Goal: Task Accomplishment & Management: Complete application form

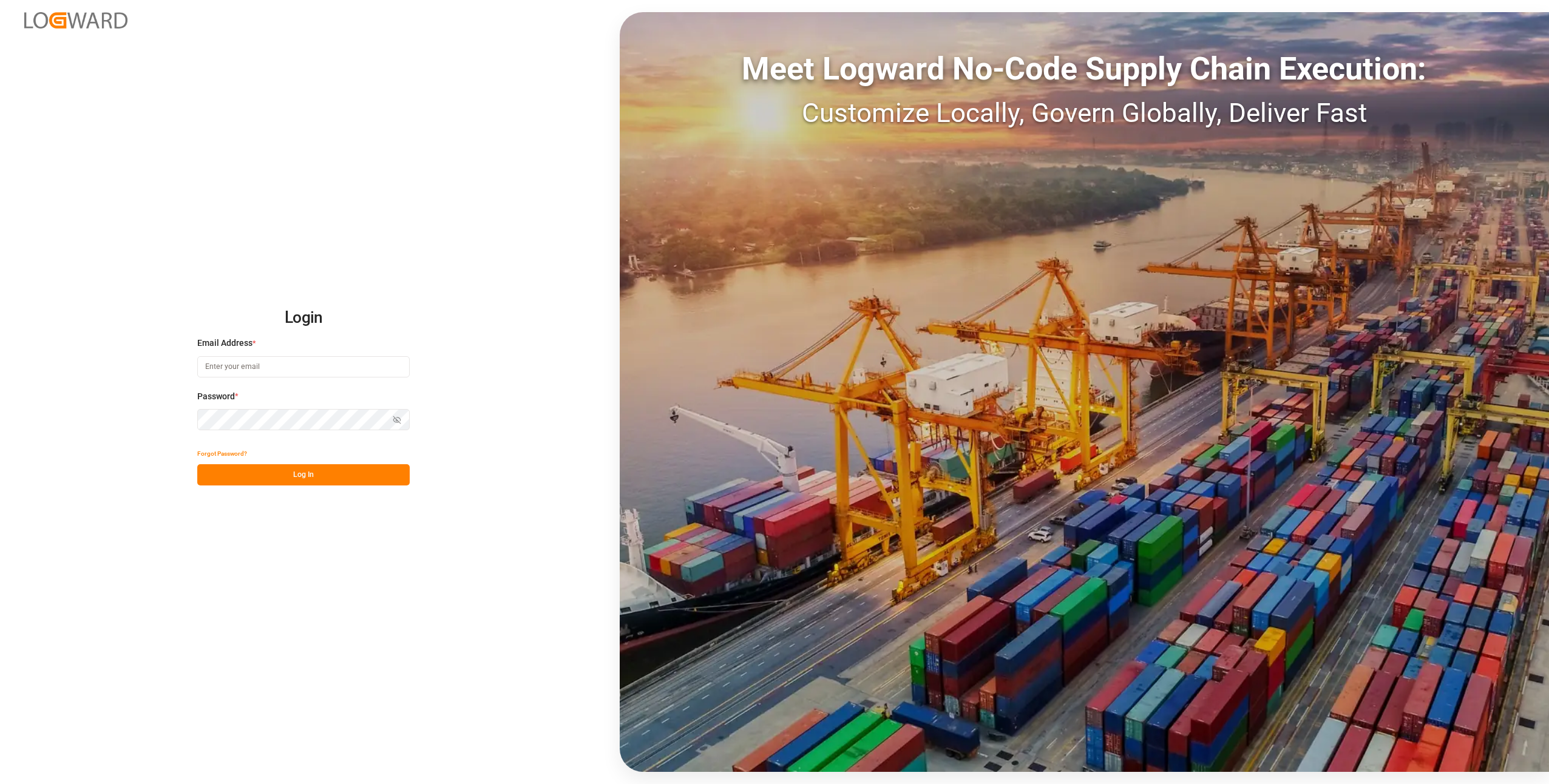
click at [259, 372] on input at bounding box center [303, 366] width 212 height 21
type input "duisburg-cs@haegerundschmidt.com"
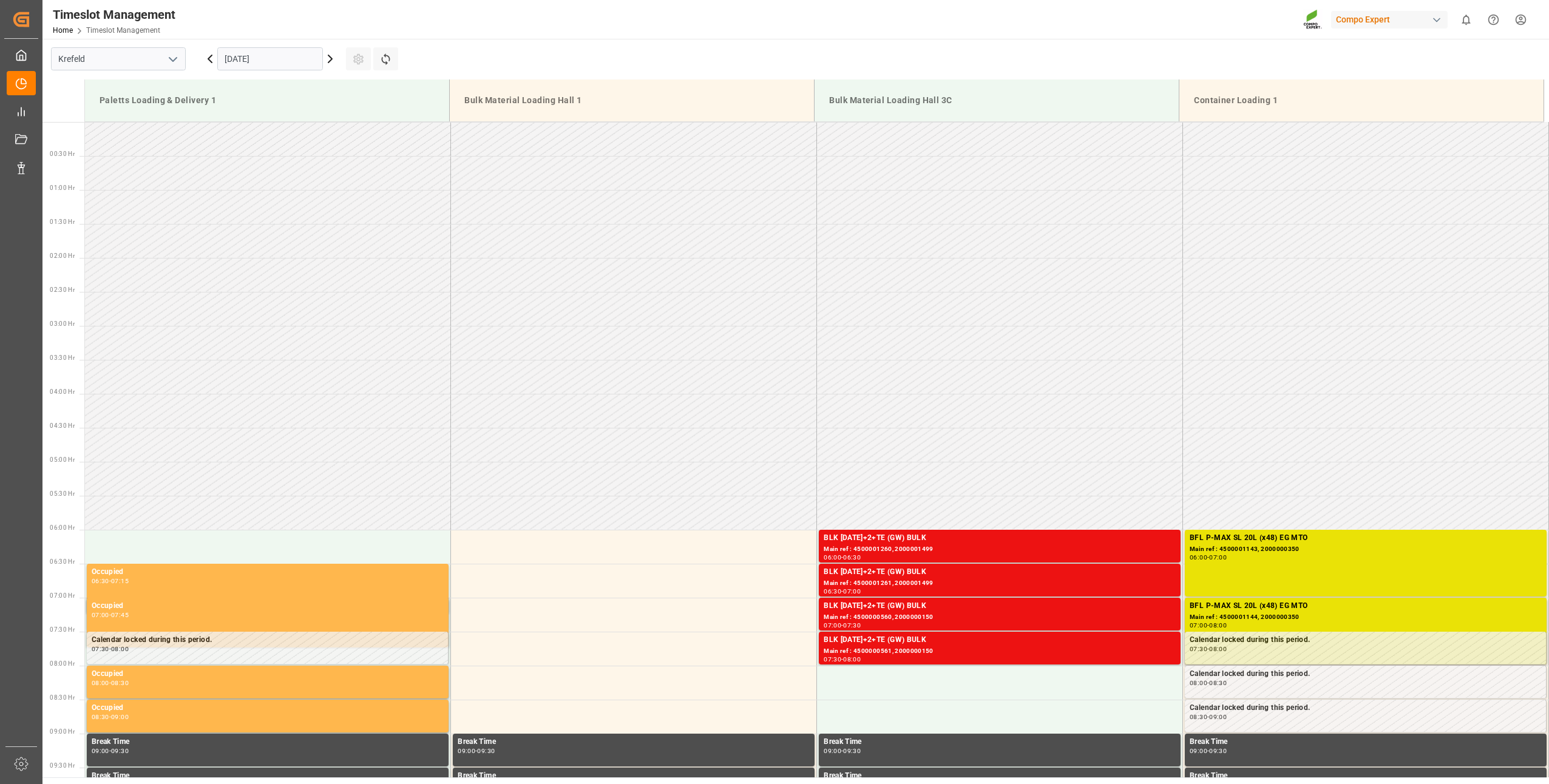
scroll to position [468, 0]
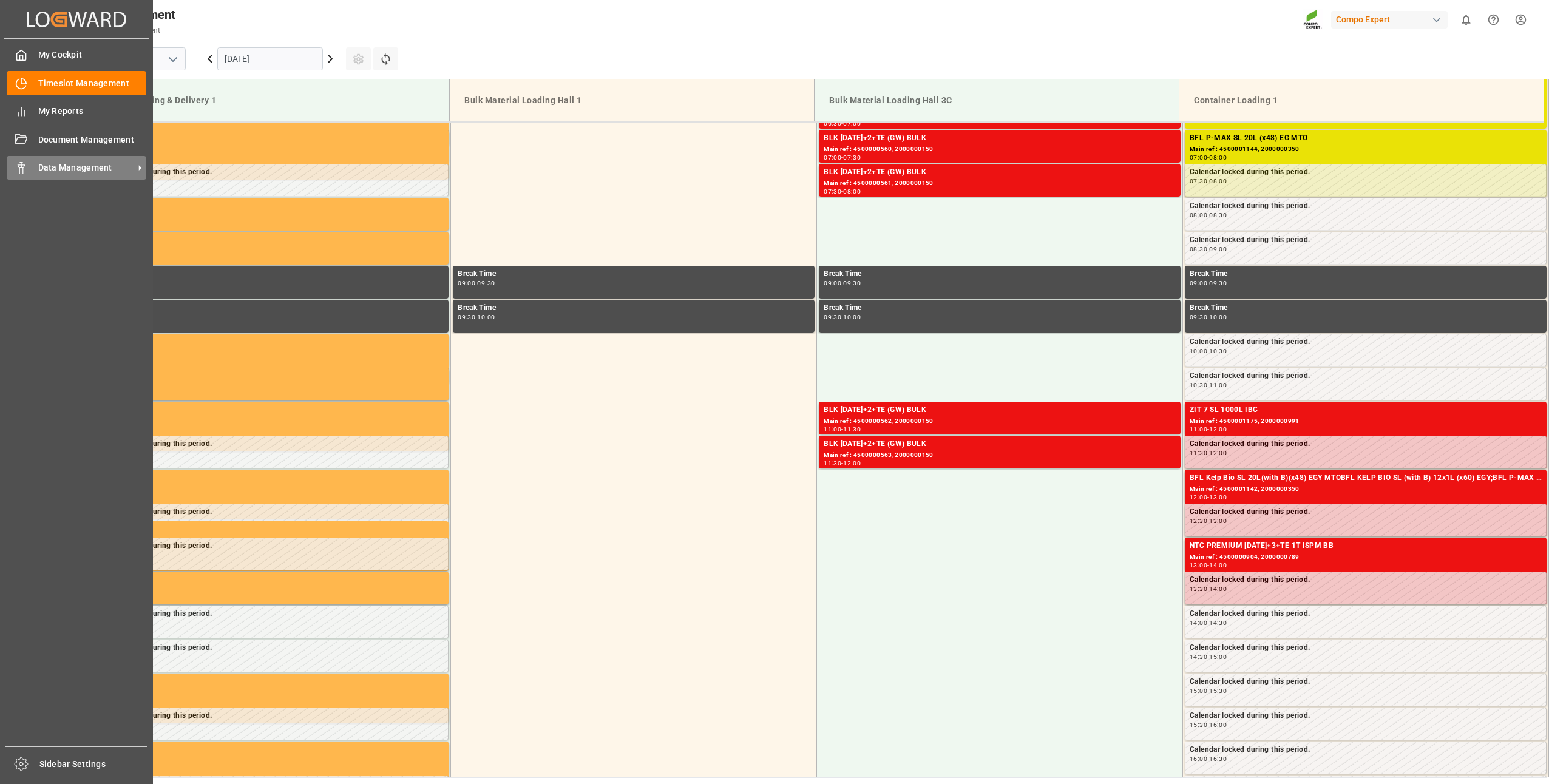
click at [29, 174] on div "Data Management Data Management" at bounding box center [76, 168] width 140 height 23
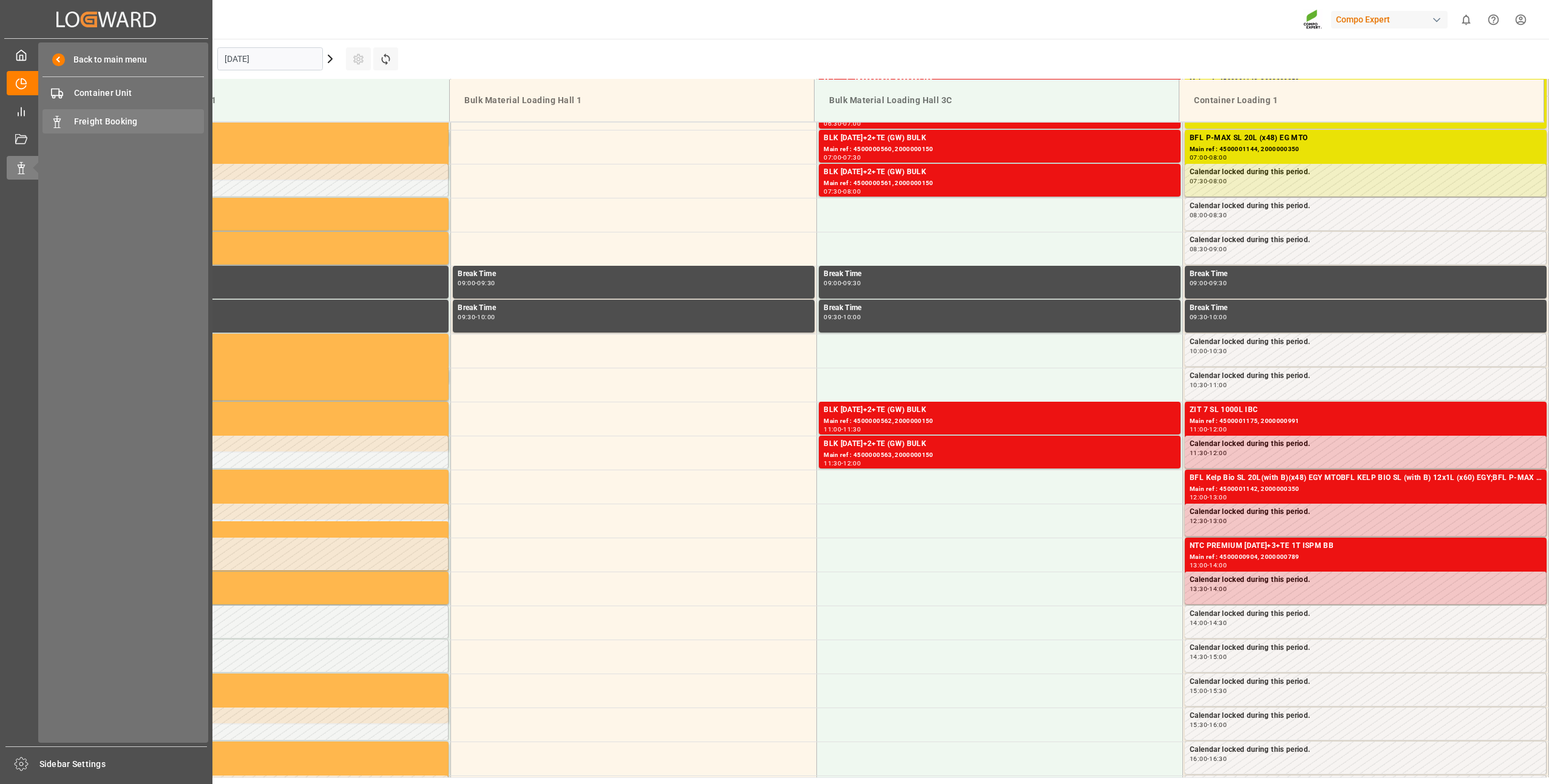
click at [88, 123] on span "Freight Booking" at bounding box center [139, 121] width 130 height 12
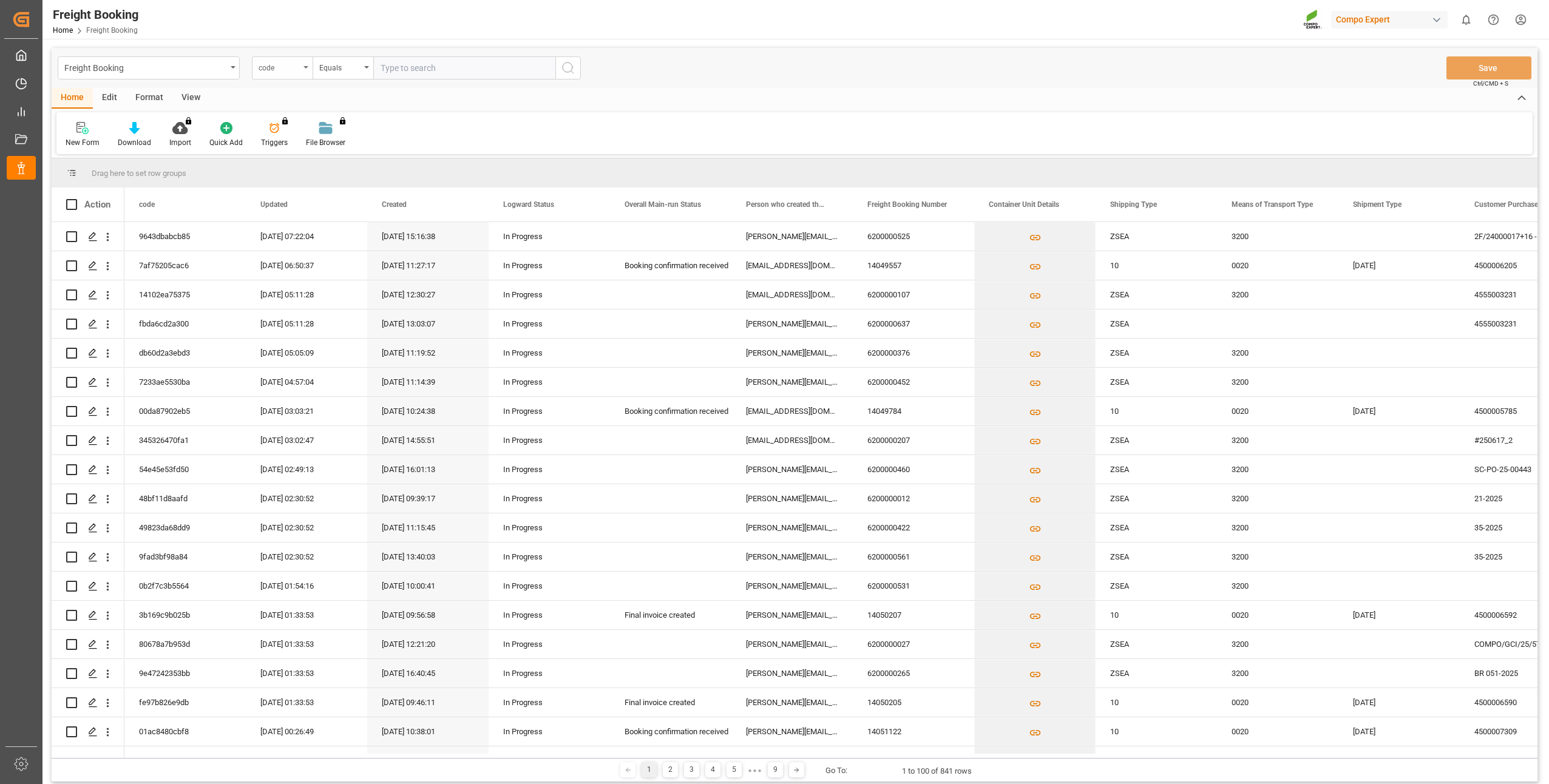
click at [305, 65] on div "code" at bounding box center [282, 67] width 61 height 23
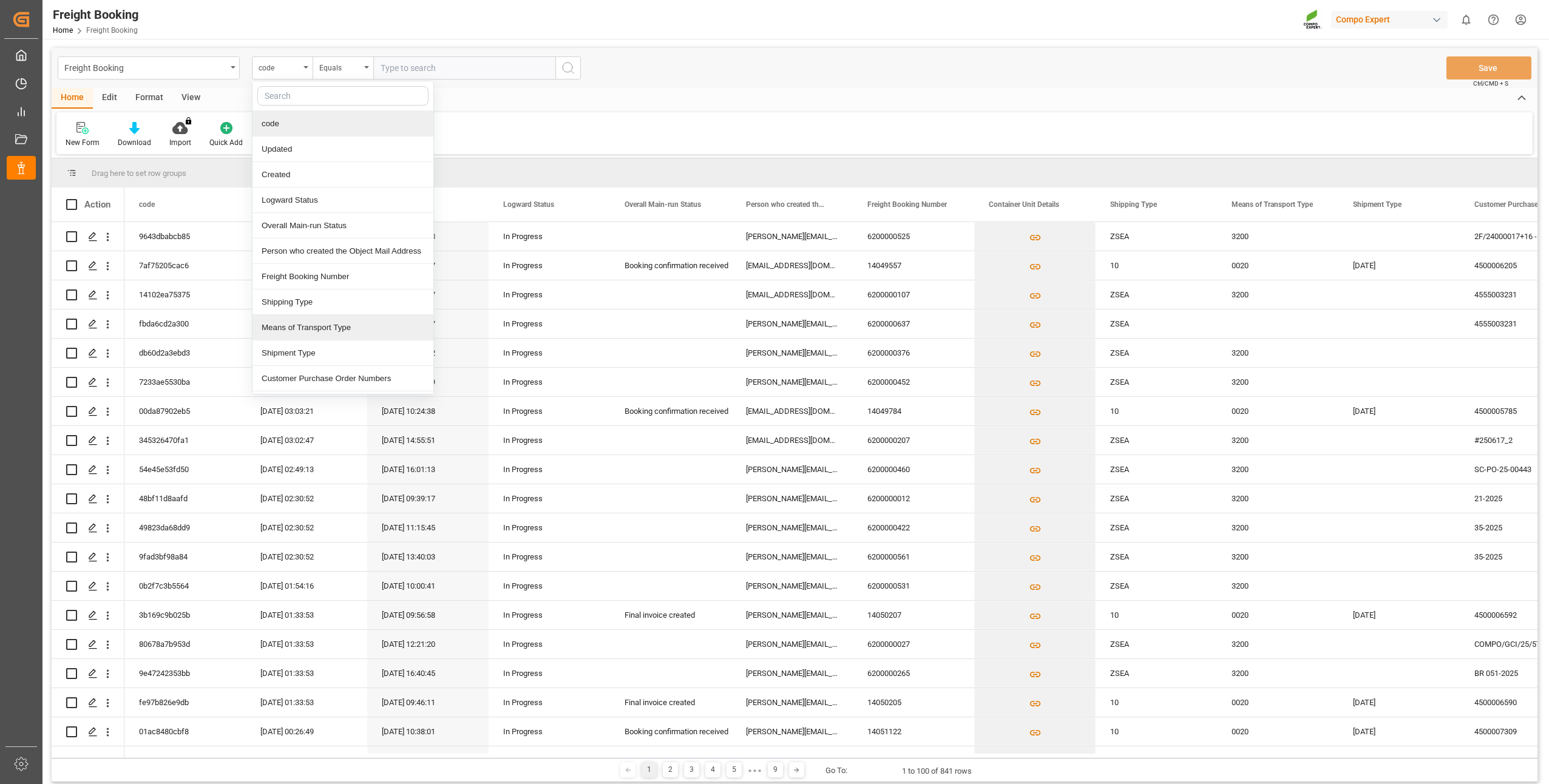
scroll to position [61, 0]
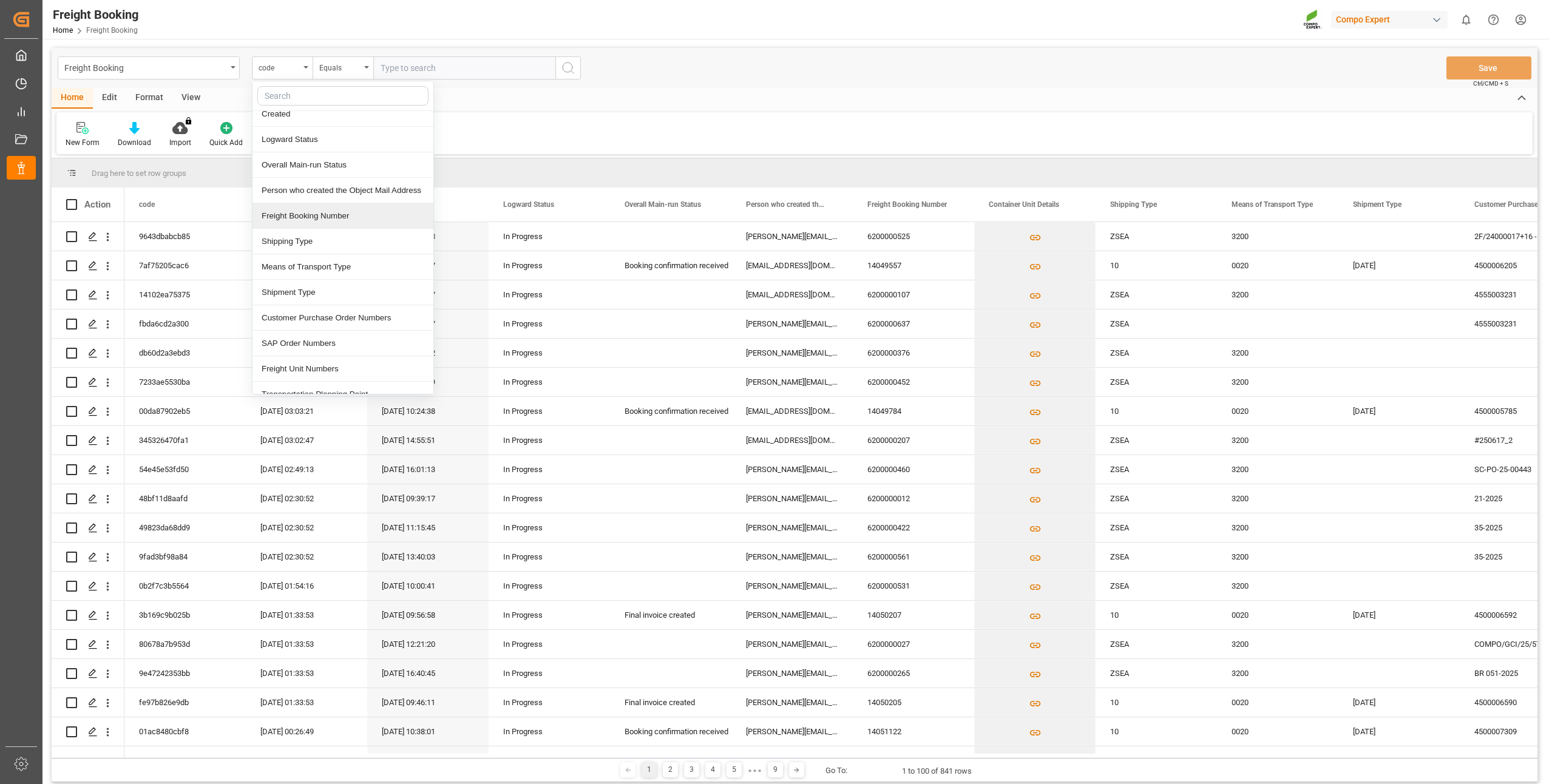
click at [279, 221] on div "Freight Booking Number" at bounding box center [343, 215] width 181 height 26
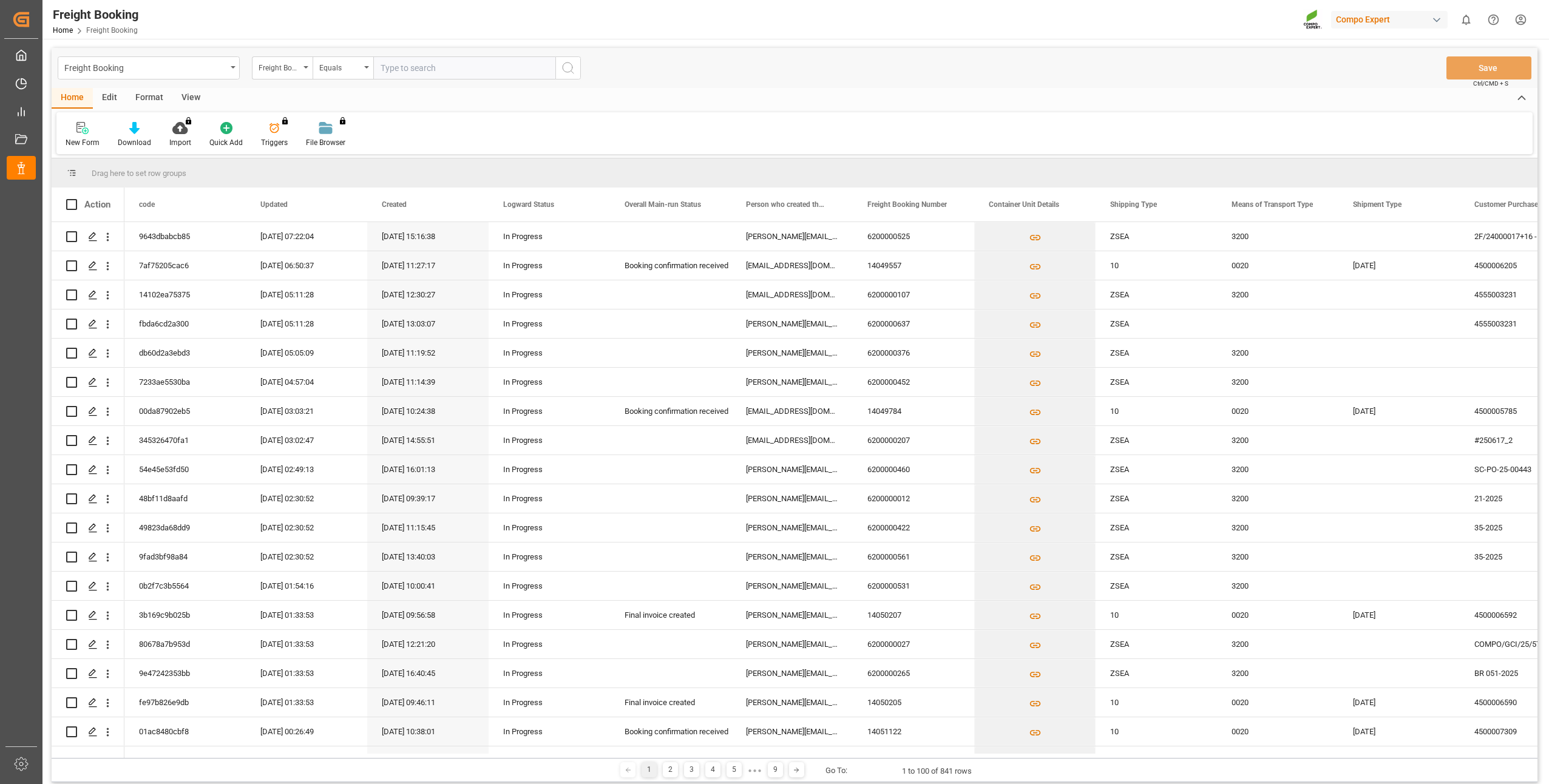
paste input "6200000494"
type input "6200000494"
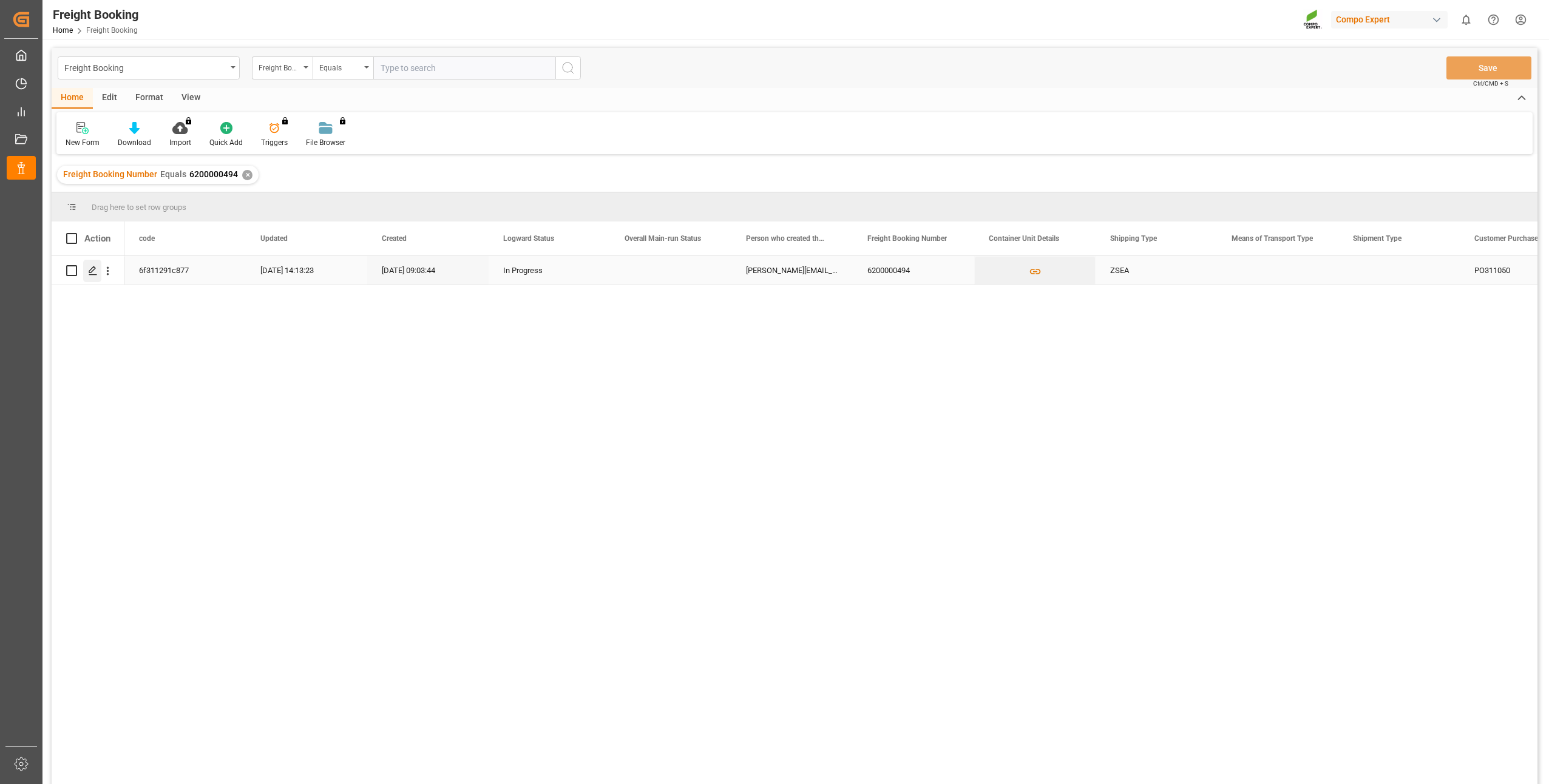
click at [93, 274] on icon "Press SPACE to select this row." at bounding box center [92, 270] width 10 height 10
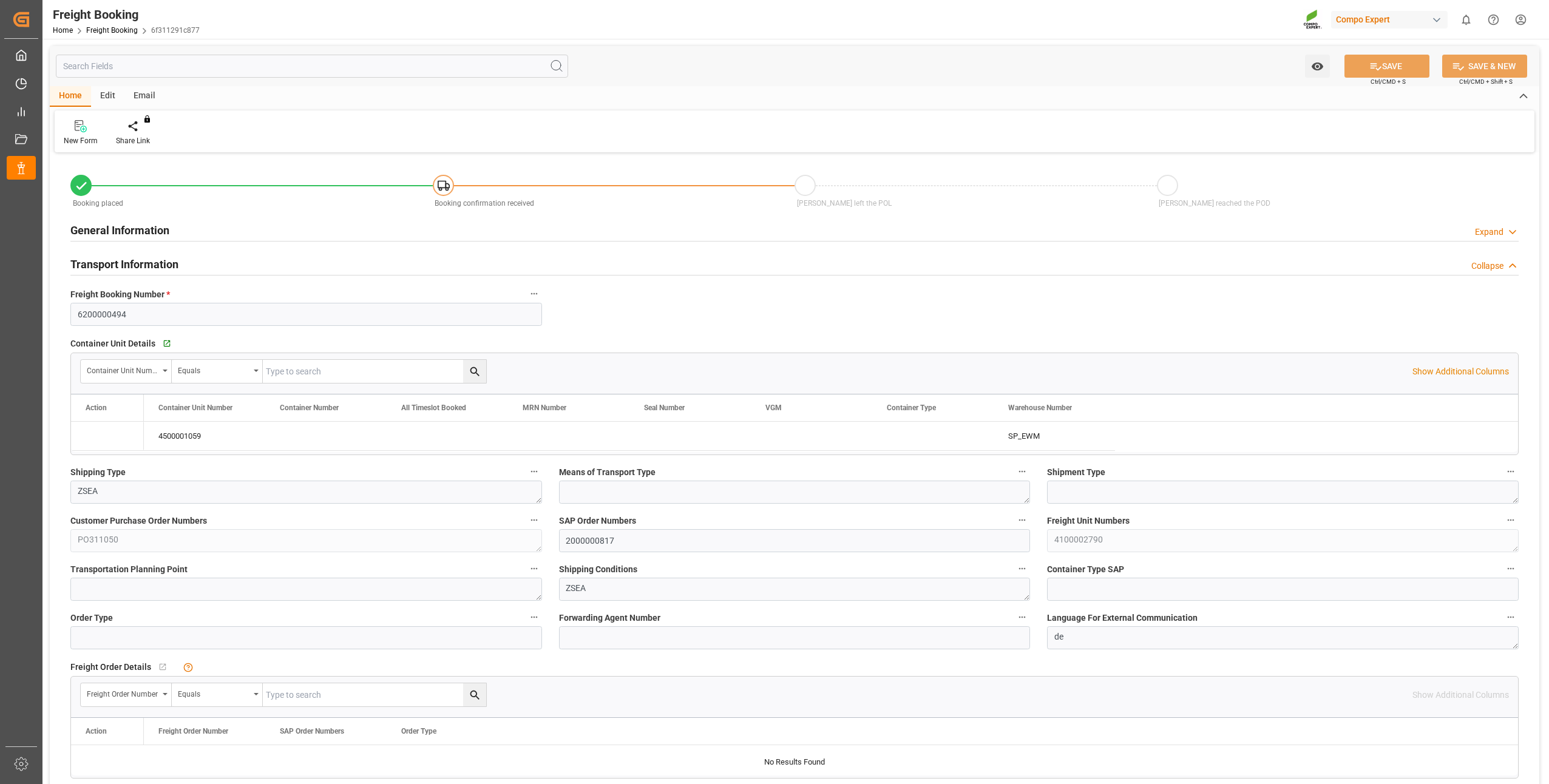
type input "NZTRG"
type input "0"
type input "21252"
type input "02.10.2025 01:00"
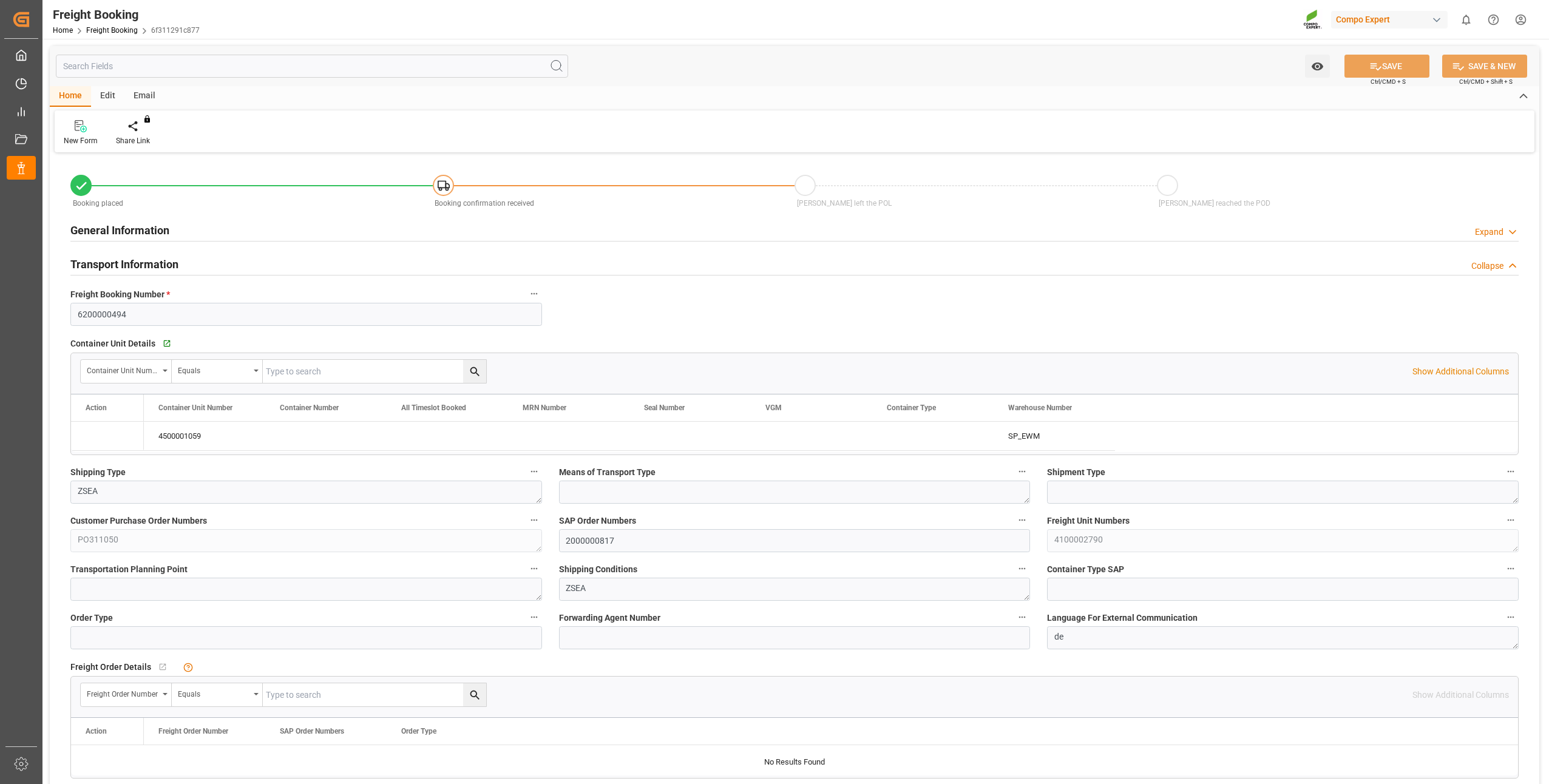
type input "19.08.2025 09:03"
type input "19.08.2025 09:04"
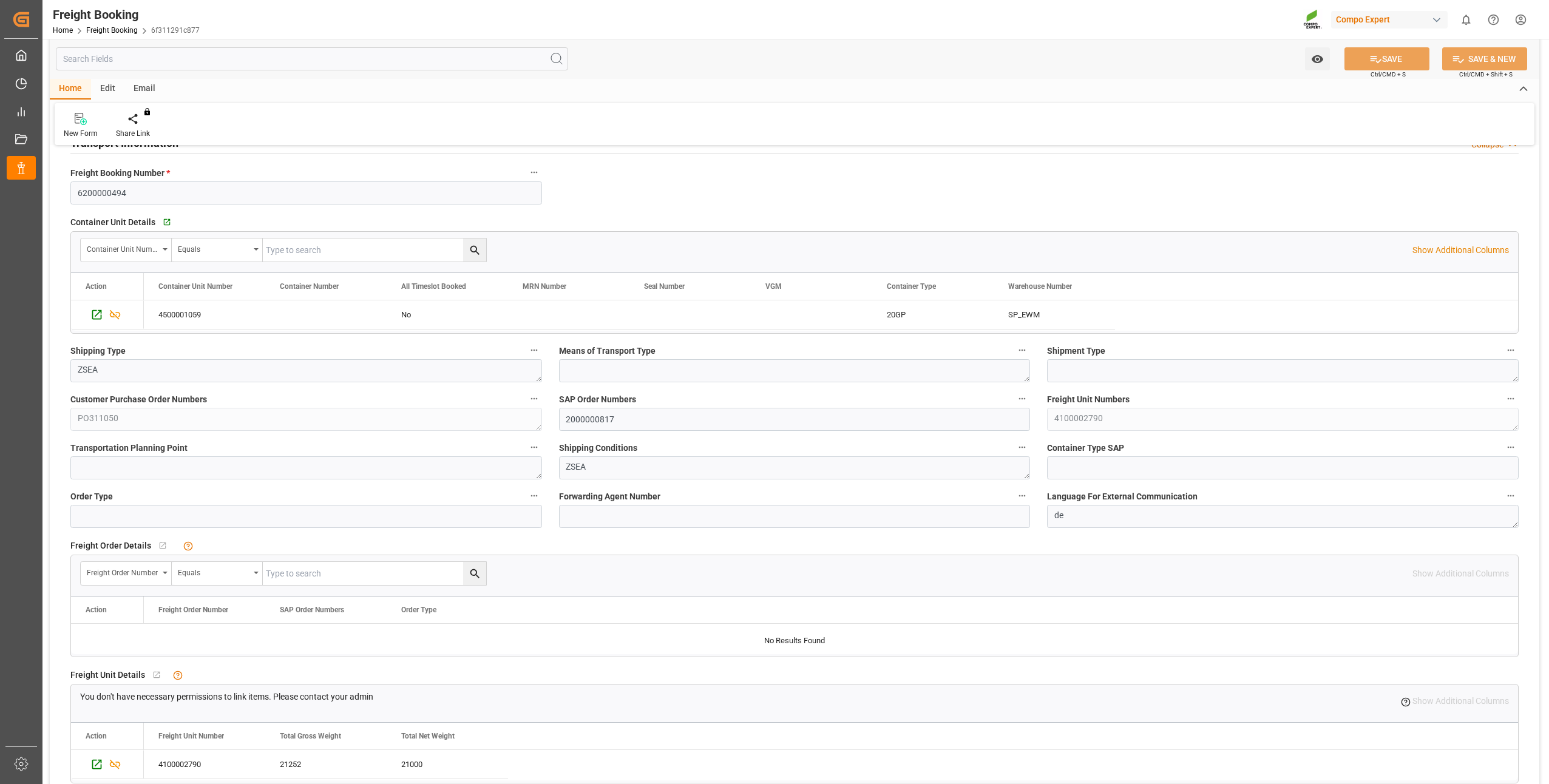
scroll to position [182, 0]
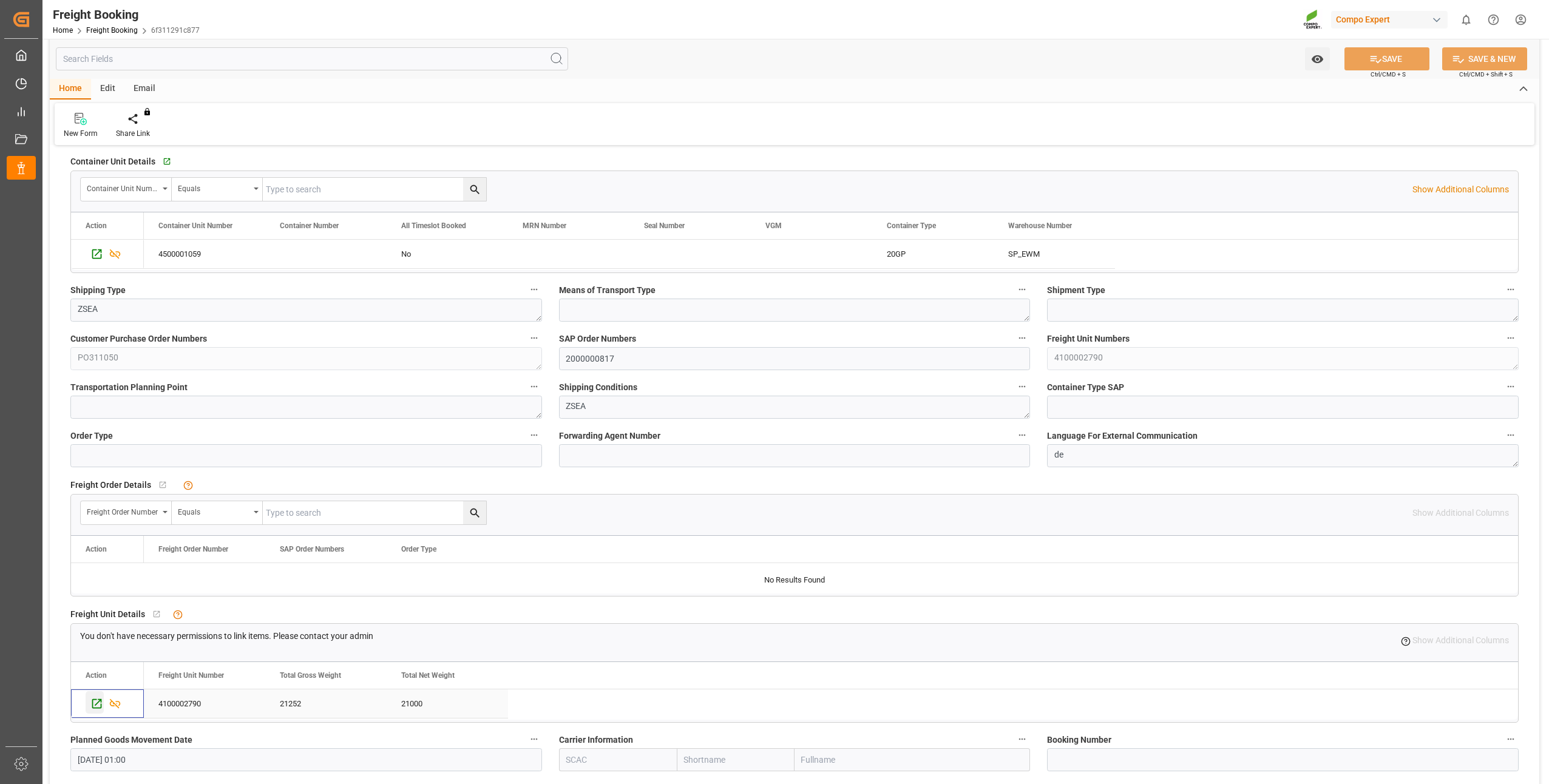
click at [94, 704] on icon "Press SPACE to select this row." at bounding box center [96, 703] width 12 height 12
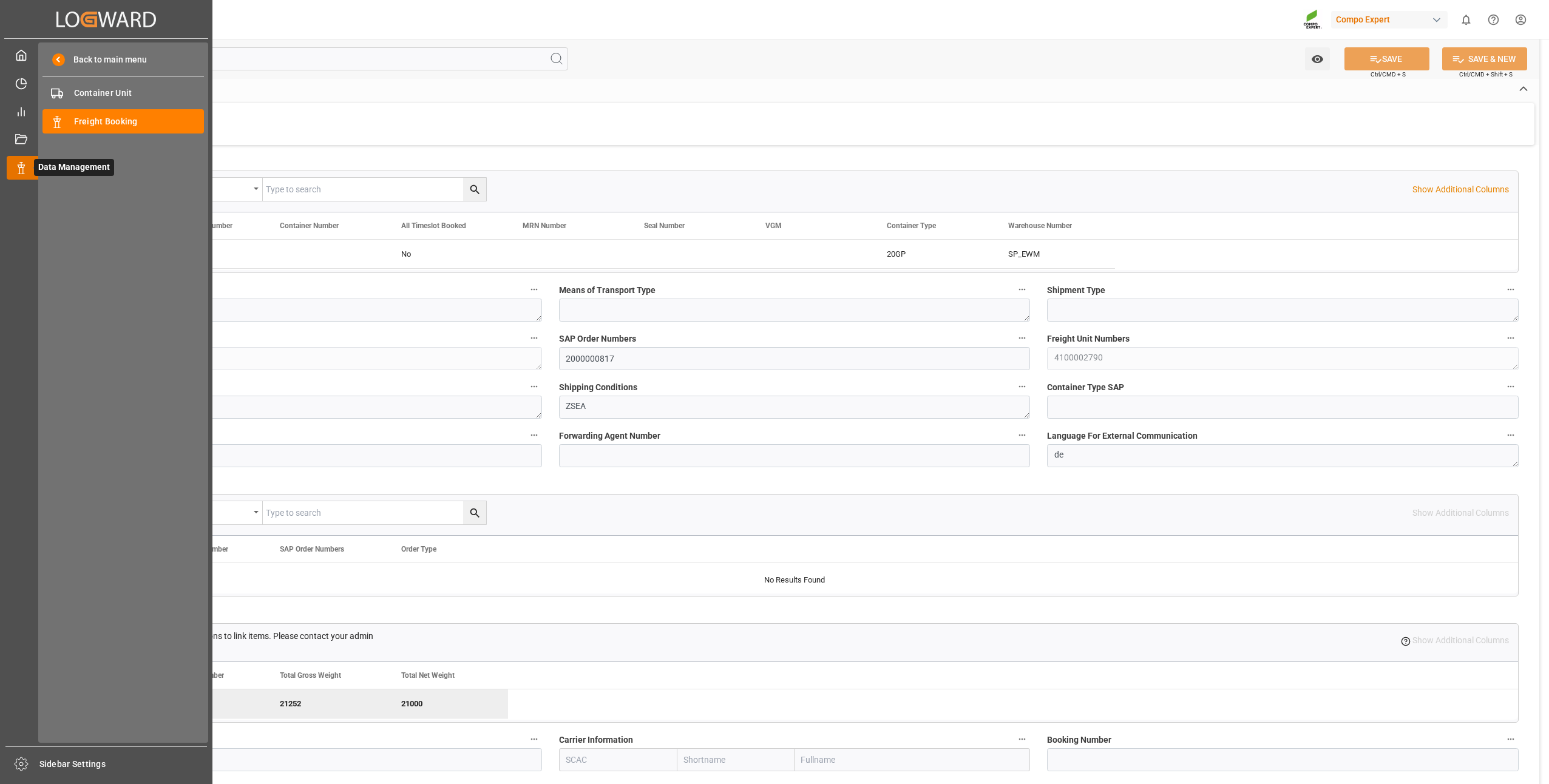
click at [27, 169] on icon at bounding box center [35, 168] width 26 height 26
click at [74, 119] on span "Freight Booking" at bounding box center [139, 121] width 130 height 12
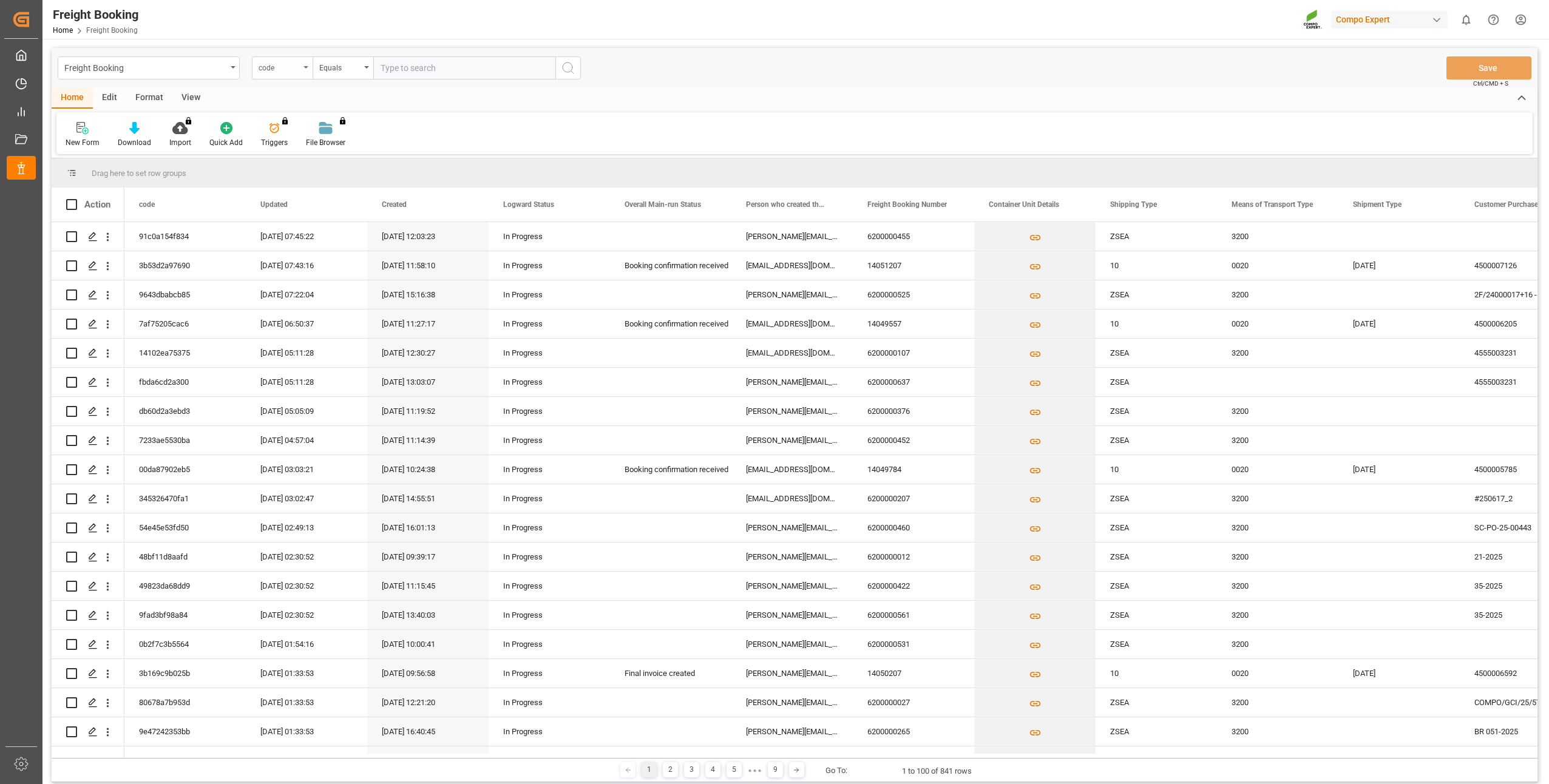
click at [276, 68] on div "code" at bounding box center [279, 66] width 41 height 14
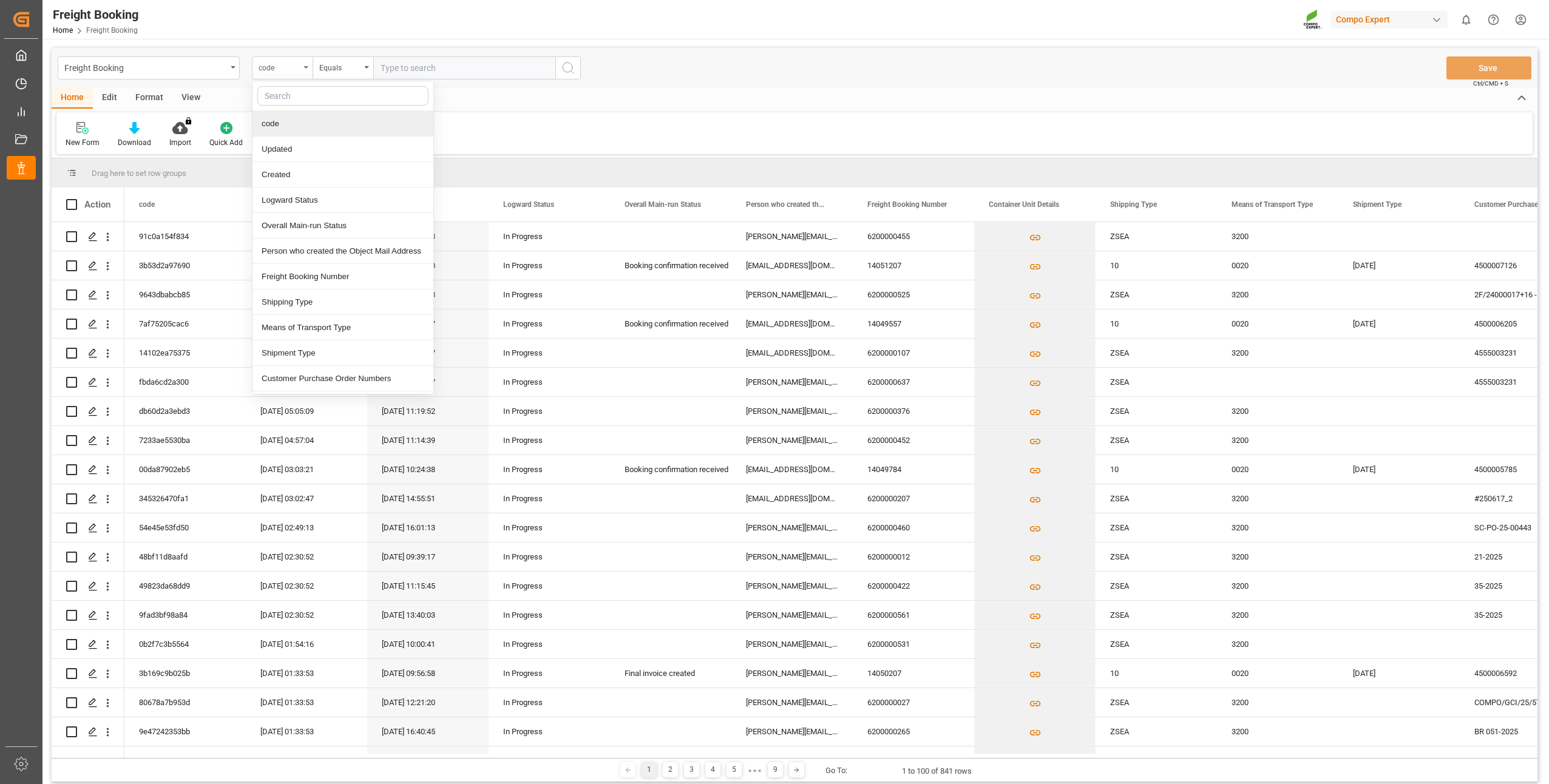
click at [306, 71] on div "code" at bounding box center [282, 67] width 61 height 23
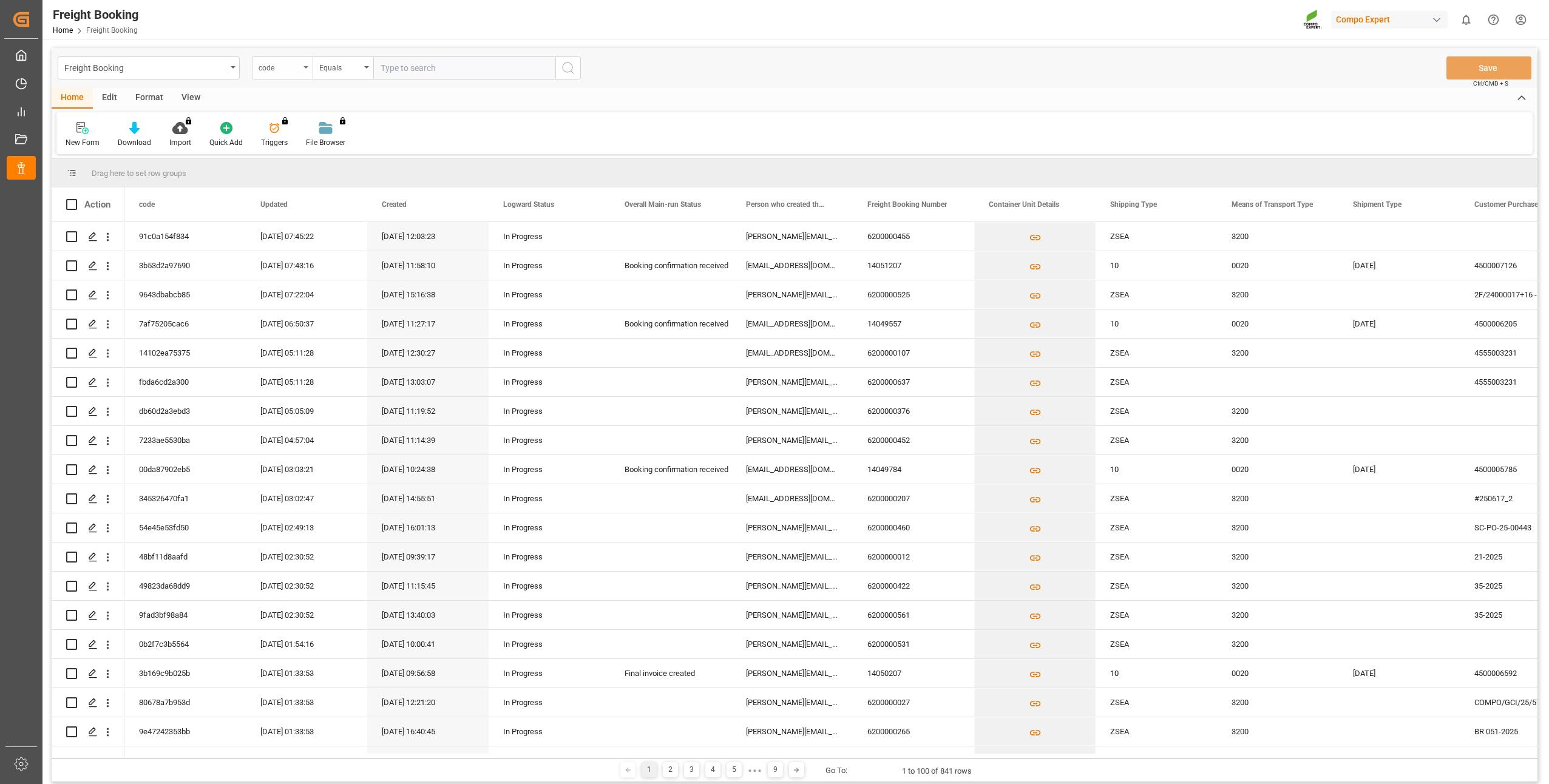
click at [305, 66] on div "code" at bounding box center [282, 67] width 61 height 23
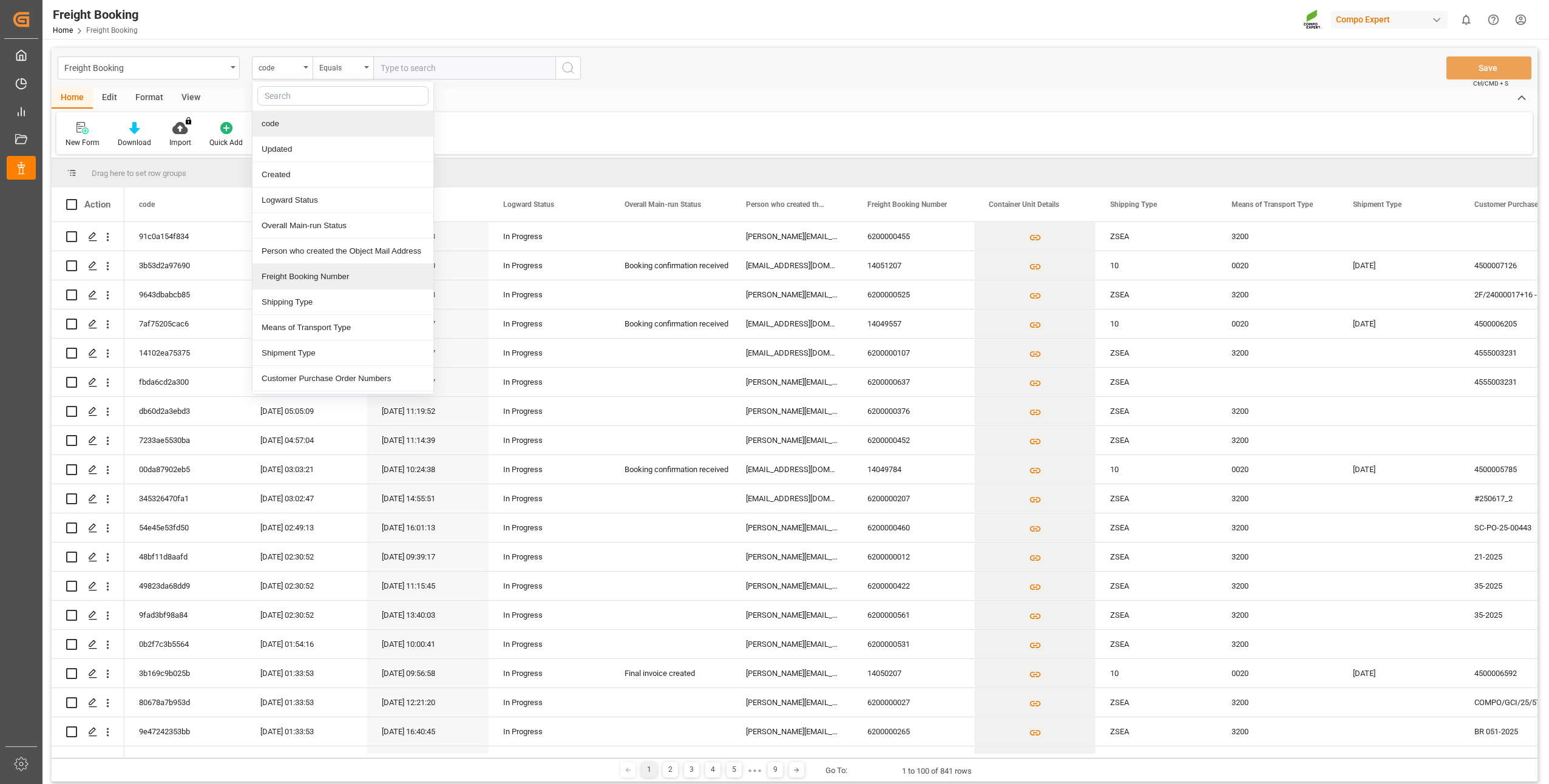
click at [272, 274] on div "Freight Booking Number" at bounding box center [343, 276] width 181 height 26
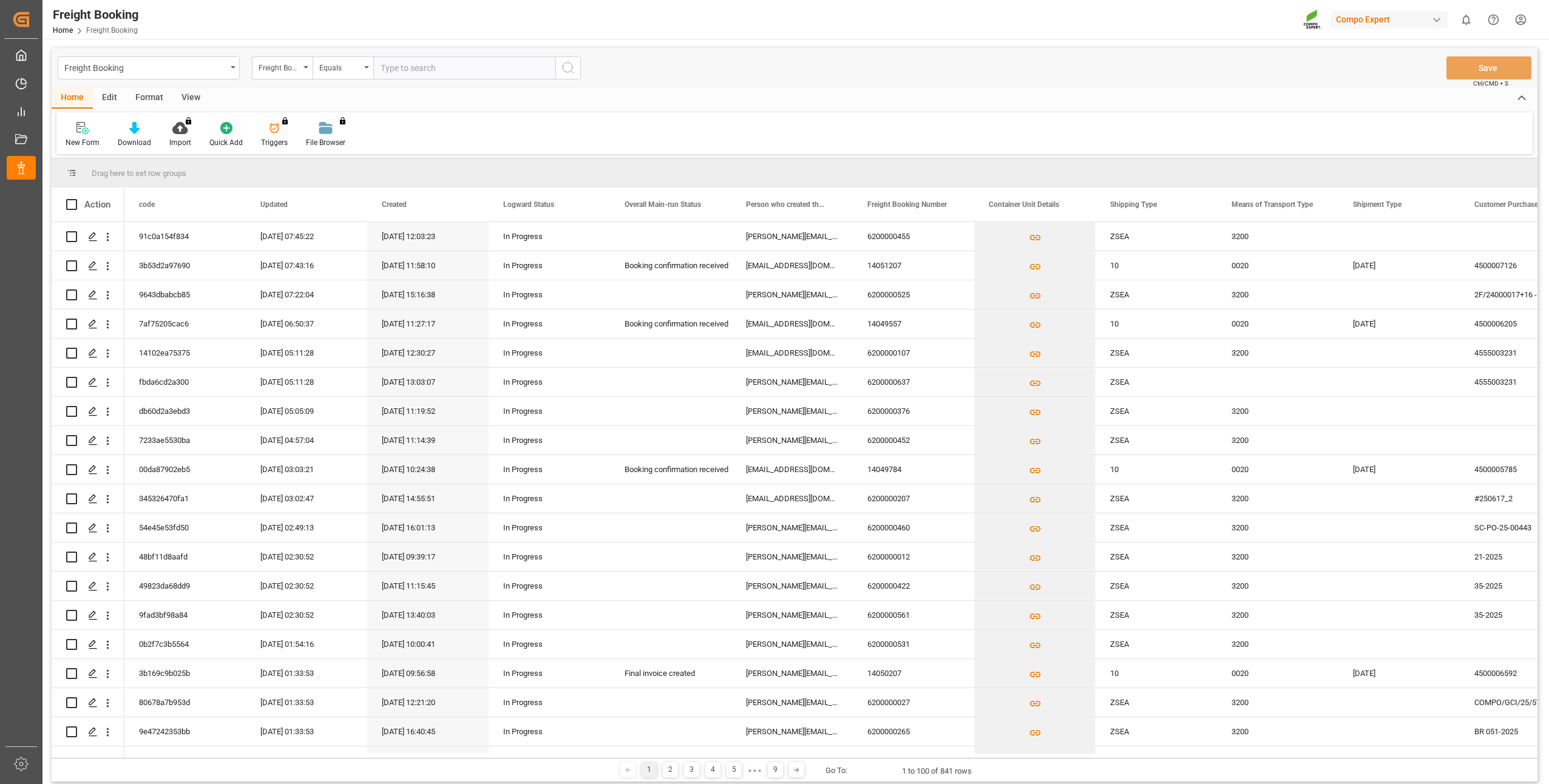
paste input "6200000492"
type input "6200000492"
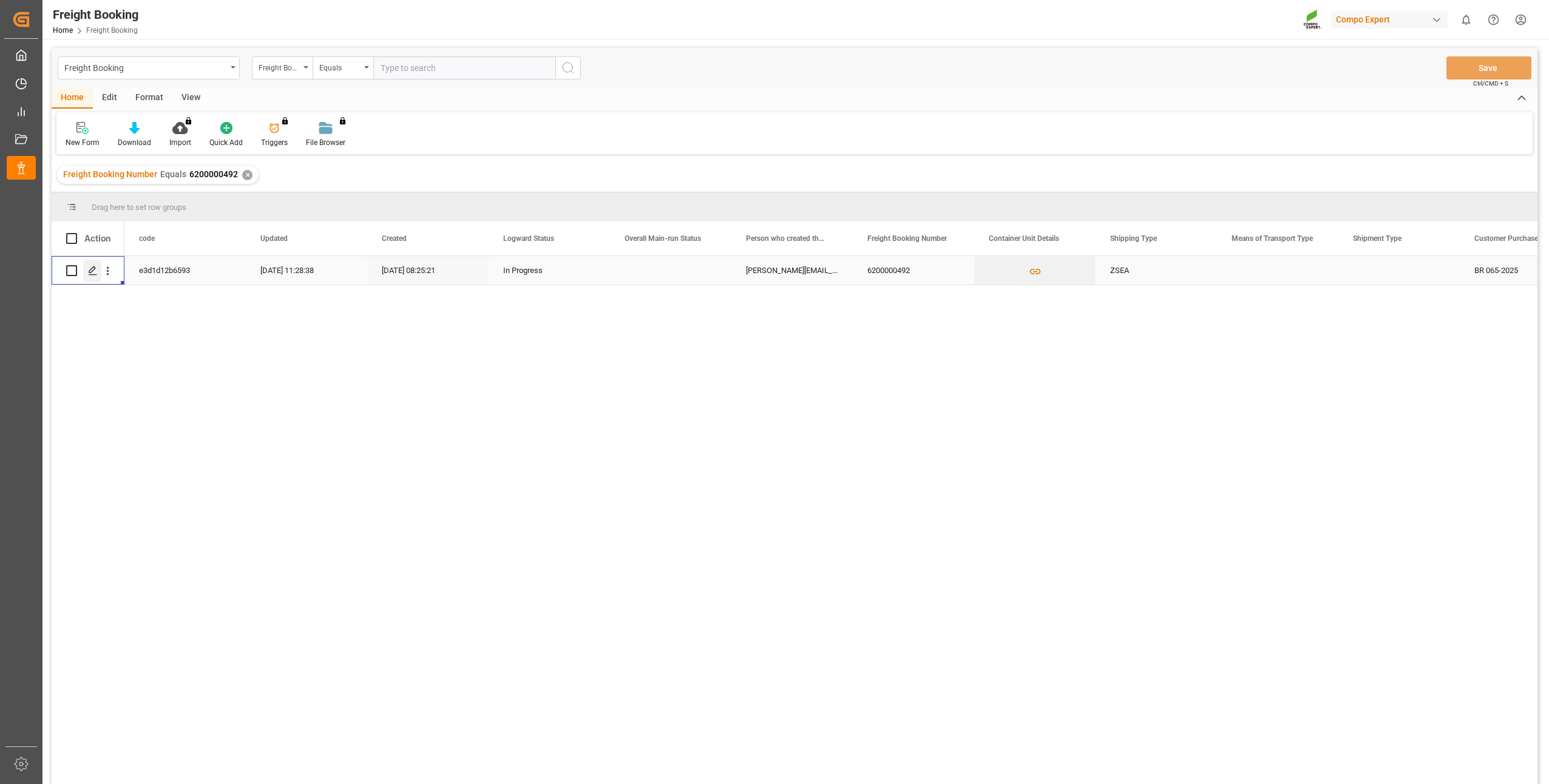
click at [86, 277] on div "Press SPACE to select this row." at bounding box center [92, 271] width 18 height 23
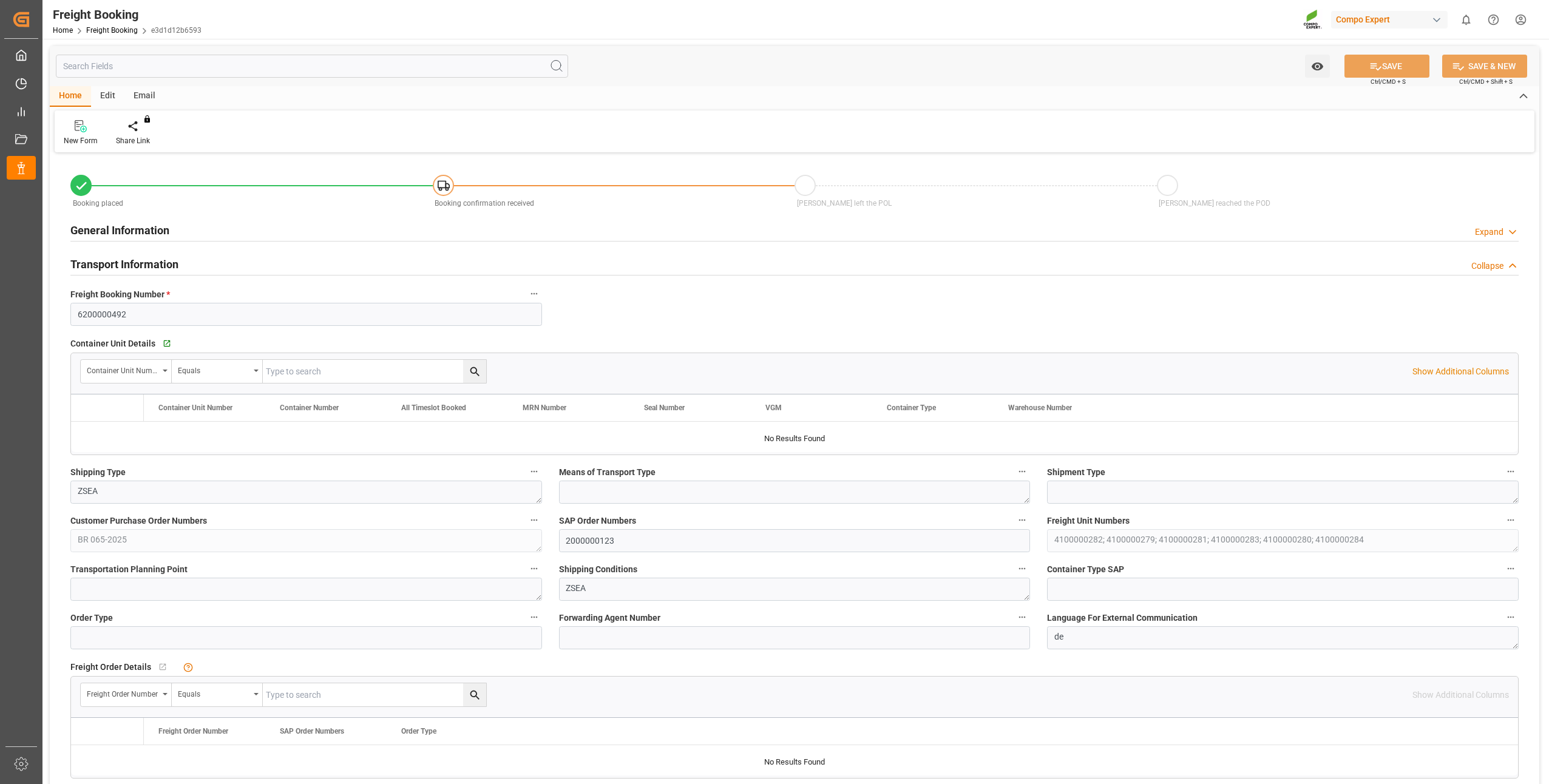
type input "BRPNG"
type input "0"
type input "130183.2"
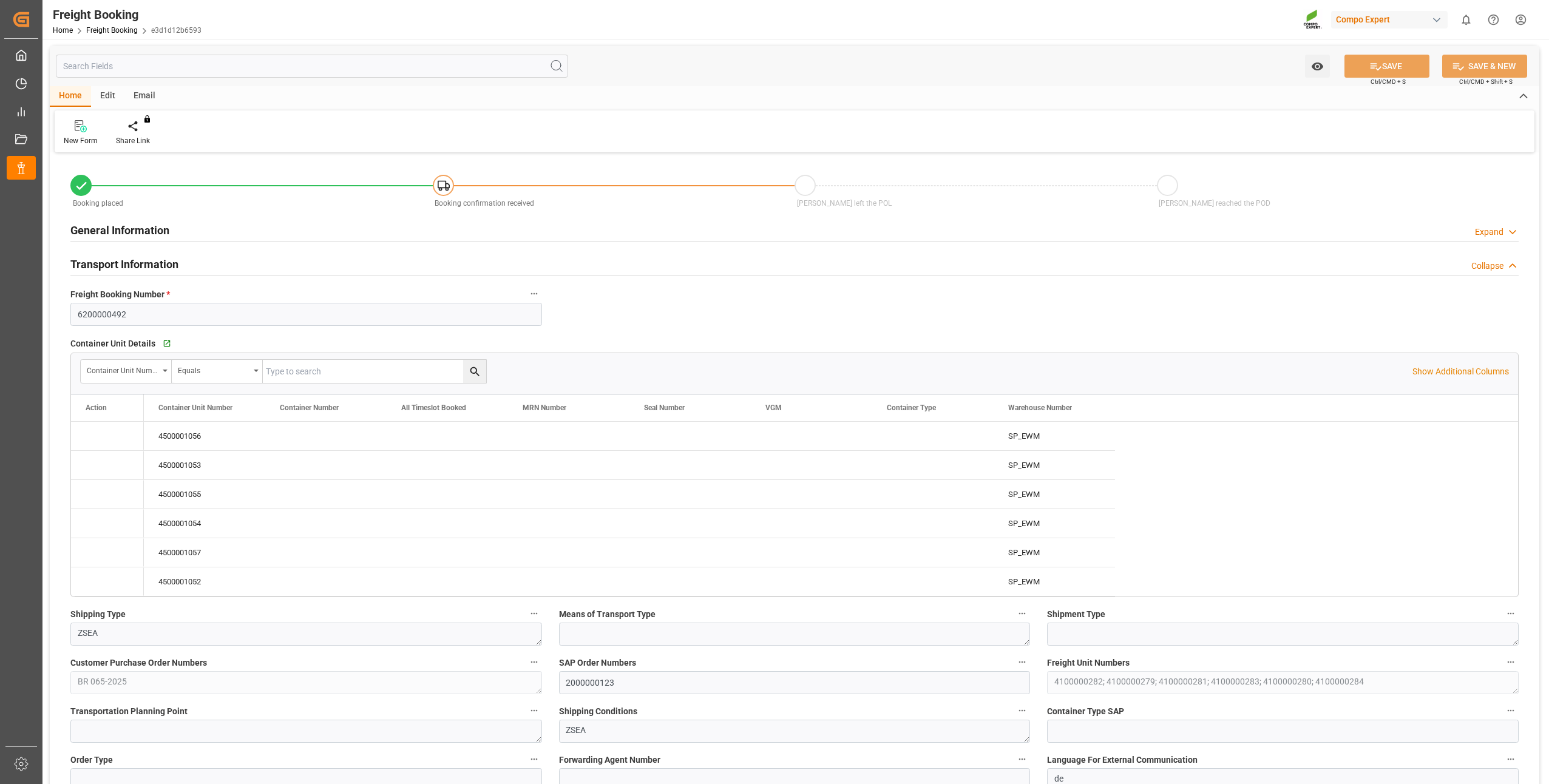
type input "08.09.2025 01:00"
type input "19.08.2025 08:25"
type input "19.08.2025 08:26"
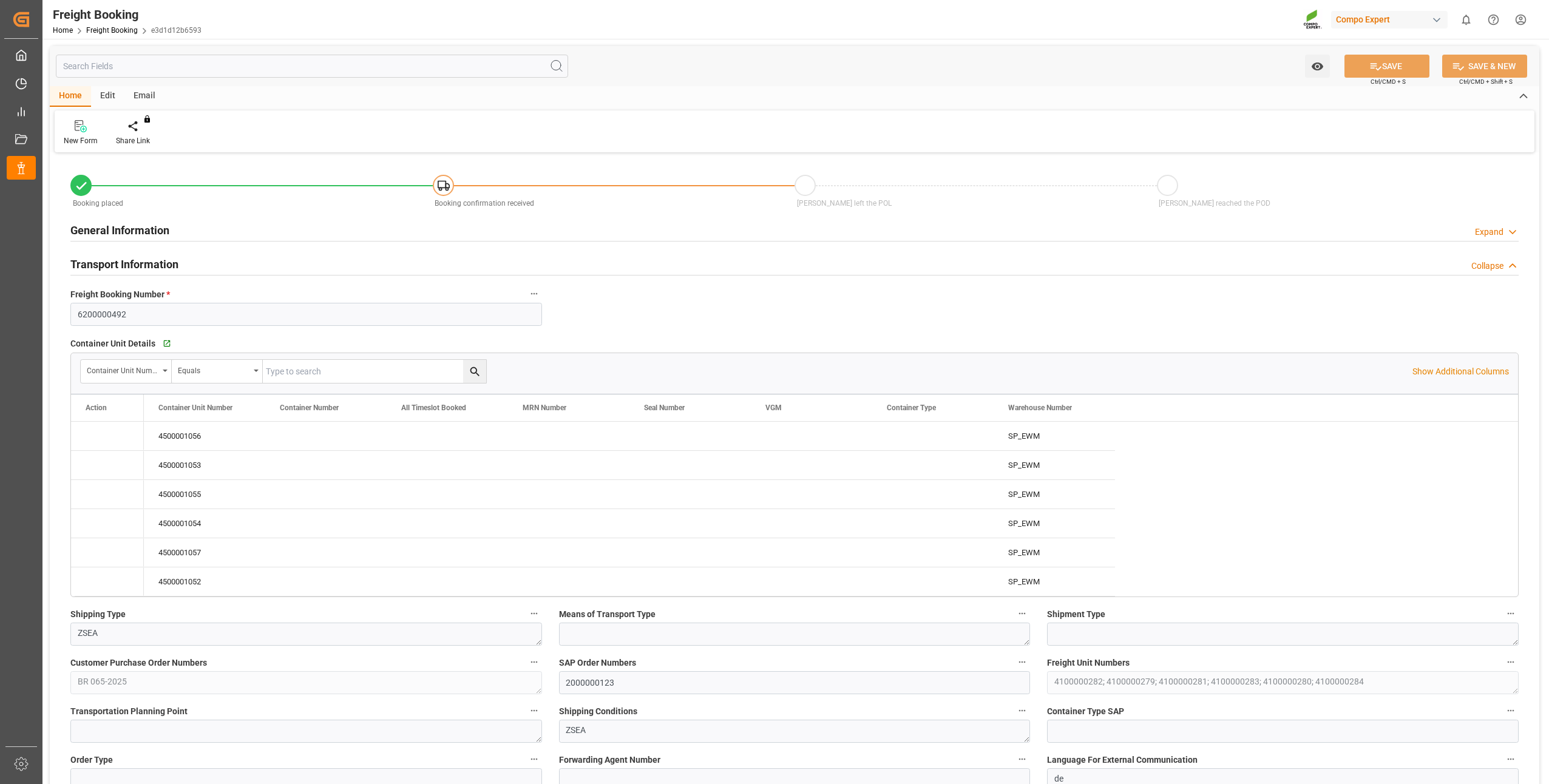
type input "19.08.2025 08:26"
click at [97, 441] on icon "Press SPACE to select this row." at bounding box center [96, 435] width 12 height 12
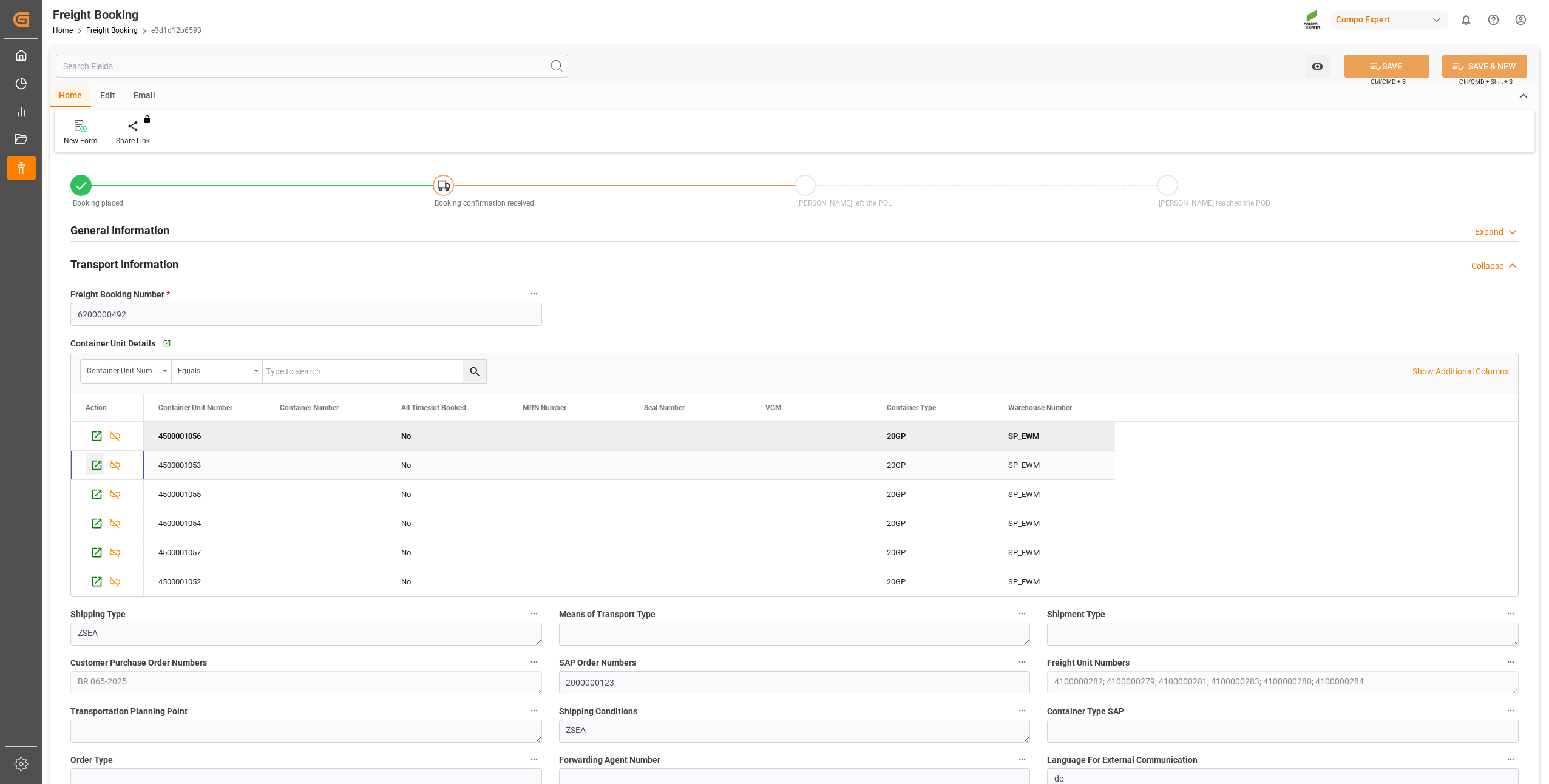
click at [95, 461] on icon "Press SPACE to select this row." at bounding box center [97, 465] width 10 height 10
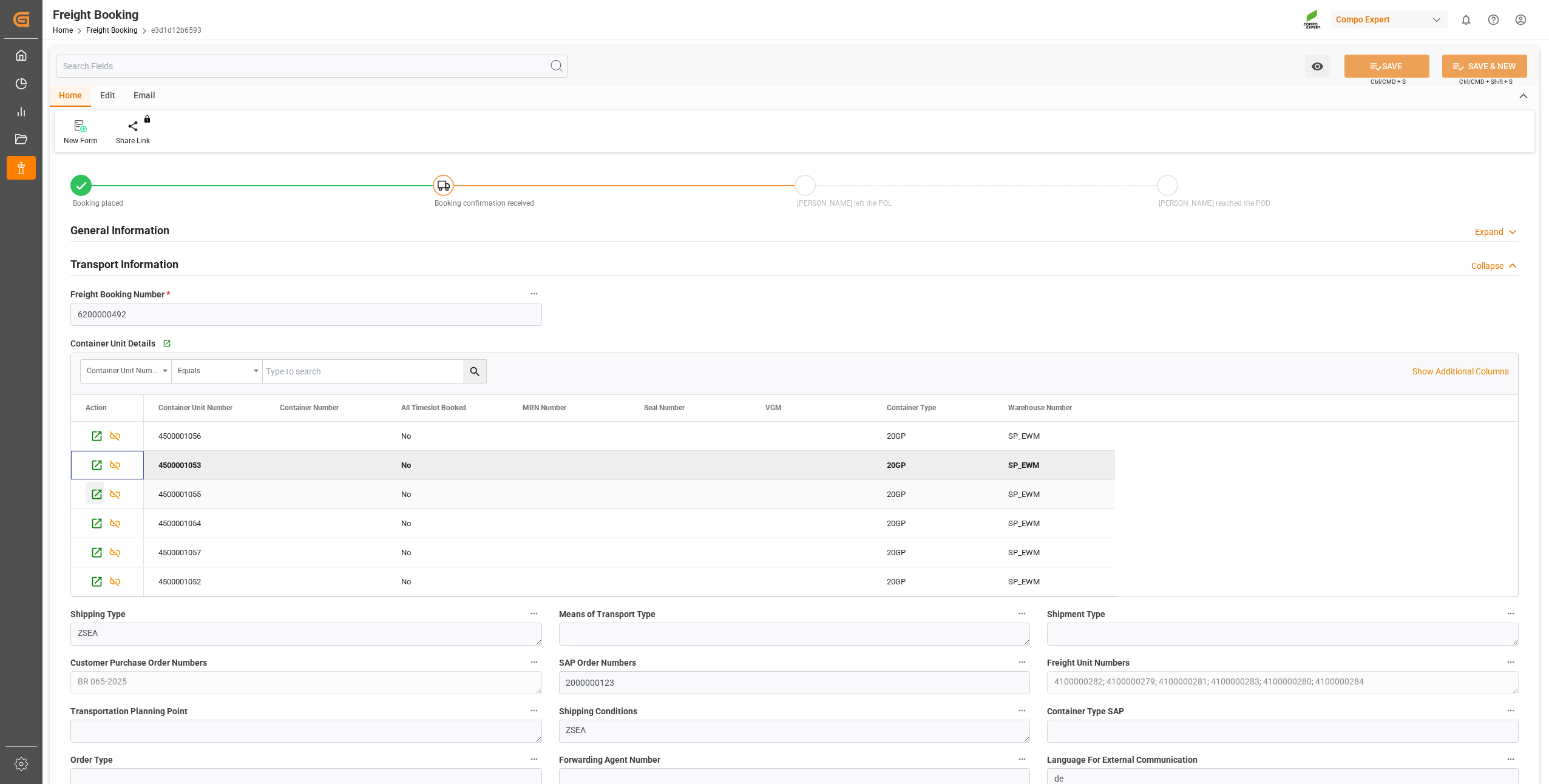
click at [96, 497] on icon "Press SPACE to select this row." at bounding box center [96, 494] width 12 height 12
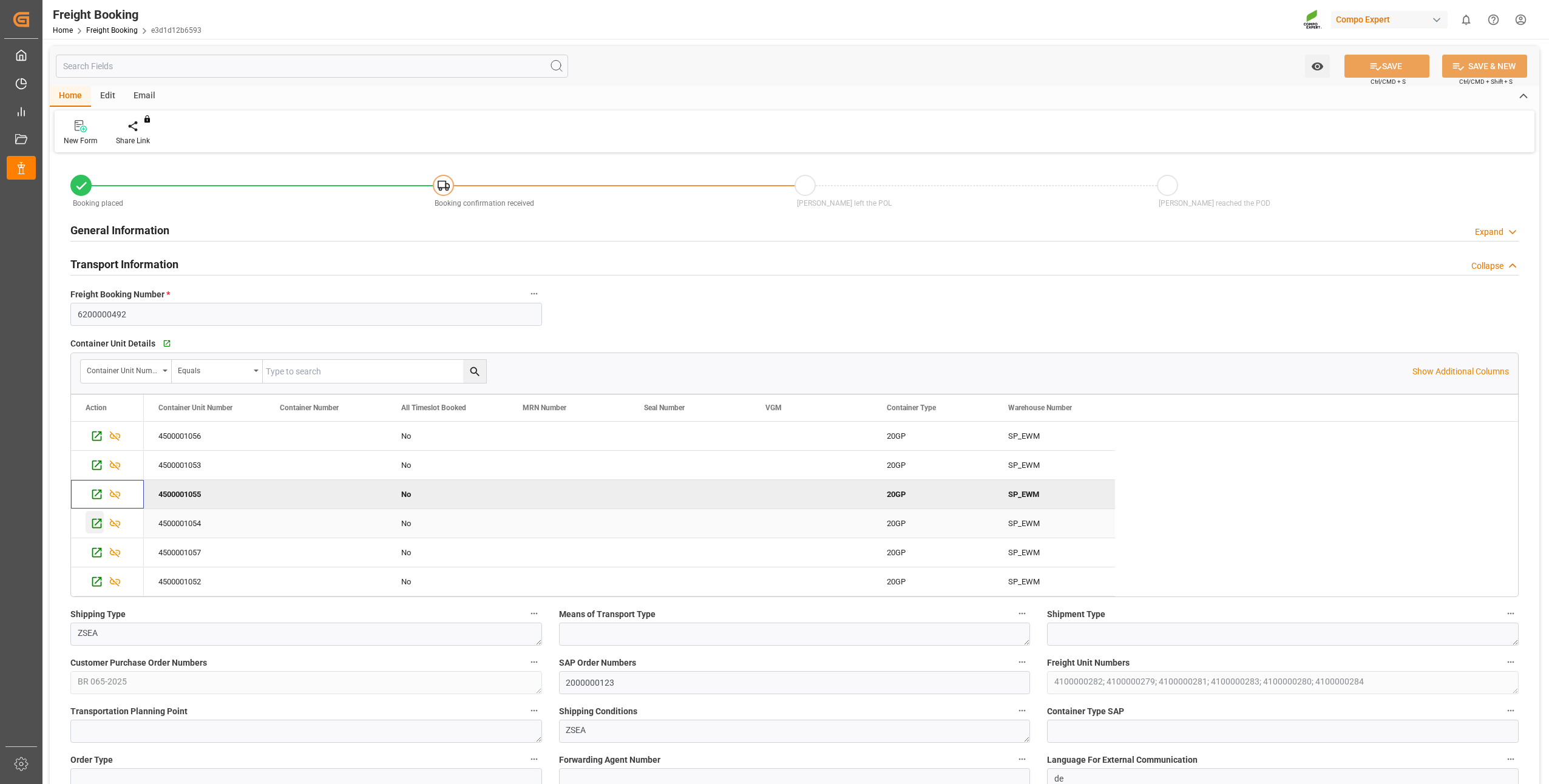
click at [100, 515] on div "Press SPACE to select this row." at bounding box center [95, 522] width 18 height 23
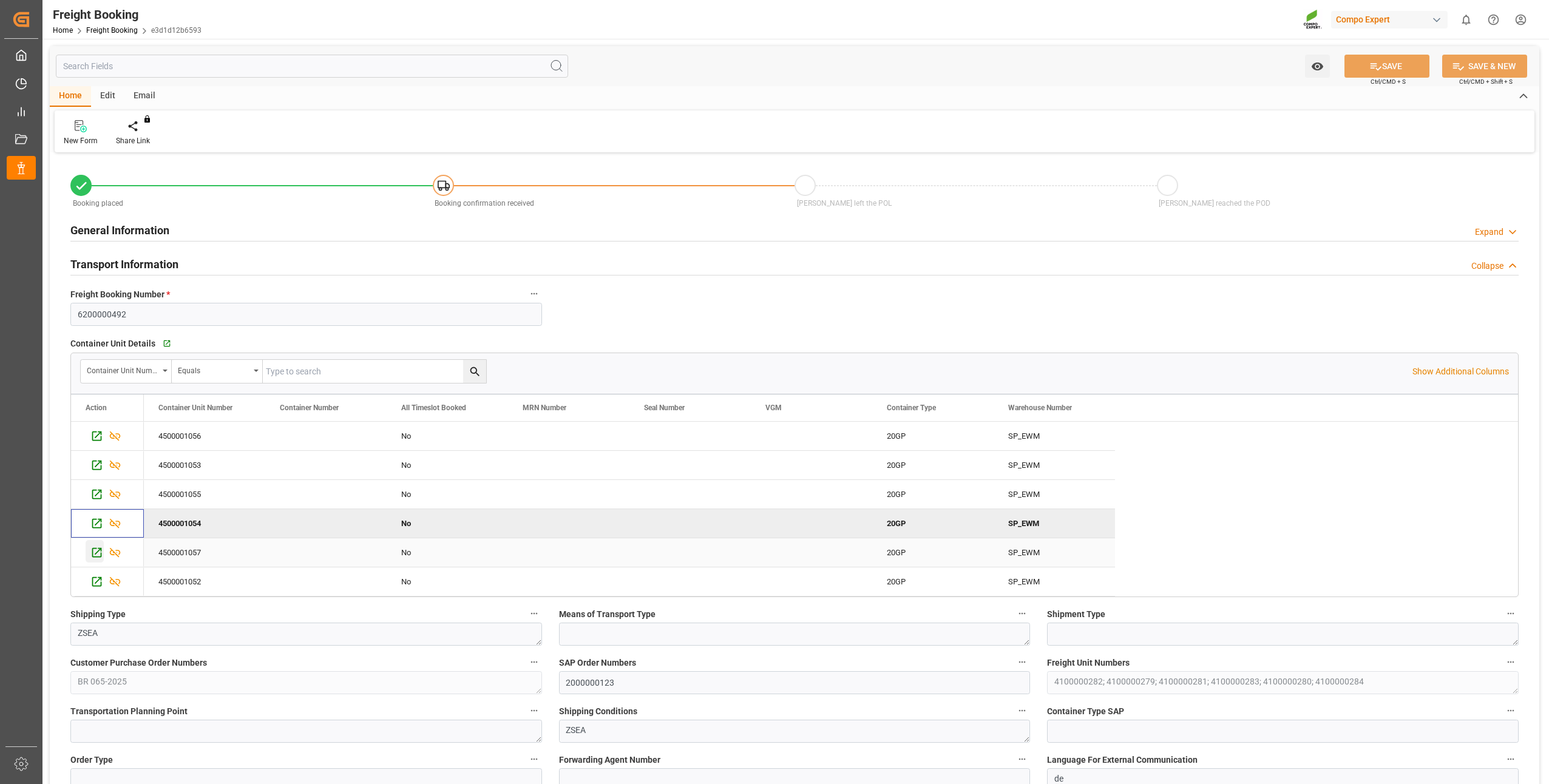
click at [97, 555] on icon "Press SPACE to select this row." at bounding box center [96, 552] width 12 height 12
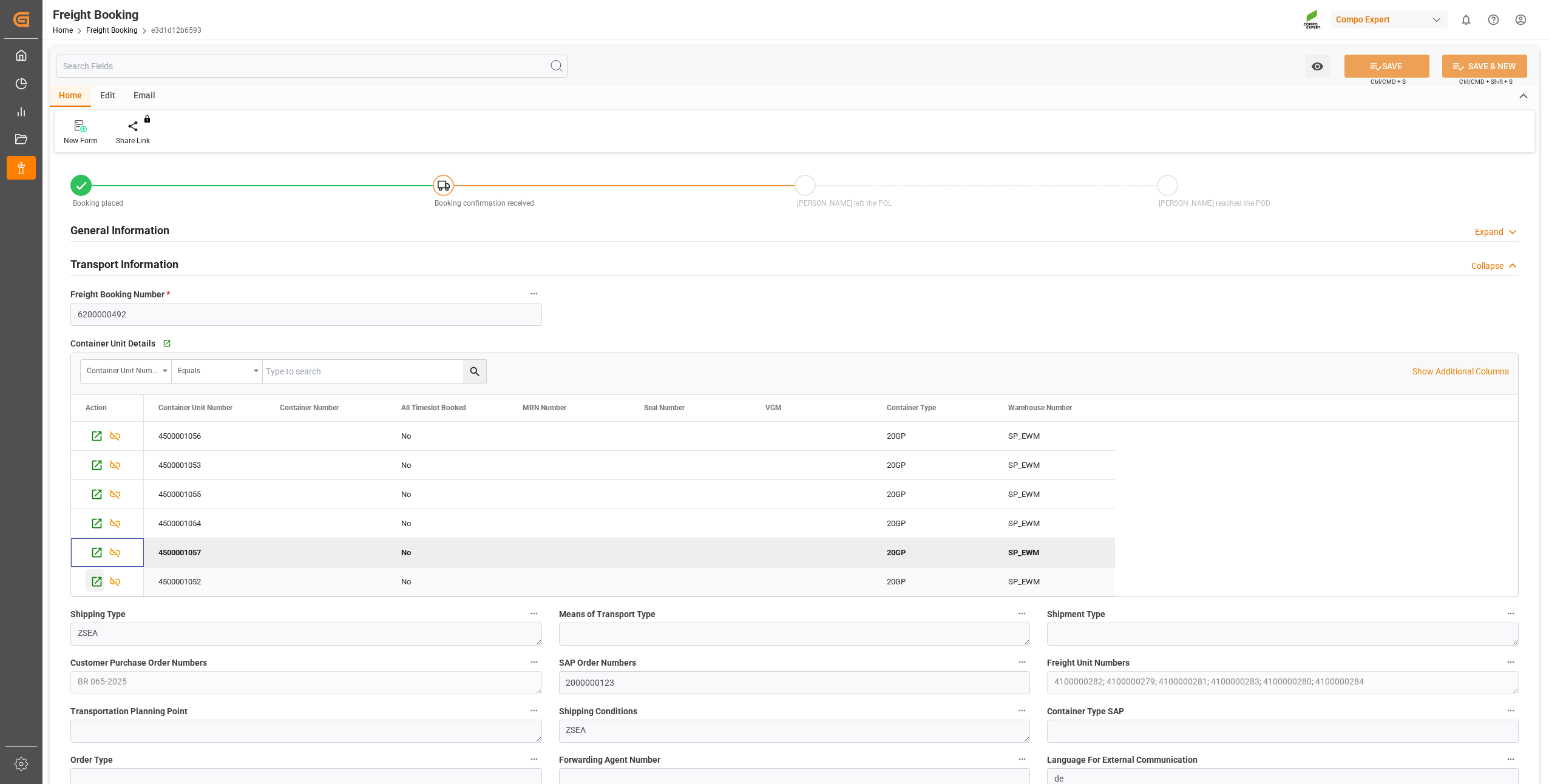
click at [101, 578] on icon "Press SPACE to select this row." at bounding box center [97, 582] width 10 height 10
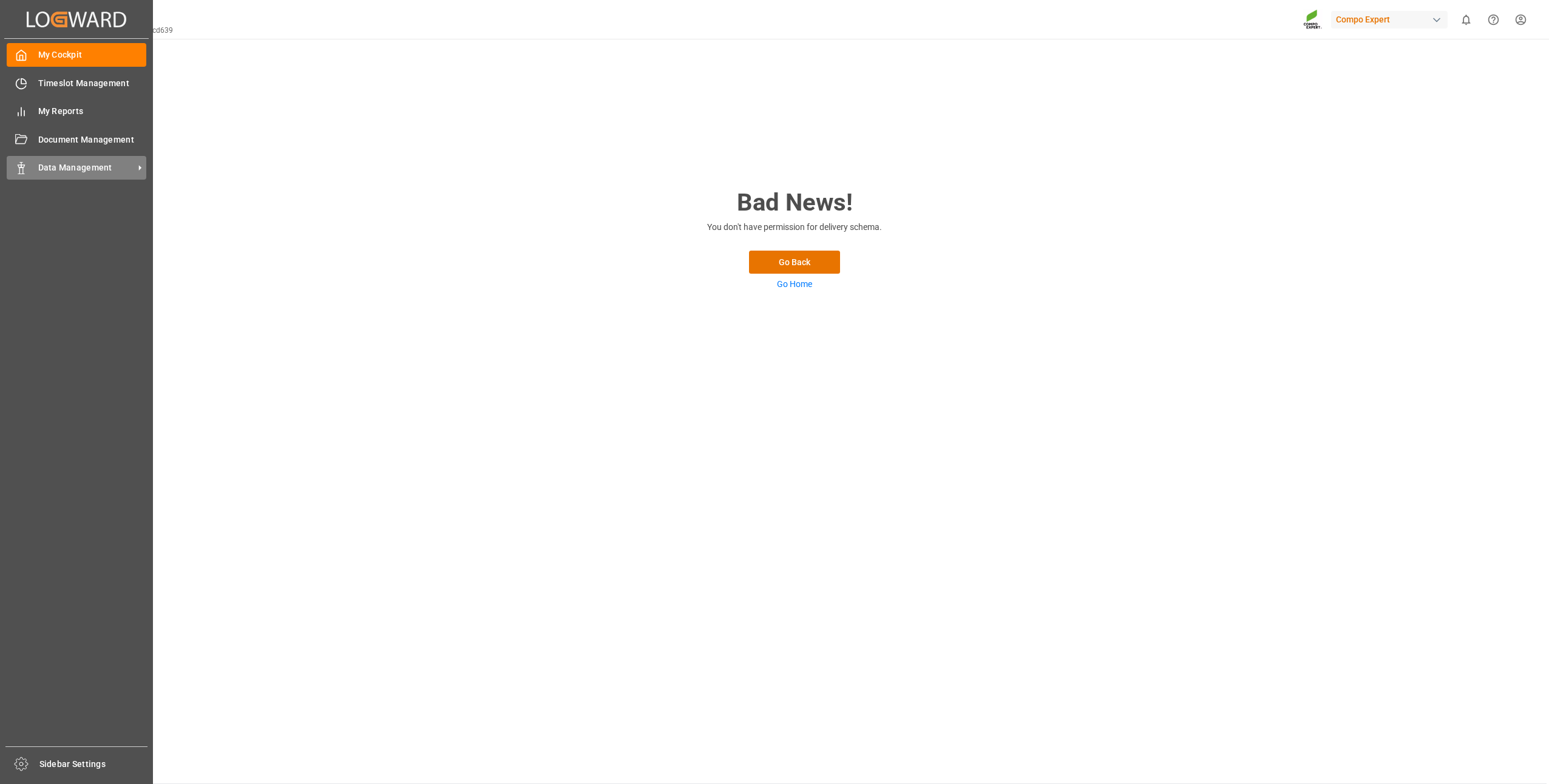
click at [70, 161] on div "Data Management Data Management" at bounding box center [76, 168] width 140 height 23
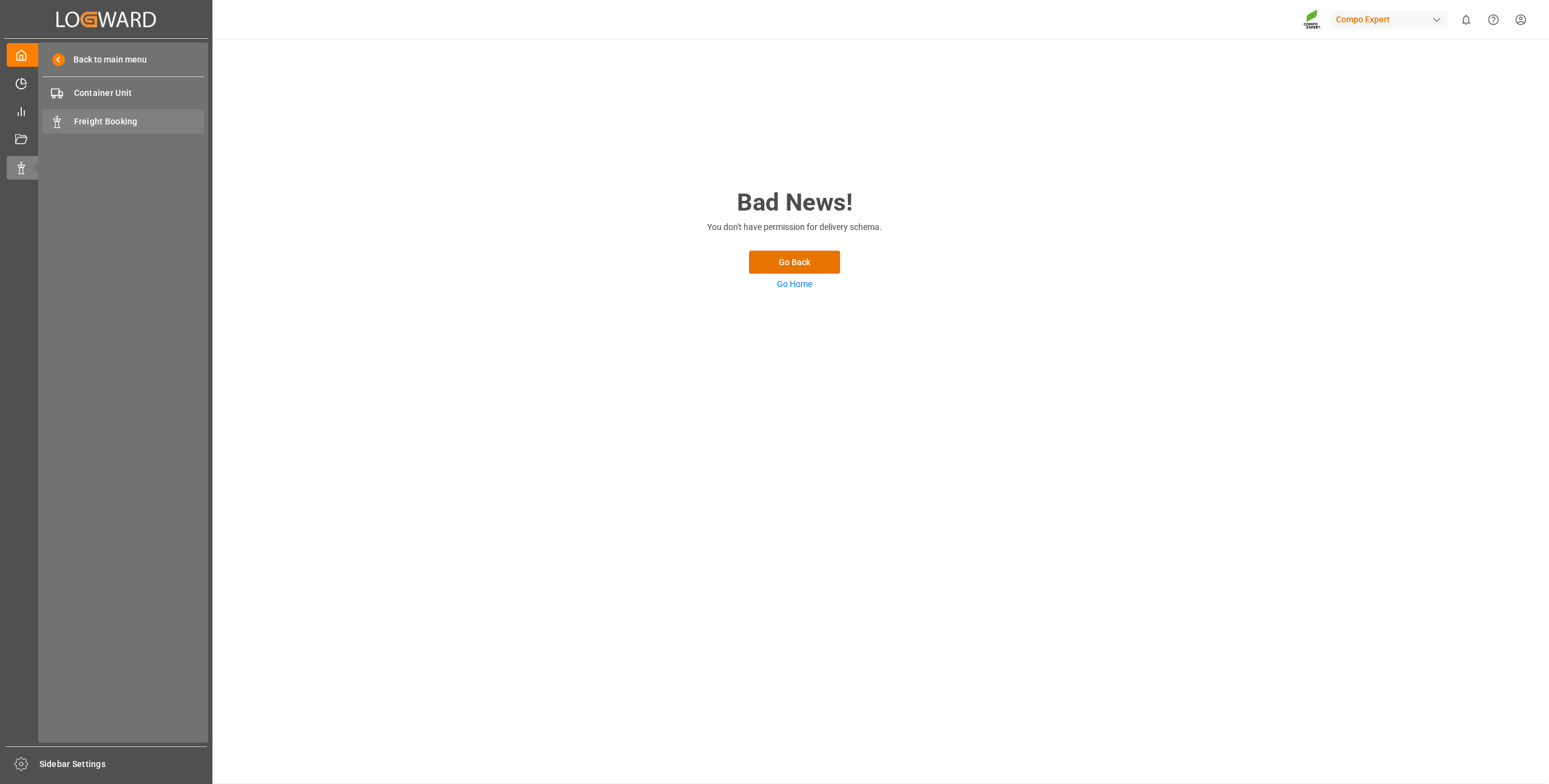
click at [95, 119] on span "Freight Booking" at bounding box center [139, 121] width 130 height 12
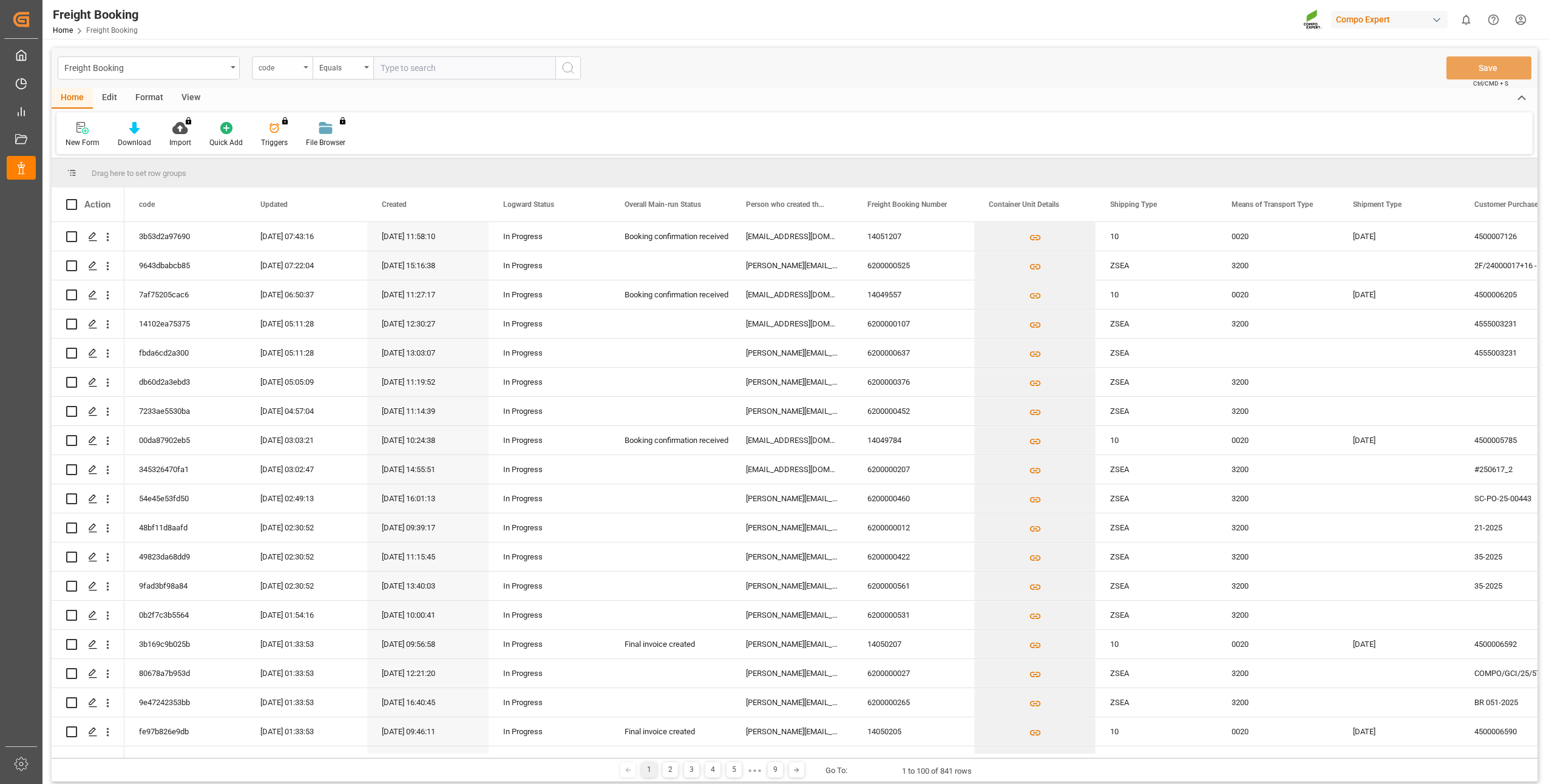
click at [307, 73] on div "code" at bounding box center [282, 67] width 61 height 23
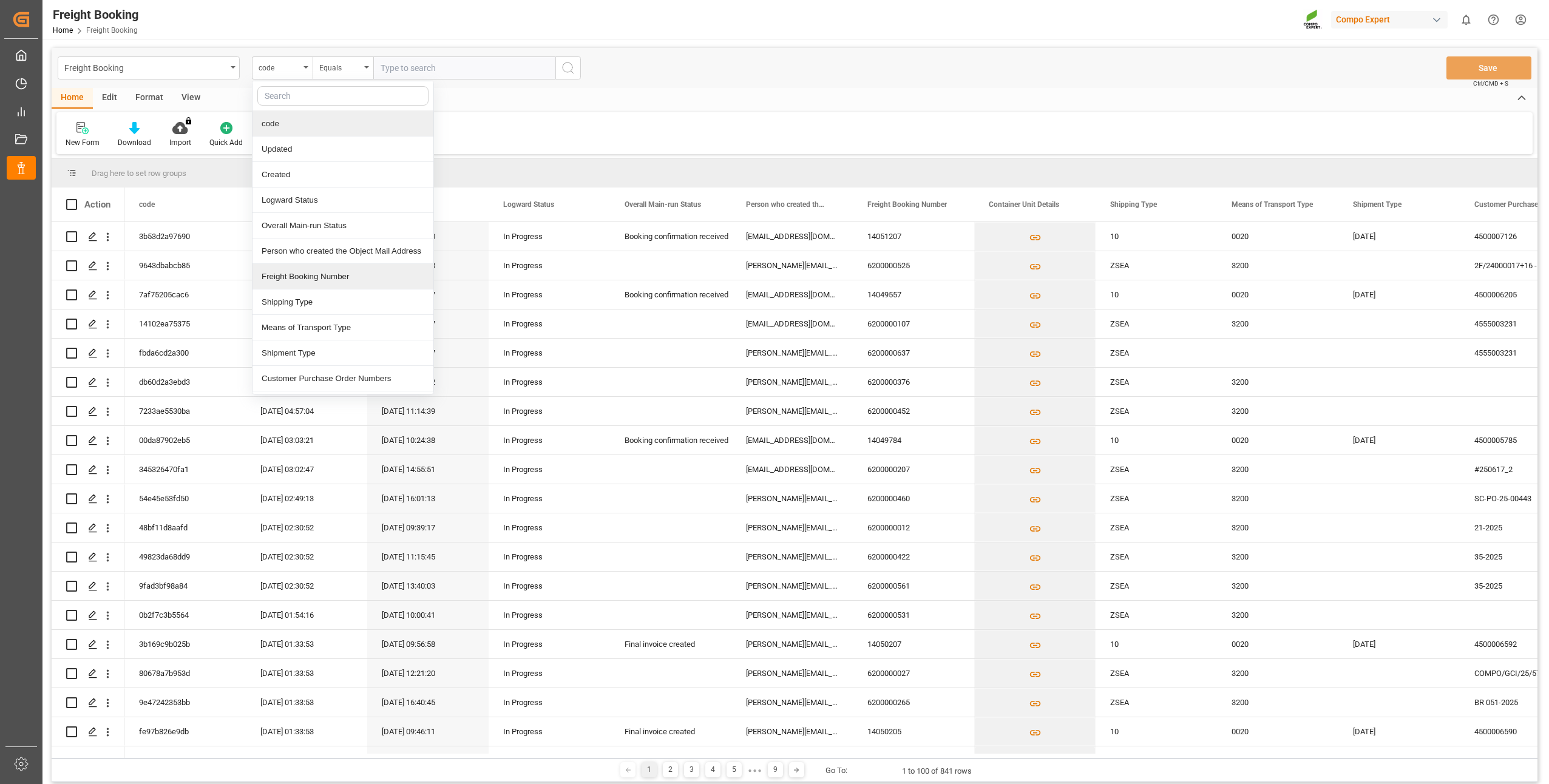
click at [292, 279] on div "Freight Booking Number" at bounding box center [343, 276] width 181 height 26
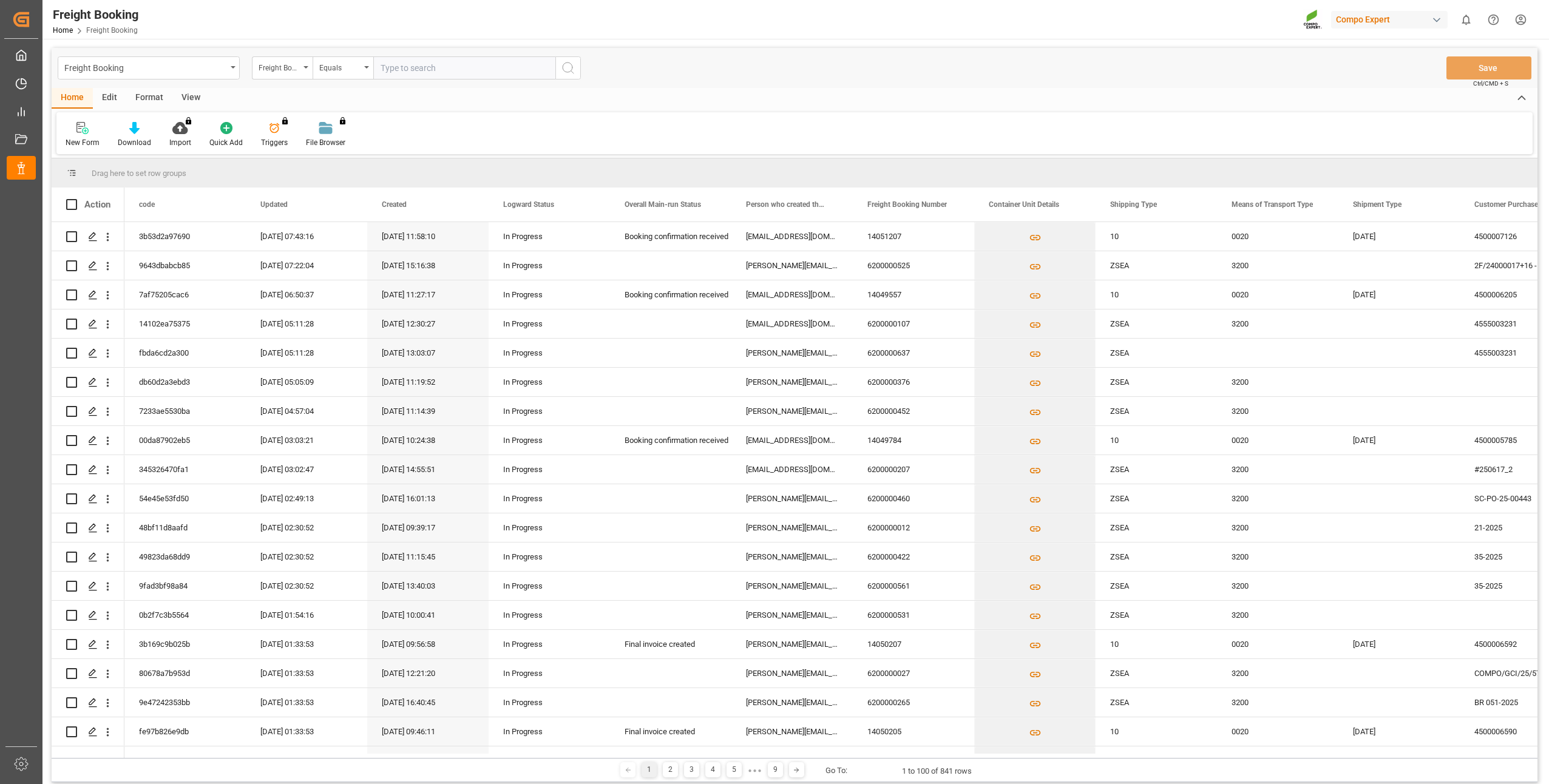
click at [394, 70] on input "text" at bounding box center [464, 67] width 182 height 23
paste input "6200000494"
type input "6200000494"
click at [579, 69] on button "search button" at bounding box center [568, 67] width 26 height 23
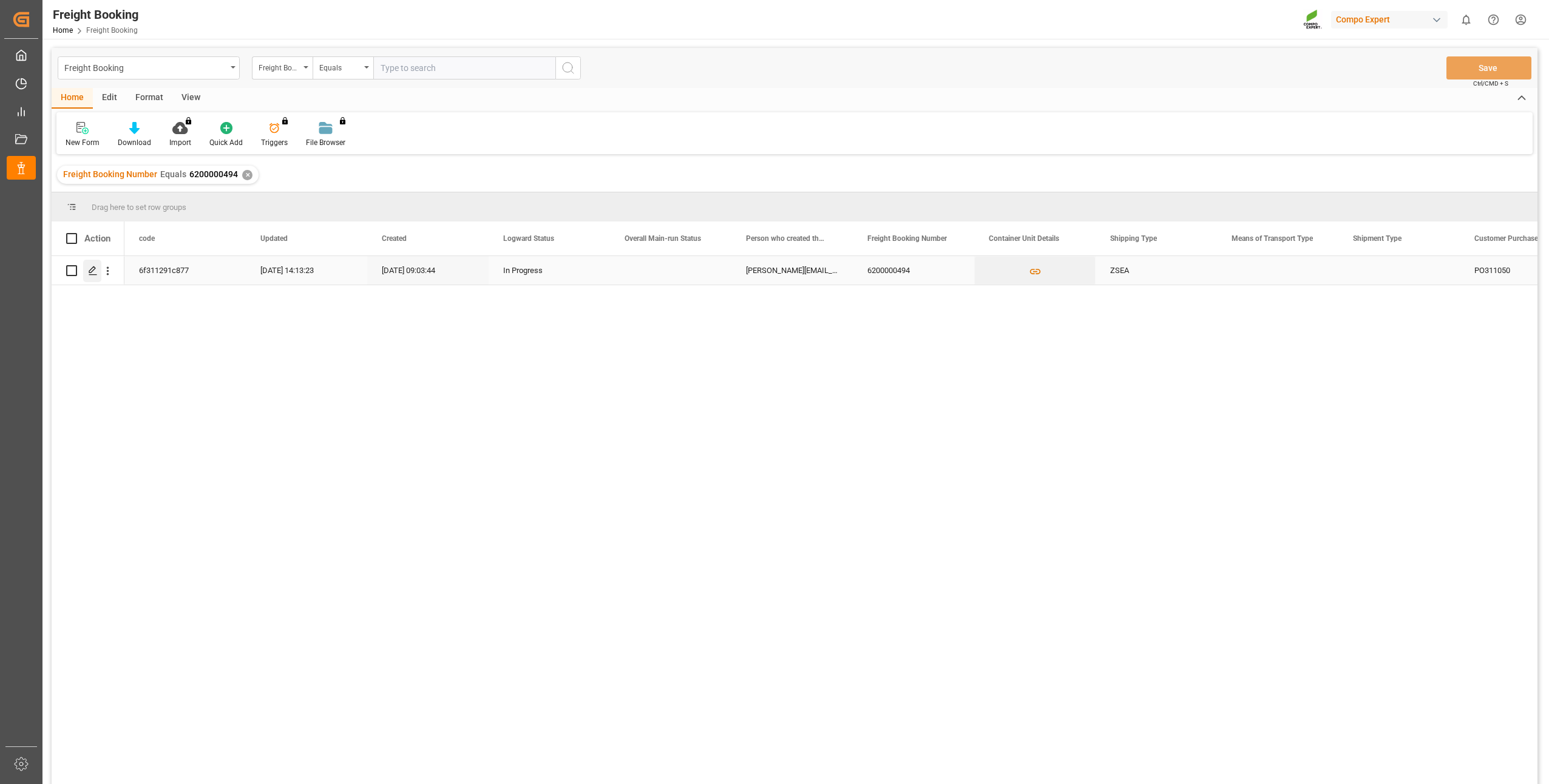
click at [91, 272] on icon "Press SPACE to select this row." at bounding box center [92, 270] width 10 height 10
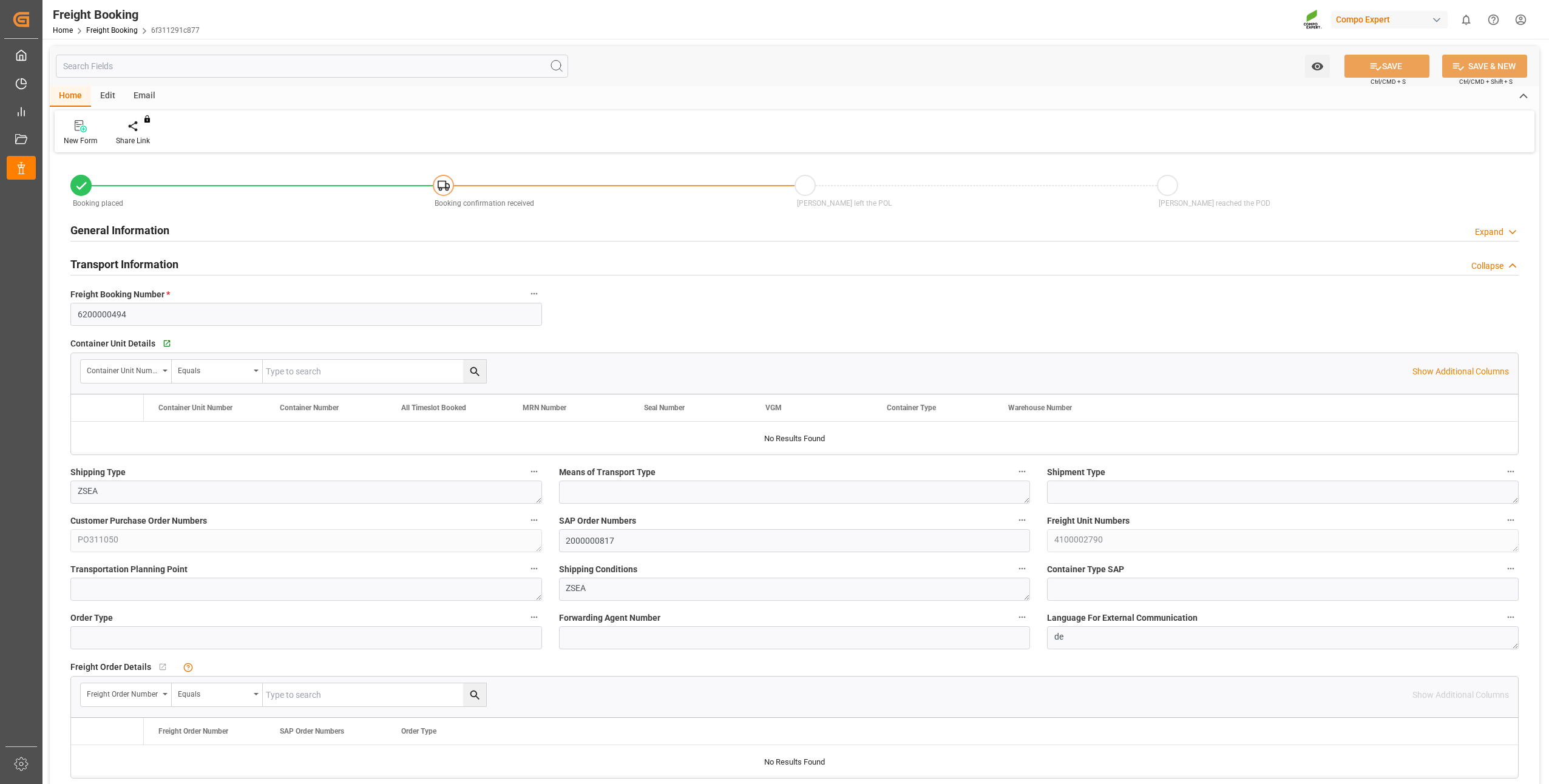
type input "NZTRG"
type input "0"
type input "21252"
type input "02.10.2025 01:00"
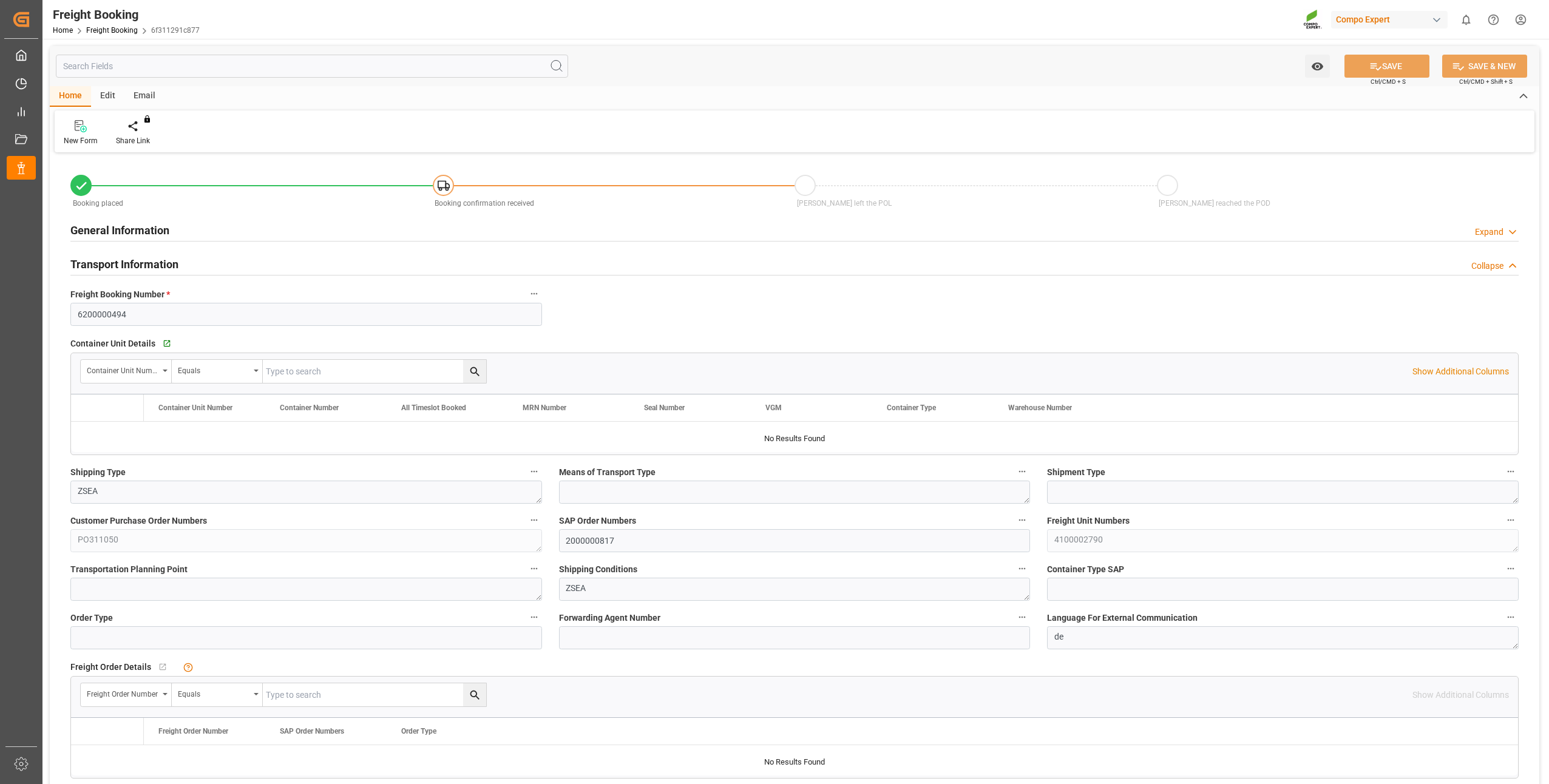
type input "19.08.2025 09:03"
type input "19.08.2025 09:04"
click at [94, 437] on icon "Press SPACE to select this row." at bounding box center [96, 435] width 12 height 12
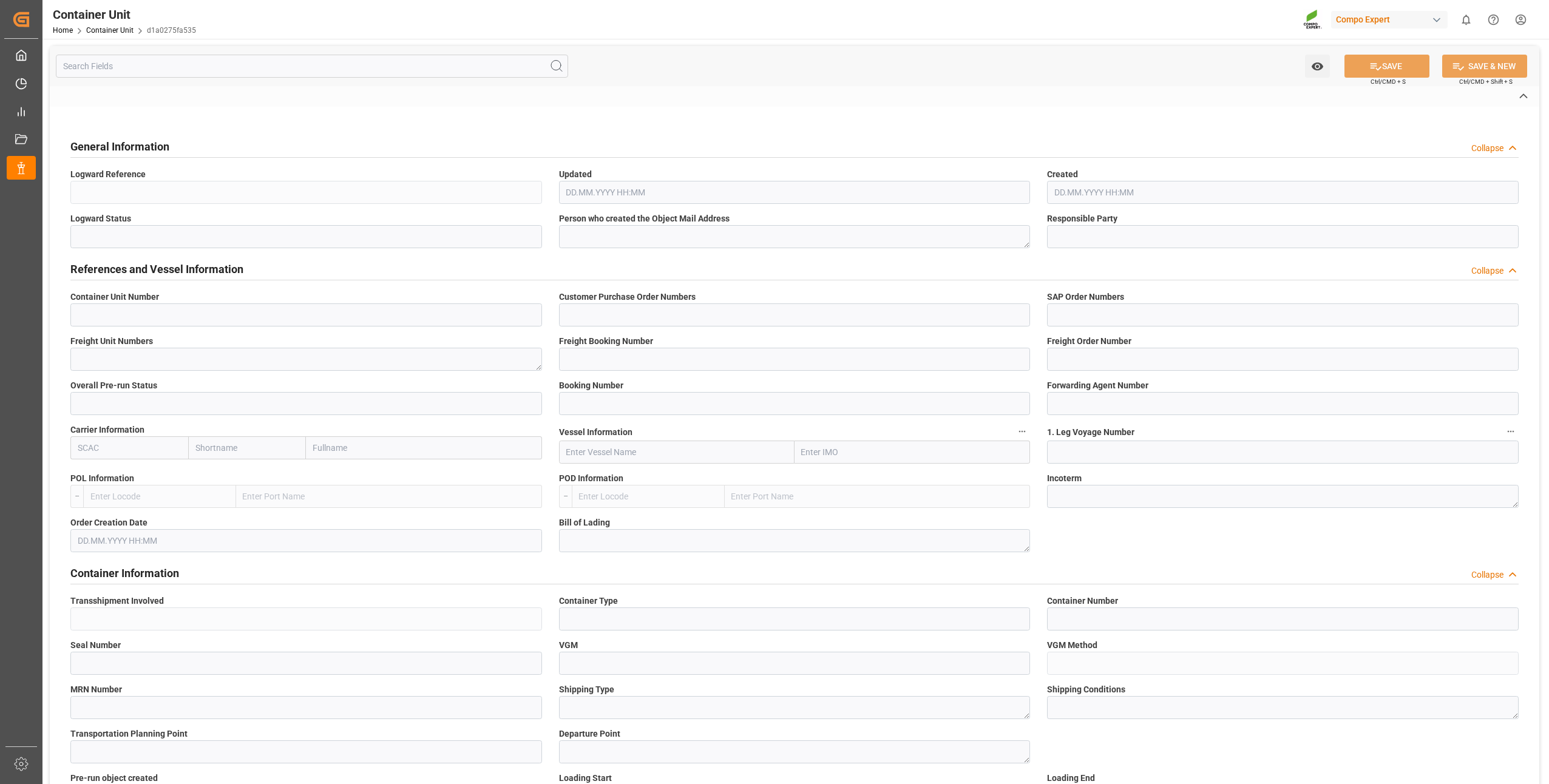
type input "4500001059"
type input "PO311050"
type input "2000000817"
type textarea "4100002790"
type input "6200000494"
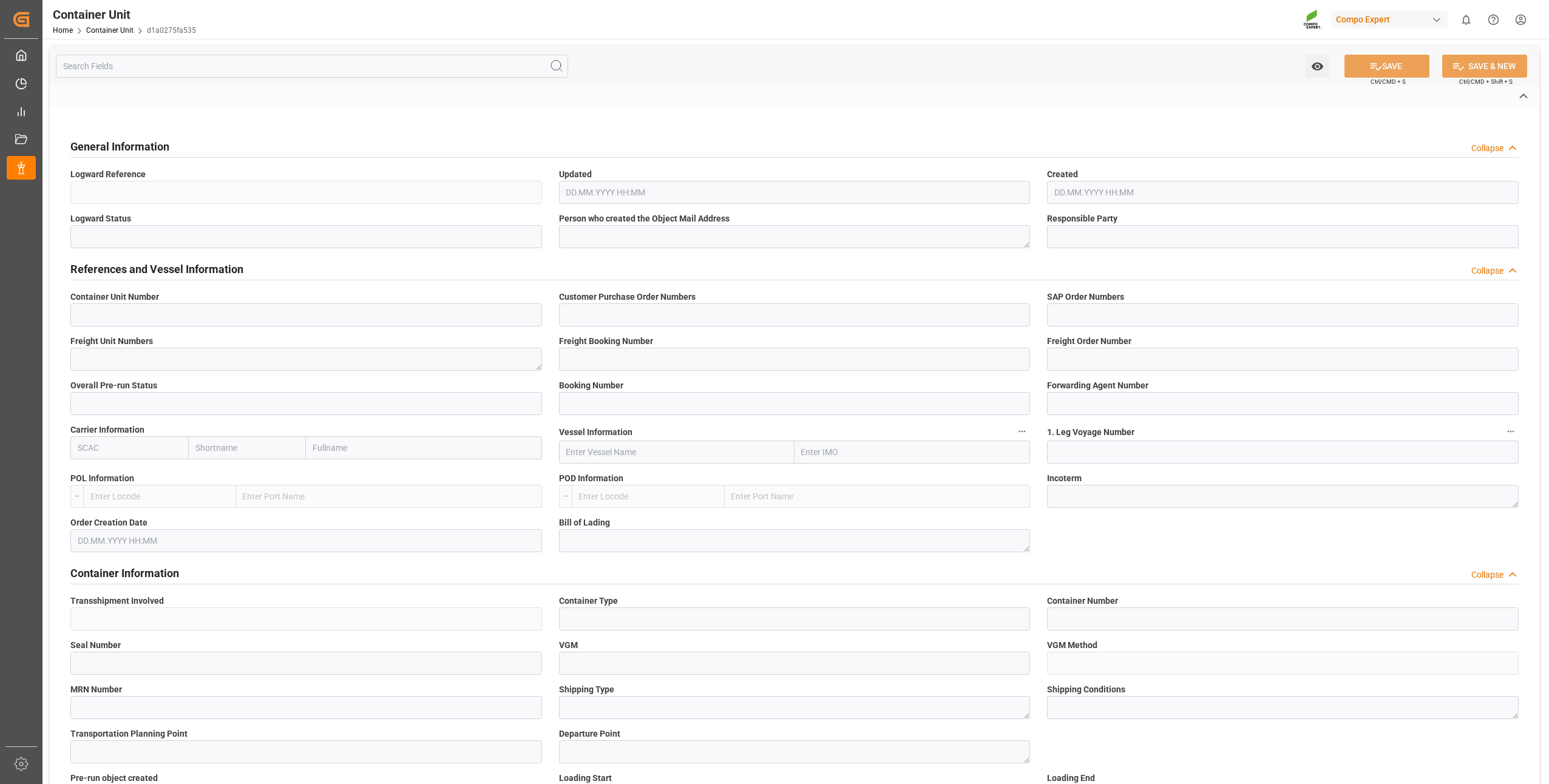
type input "6109578"
type input "[GEOGRAPHIC_DATA]"
type textarea "CIF"
type input "No"
type input "20GP"
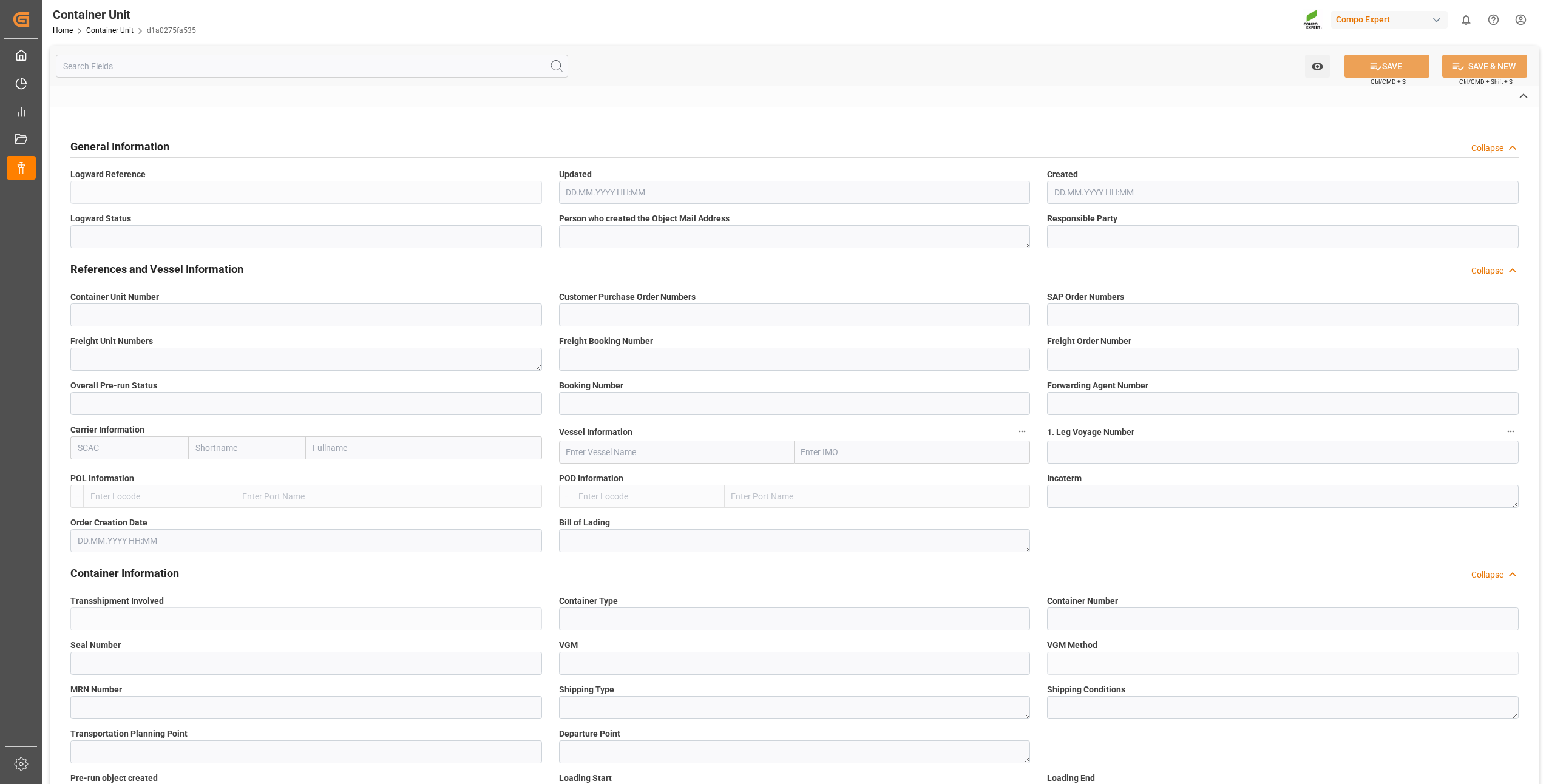
type input "2"
type textarea "ZSEA"
type textarea "3112"
type input "New Zealand"
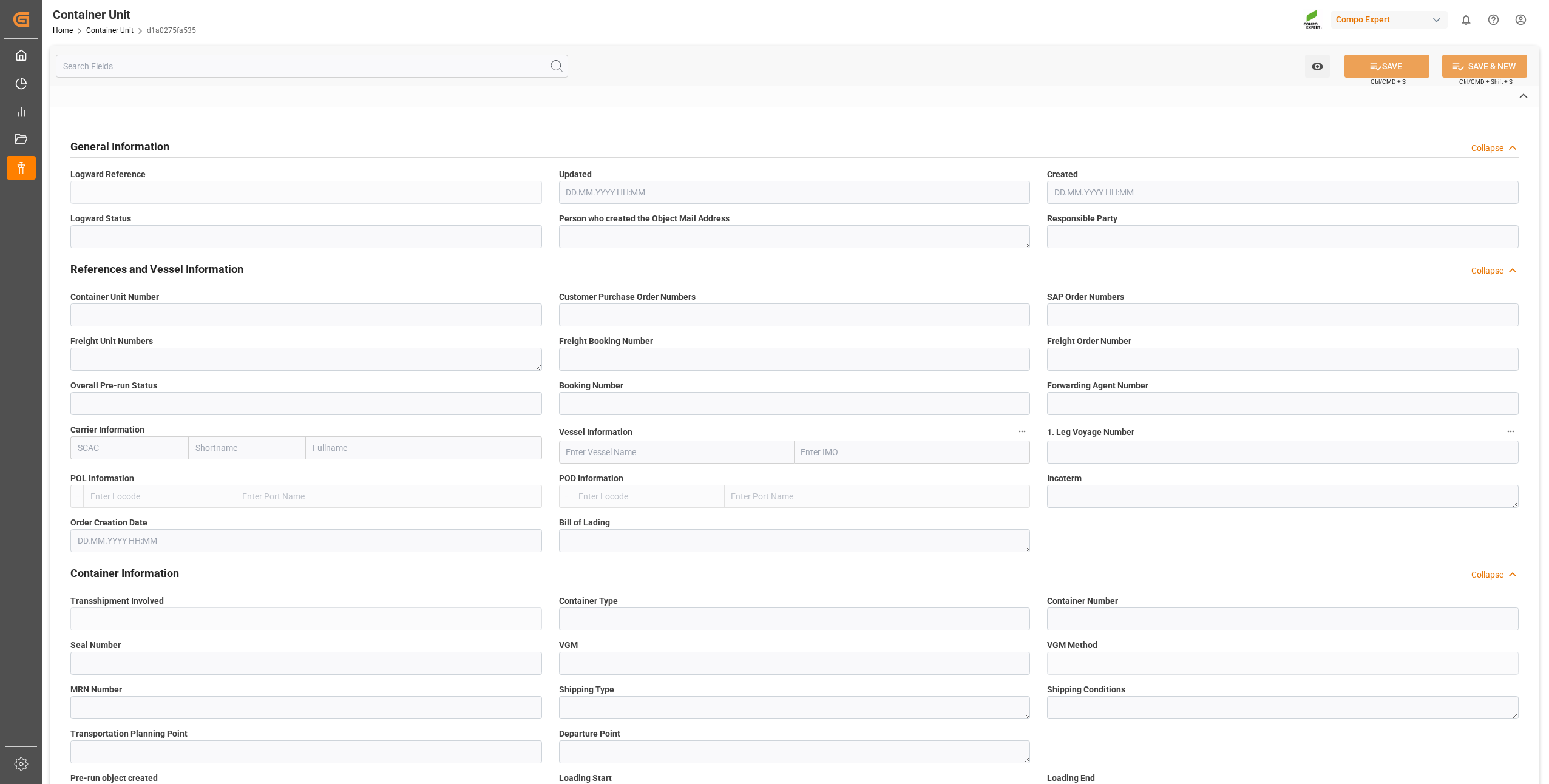
type input "EUR"
type textarea "BLK CLASSIC 12-8-16 25kg (x42) INT"
type textarea "2564102899"
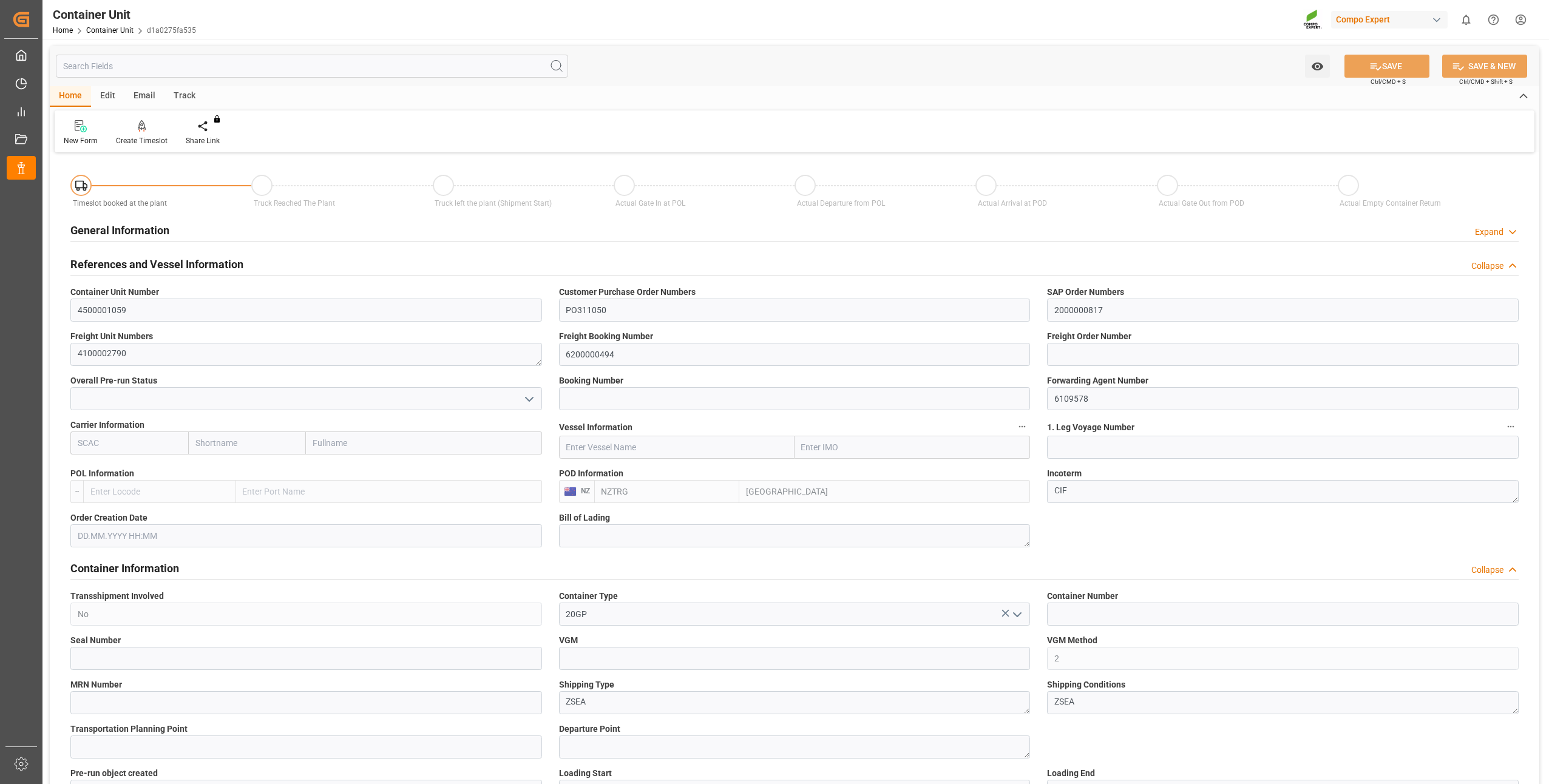
type input "NZTRG"
type input "5"
type input "0"
type input "5"
type input "0"
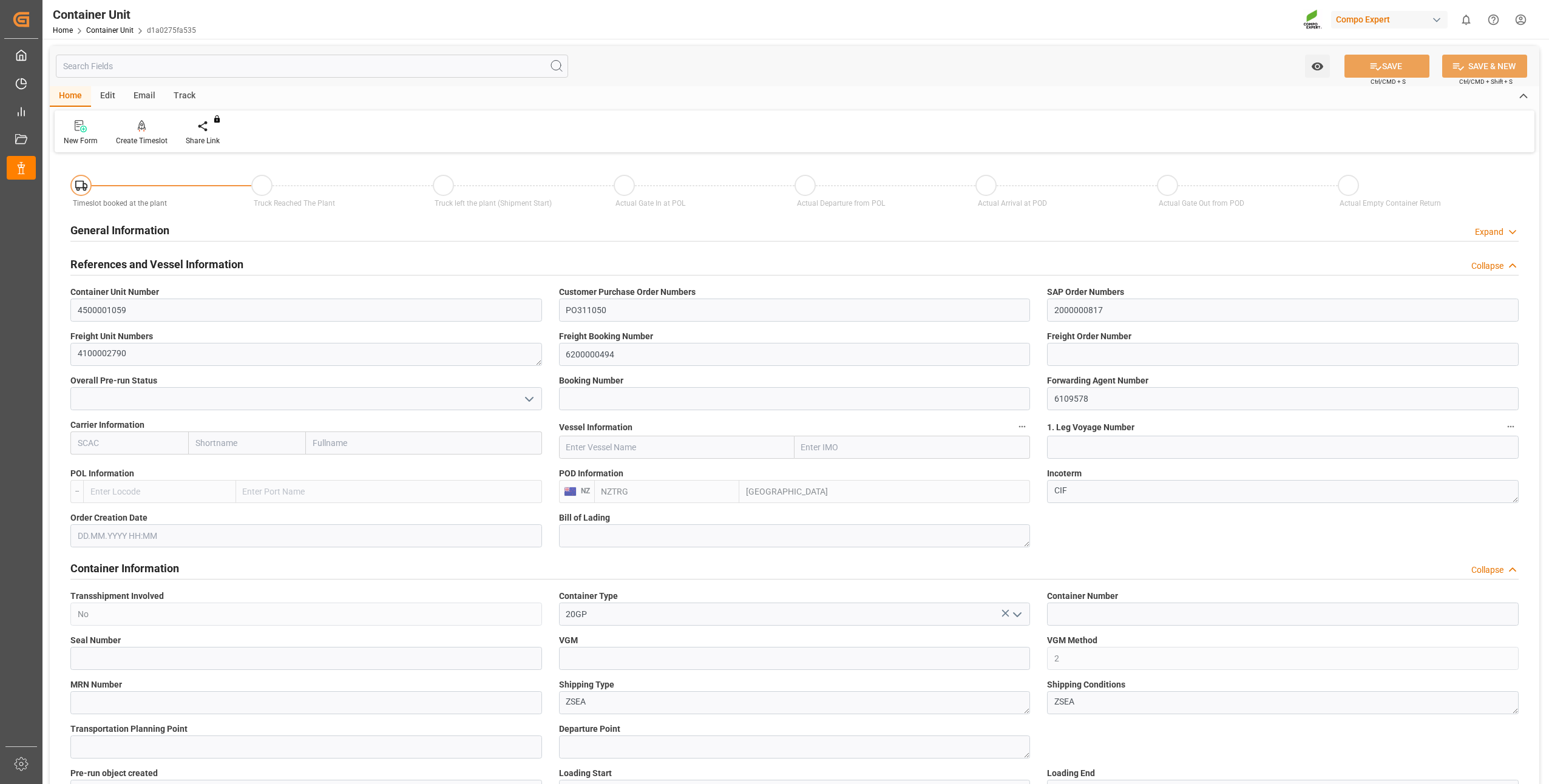
type input "0"
type input "21252"
type input "02.10.2025"
click at [141, 133] on div "Create Timeslot" at bounding box center [141, 133] width 70 height 26
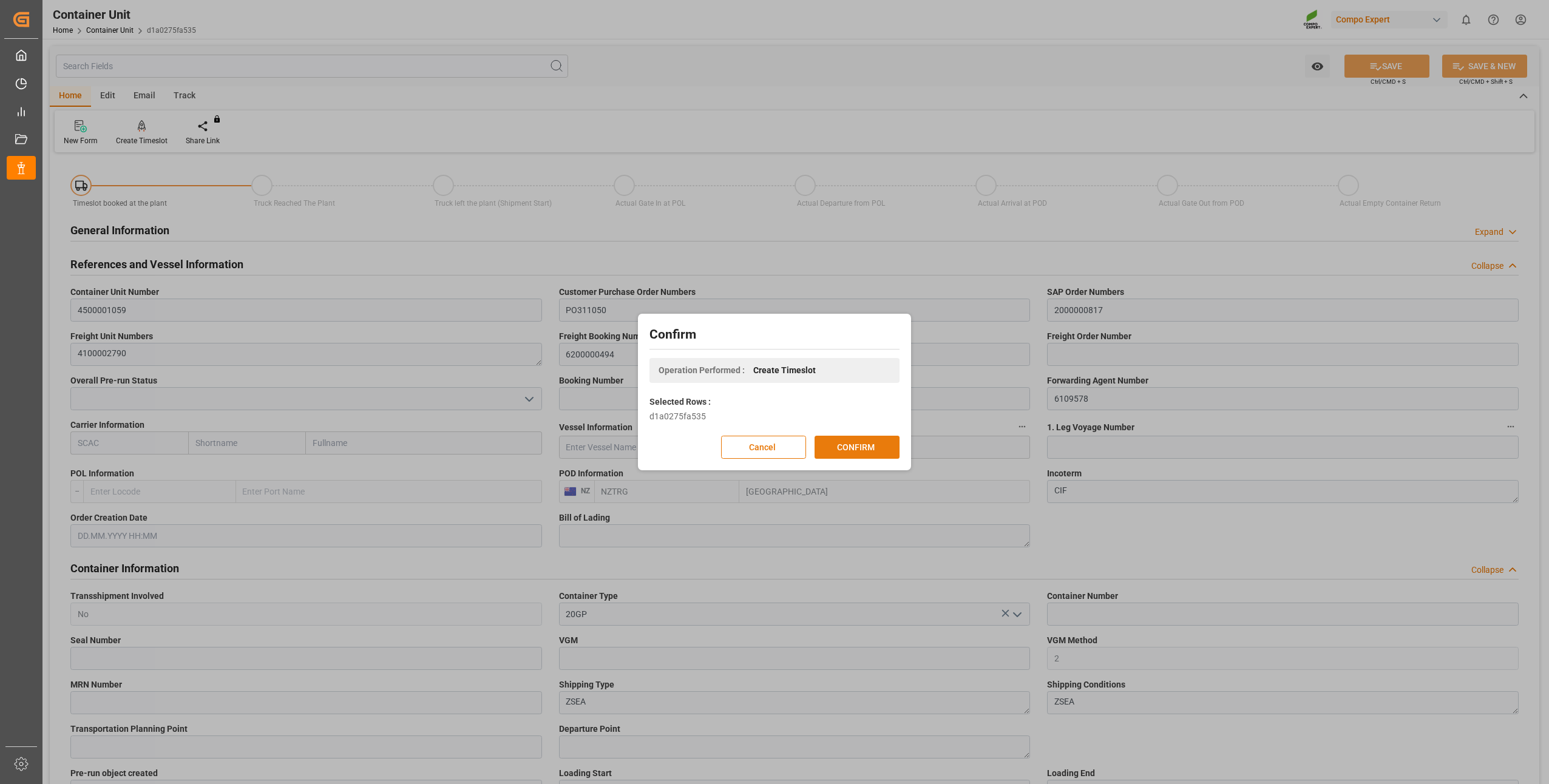
click at [857, 458] on button "CONFIRM" at bounding box center [857, 447] width 85 height 23
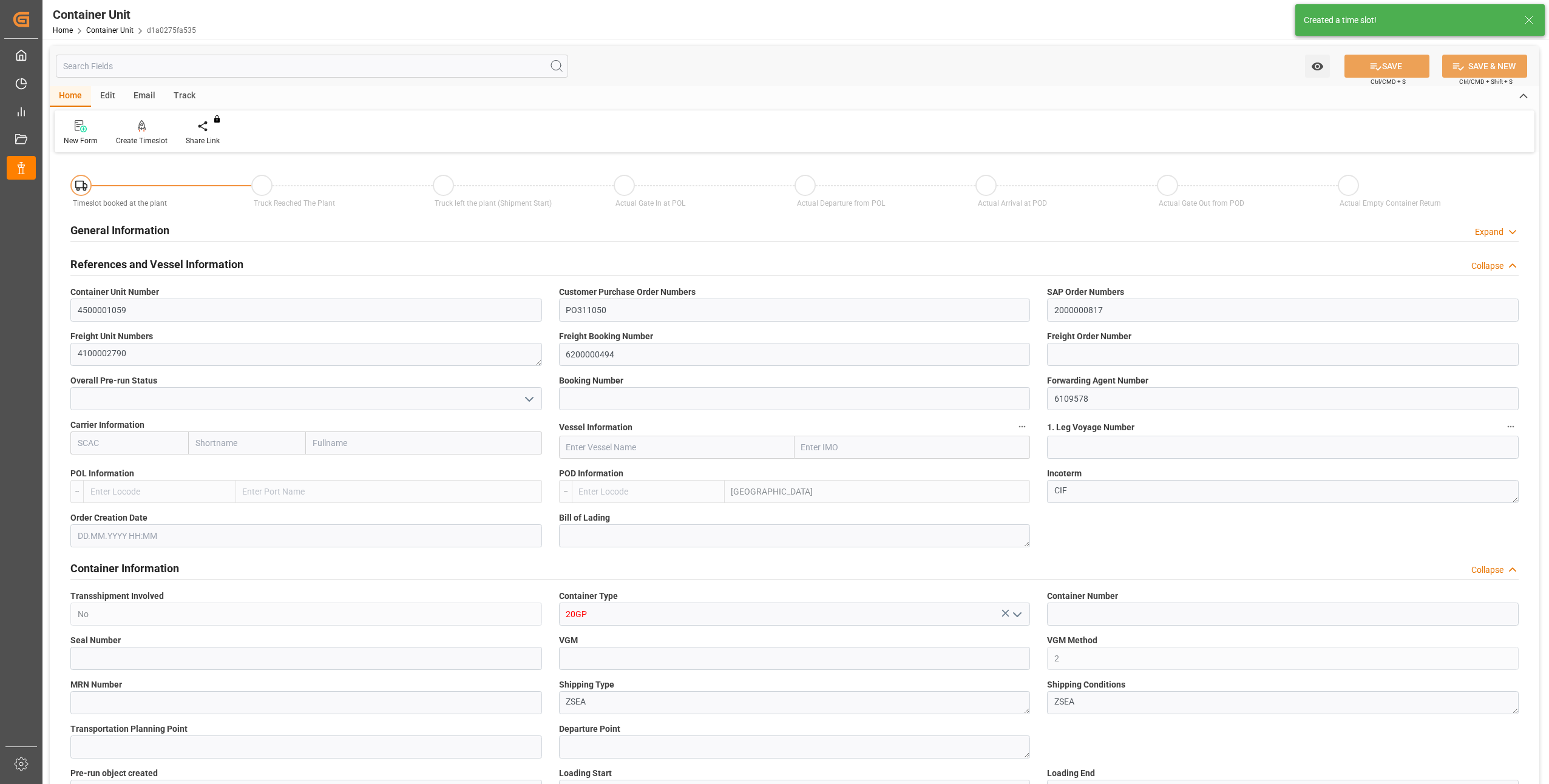
type input "NZTRG"
type input "5"
type input "0"
type input "5"
type input "0"
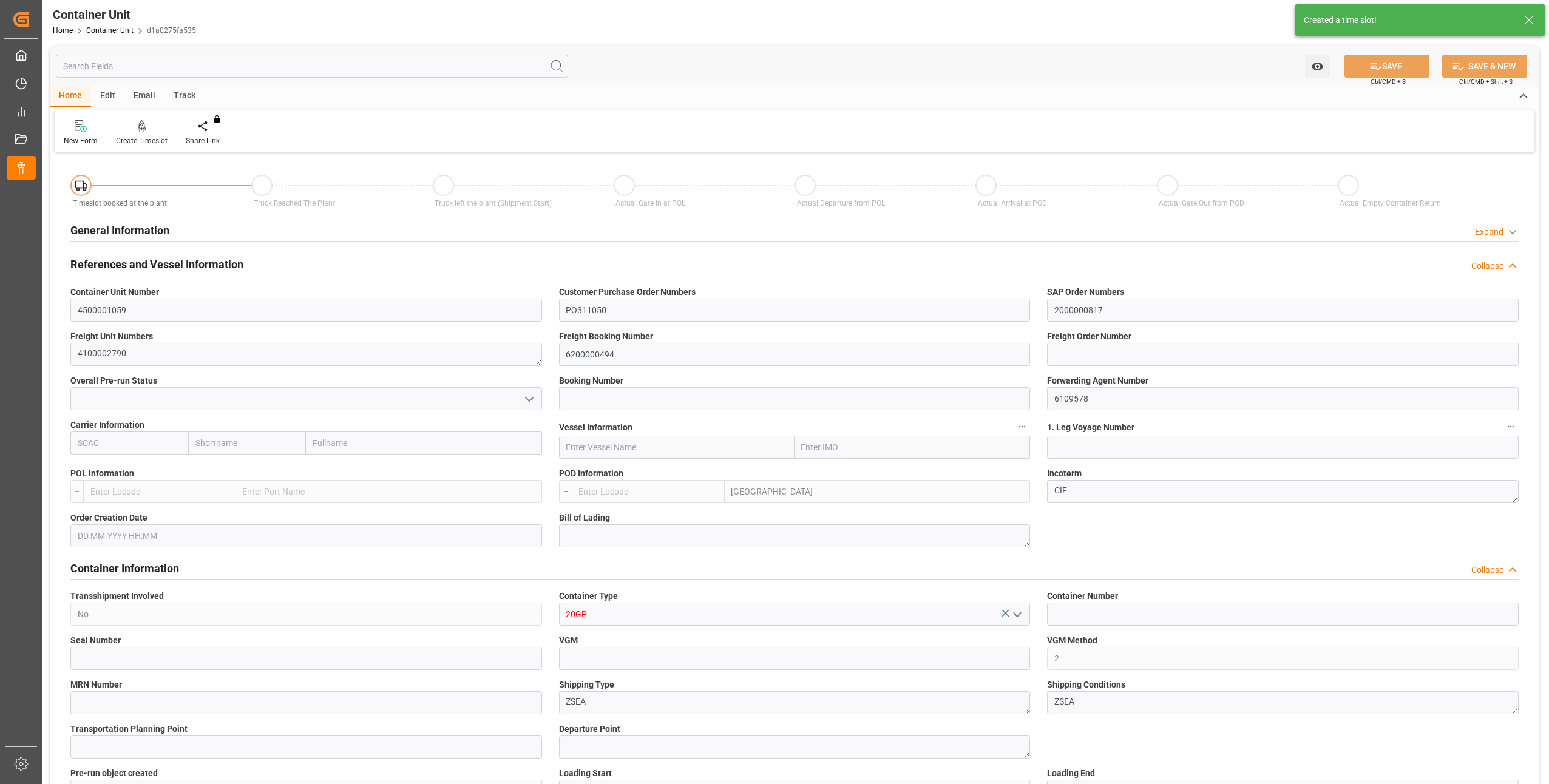
type input "0"
type input "21252"
type input "02.10.2025"
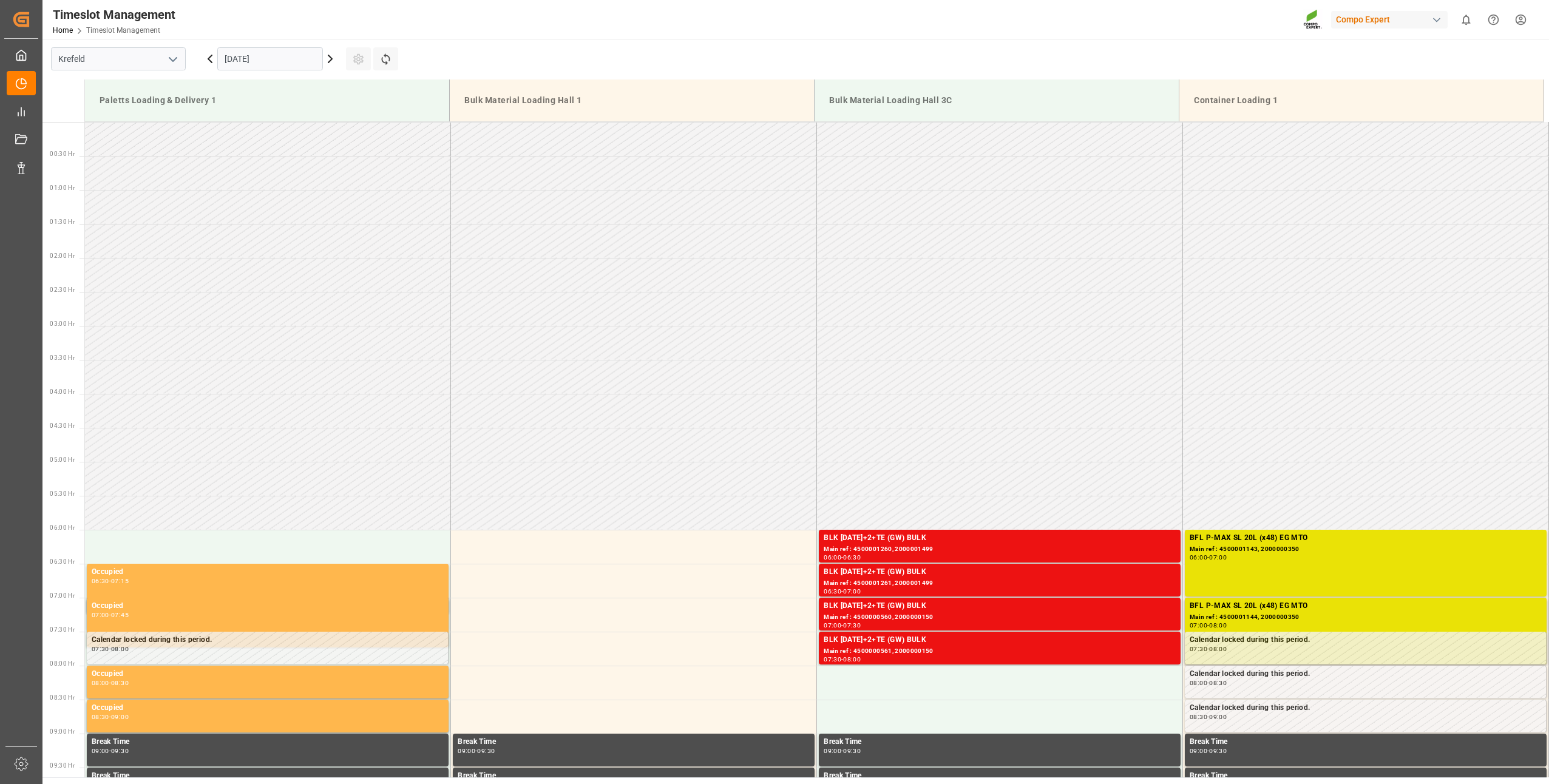
scroll to position [468, 0]
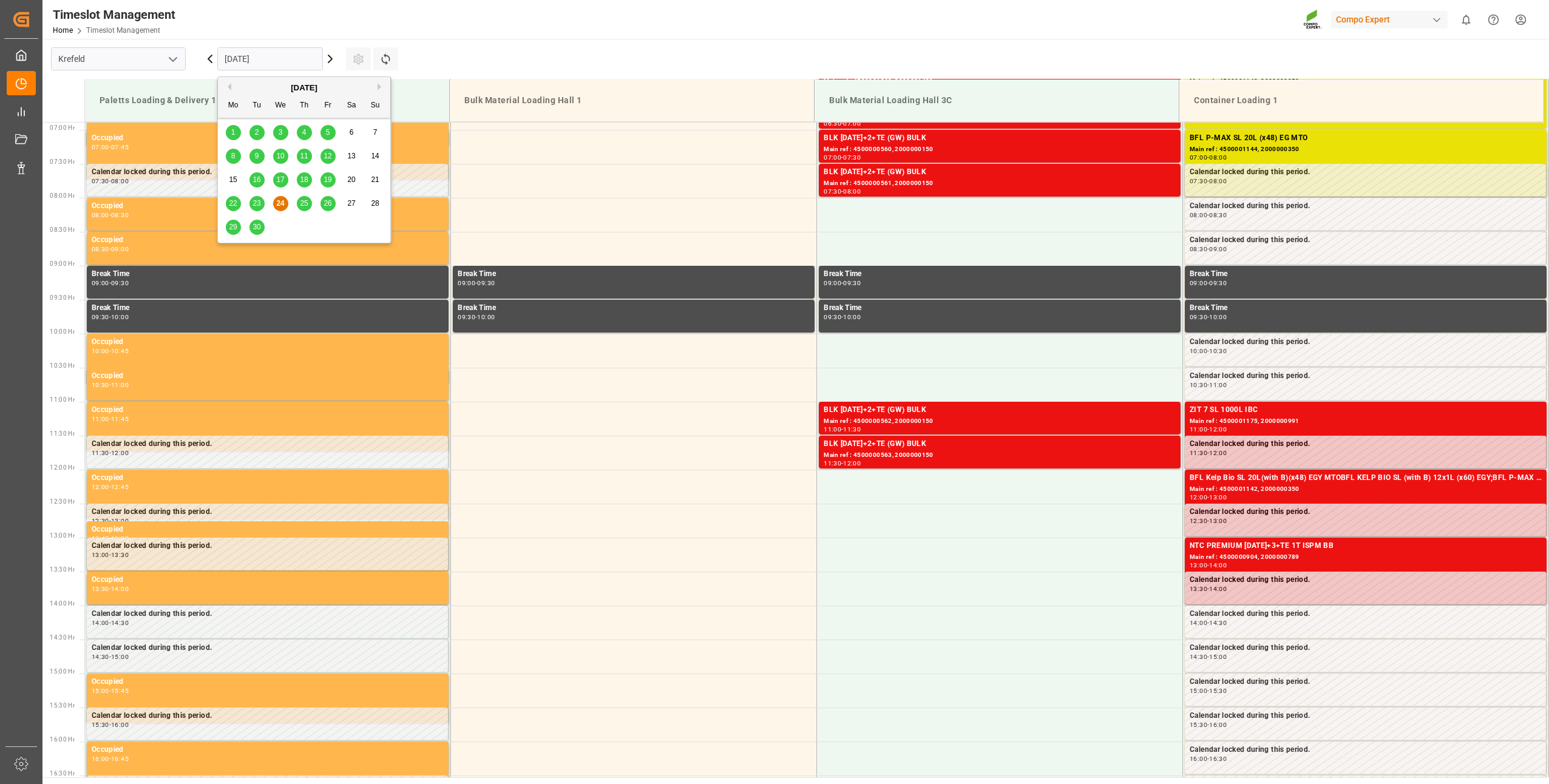
click at [288, 53] on input "24.09.2025" at bounding box center [270, 59] width 106 height 23
click at [377, 89] on button "Next Month" at bounding box center [381, 86] width 7 height 7
click at [278, 183] on span "15" at bounding box center [280, 180] width 8 height 9
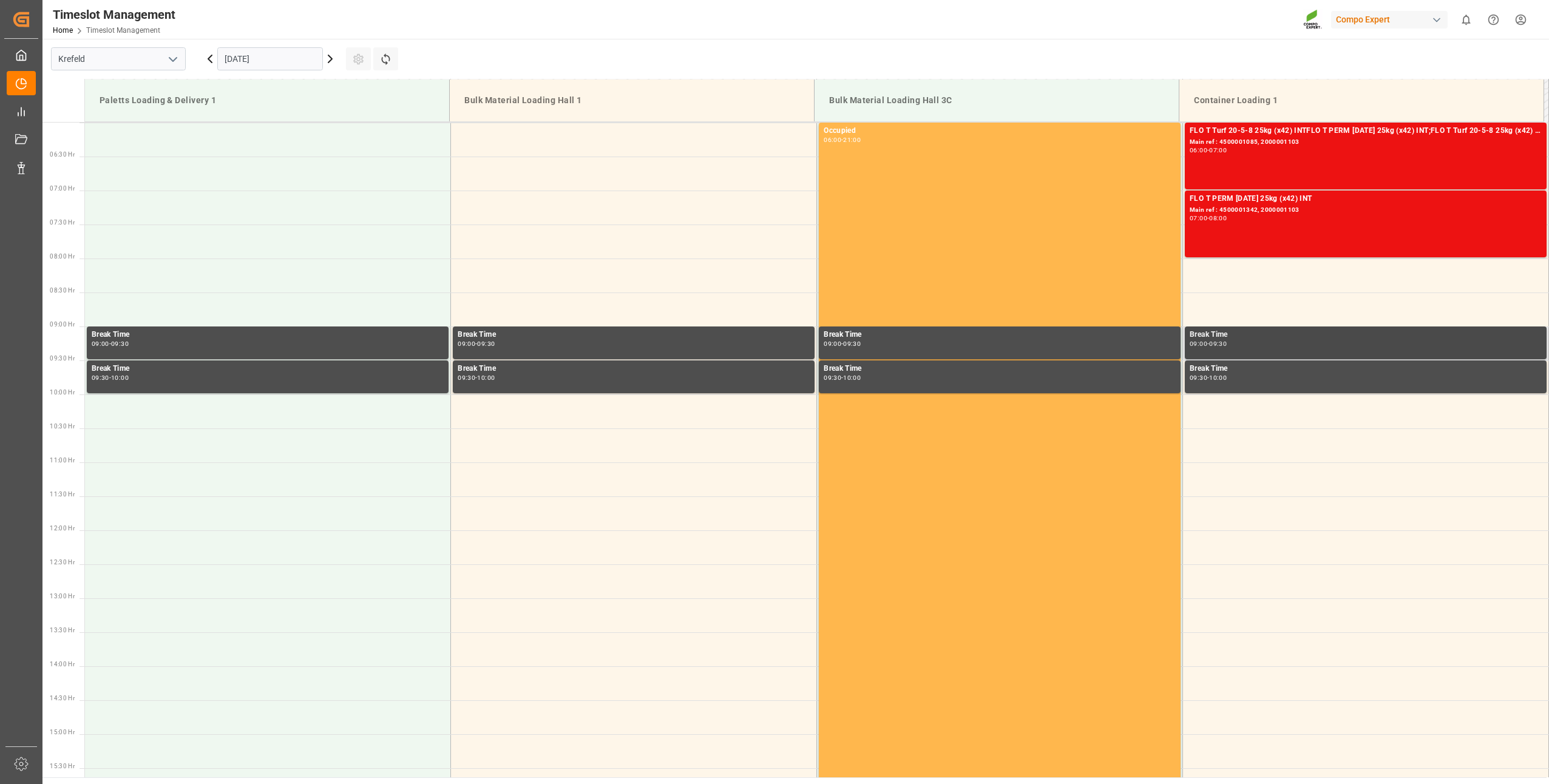
scroll to position [347, 0]
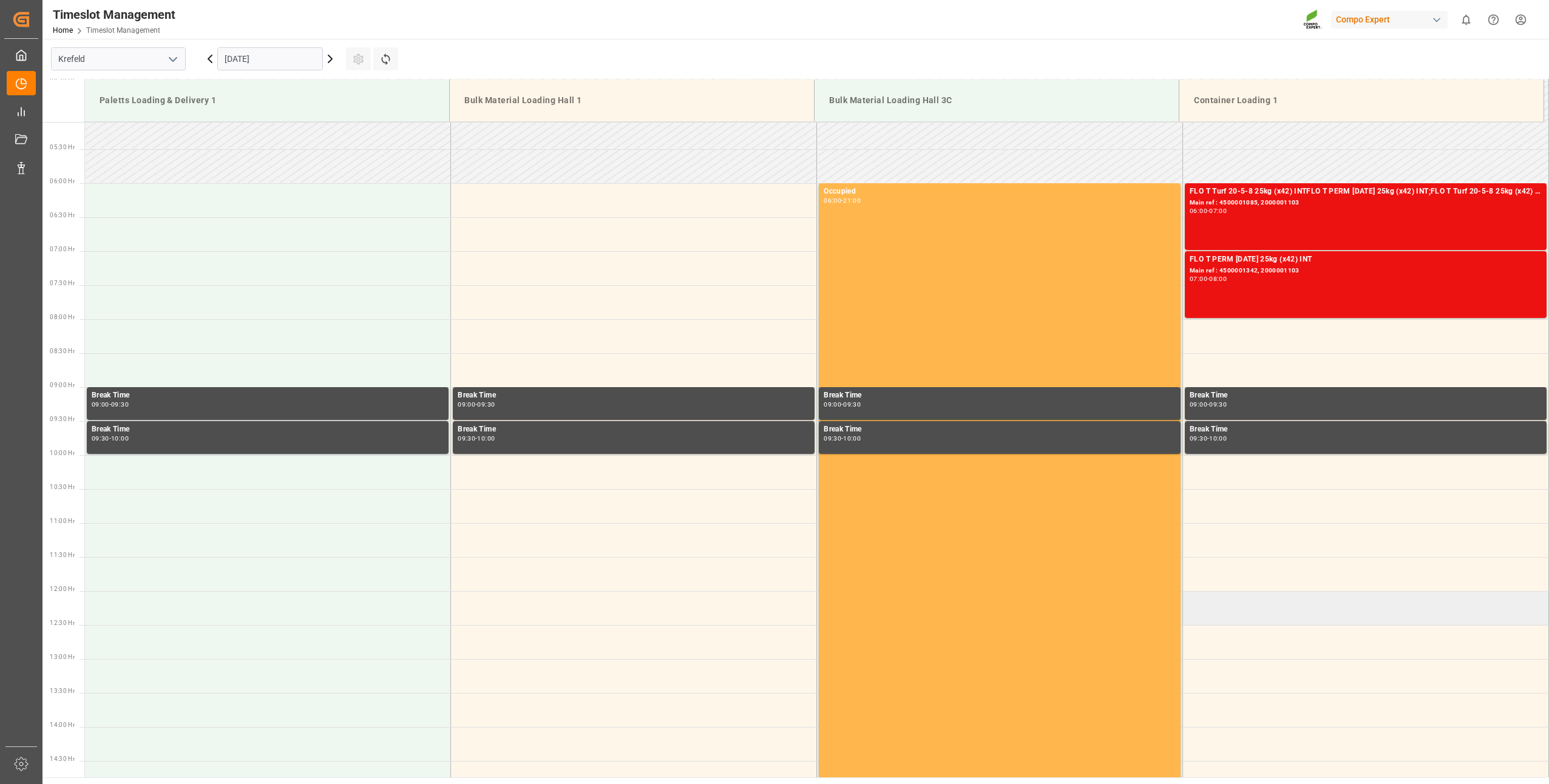
click at [1206, 607] on td at bounding box center [1365, 608] width 366 height 34
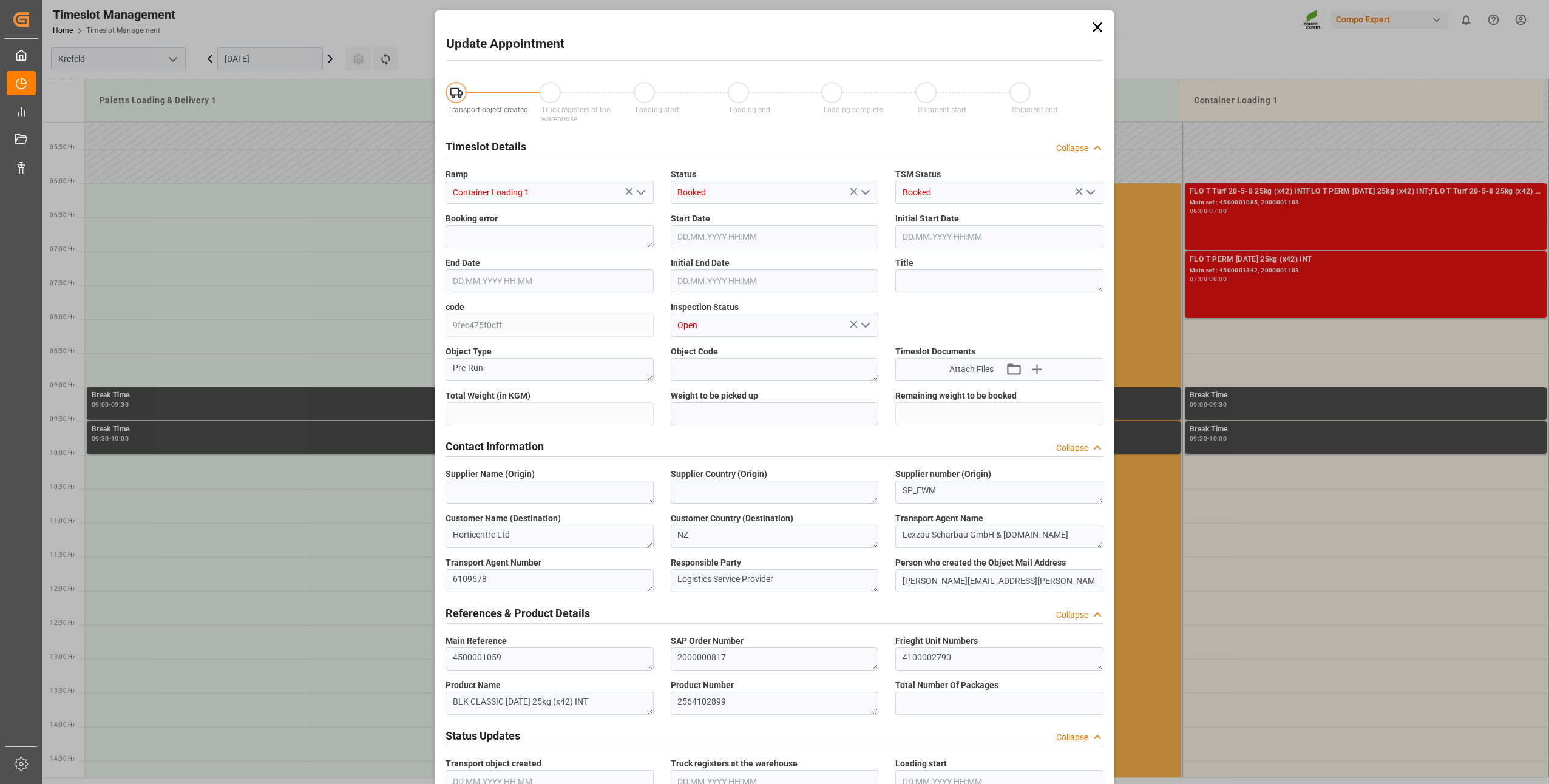
type input "21252"
type input "0"
type input "15.10.2025 12:00"
type input "15.10.2025 12:30"
type input "24.09.2025 05:43"
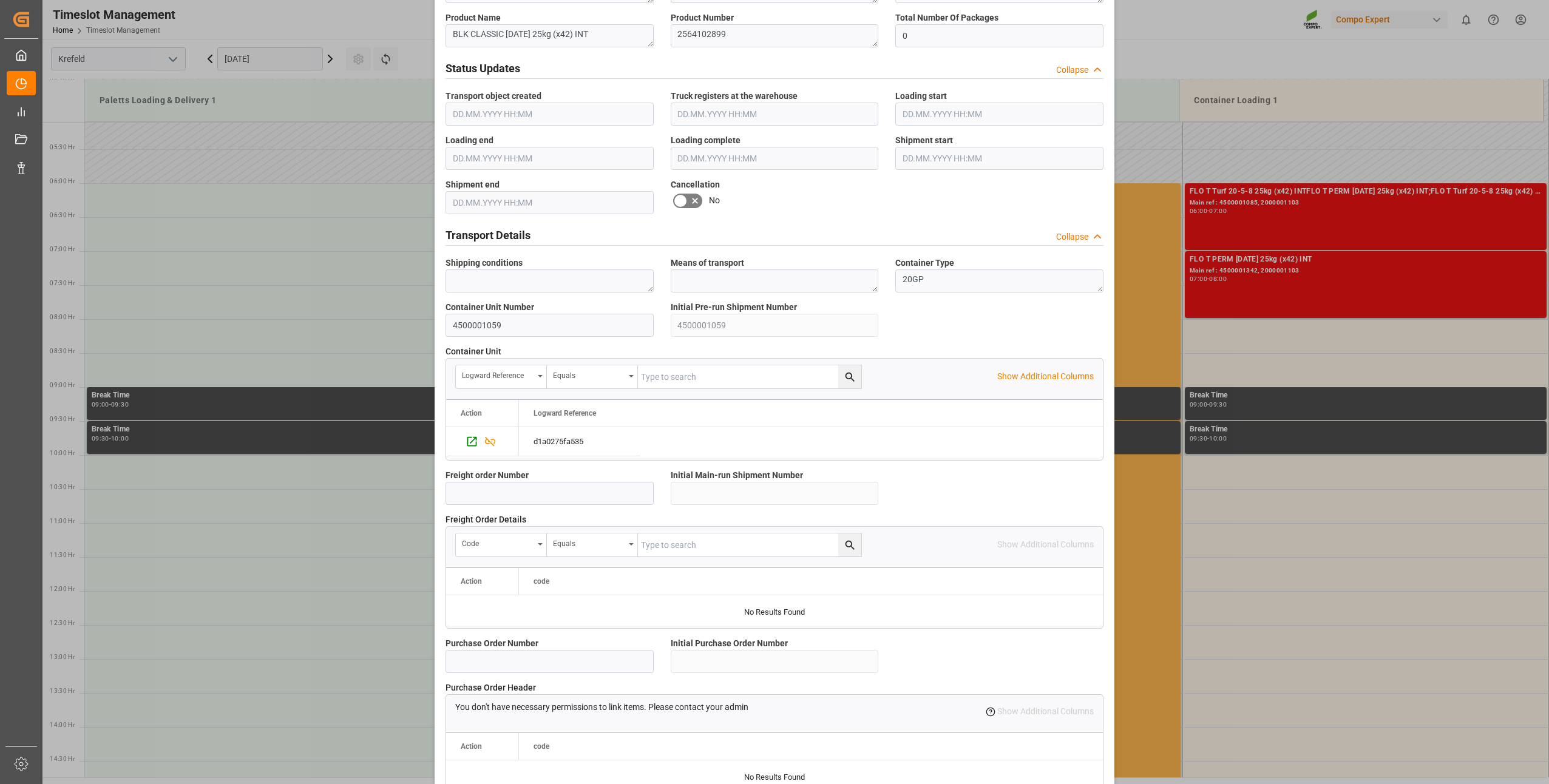
scroll to position [816, 0]
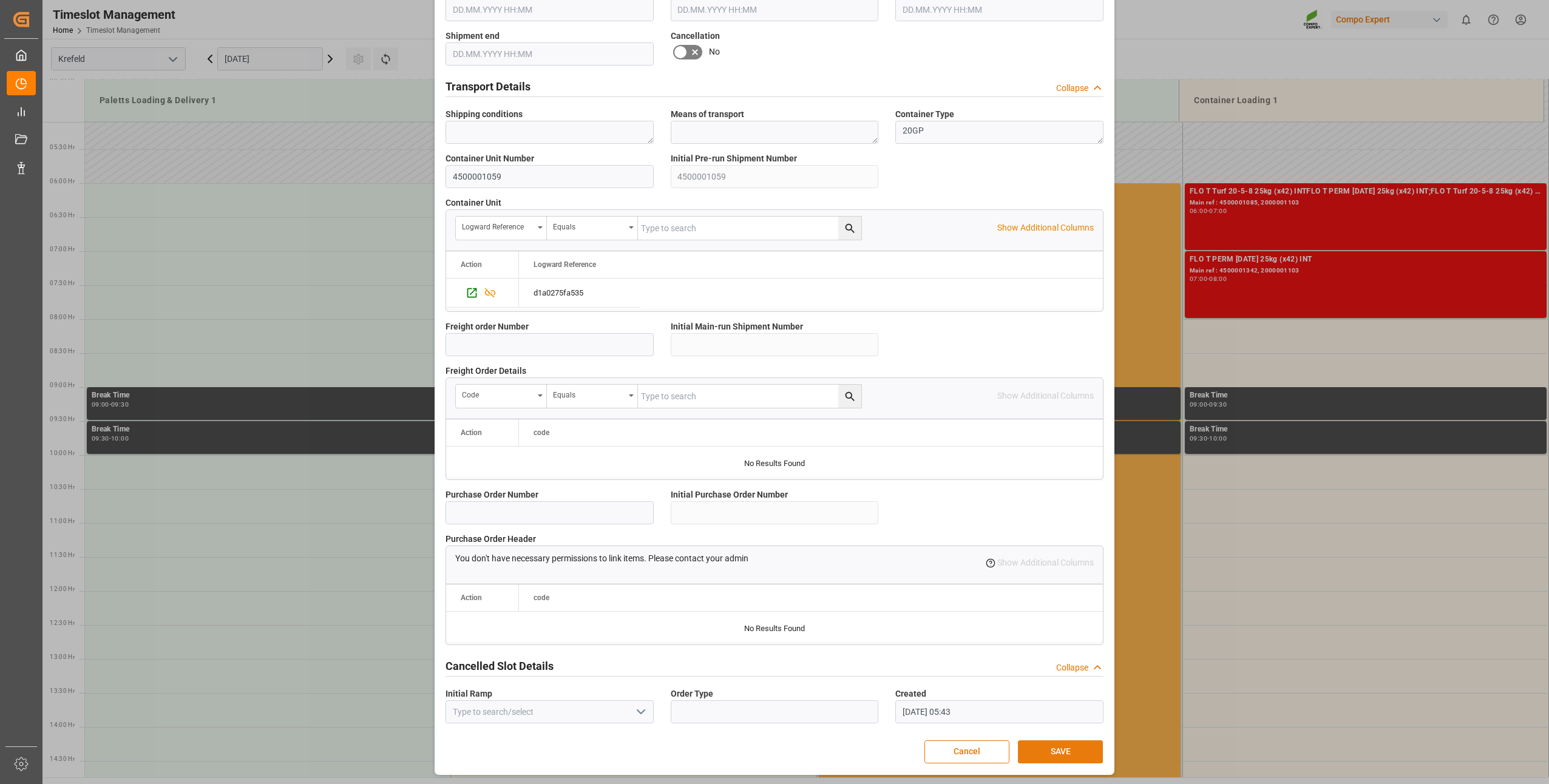
click at [1035, 749] on button "SAVE" at bounding box center [1060, 752] width 85 height 23
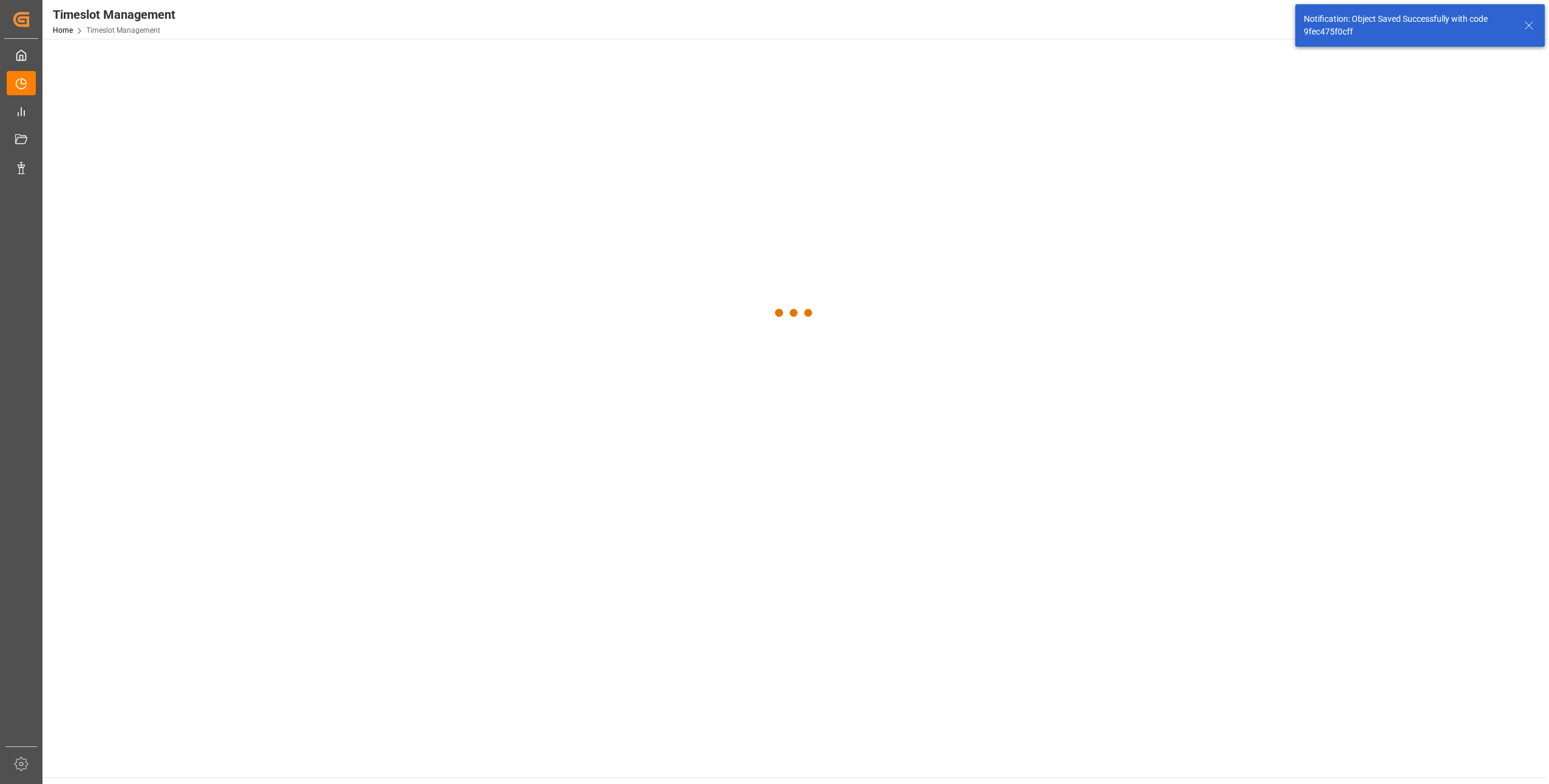
click at [1044, 746] on main at bounding box center [794, 408] width 1504 height 739
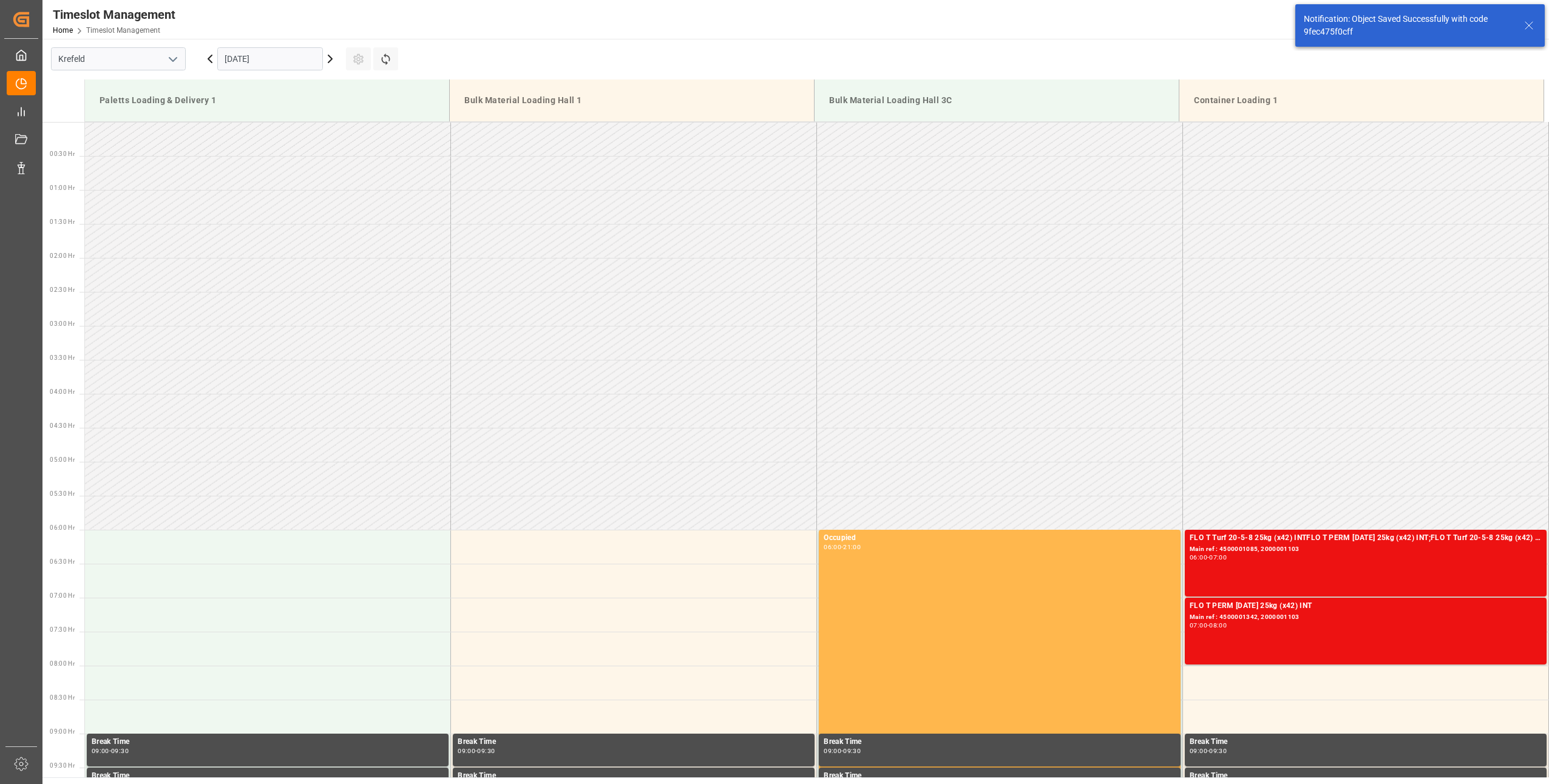
scroll to position [740, 0]
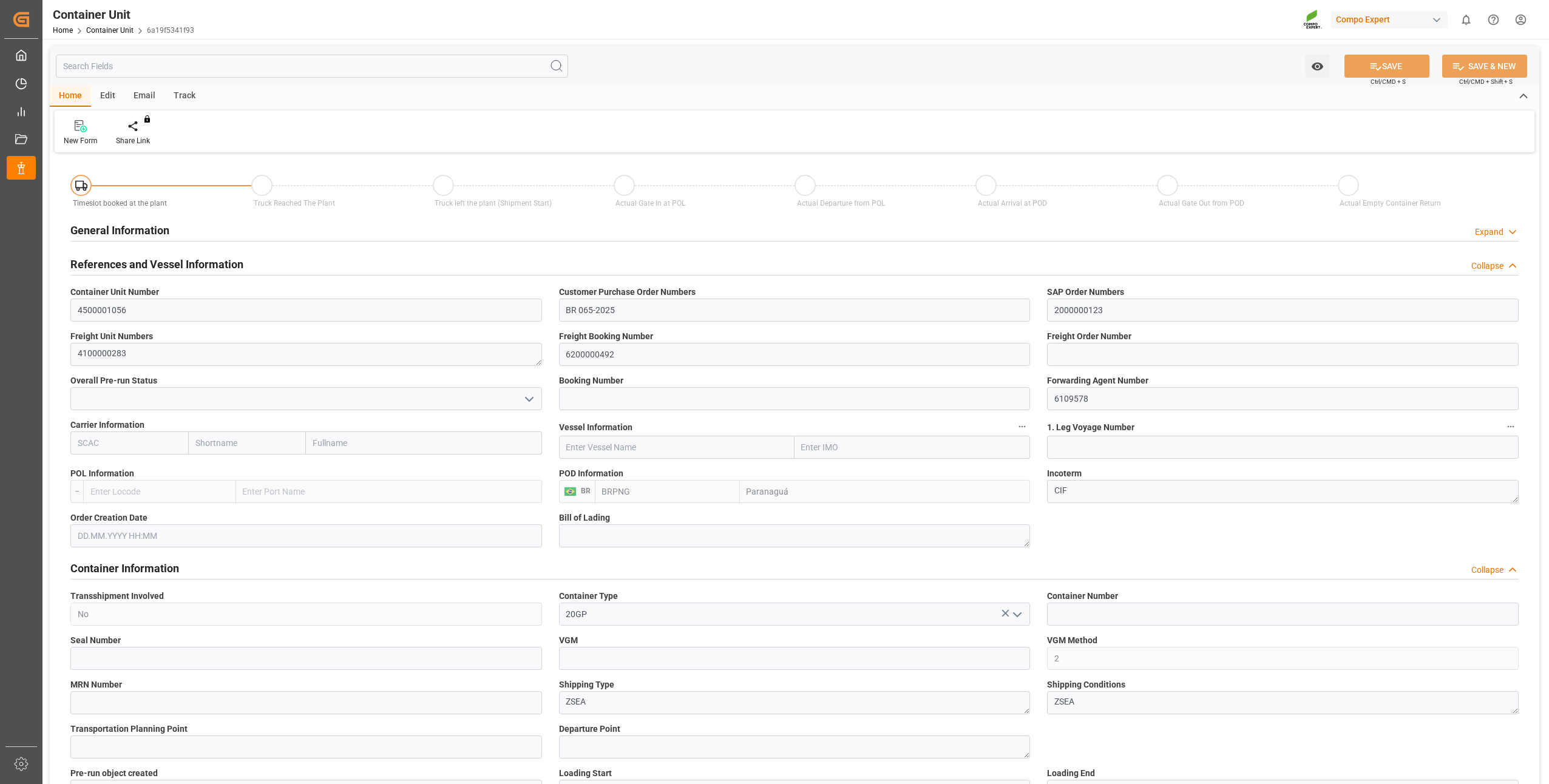
type input "BRPNG"
type input "10"
type input "0"
type input "10"
type input "0"
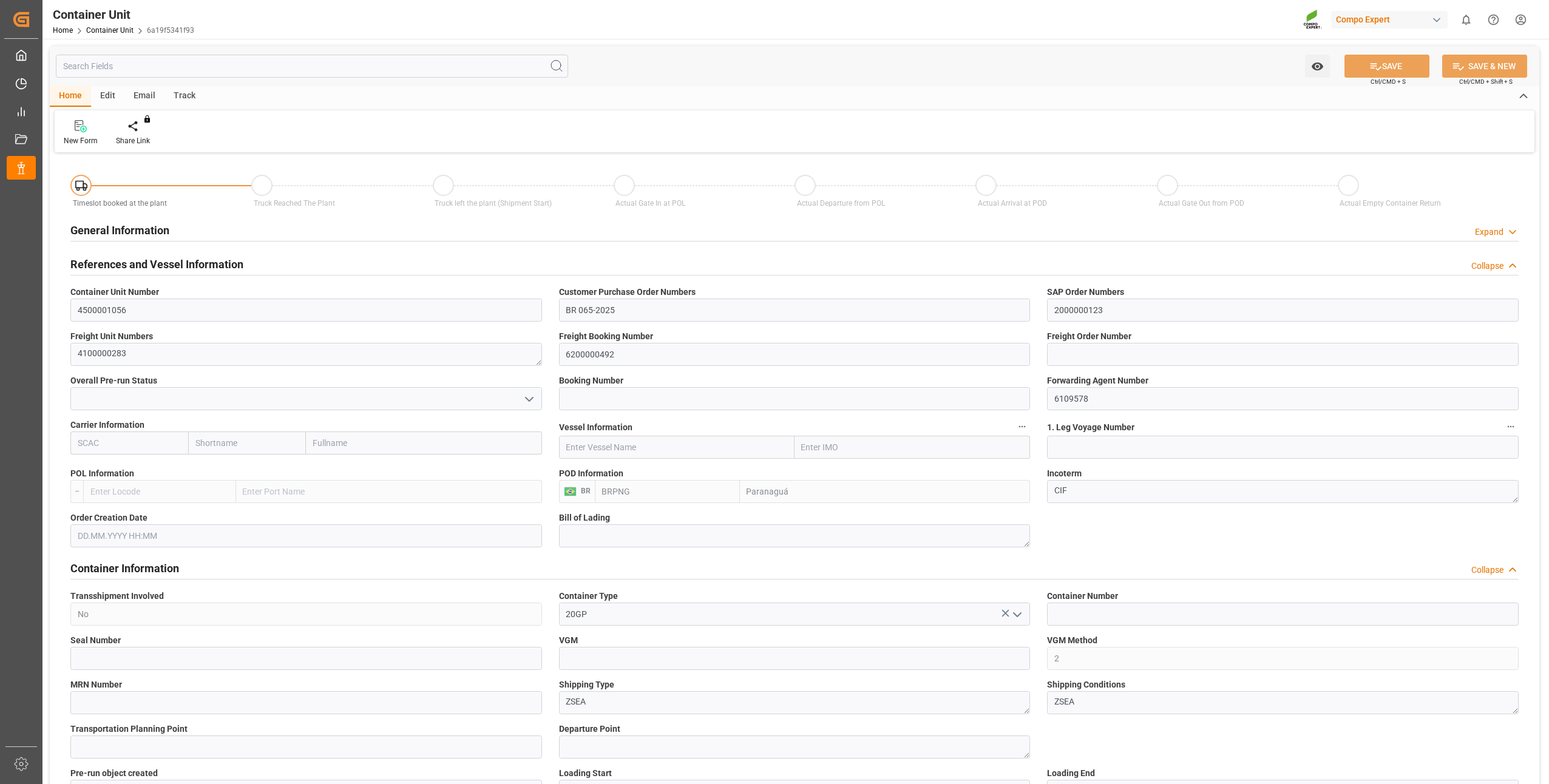
type input "0"
type input "21697.2"
type input "08.09.2025"
click at [137, 136] on div "Create Timeslot" at bounding box center [141, 141] width 51 height 11
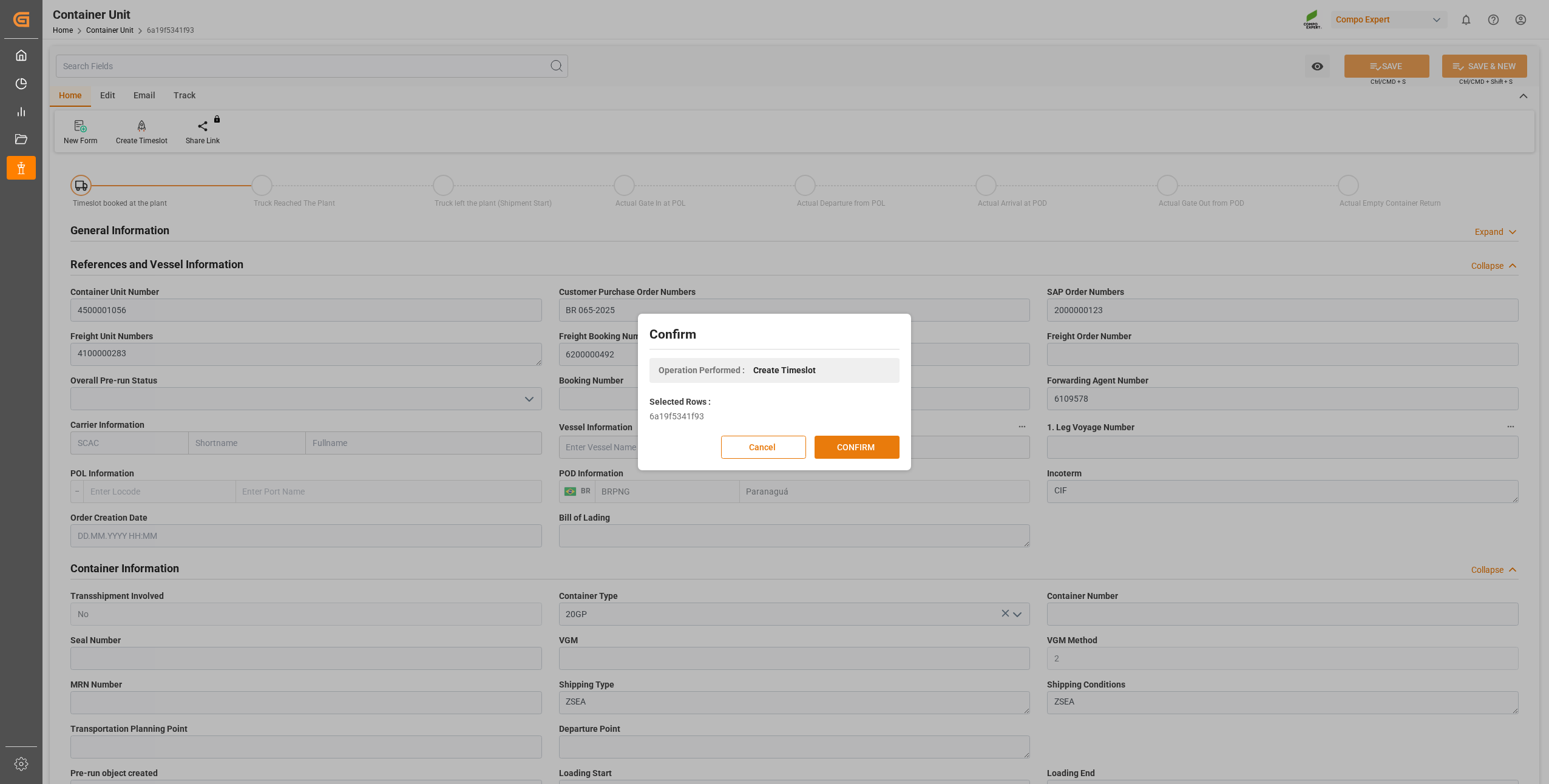
click at [840, 451] on button "CONFIRM" at bounding box center [857, 447] width 85 height 23
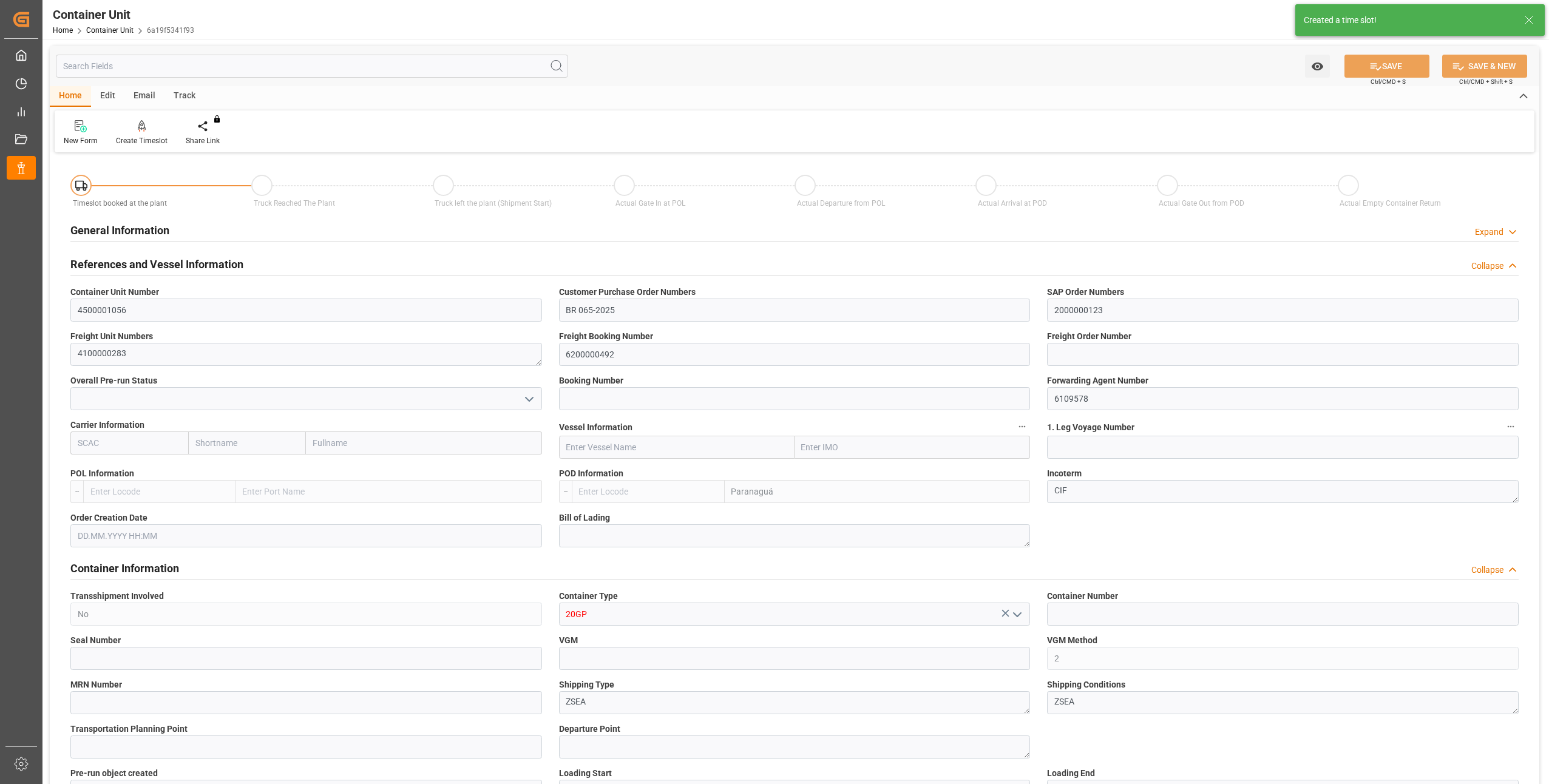
type input "BRPNG"
type input "10"
type input "0"
type input "10"
type input "0"
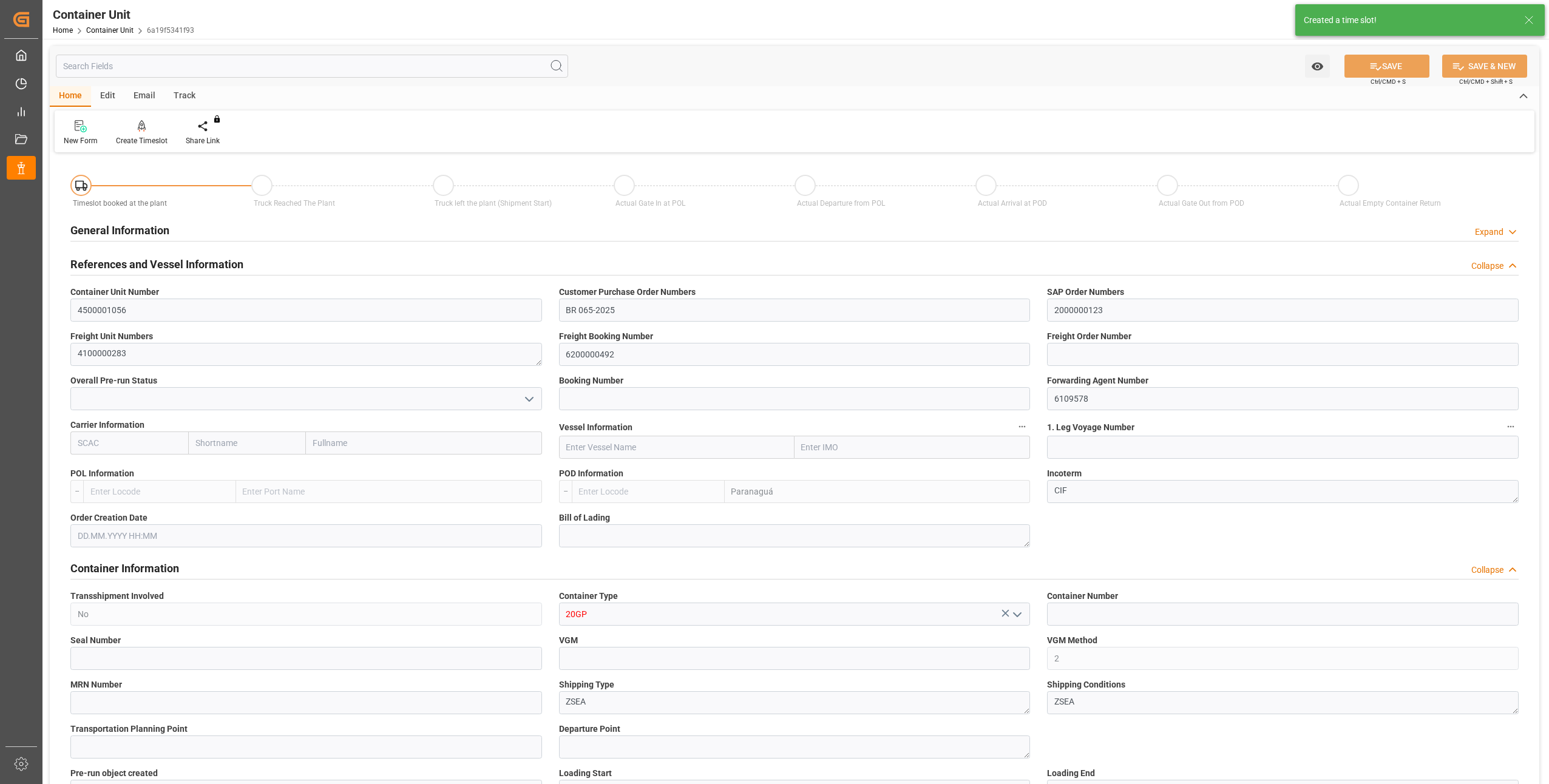
type input "0"
type input "21697.2"
type input "08.09.2025"
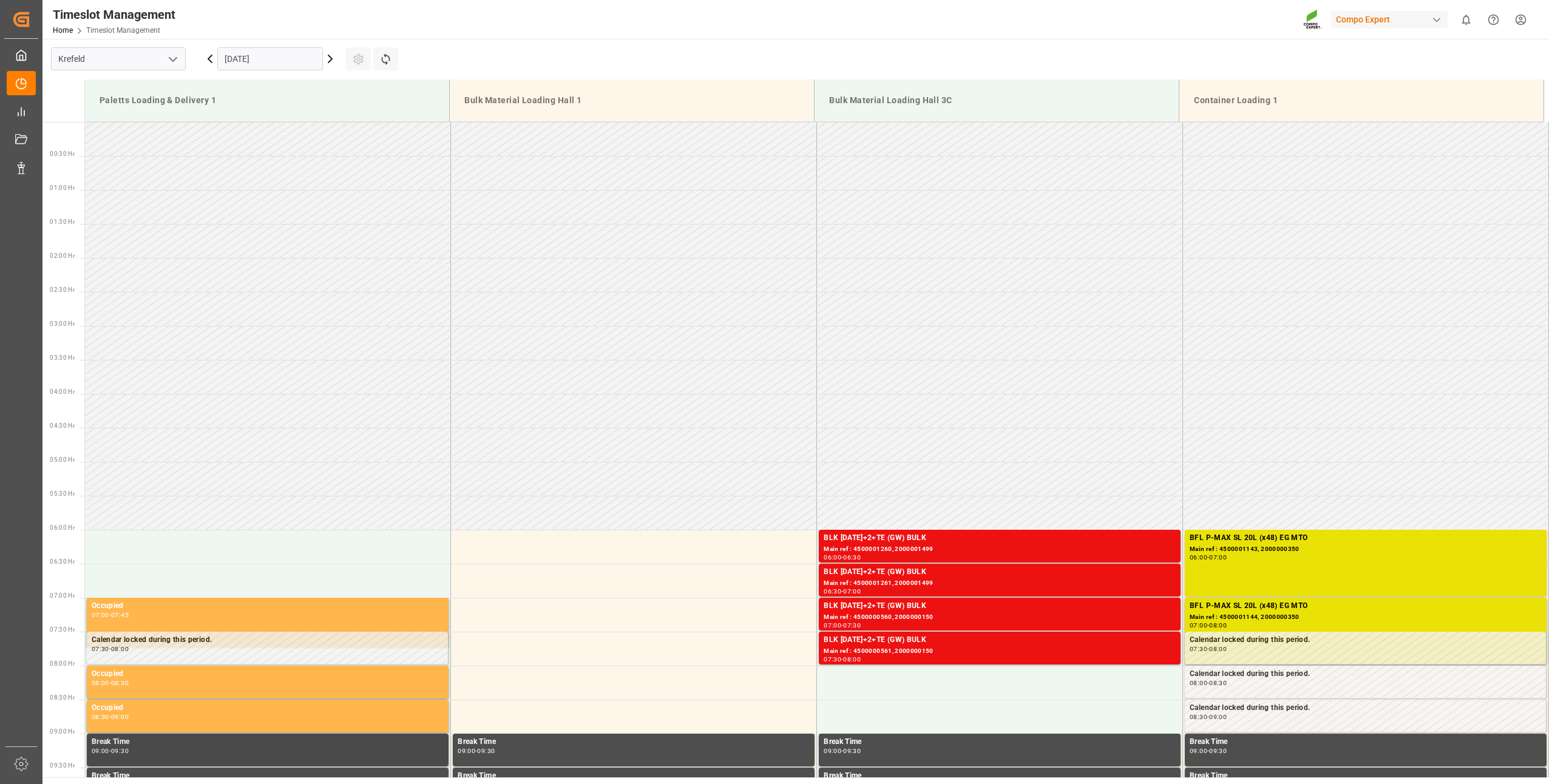
scroll to position [468, 0]
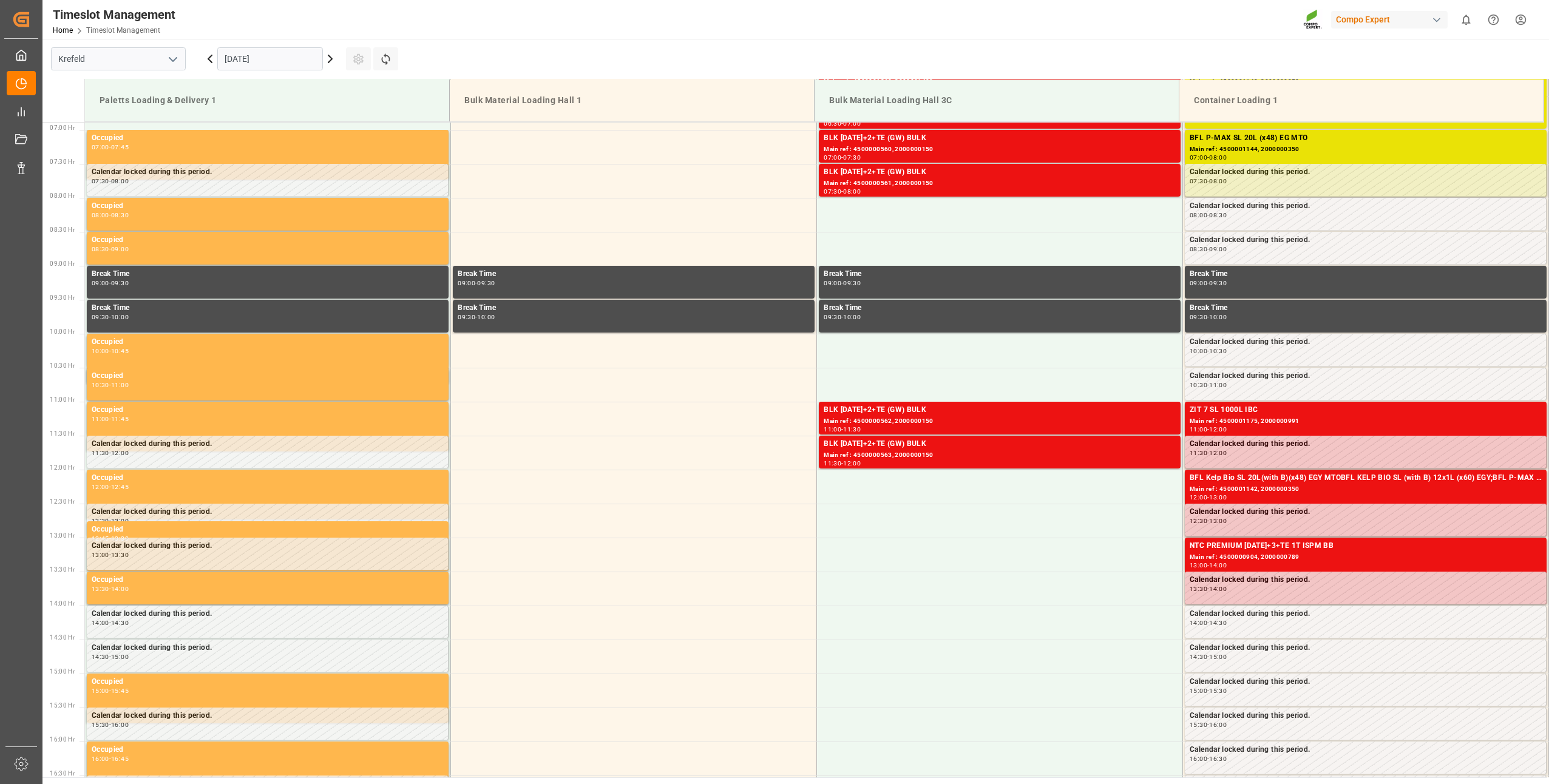
click at [243, 55] on input "24.09.2025" at bounding box center [270, 59] width 106 height 23
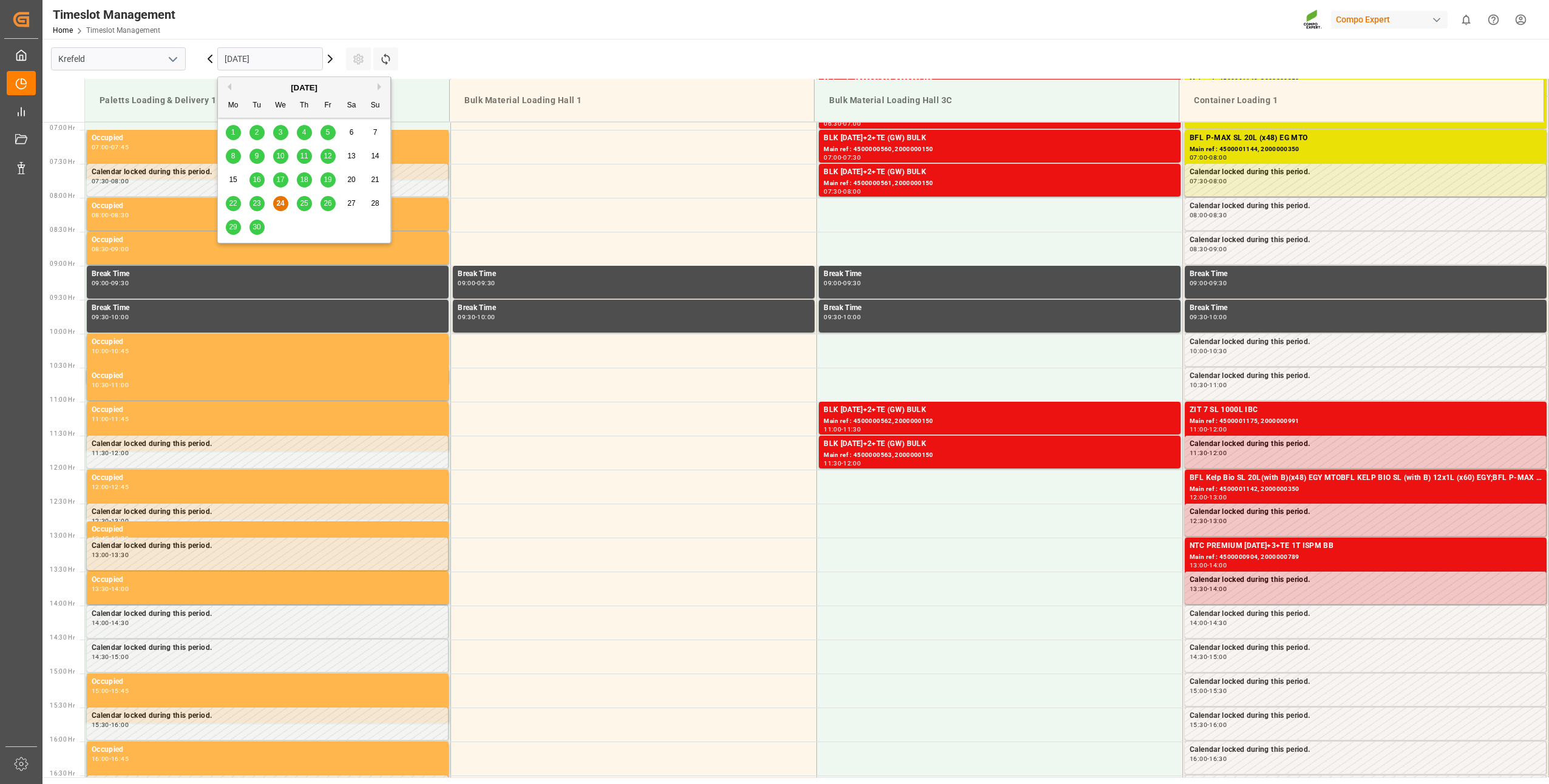
click at [377, 86] on div "September 2025" at bounding box center [303, 88] width 172 height 12
click at [380, 85] on button "Next Month" at bounding box center [381, 86] width 7 height 7
click at [254, 184] on span "14" at bounding box center [256, 180] width 8 height 9
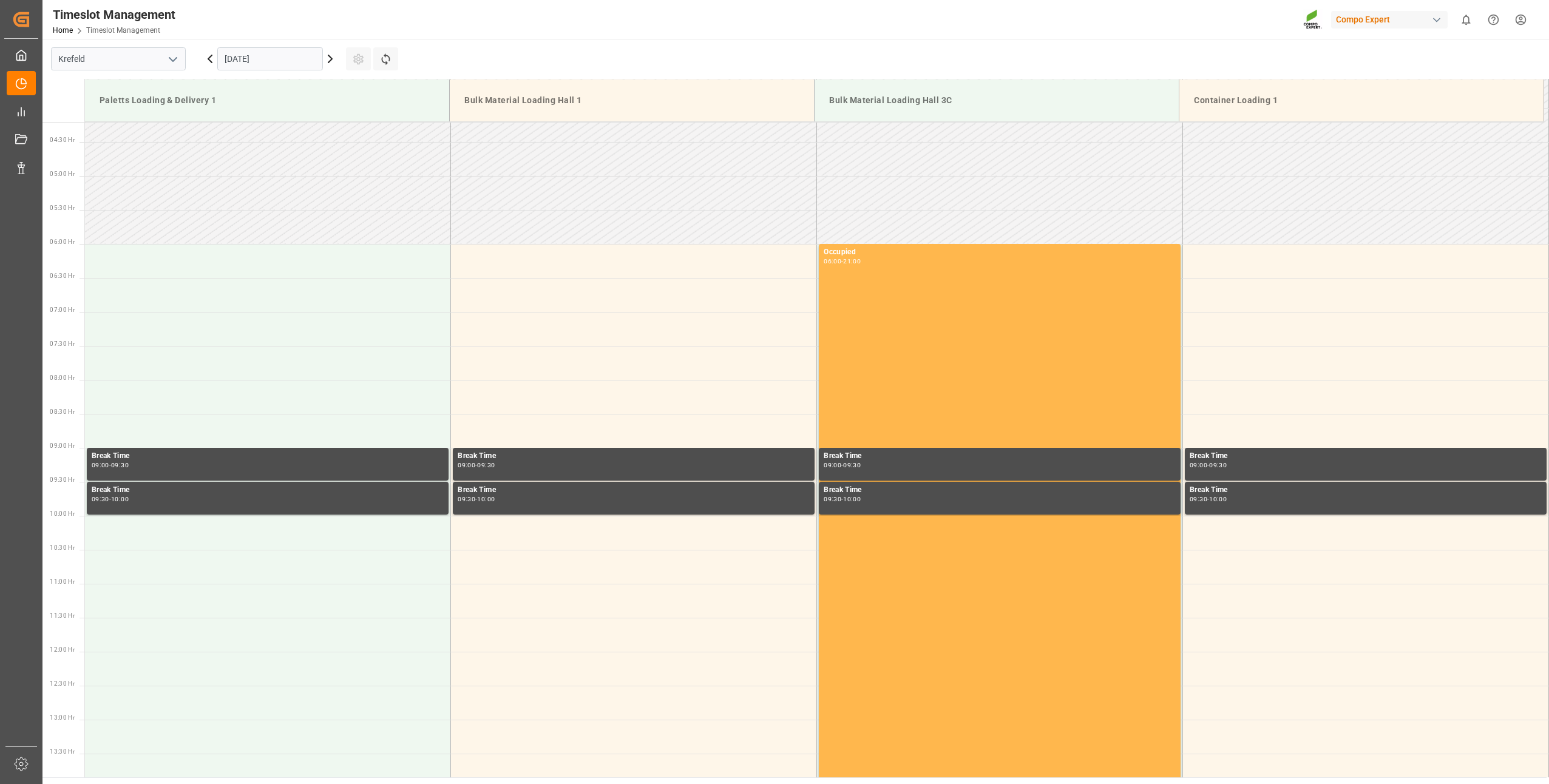
scroll to position [43, 0]
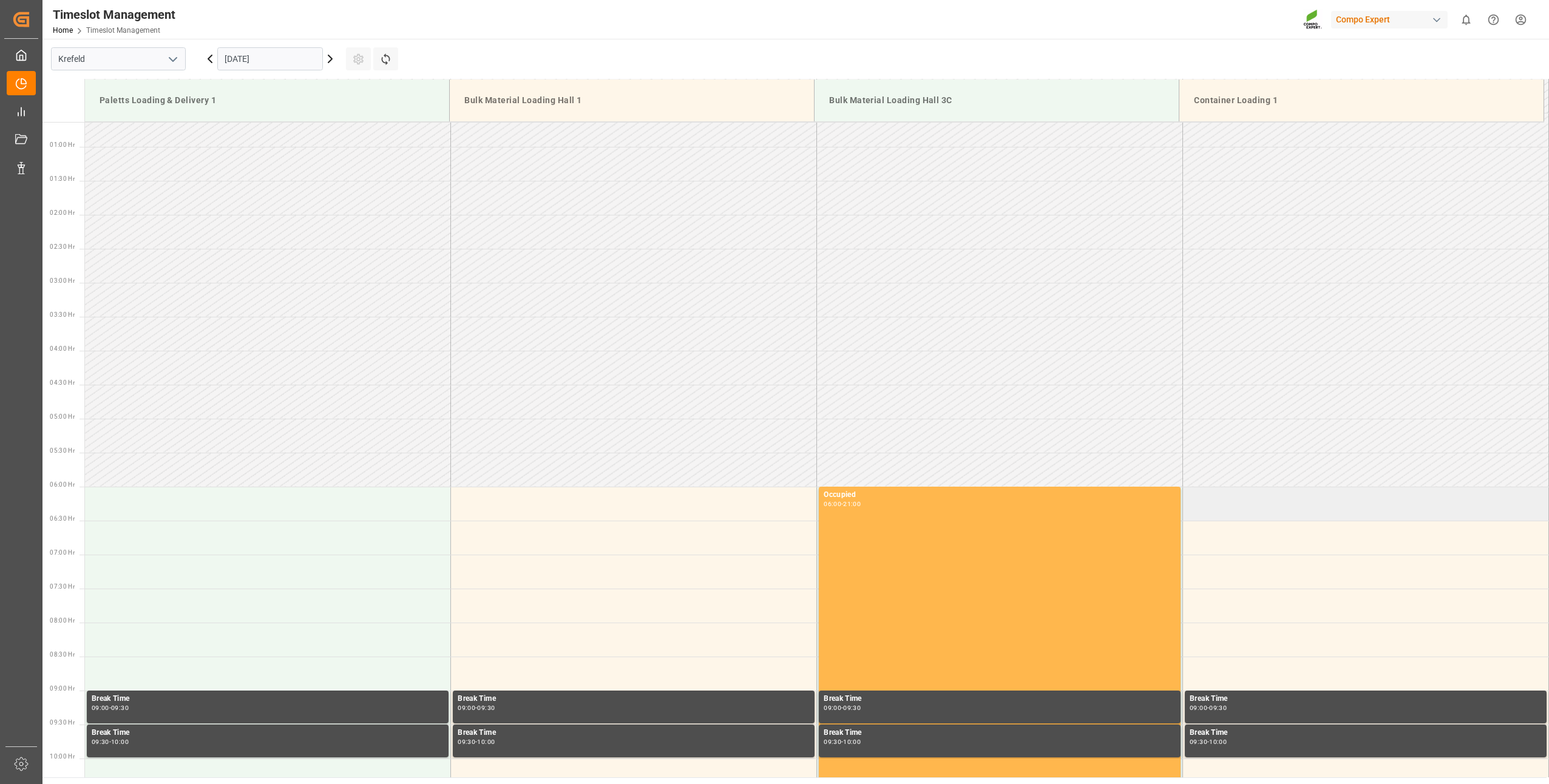
click at [1205, 511] on td at bounding box center [1365, 503] width 366 height 34
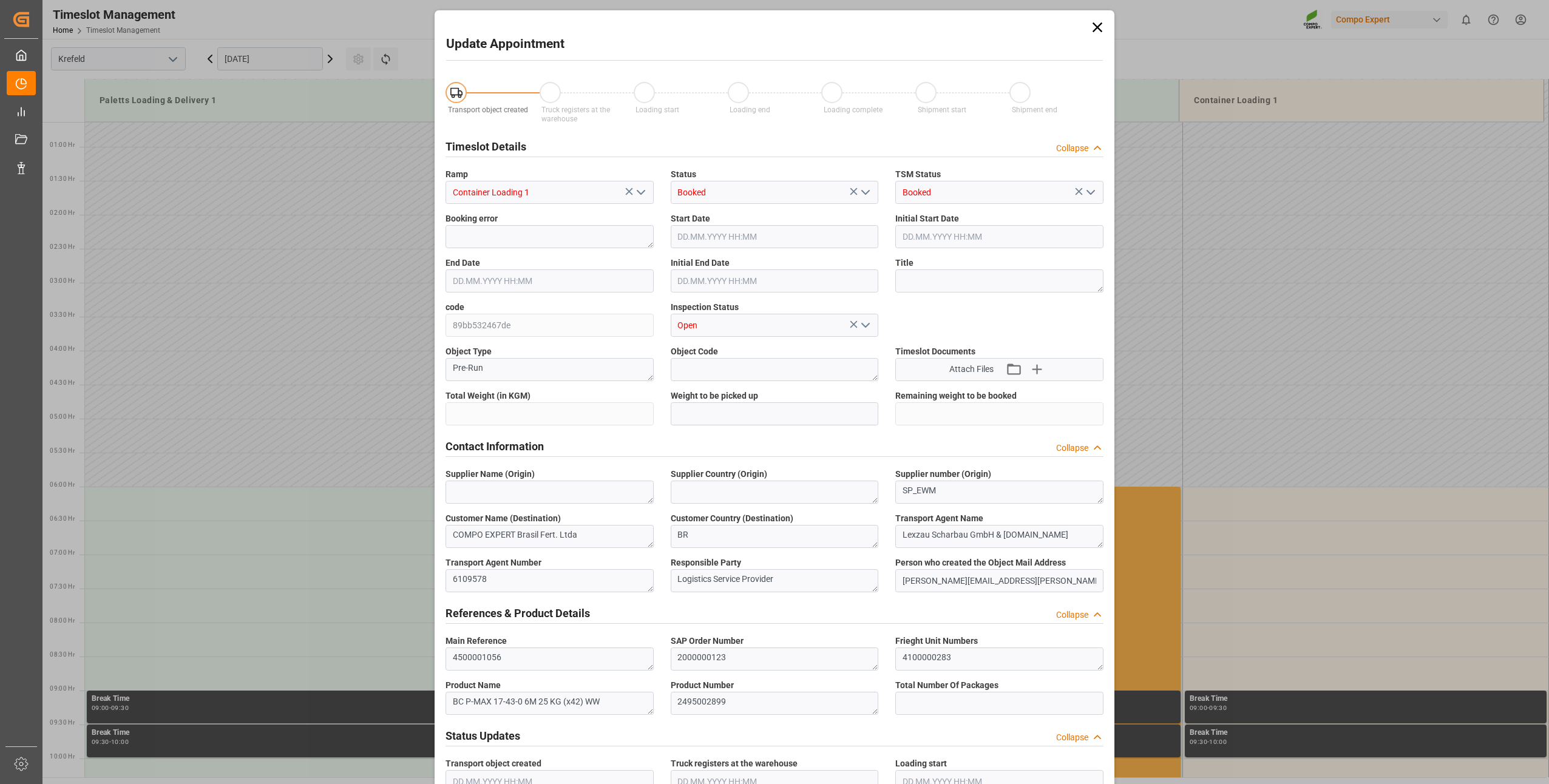
type input "21697.2"
type input "0"
type input "14.10.2025 06:00"
type input "14.10.2025 06:30"
type input "24.09.2025 05:46"
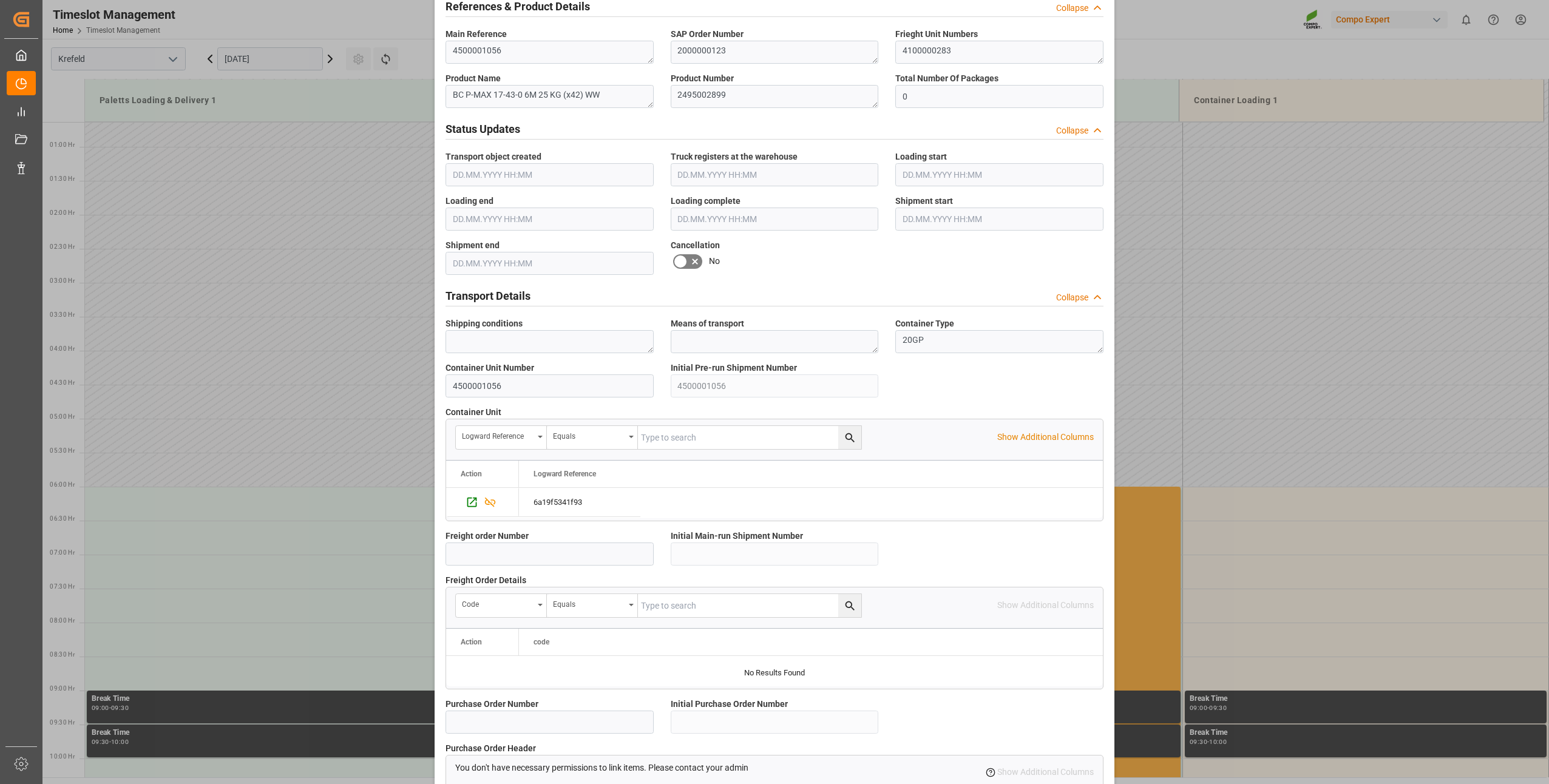
scroll to position [816, 0]
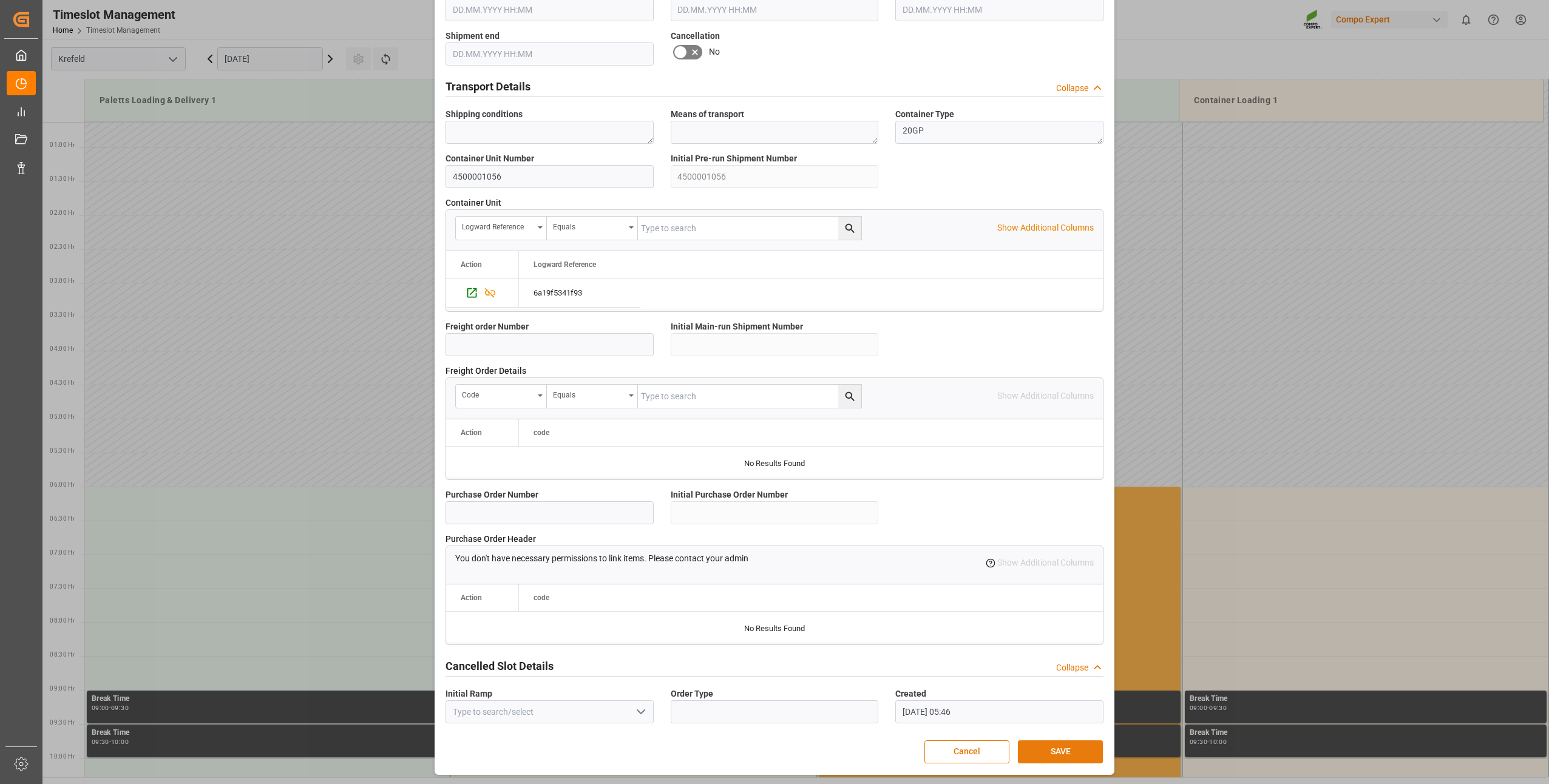
click at [1042, 751] on button "SAVE" at bounding box center [1060, 752] width 85 height 23
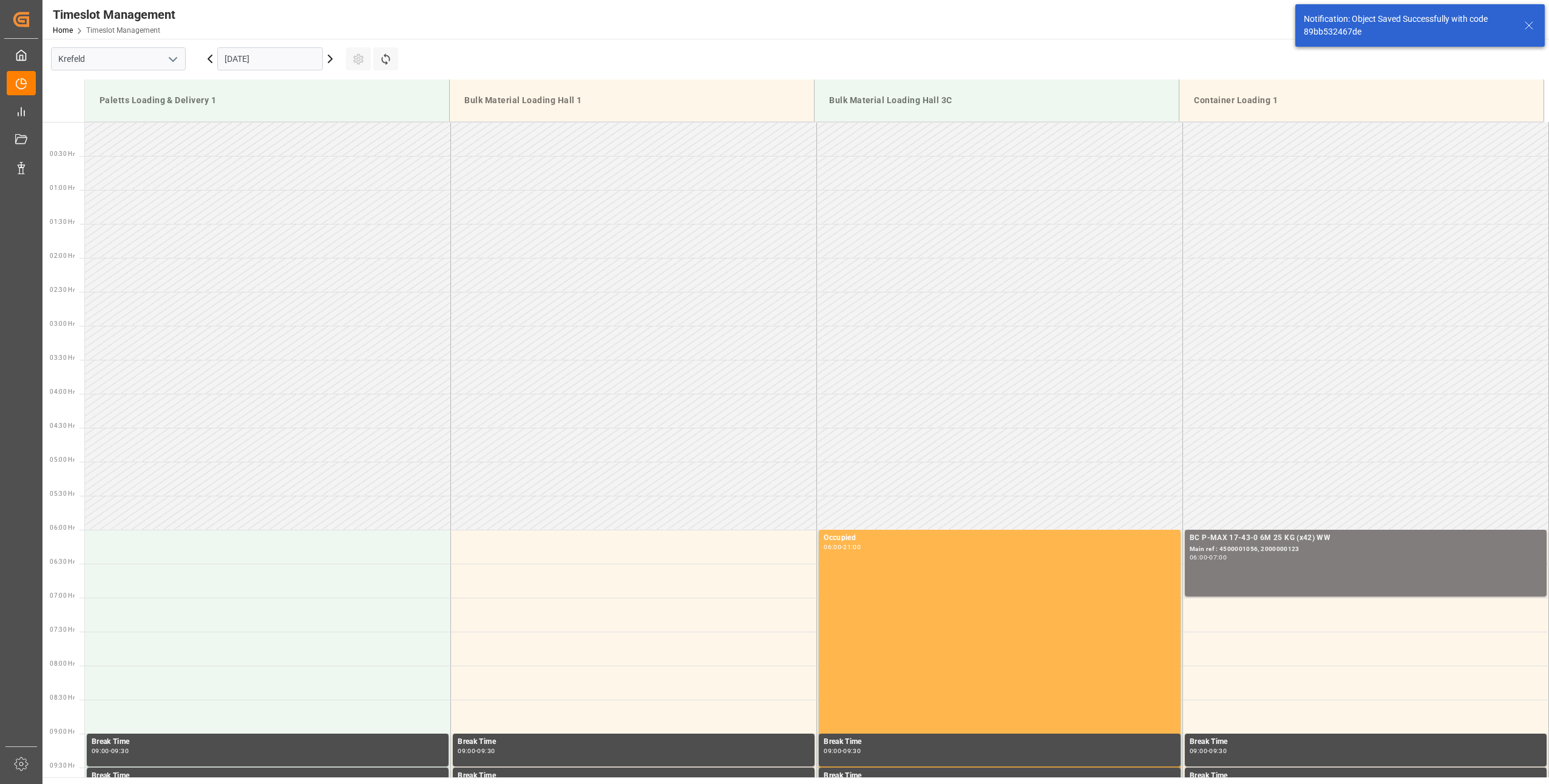
scroll to position [332, 0]
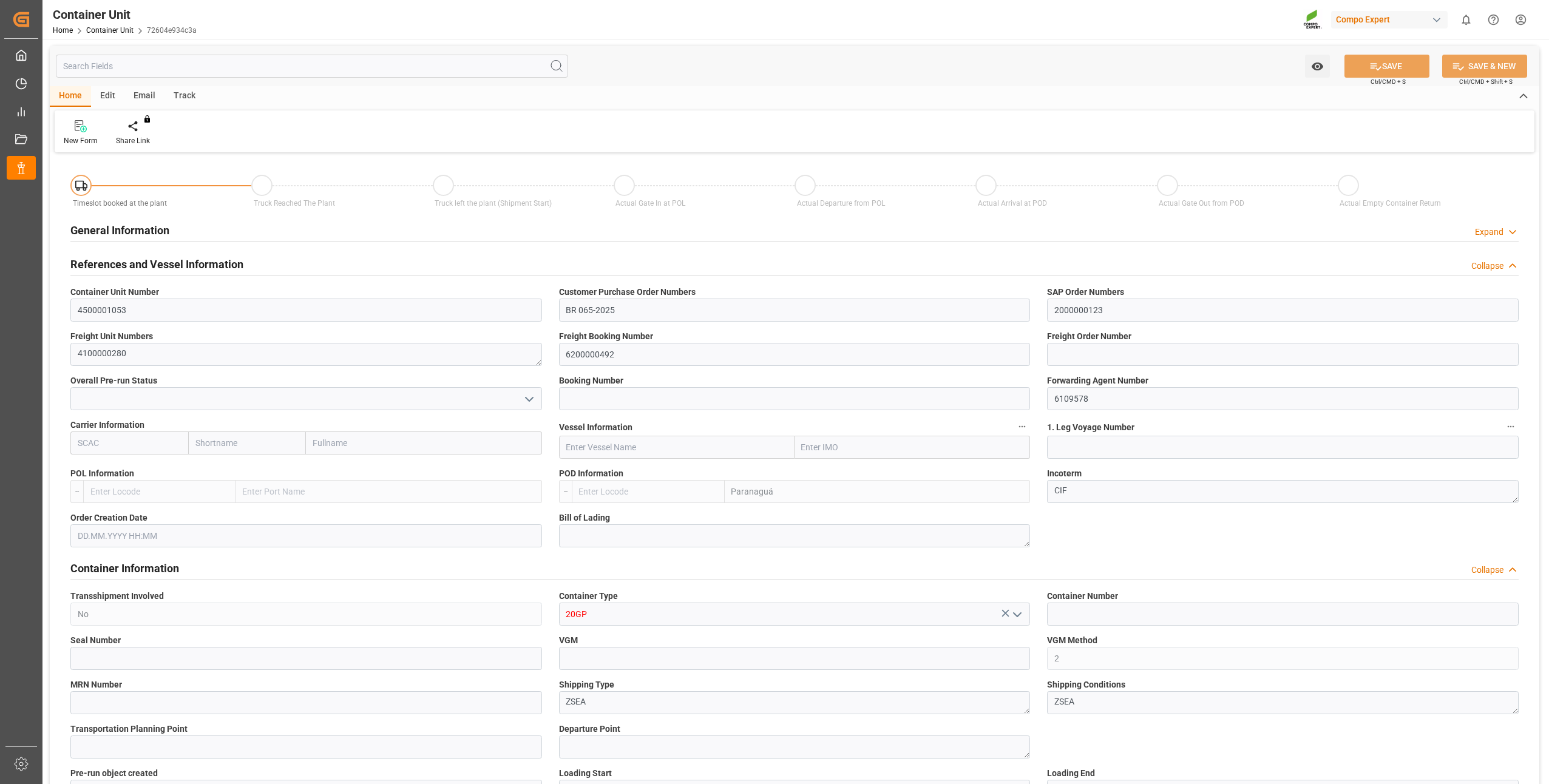
type input "BRPNG"
type input "10"
type input "0"
type input "10"
type input "0"
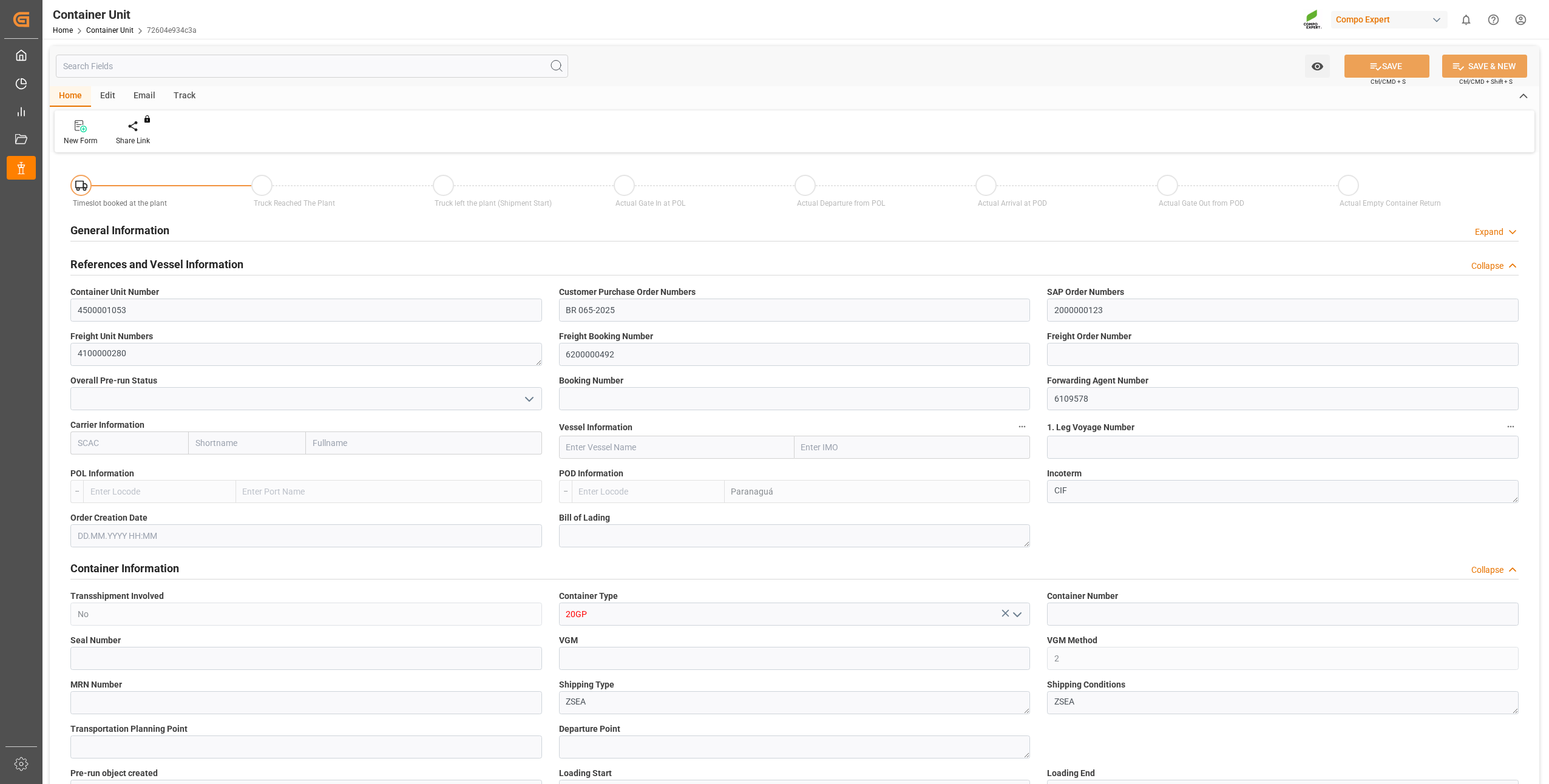
type input "0"
type input "21697.2"
type input "[DATE]"
click at [149, 147] on div "Create Timeslot" at bounding box center [141, 141] width 51 height 11
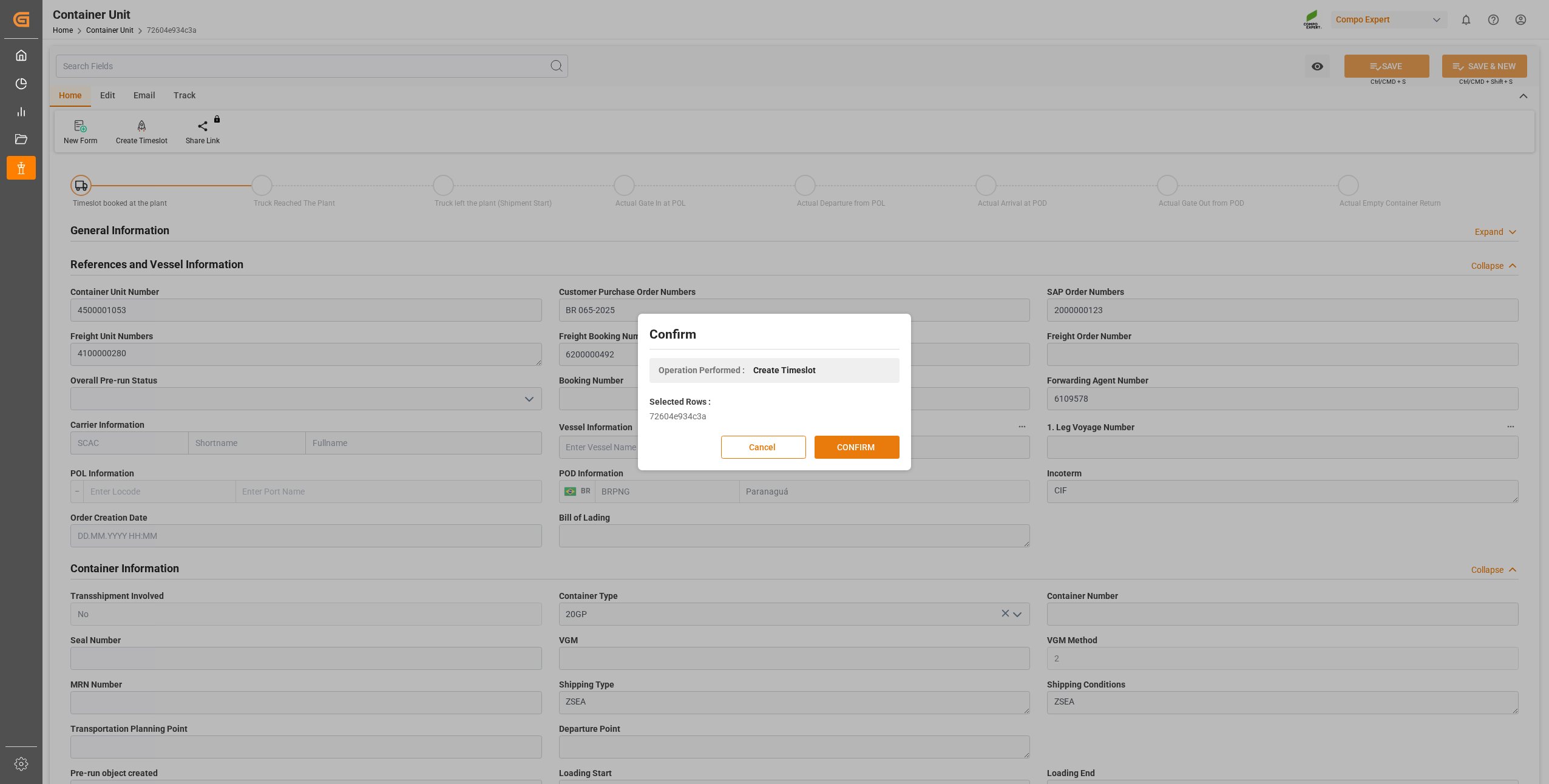
click at [834, 449] on button "CONFIRM" at bounding box center [857, 447] width 85 height 23
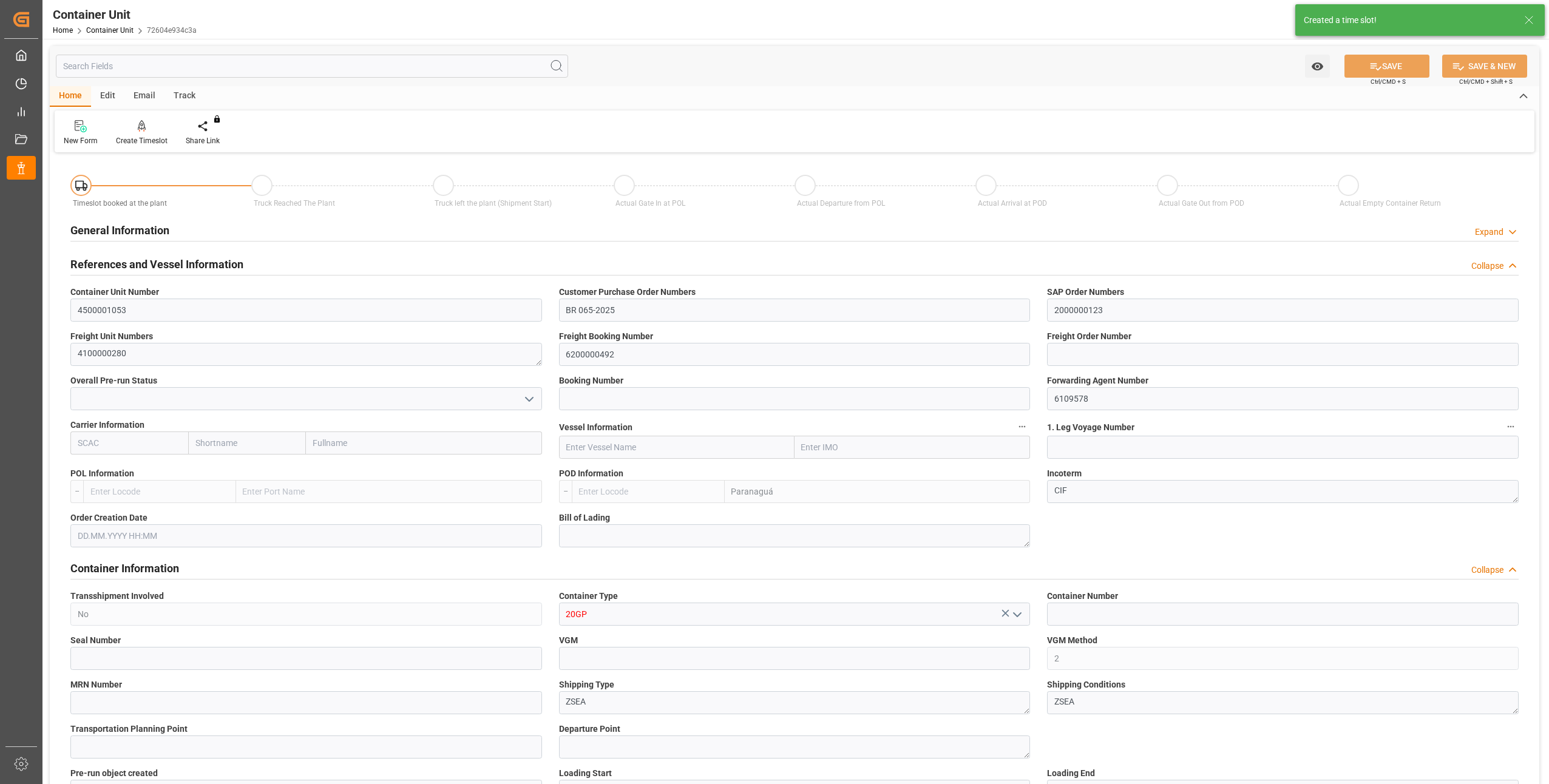
type input "BRPNG"
type input "10"
type input "0"
type input "10"
type input "0"
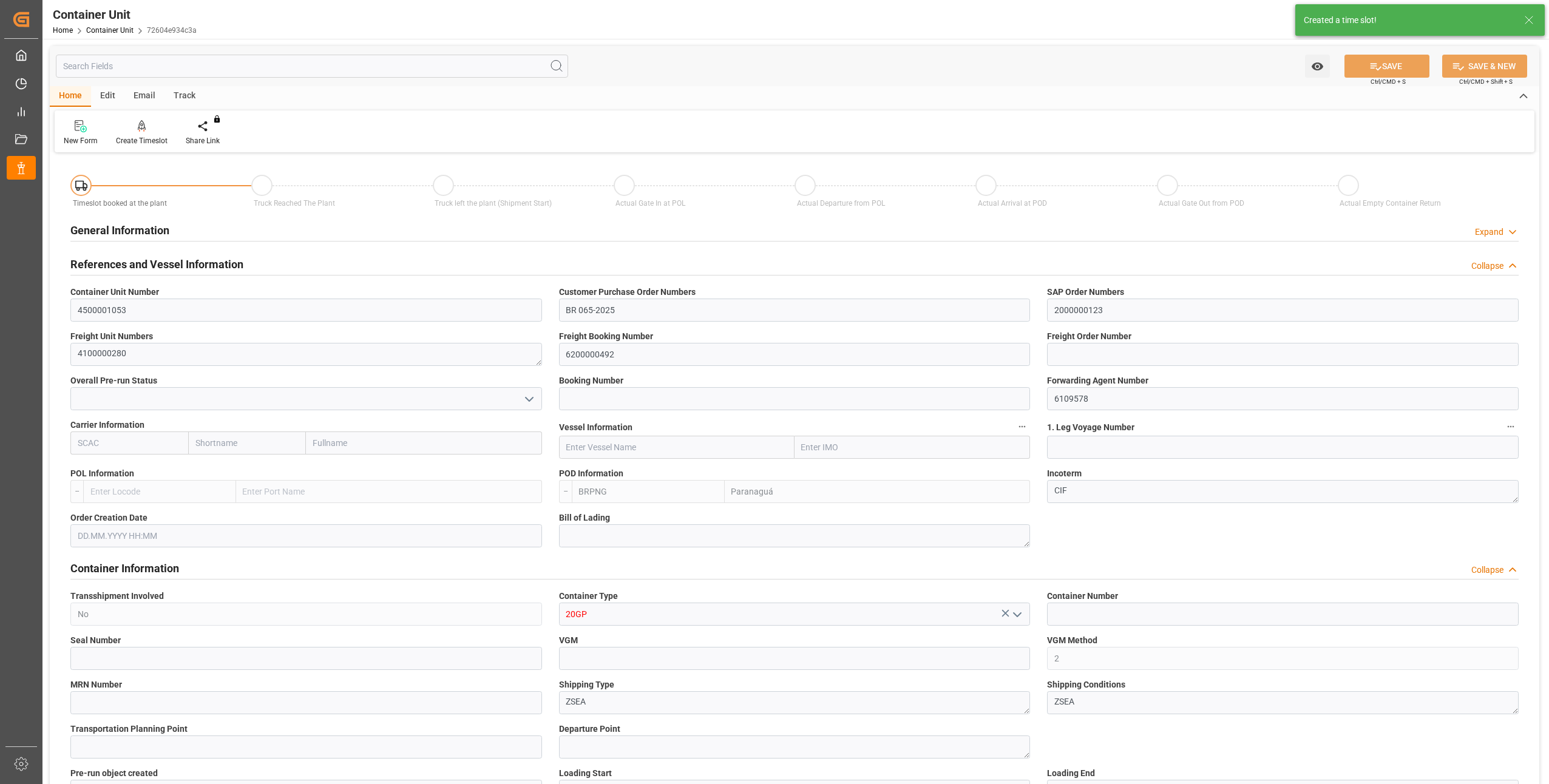
type input "0"
type input "21697.2"
type input "08.09.2025"
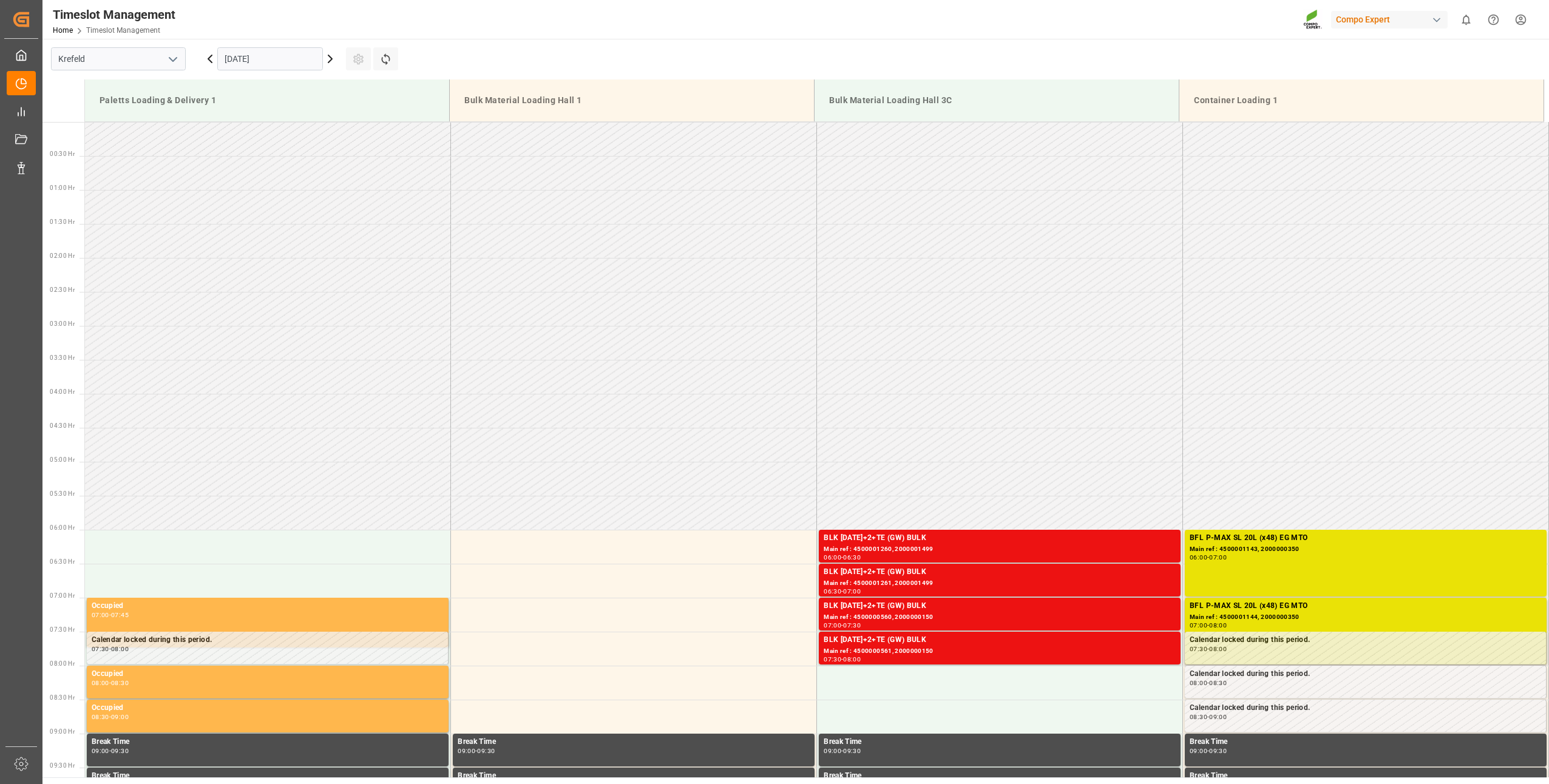
scroll to position [468, 0]
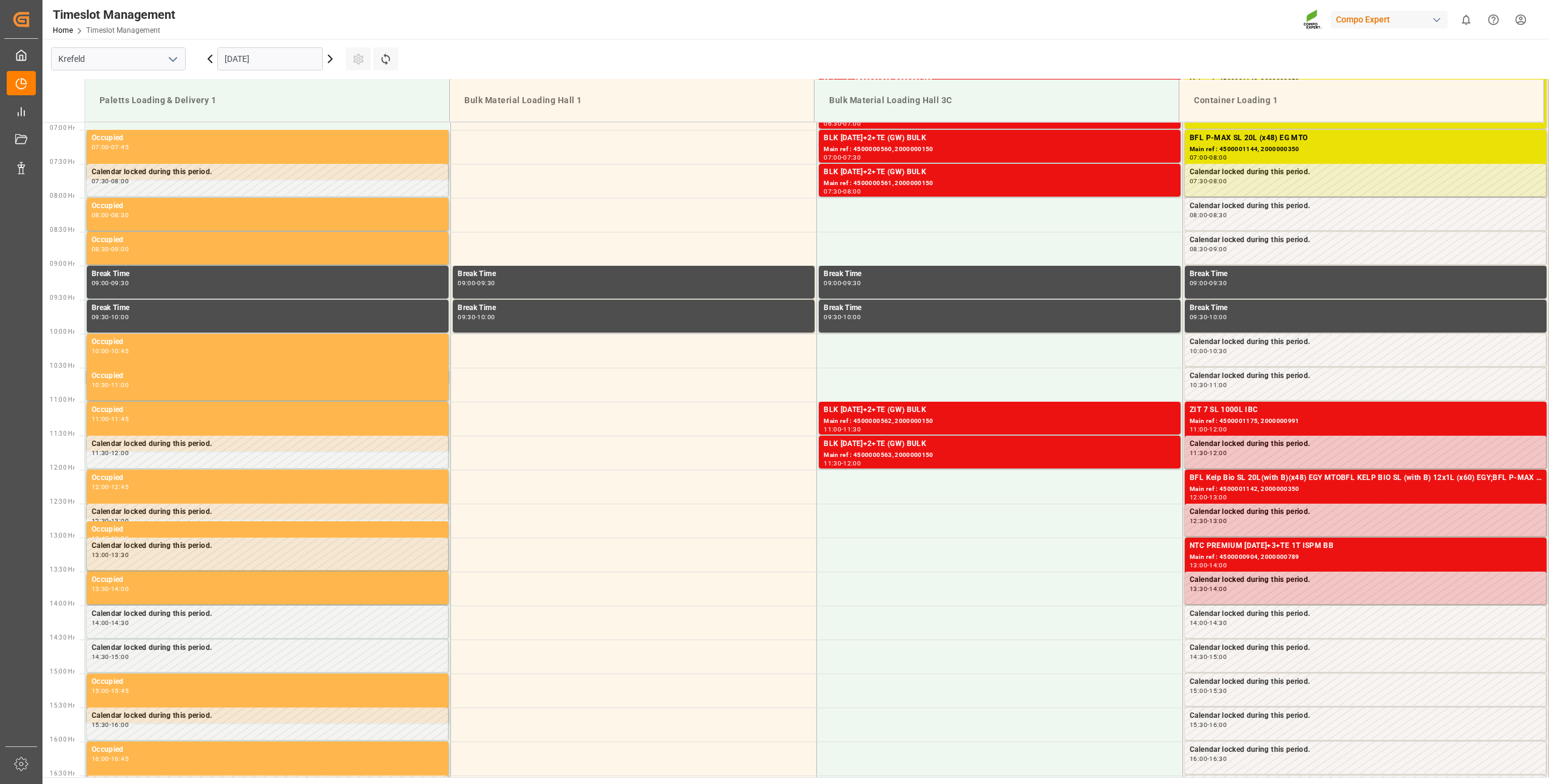
click at [245, 62] on input "[DATE]" at bounding box center [270, 59] width 106 height 23
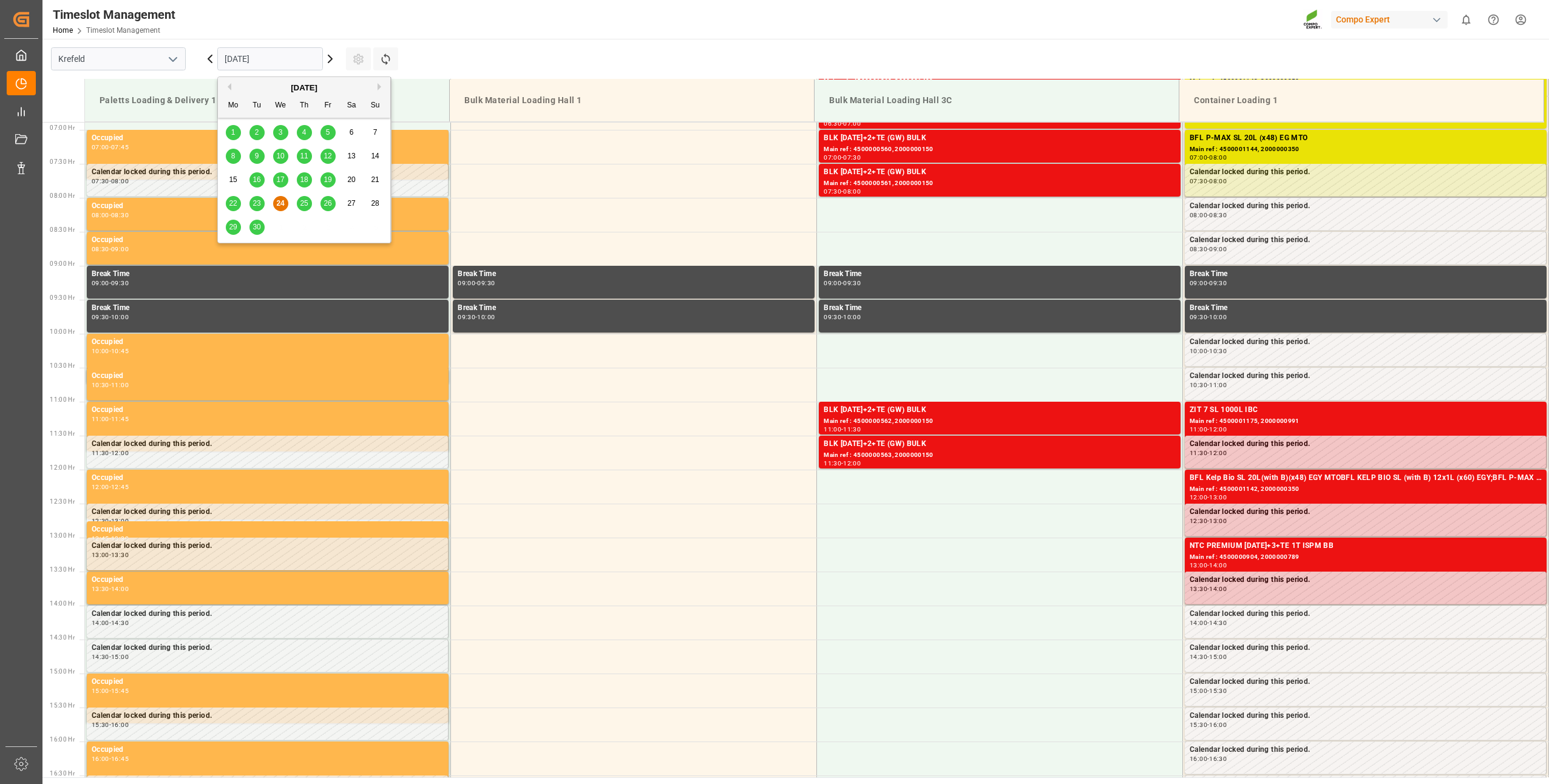
click at [380, 90] on button "Next Month" at bounding box center [381, 86] width 7 height 7
click at [254, 182] on span "14" at bounding box center [256, 180] width 8 height 9
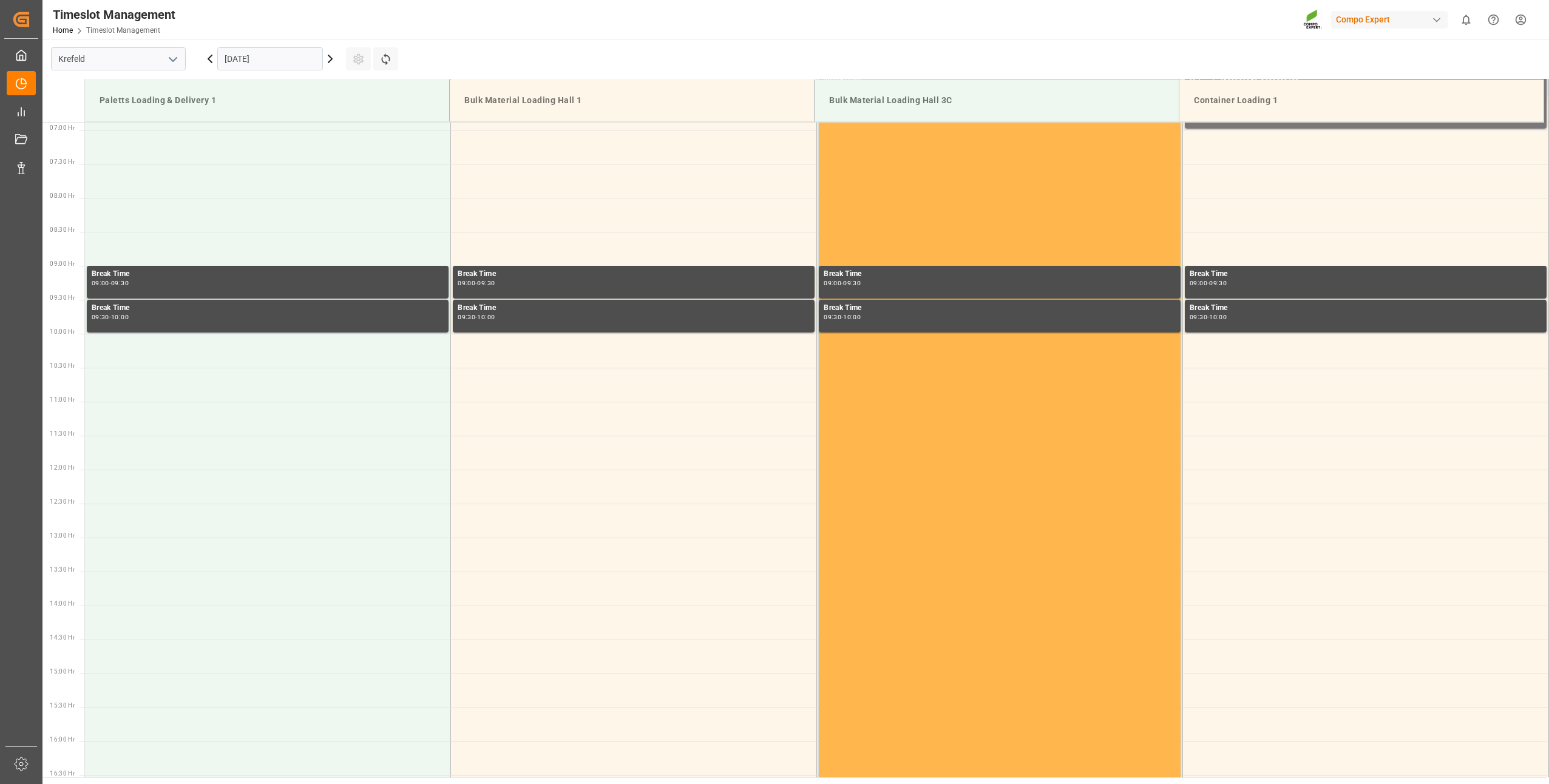
scroll to position [286, 0]
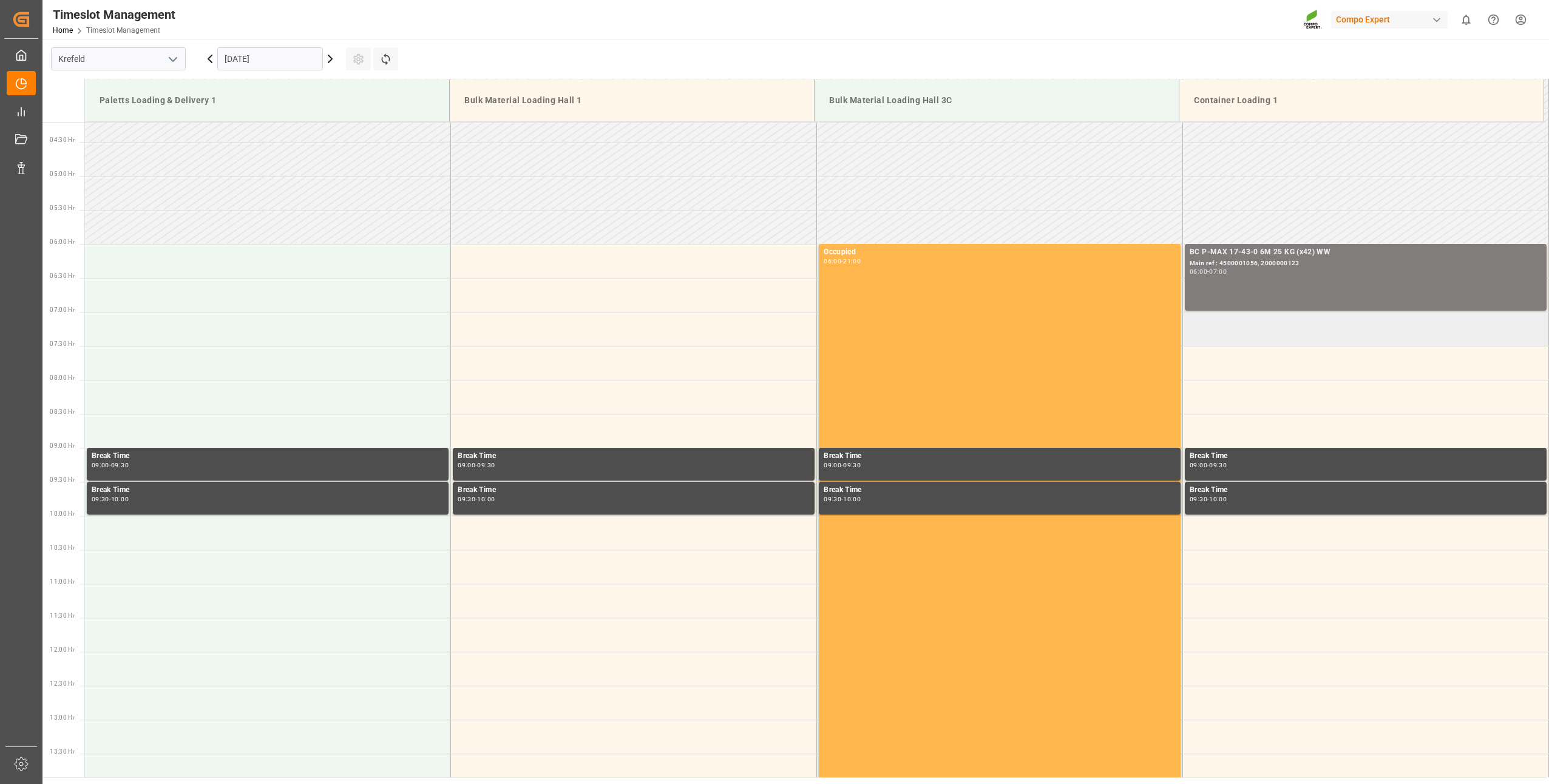
click at [1210, 341] on td at bounding box center [1365, 329] width 366 height 34
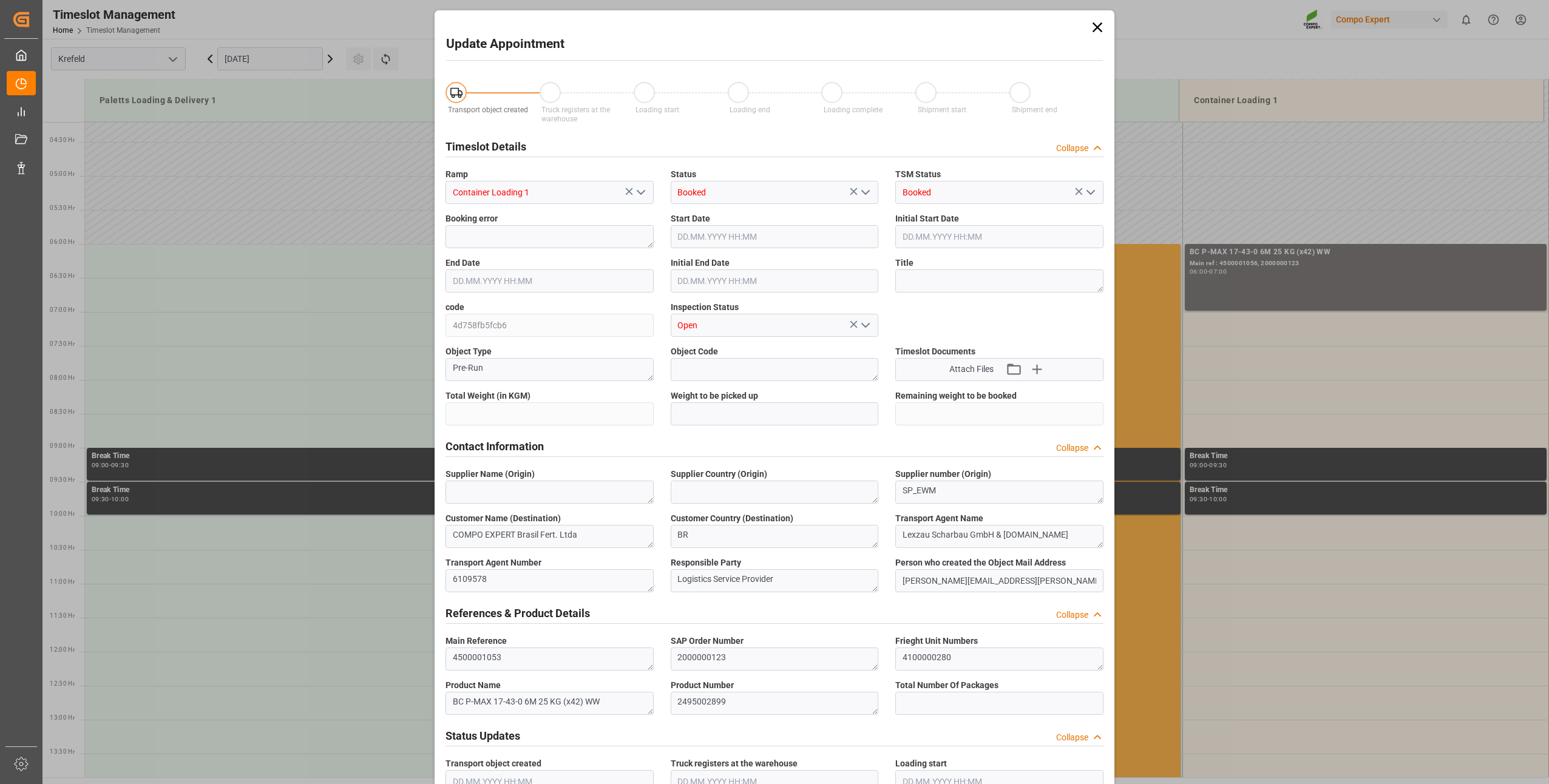
type input "21697.2"
type input "0"
type input "14.10.2025 07:00"
type input "14.10.2025 07:30"
type input "24.09.2025 05:47"
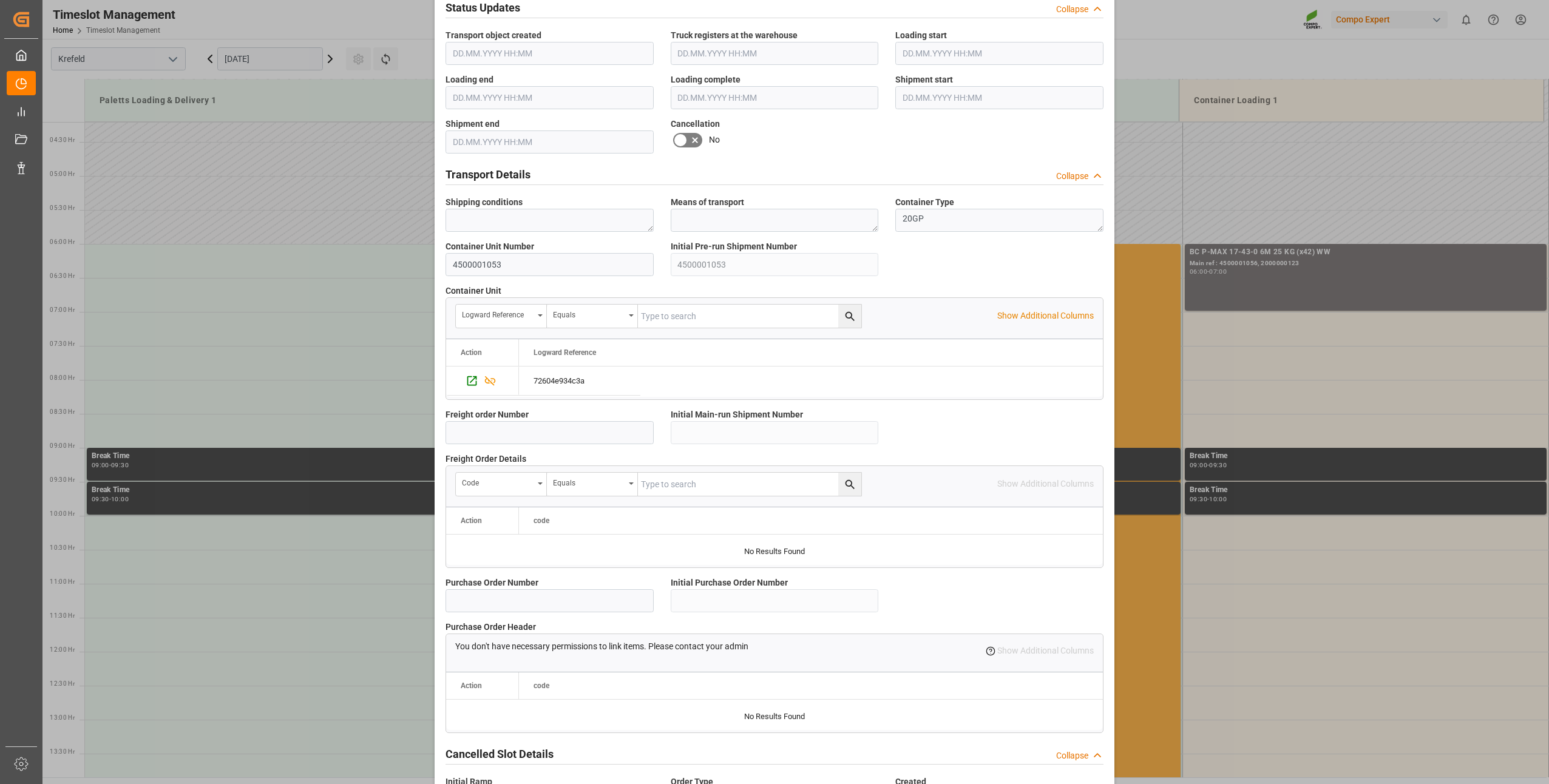
scroll to position [816, 0]
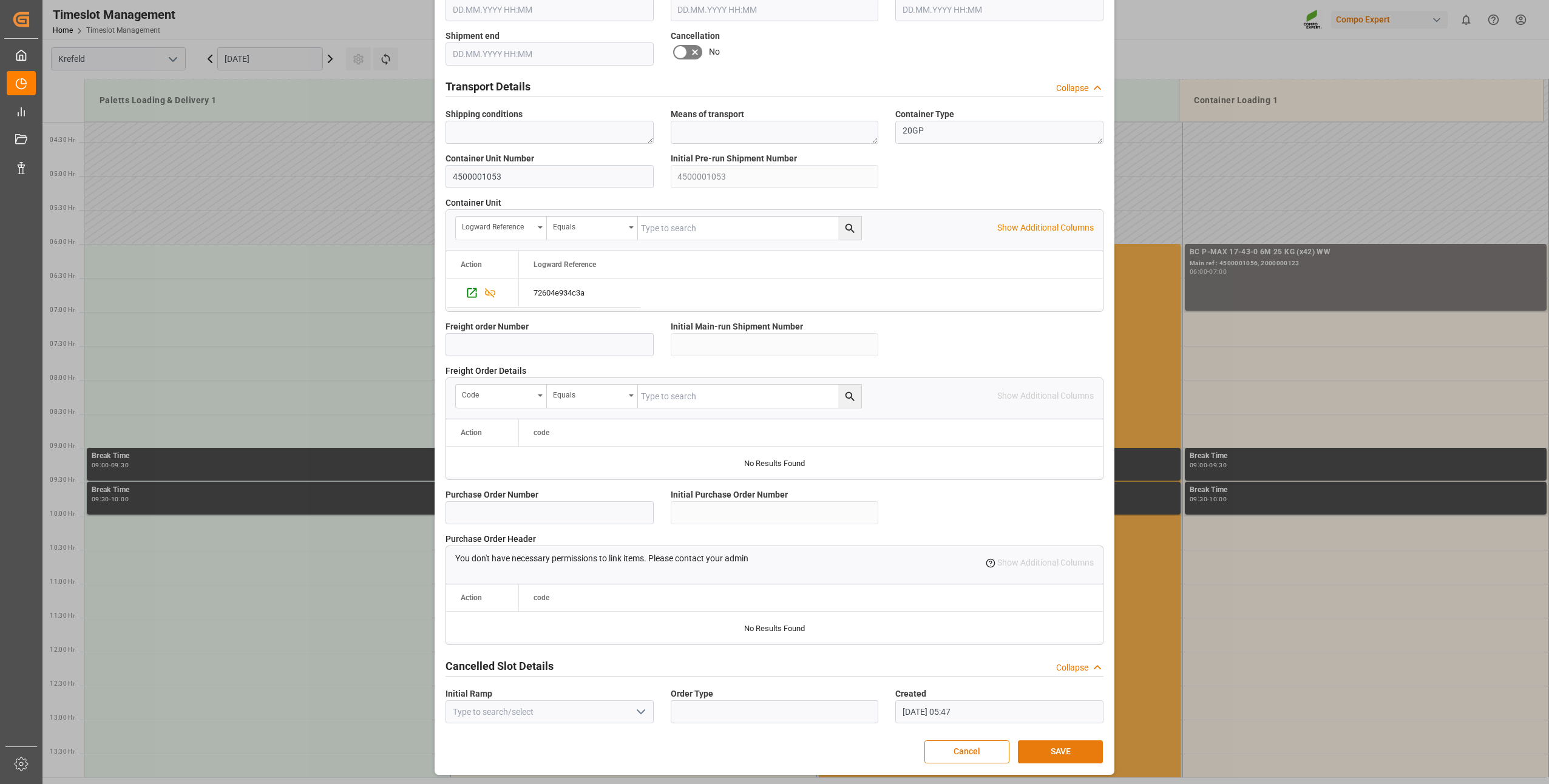
click at [1055, 749] on button "SAVE" at bounding box center [1060, 752] width 85 height 23
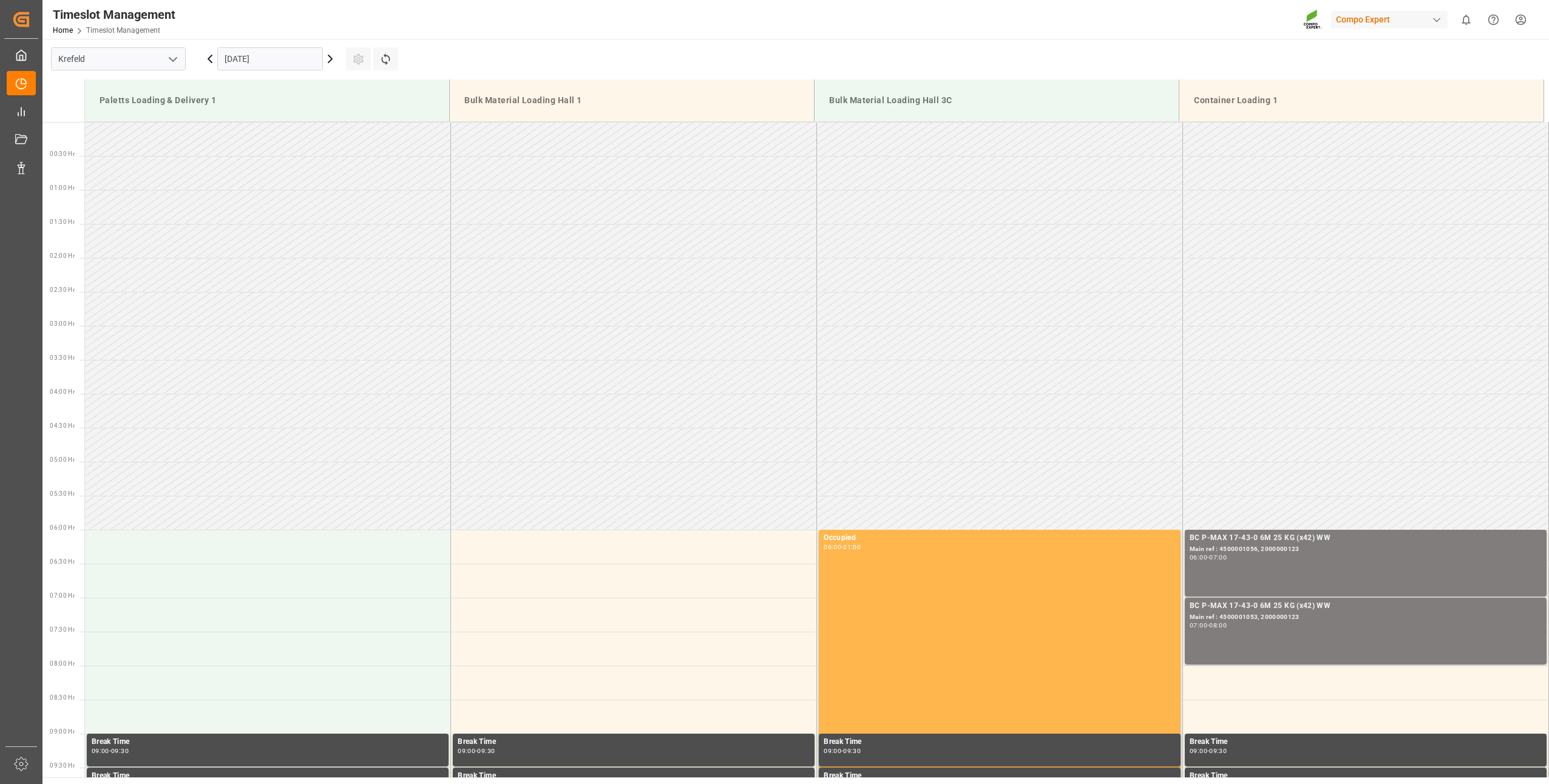
scroll to position [400, 0]
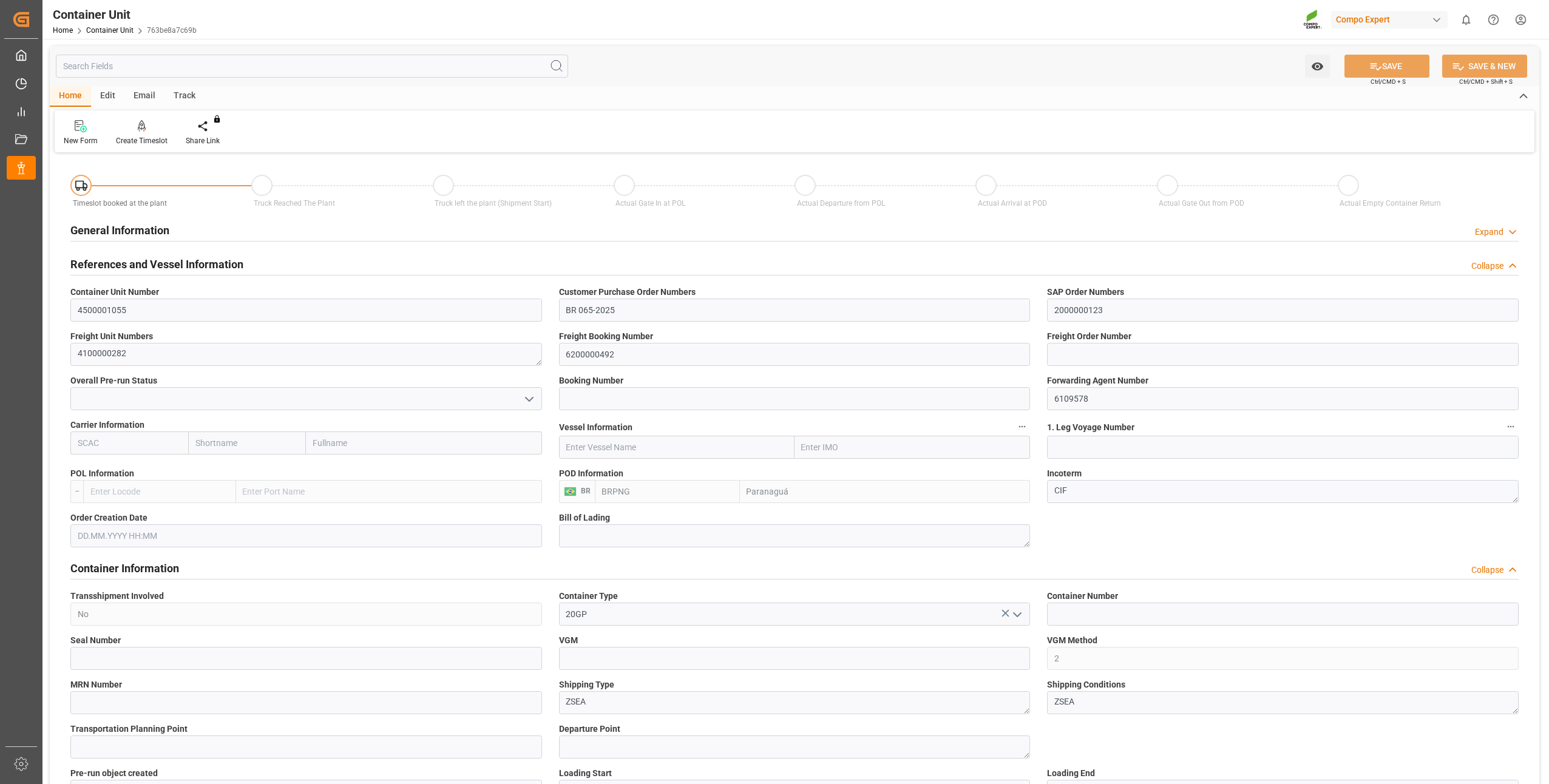
type input "BRPNG"
type input "10"
type input "0"
type input "10"
type input "0"
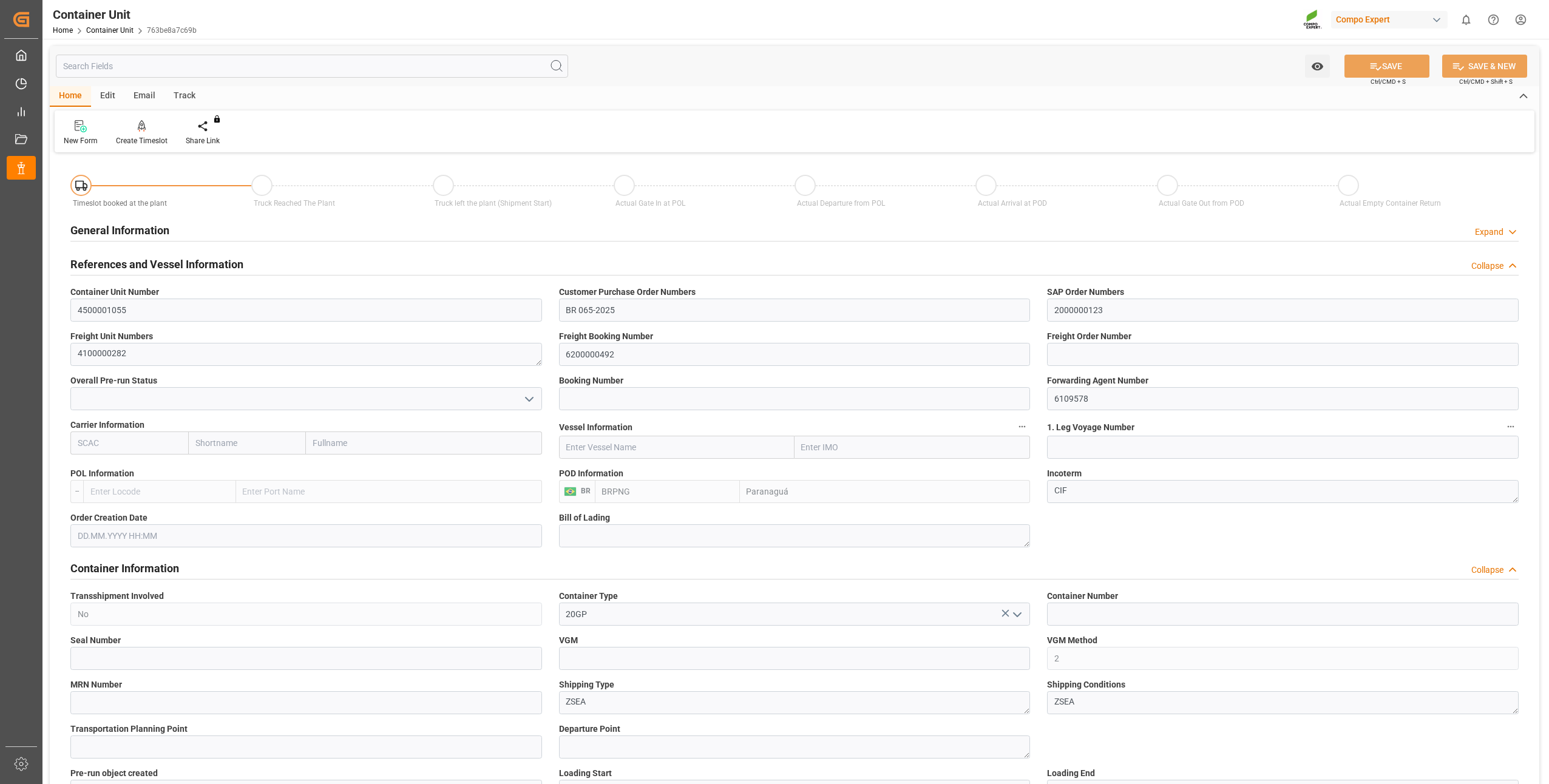
type input "0"
type input "21697.2"
type input "[DATE]"
click at [141, 131] on icon at bounding box center [142, 126] width 9 height 12
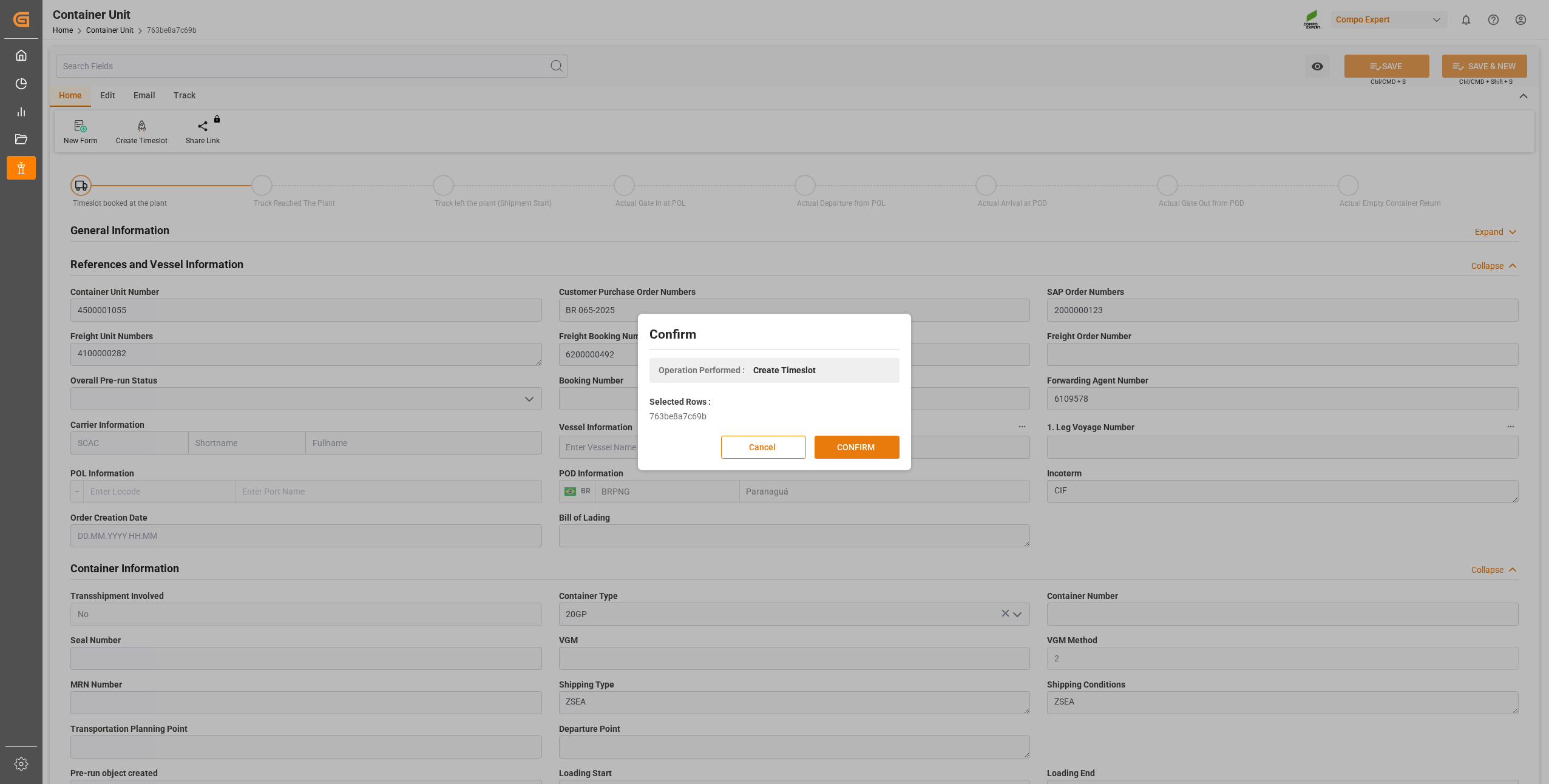
click at [850, 442] on button "CONFIRM" at bounding box center [857, 447] width 85 height 23
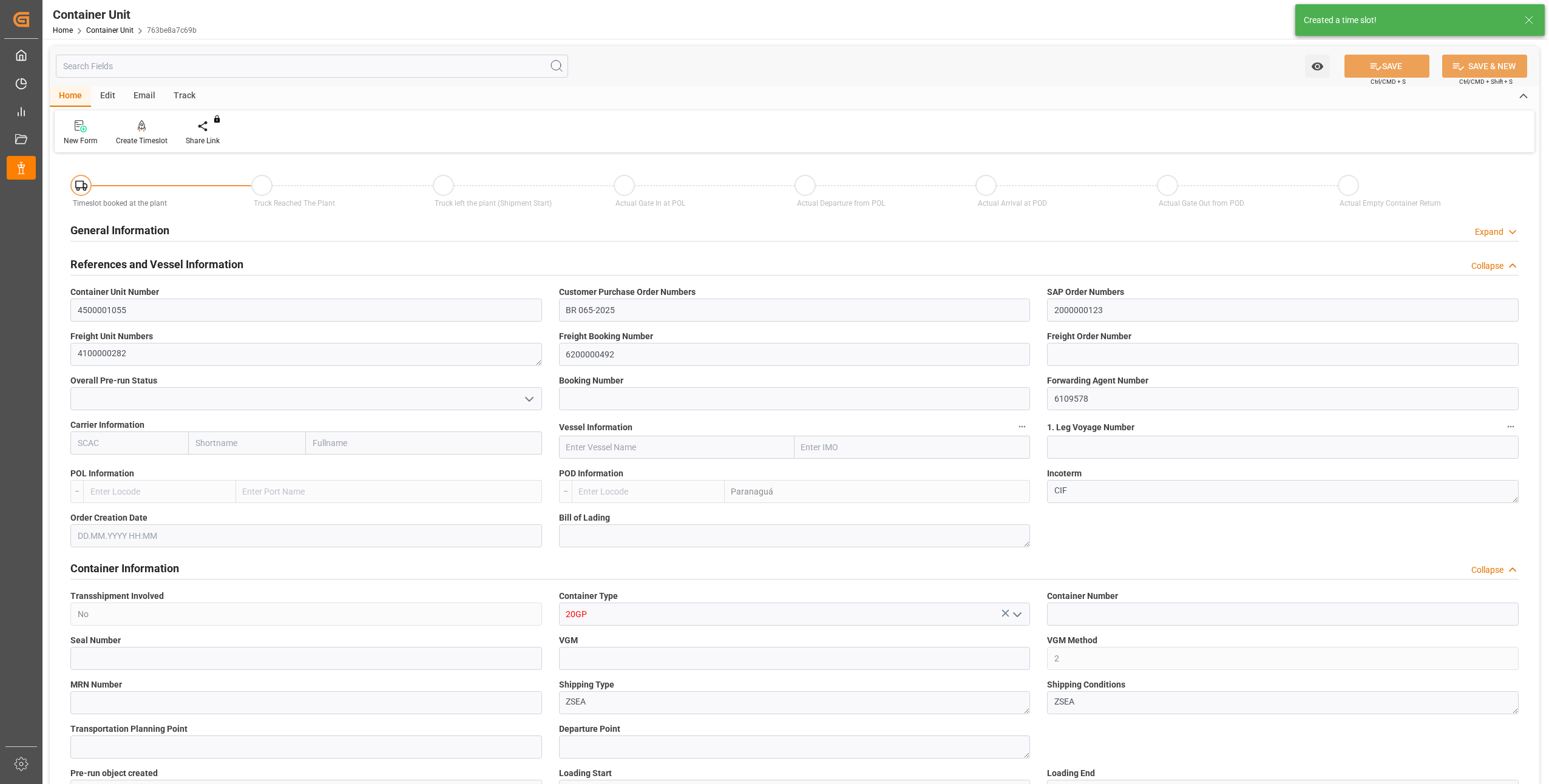
type input "BRPNG"
type input "10"
type input "0"
type input "10"
type input "0"
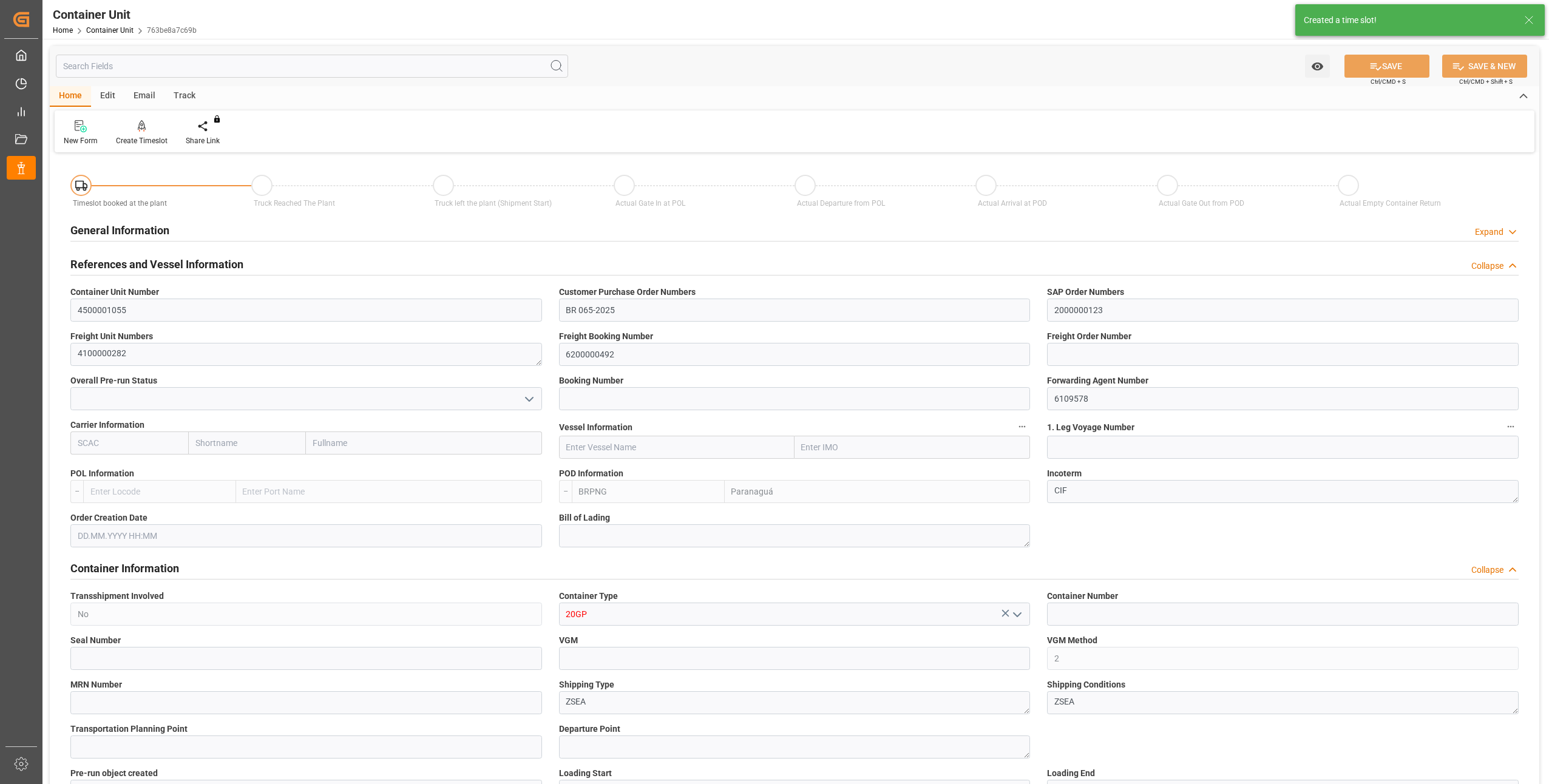
type input "0"
type input "21697.2"
type input "[DATE]"
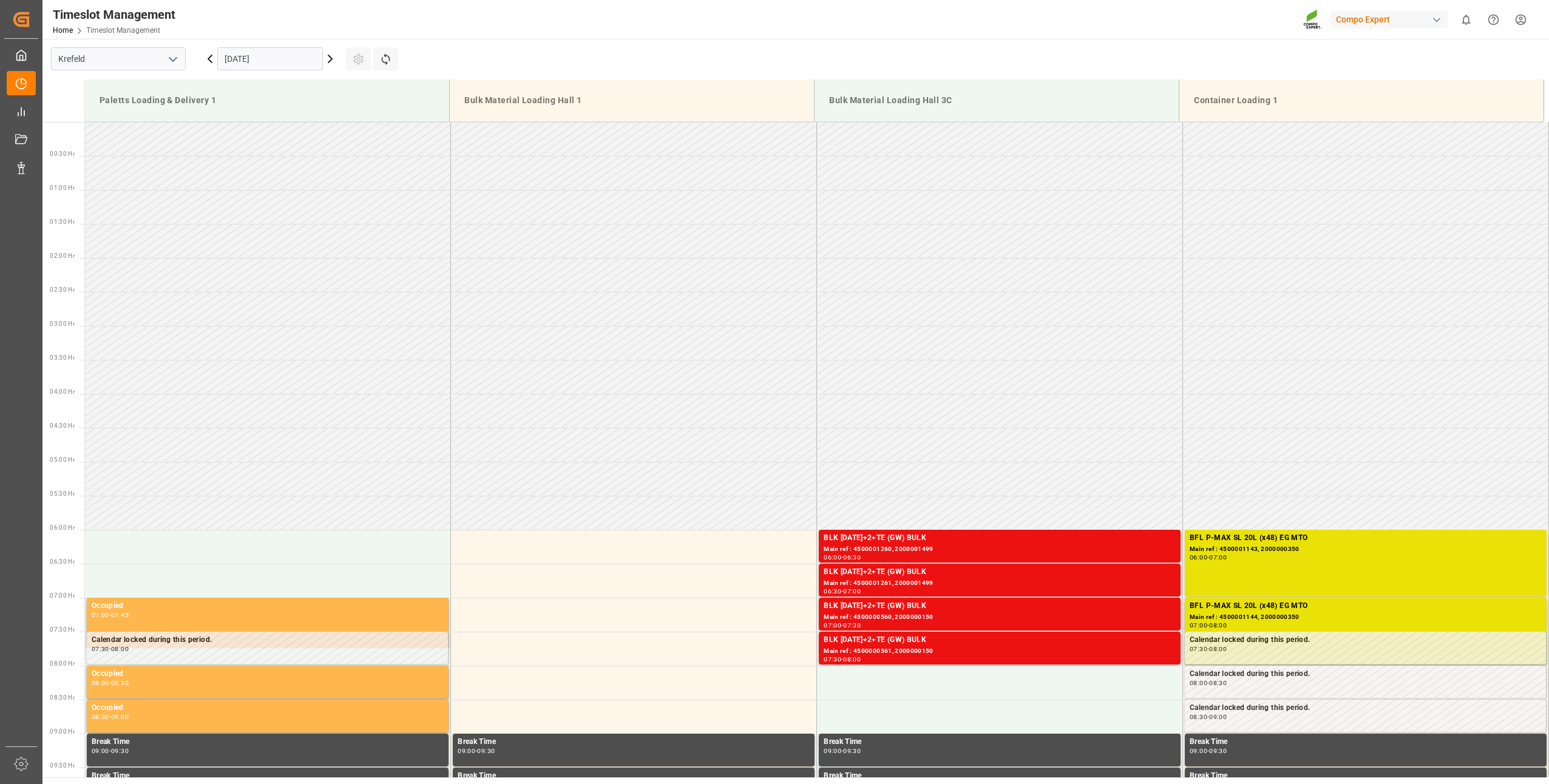
scroll to position [468, 0]
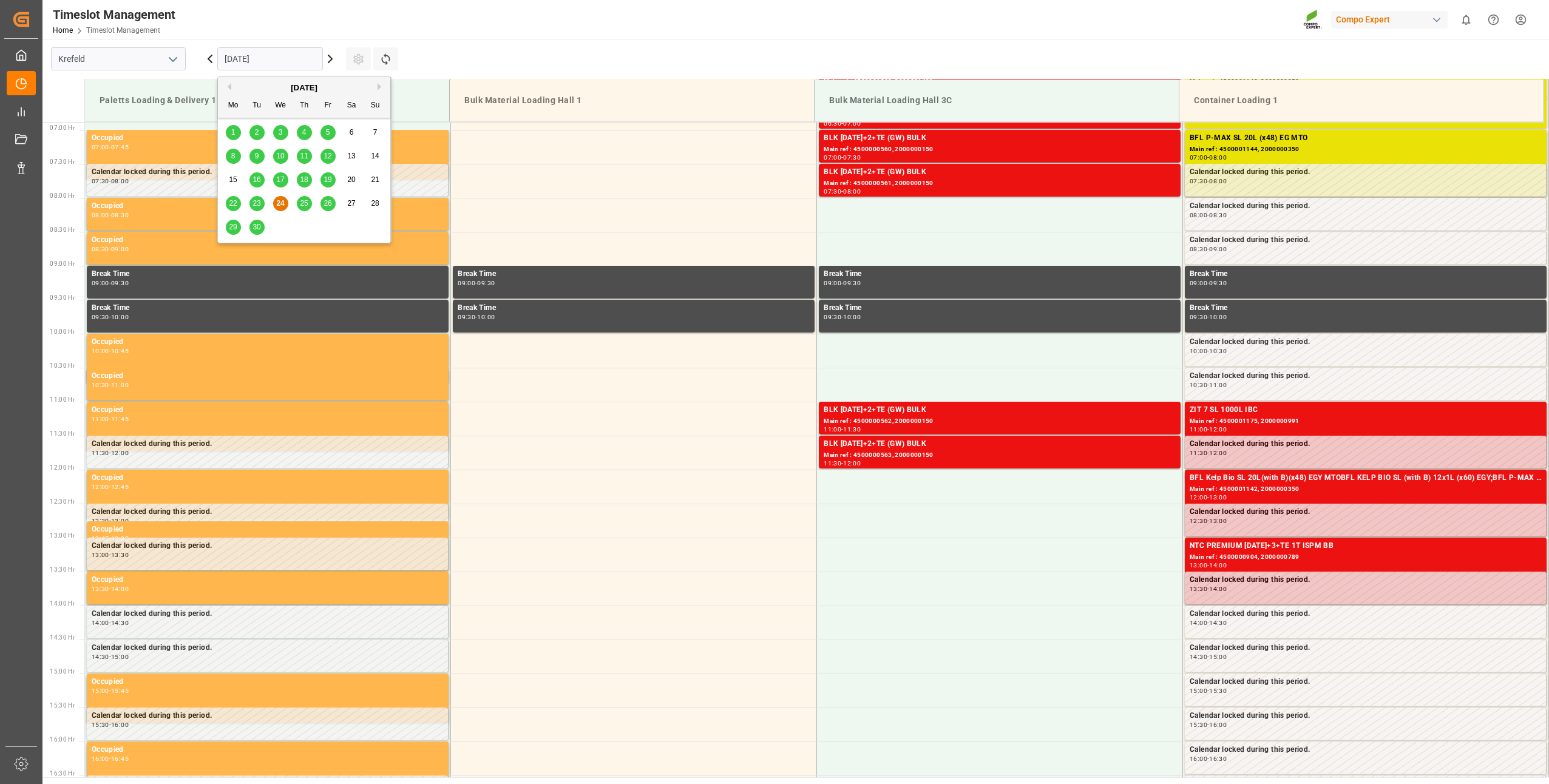
click at [272, 59] on input "[DATE]" at bounding box center [270, 59] width 106 height 23
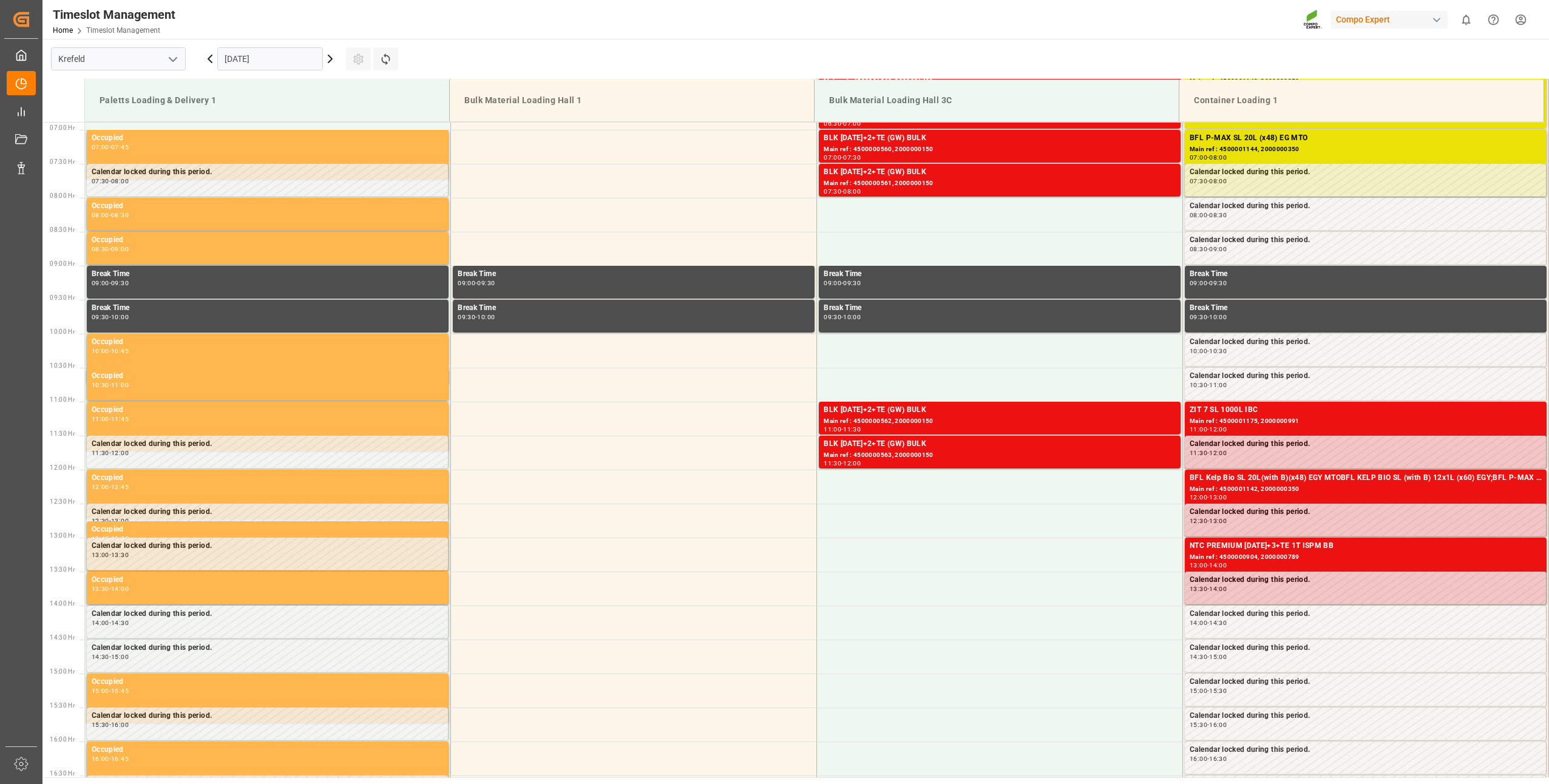
click at [330, 55] on icon at bounding box center [330, 59] width 15 height 15
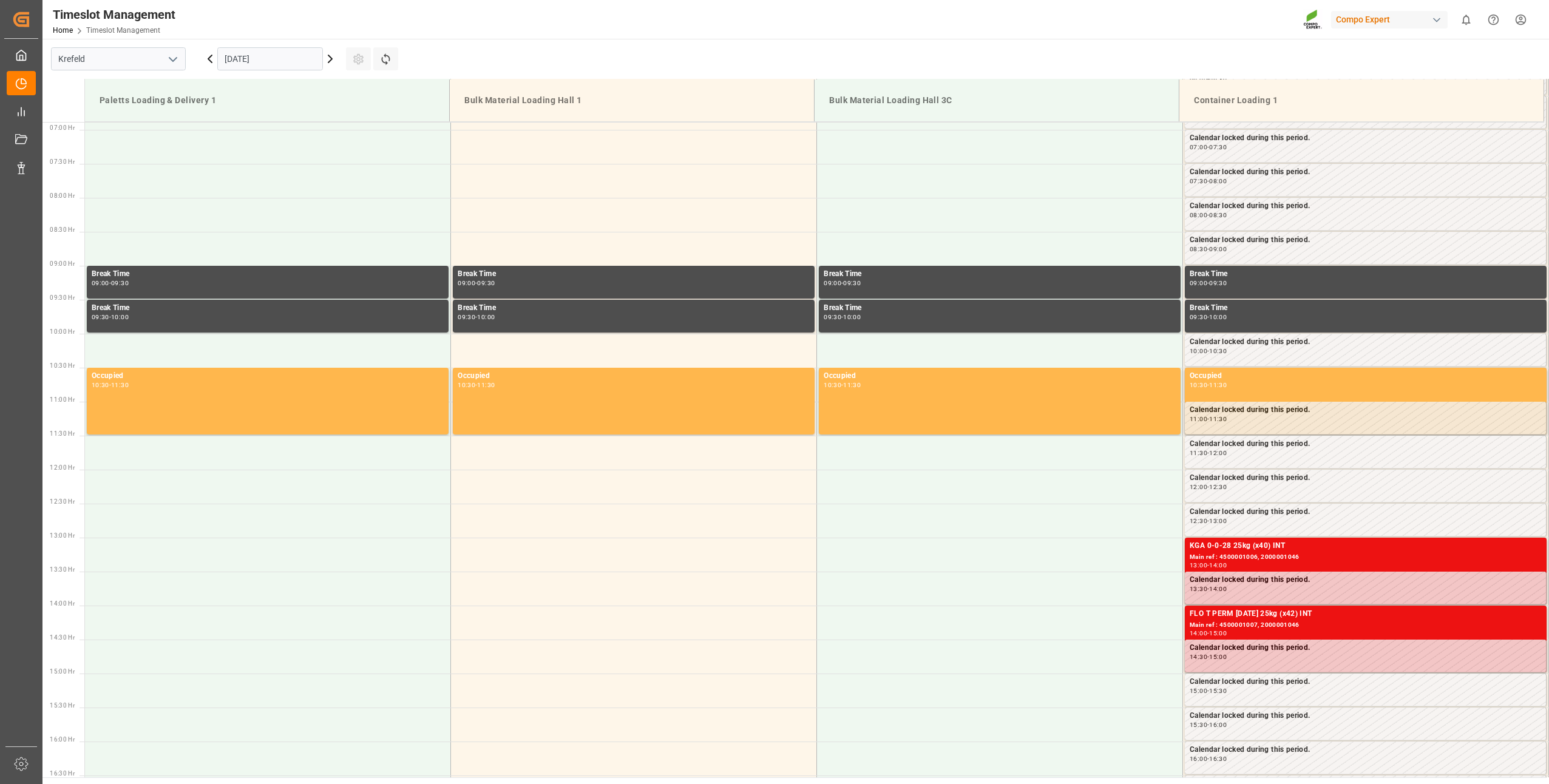
click at [259, 59] on input "25.09.2025" at bounding box center [270, 59] width 106 height 23
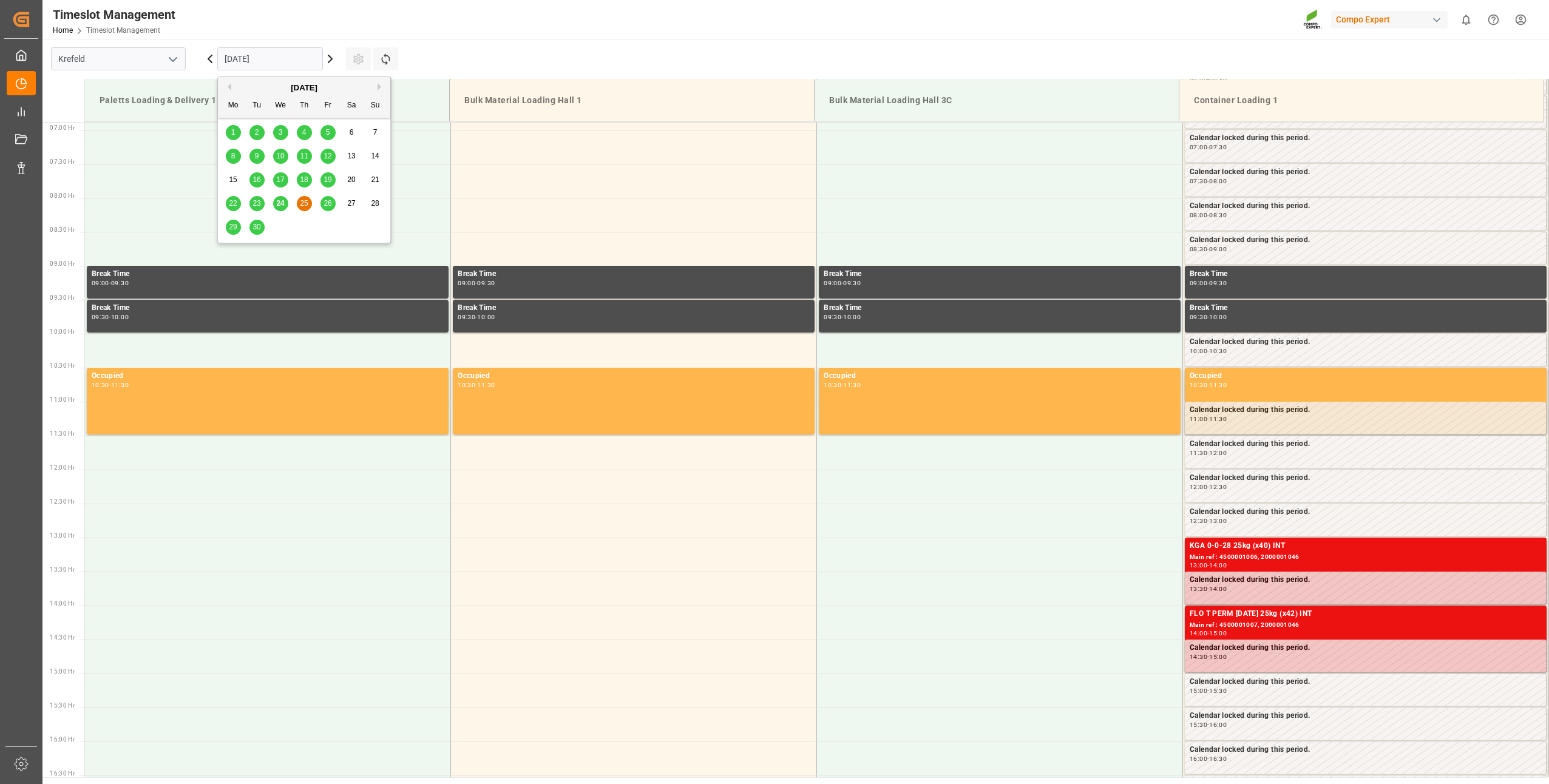
click at [377, 86] on div "September 2025" at bounding box center [303, 88] width 172 height 12
click at [380, 86] on button "Next Month" at bounding box center [381, 86] width 7 height 7
click at [260, 177] on div "14" at bounding box center [256, 180] width 15 height 15
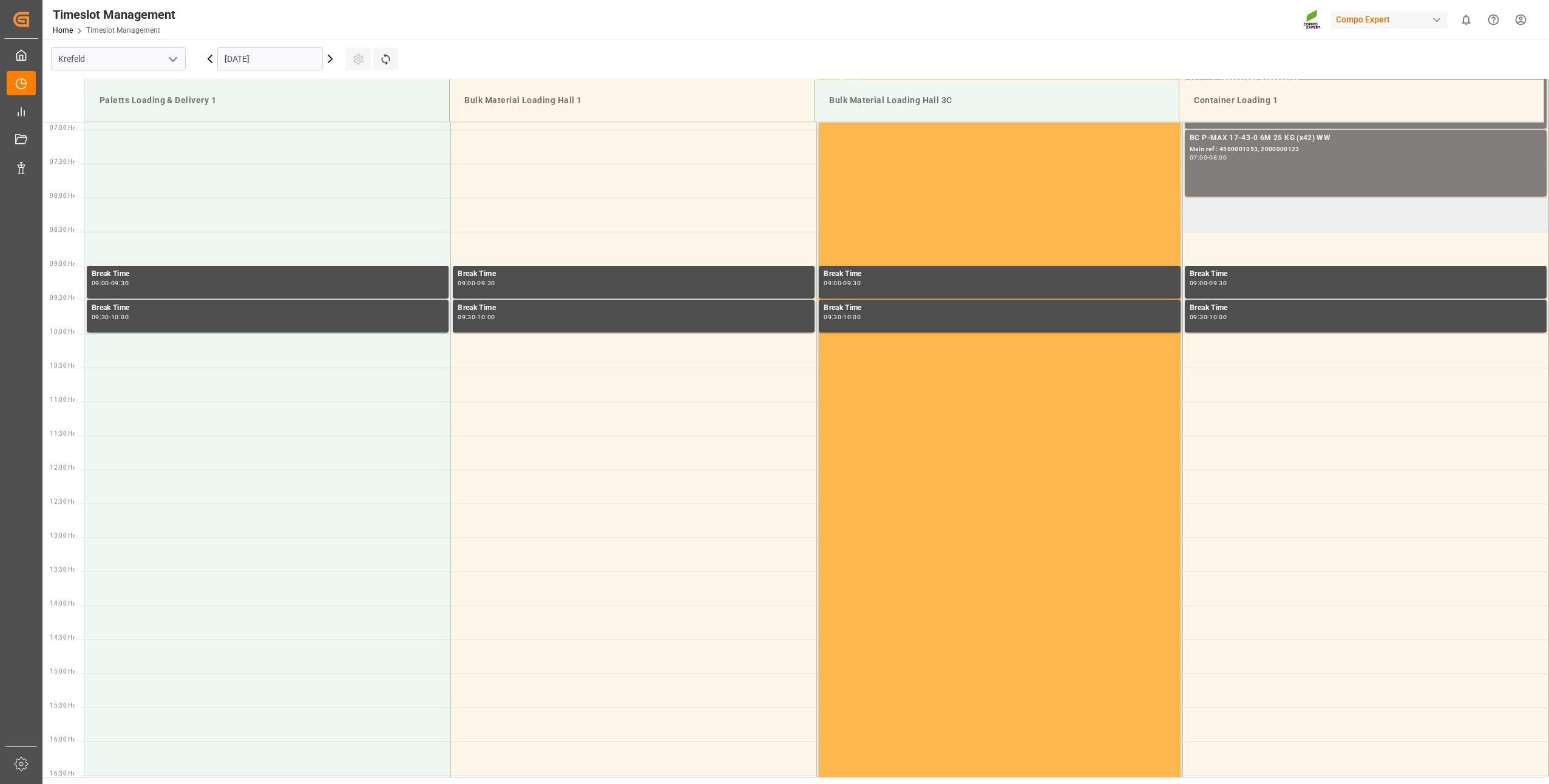
click at [1195, 214] on td at bounding box center [1365, 215] width 366 height 34
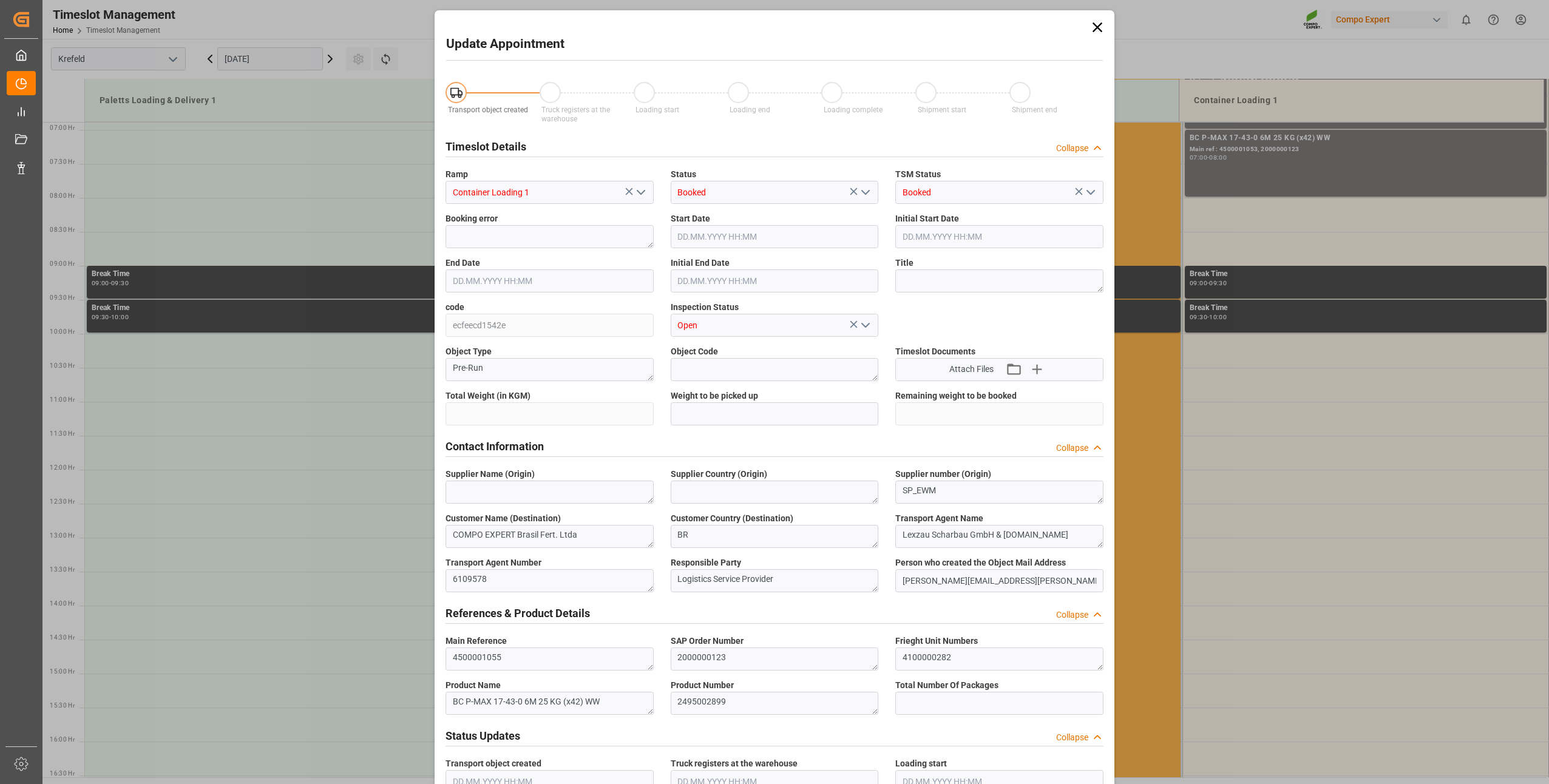
type input "21697.2"
type input "0"
type input "14.10.2025 08:00"
type input "14.10.2025 08:30"
type input "24.09.2025 05:48"
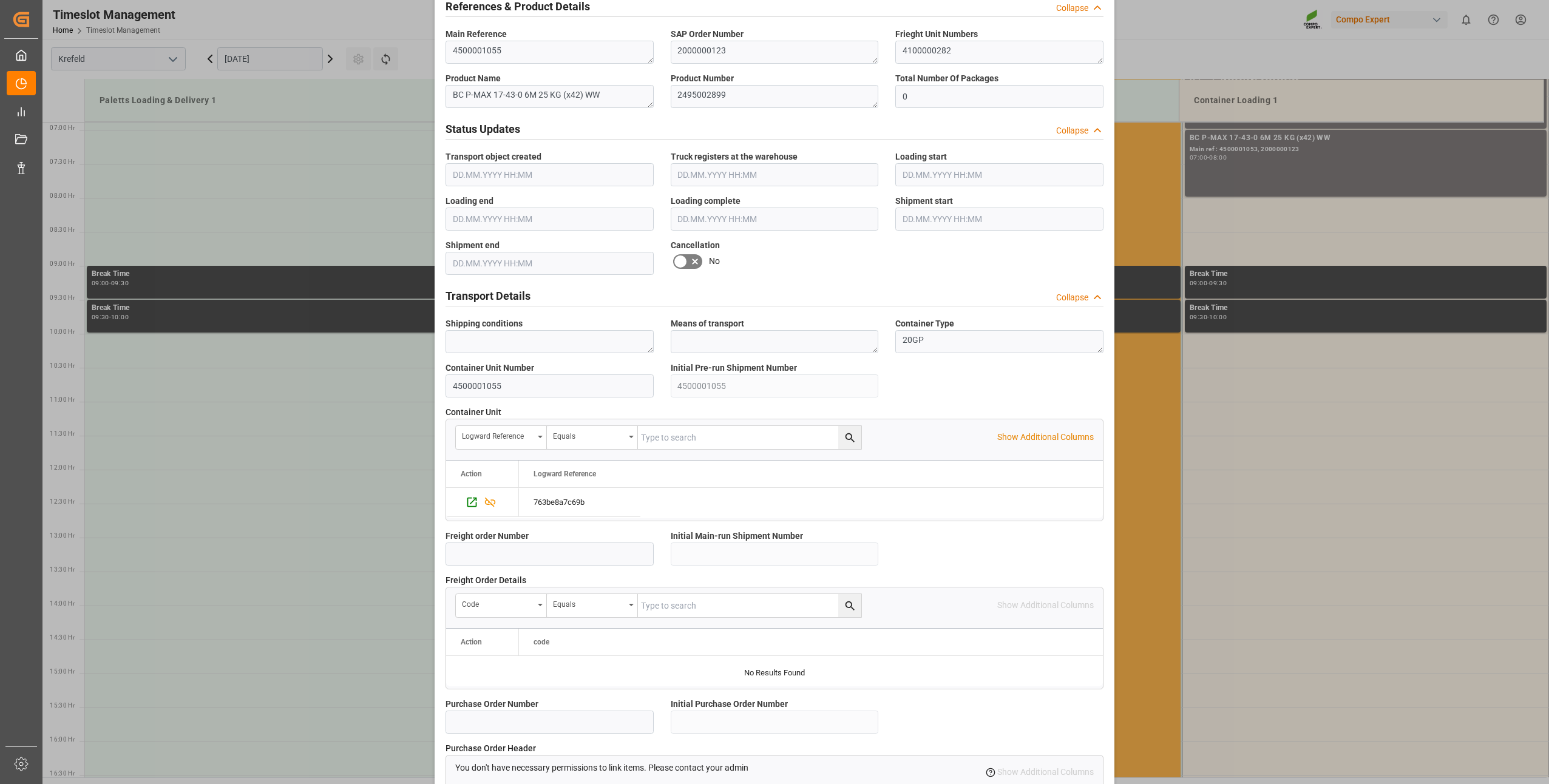
scroll to position [816, 0]
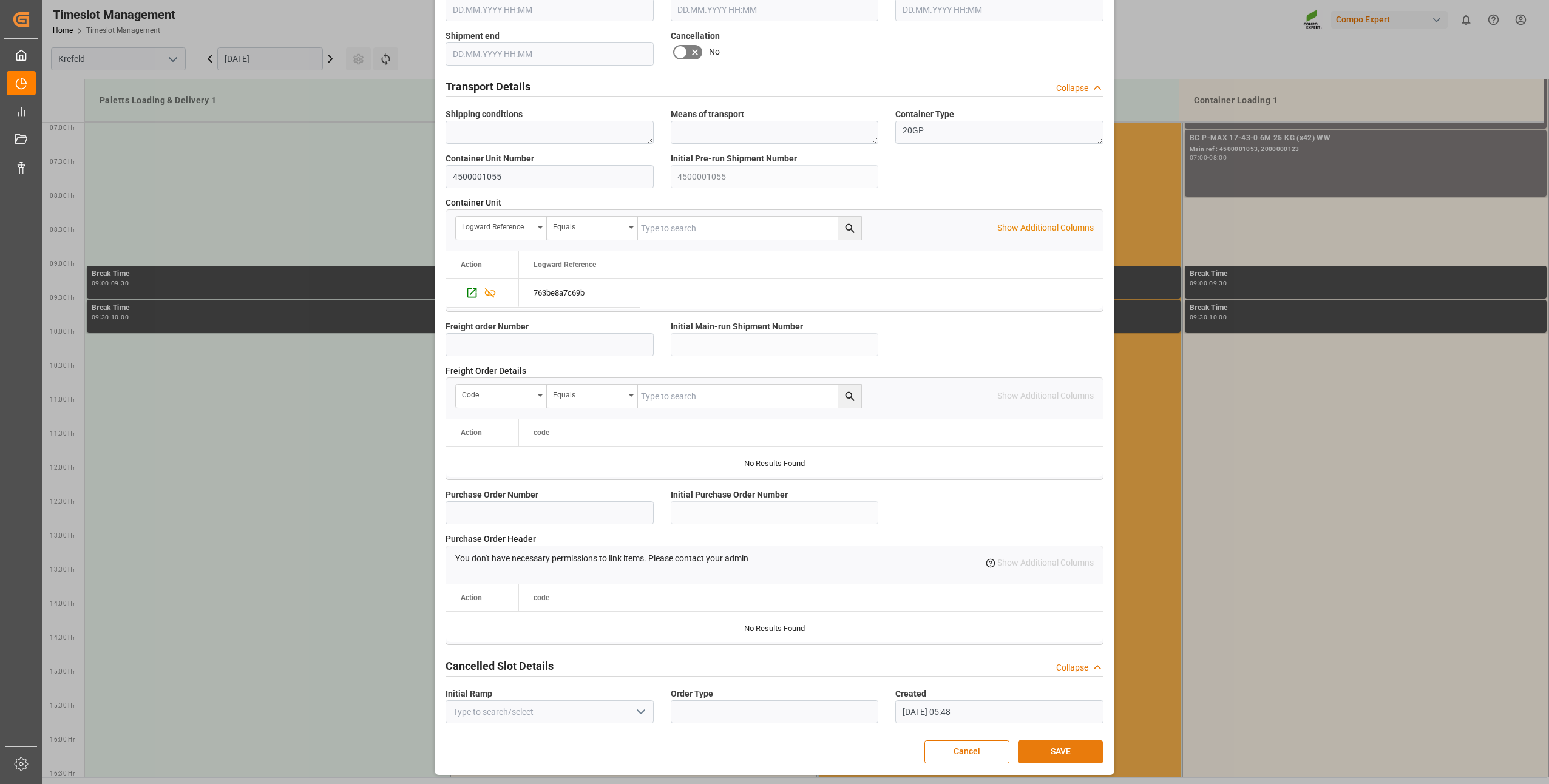
click at [1023, 752] on button "SAVE" at bounding box center [1060, 752] width 85 height 23
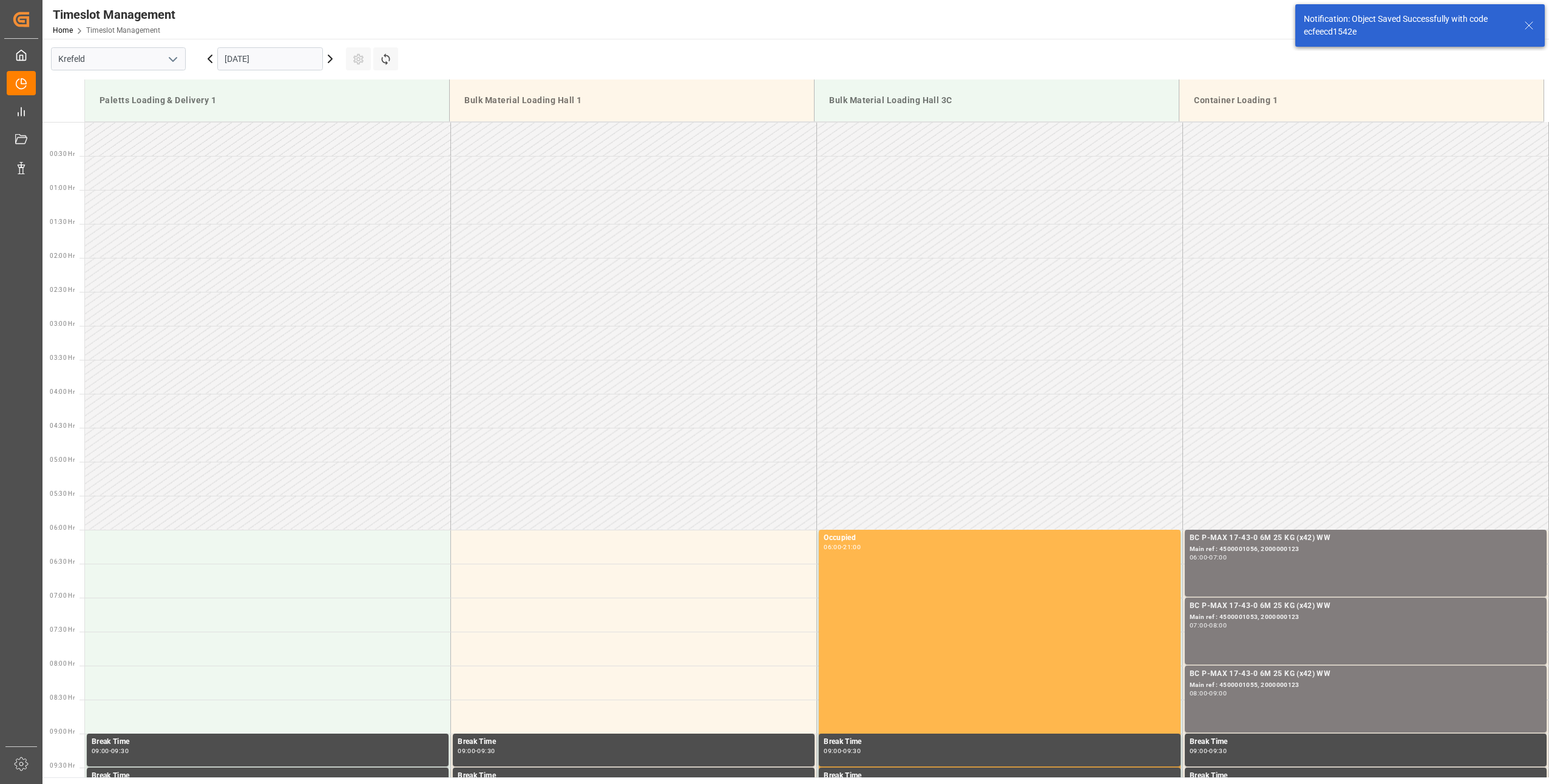
scroll to position [468, 0]
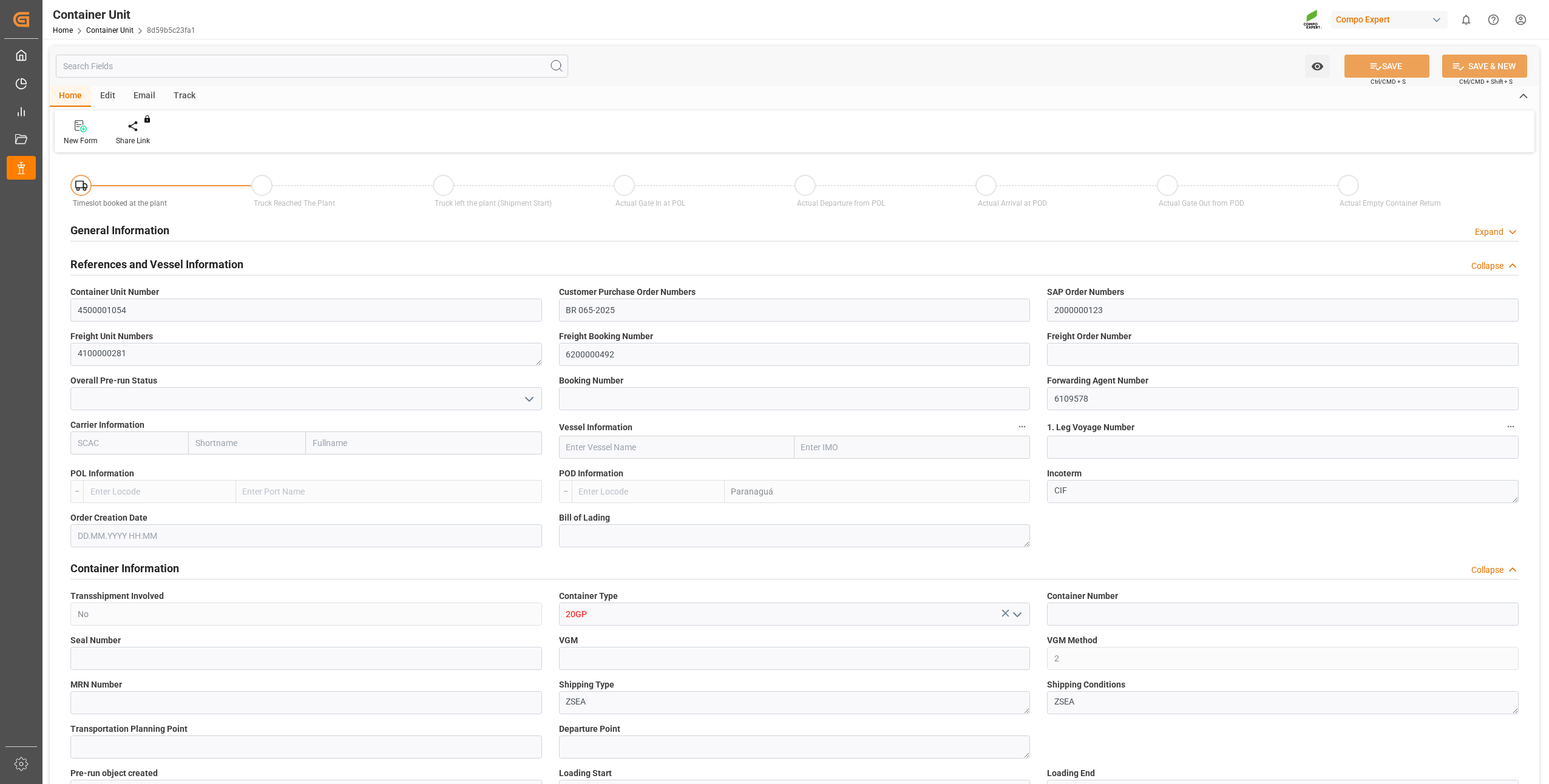
type input "BRPNG"
type input "10"
type input "0"
type input "10"
type input "0"
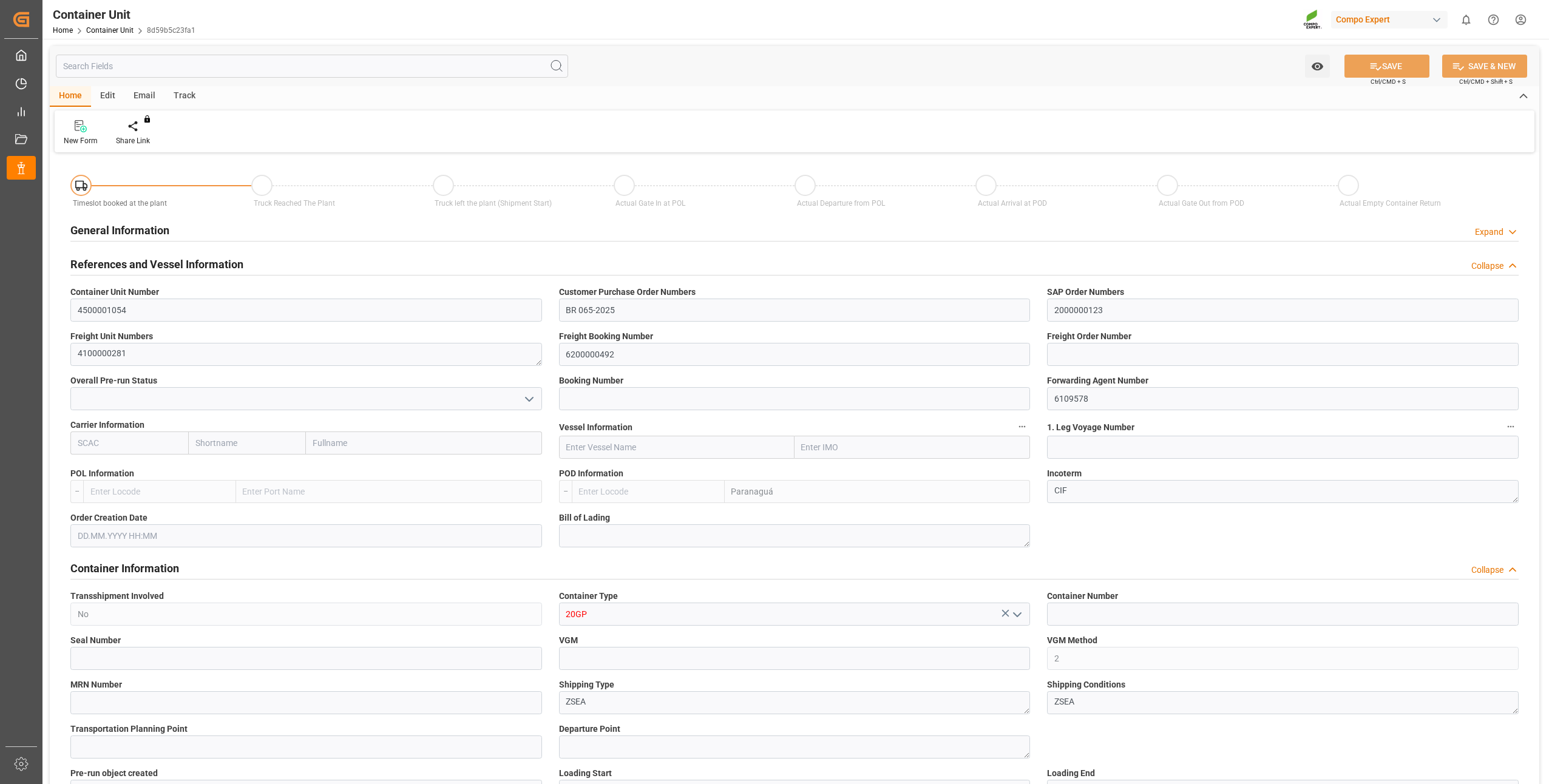
type input "0"
type input "21697.2"
type input "[DATE]"
click at [140, 127] on icon at bounding box center [142, 126] width 9 height 12
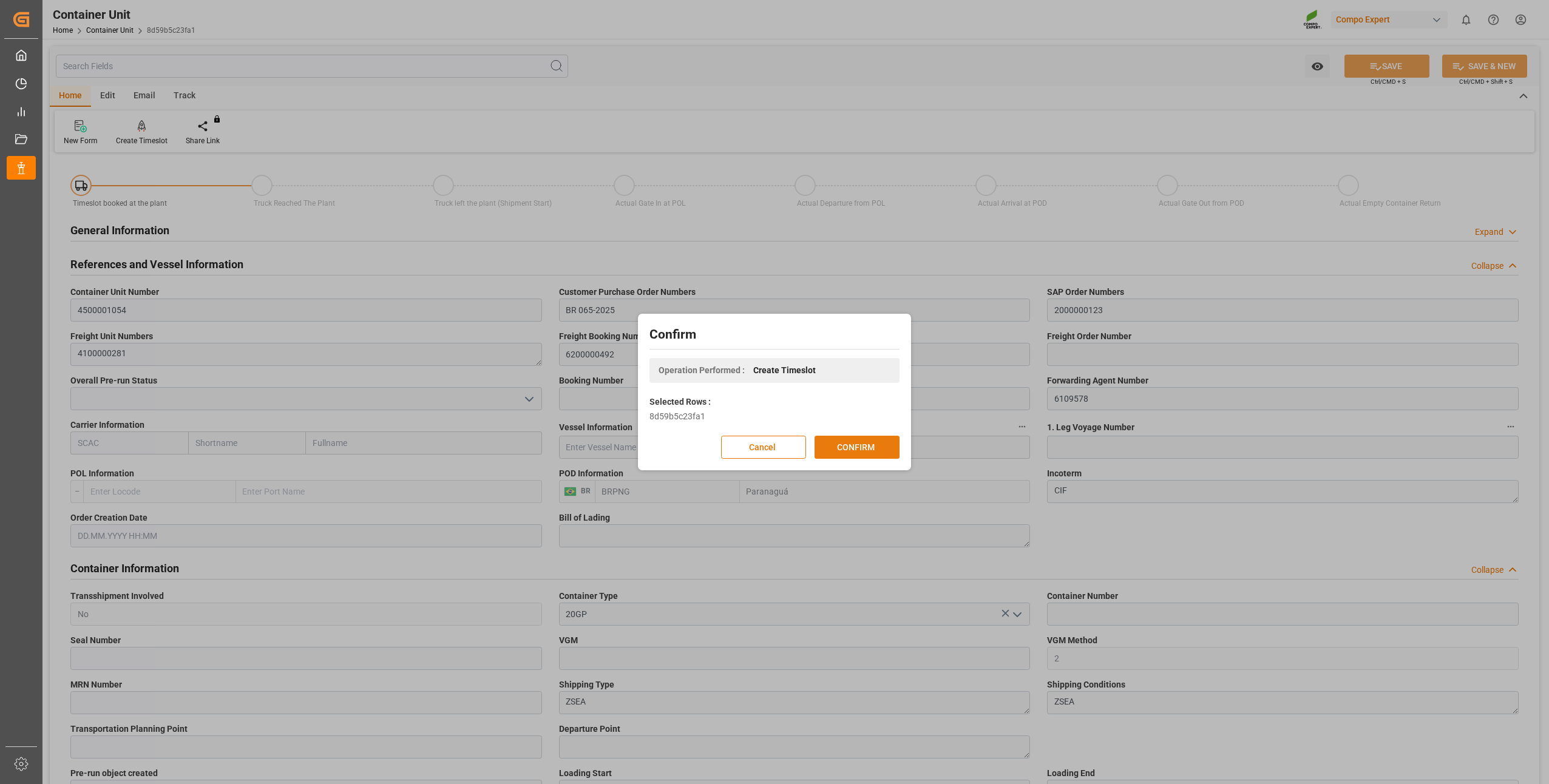
click at [885, 450] on button "CONFIRM" at bounding box center [857, 447] width 85 height 23
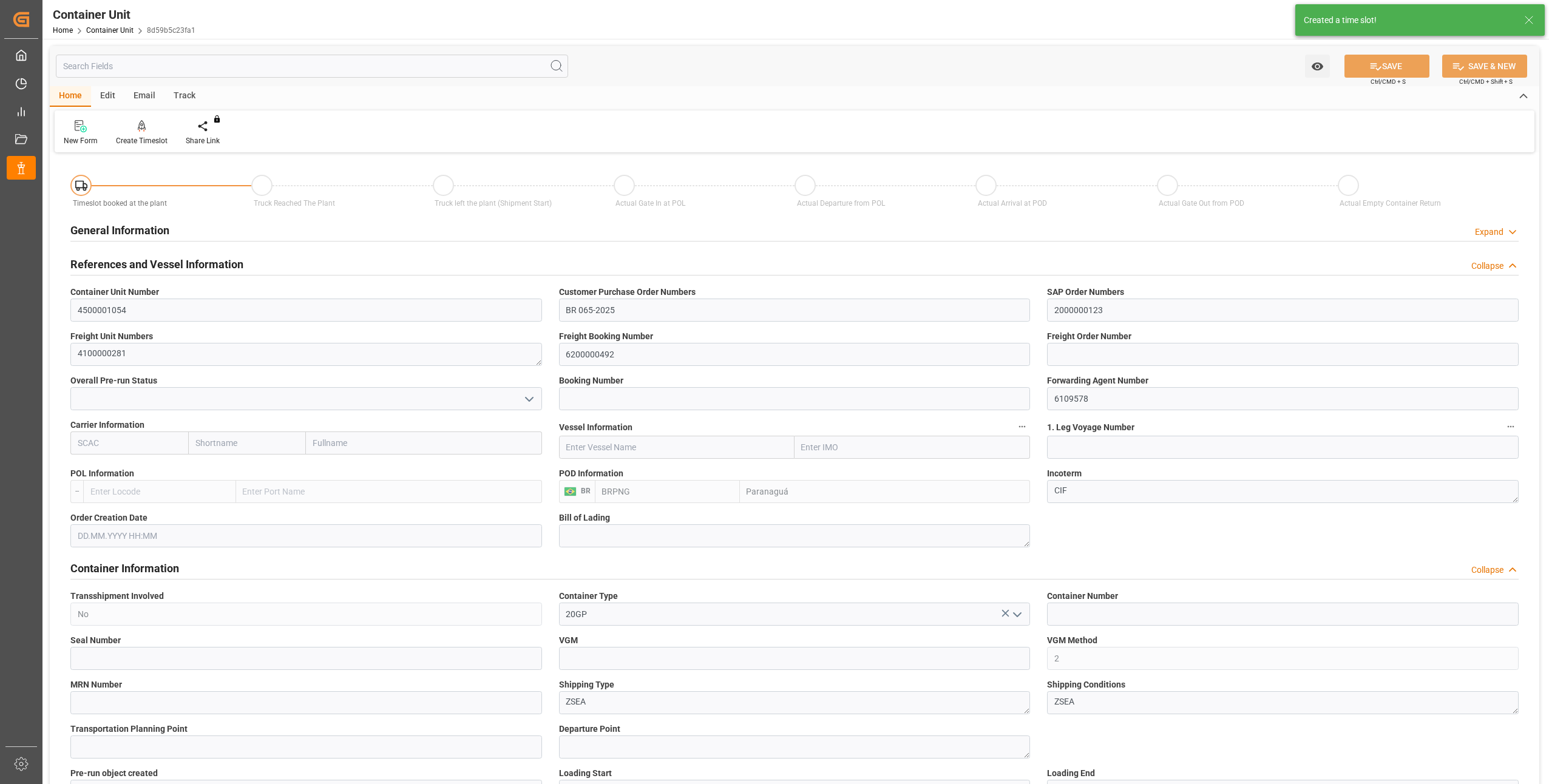
type input "BRPNG"
type input "10"
type input "0"
type input "10"
type input "0"
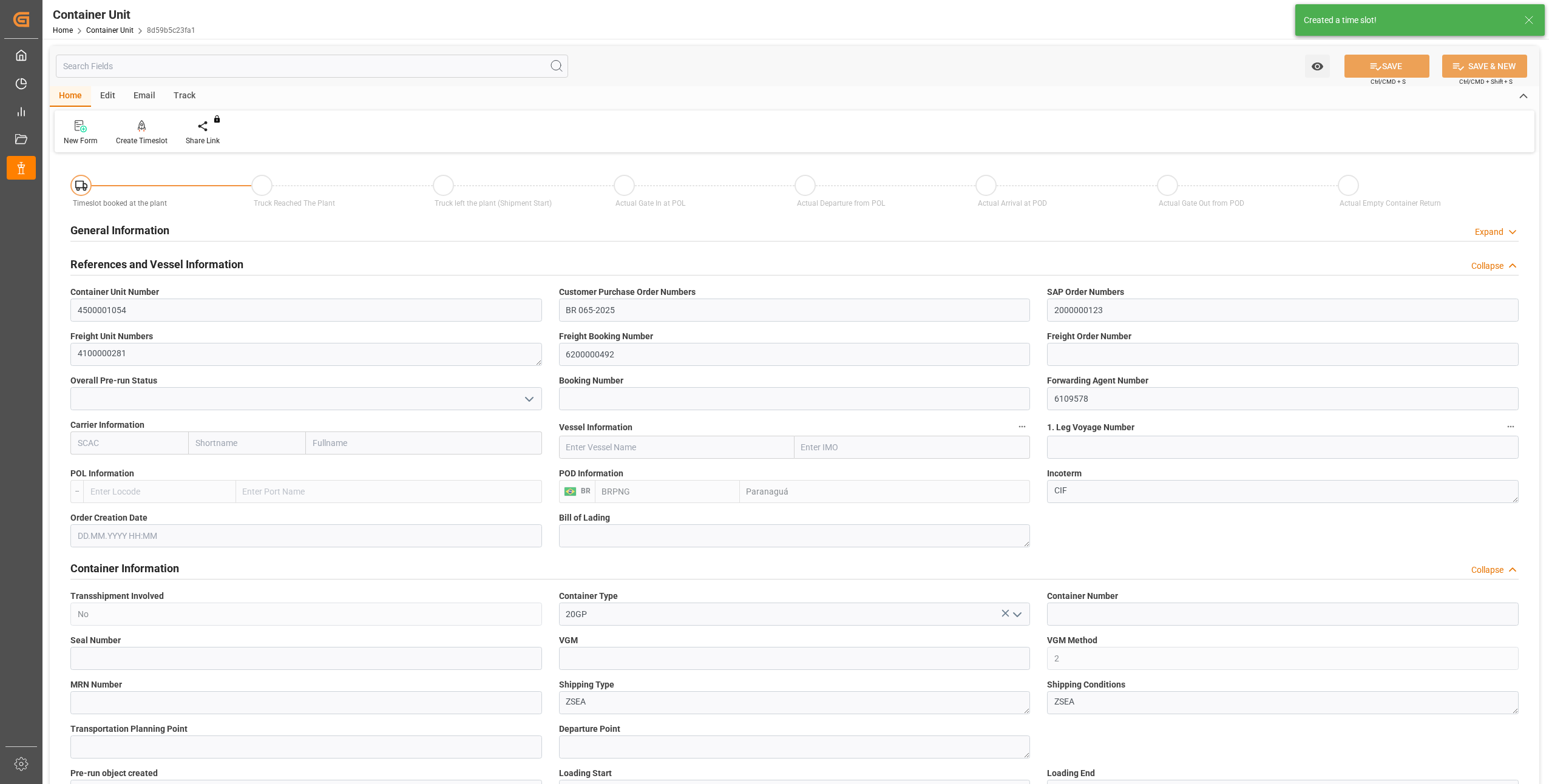
type input "0"
type input "21697.2"
type input "[DATE]"
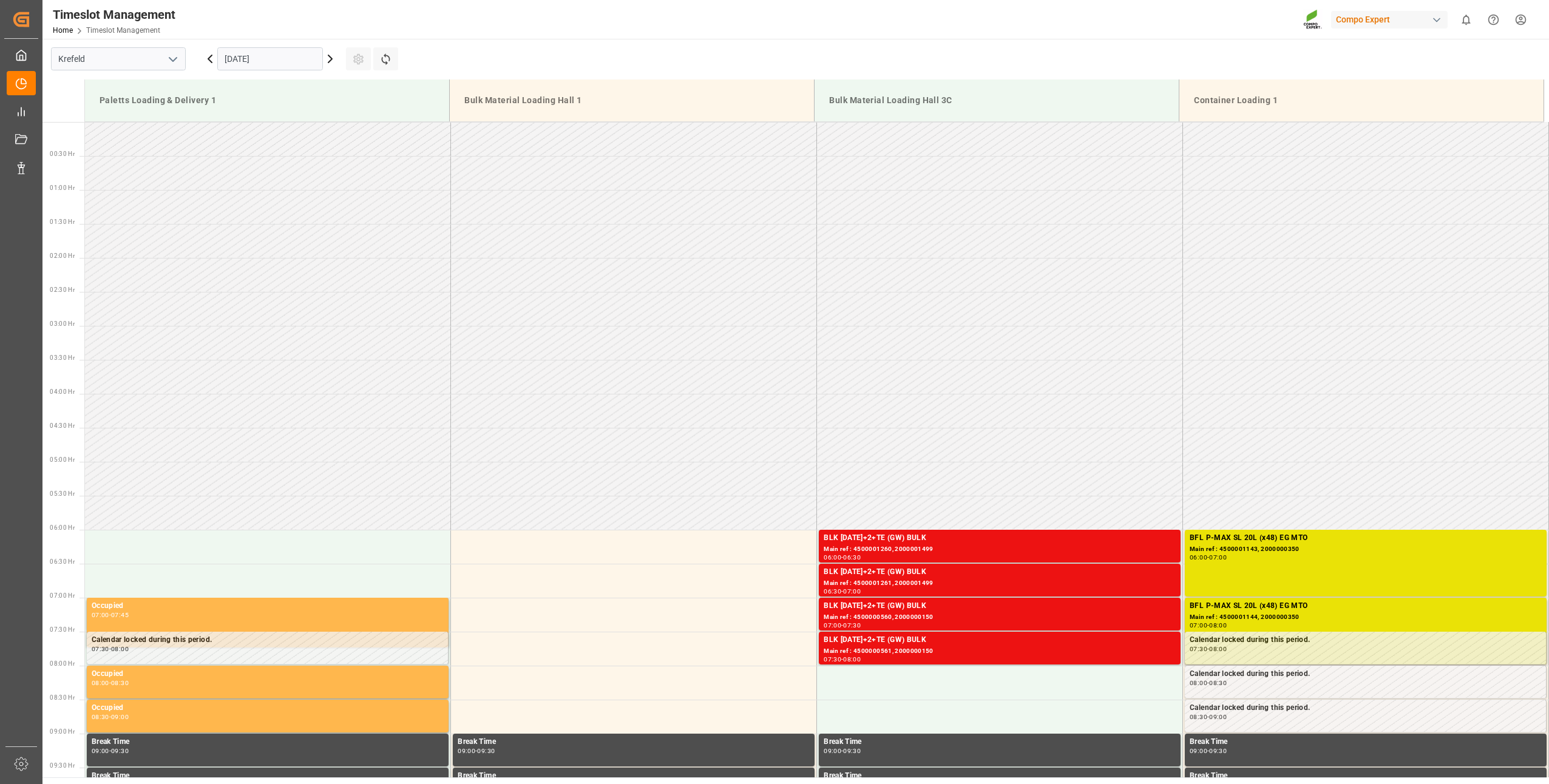
scroll to position [468, 0]
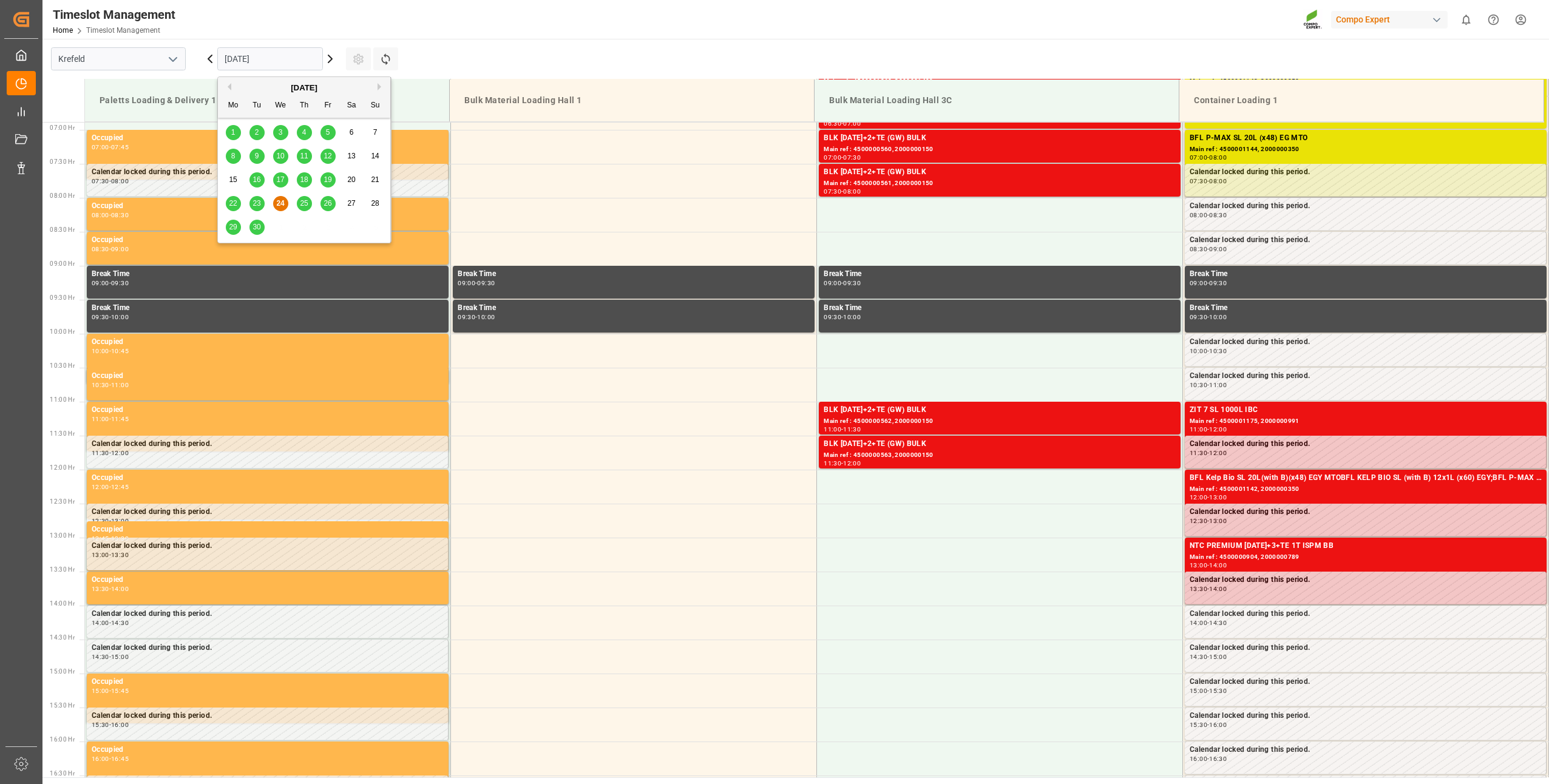
click at [246, 65] on input "[DATE]" at bounding box center [270, 59] width 106 height 23
click at [378, 87] on button "Next Month" at bounding box center [381, 86] width 7 height 7
click at [258, 180] on span "14" at bounding box center [256, 180] width 8 height 9
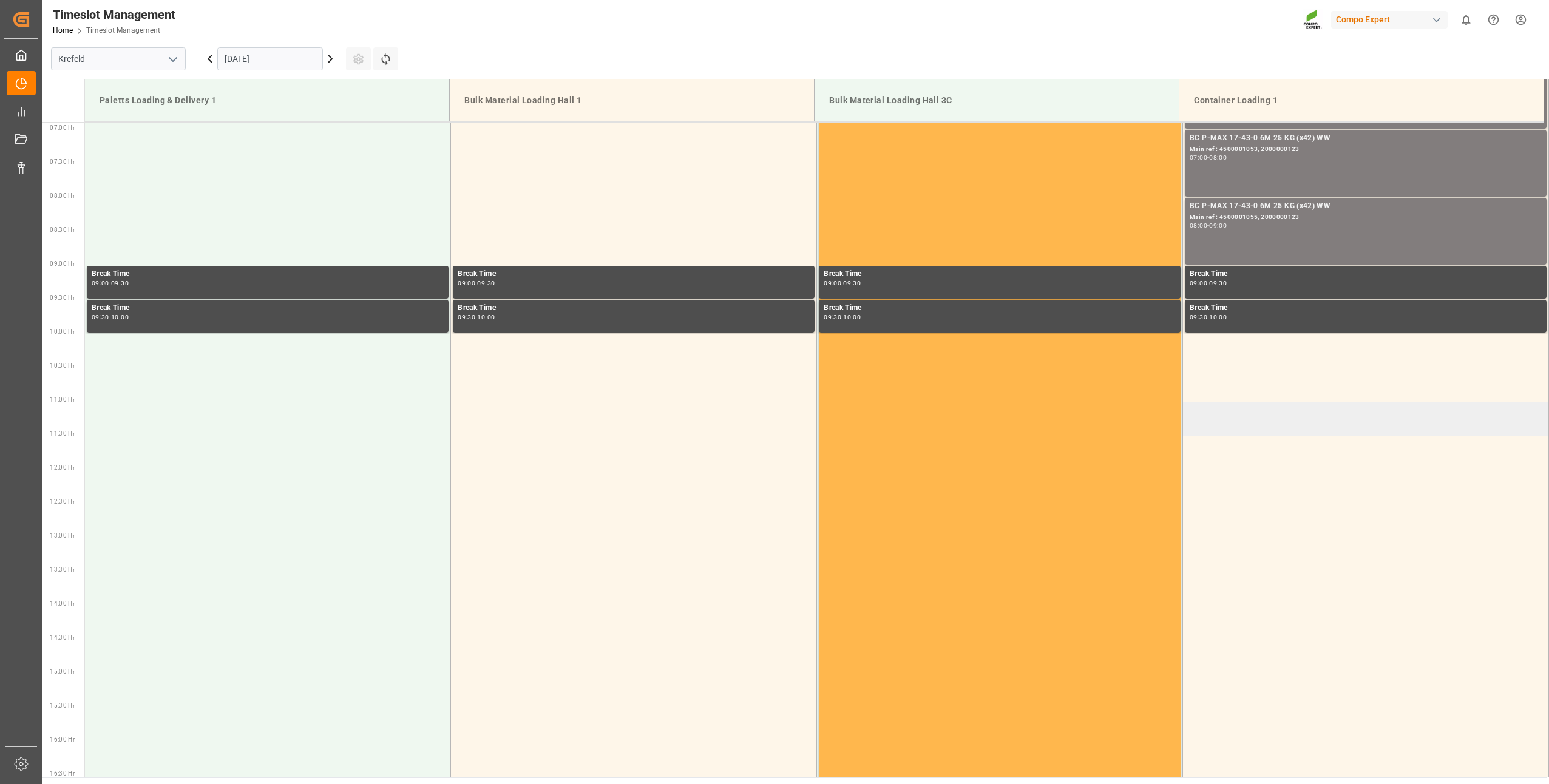
click at [1221, 431] on td at bounding box center [1365, 418] width 366 height 34
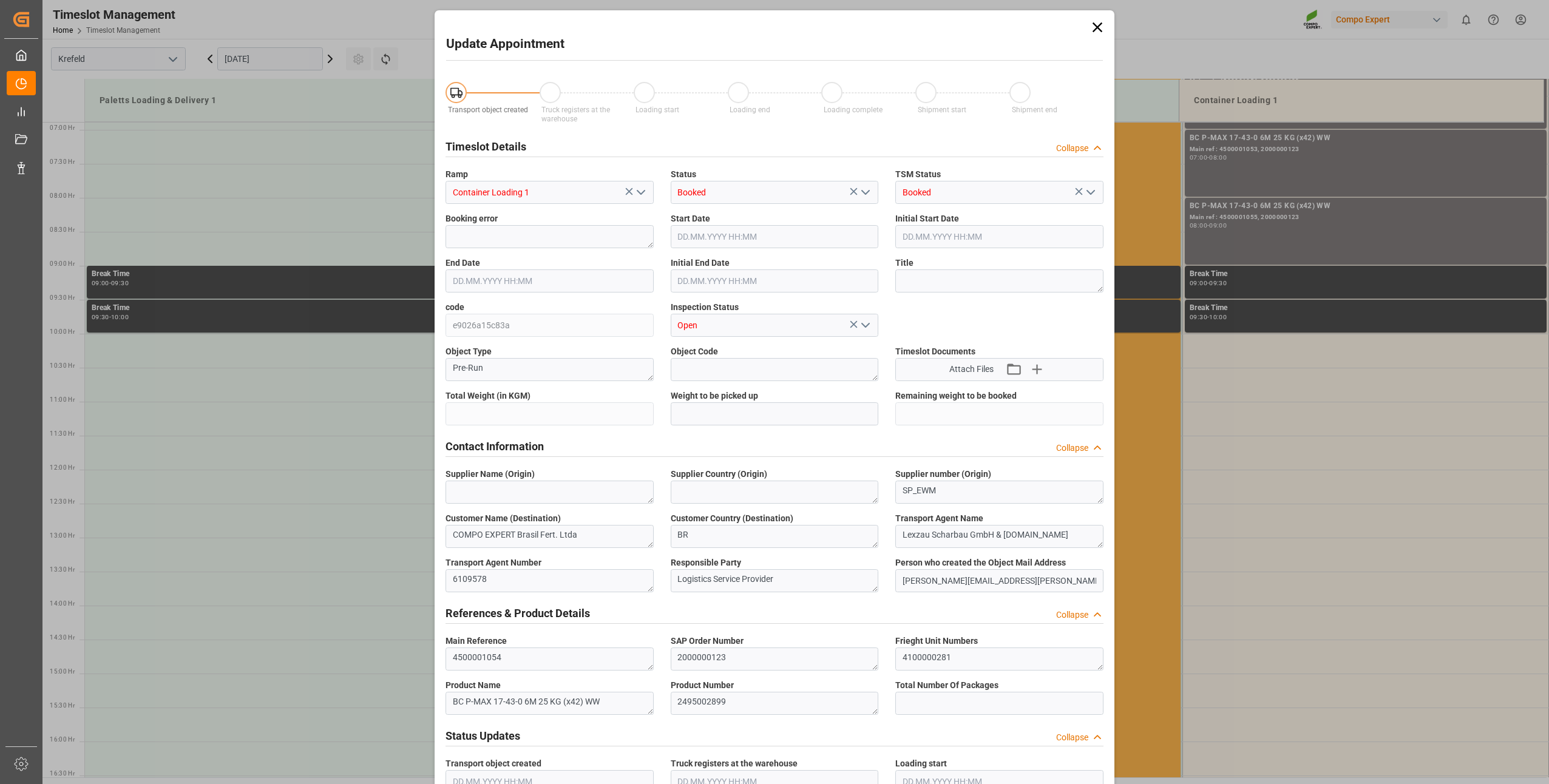
type input "21697.2"
type input "0"
type input "[DATE] 11:00"
type input "[DATE] 11:30"
type input "[DATE] 05:49"
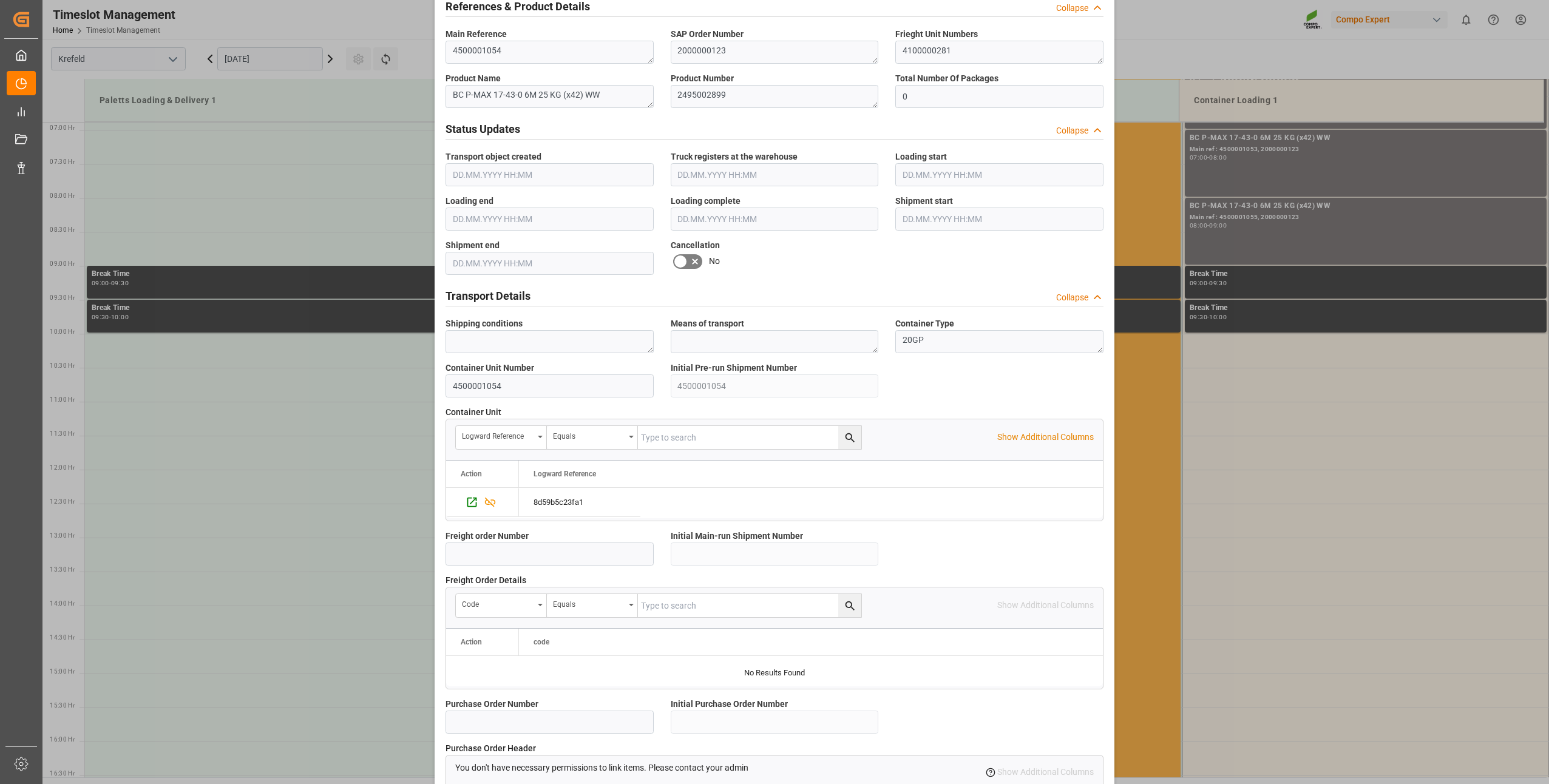
scroll to position [816, 0]
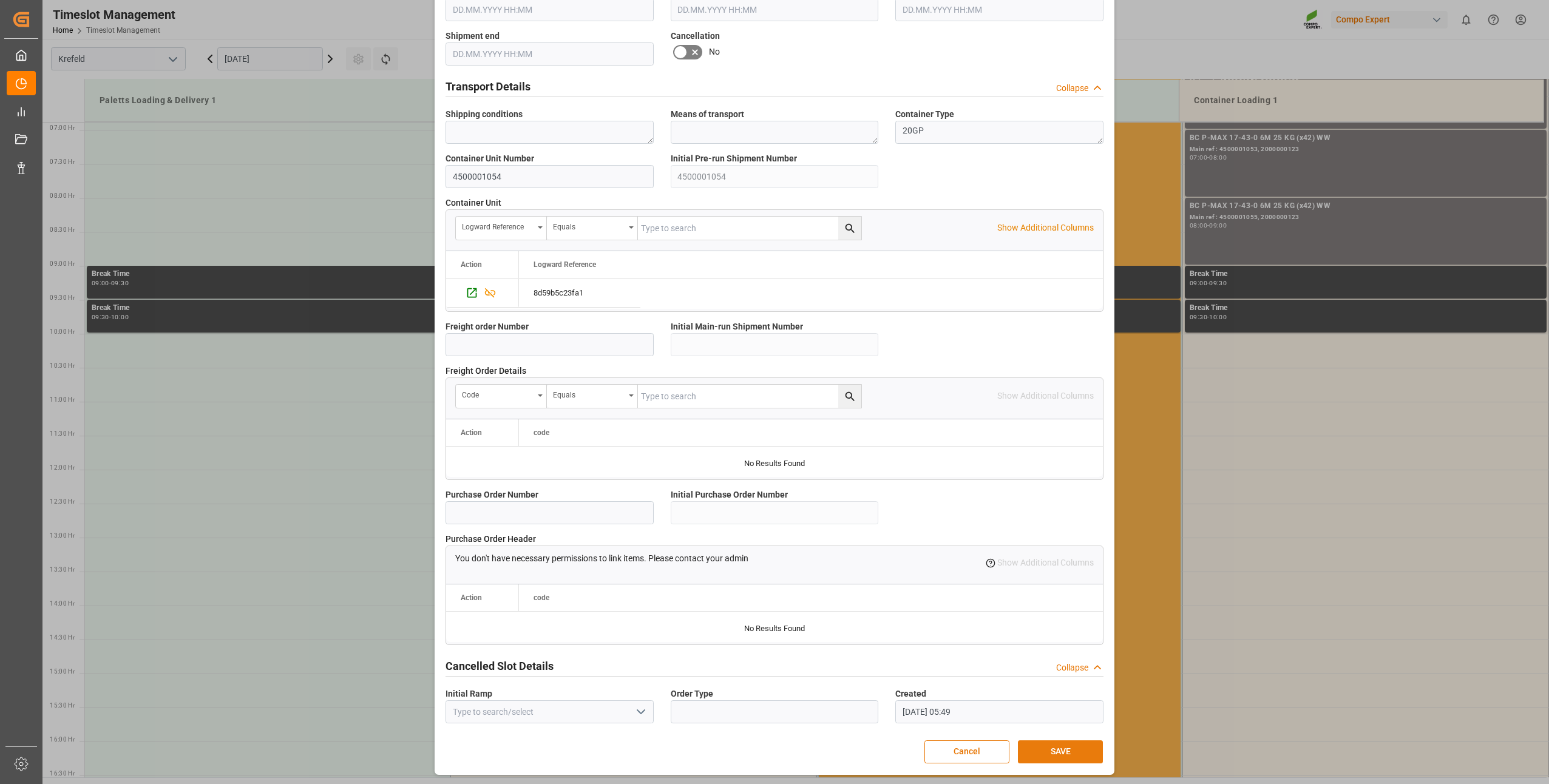
click at [1049, 744] on button "SAVE" at bounding box center [1060, 752] width 85 height 23
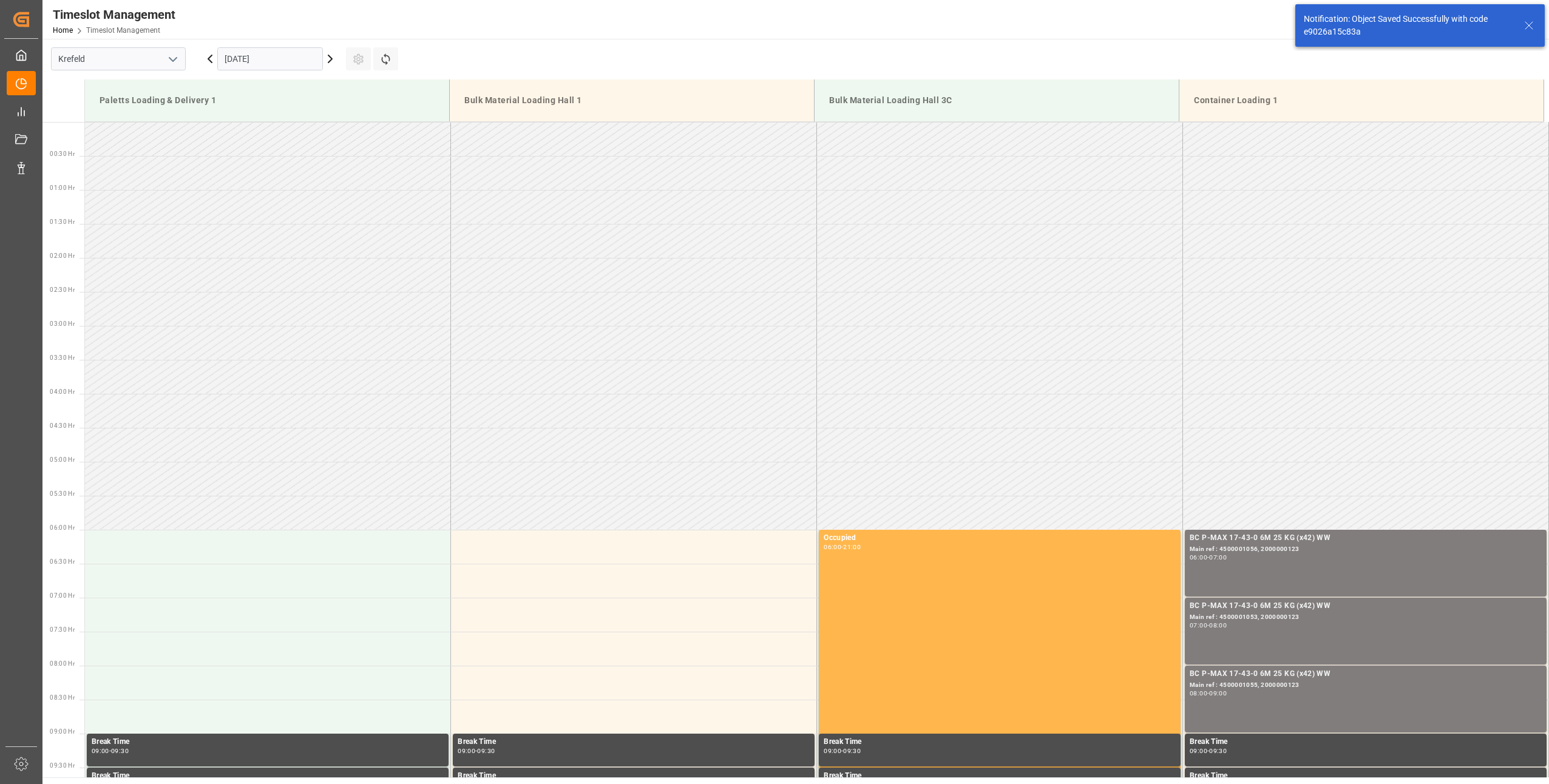
scroll to position [672, 0]
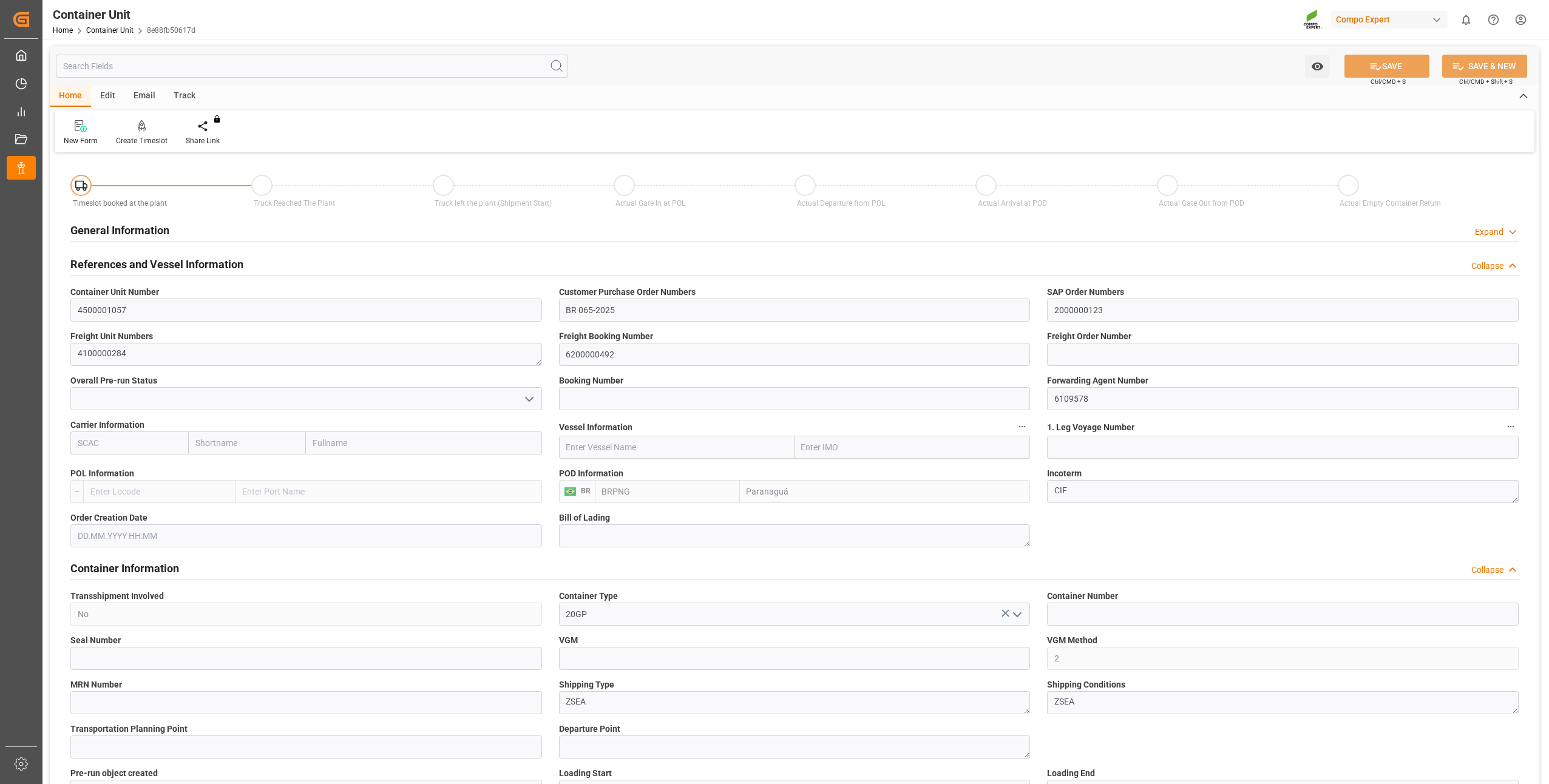
type input "BRPNG"
type input "10"
type input "0"
type input "10"
type input "0"
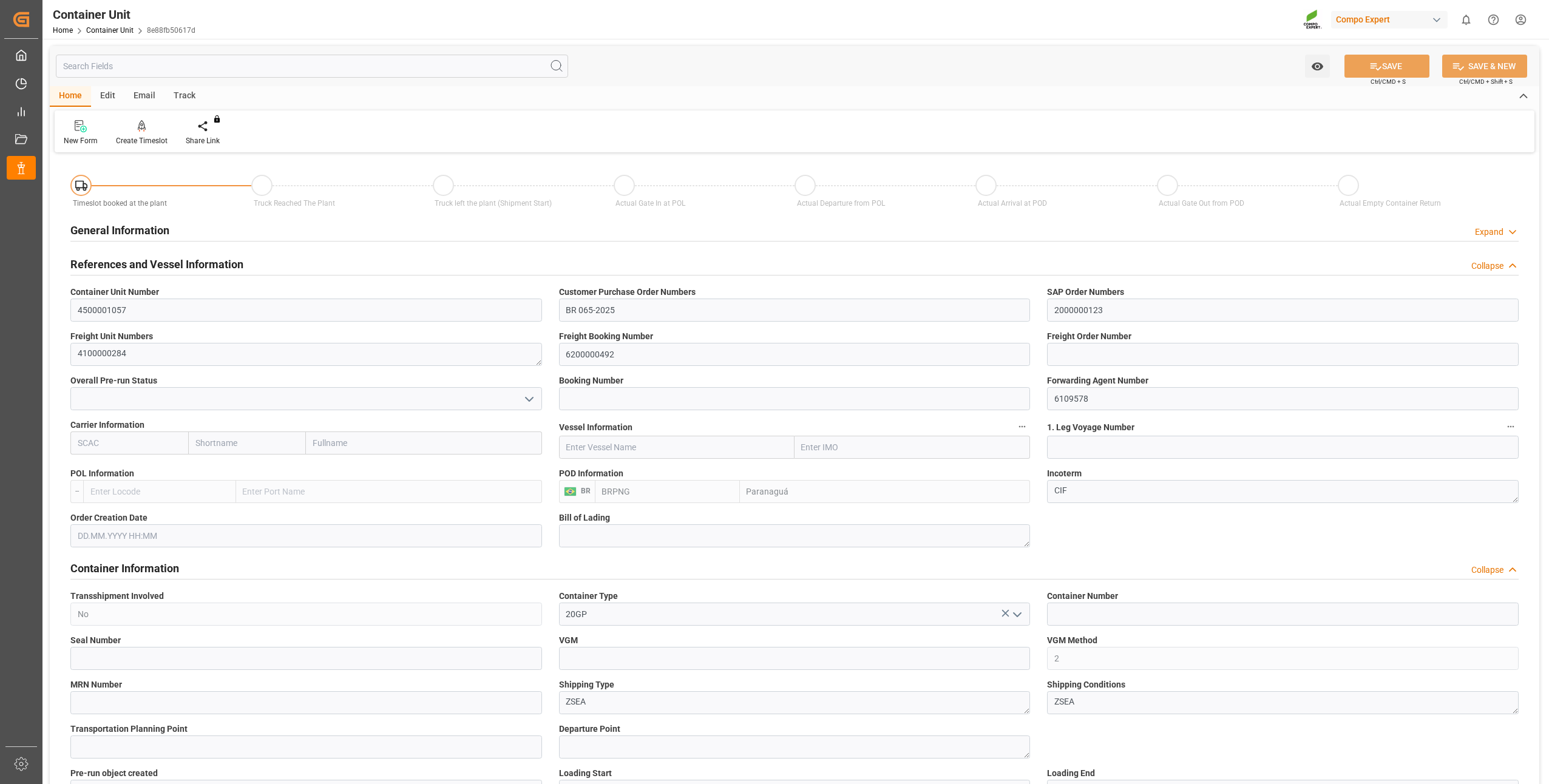
type input "0"
type input "21697.2"
type input "[DATE]"
click at [139, 142] on div "Create Timeslot" at bounding box center [141, 141] width 51 height 11
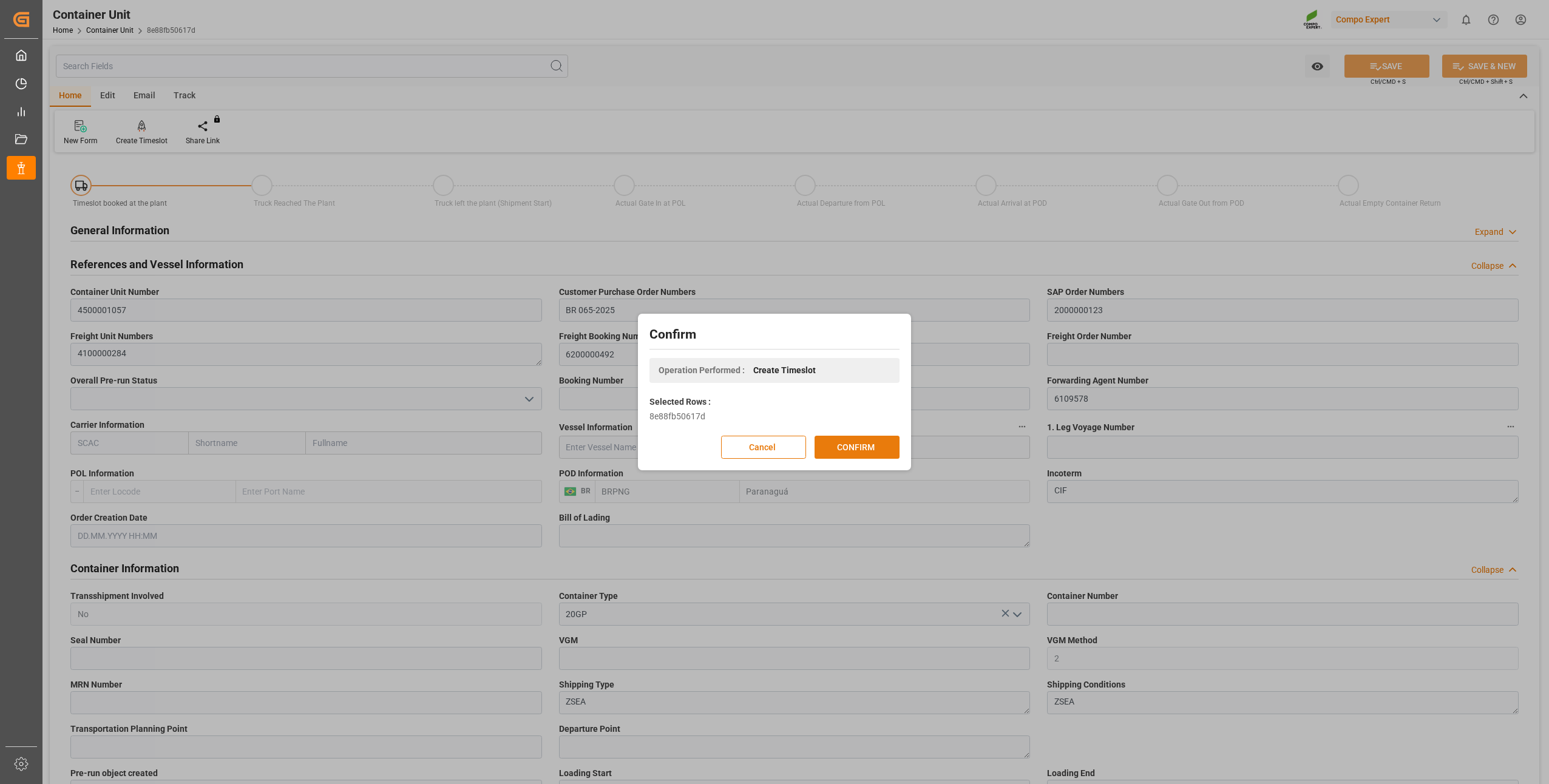
click at [840, 439] on button "CONFIRM" at bounding box center [857, 447] width 85 height 23
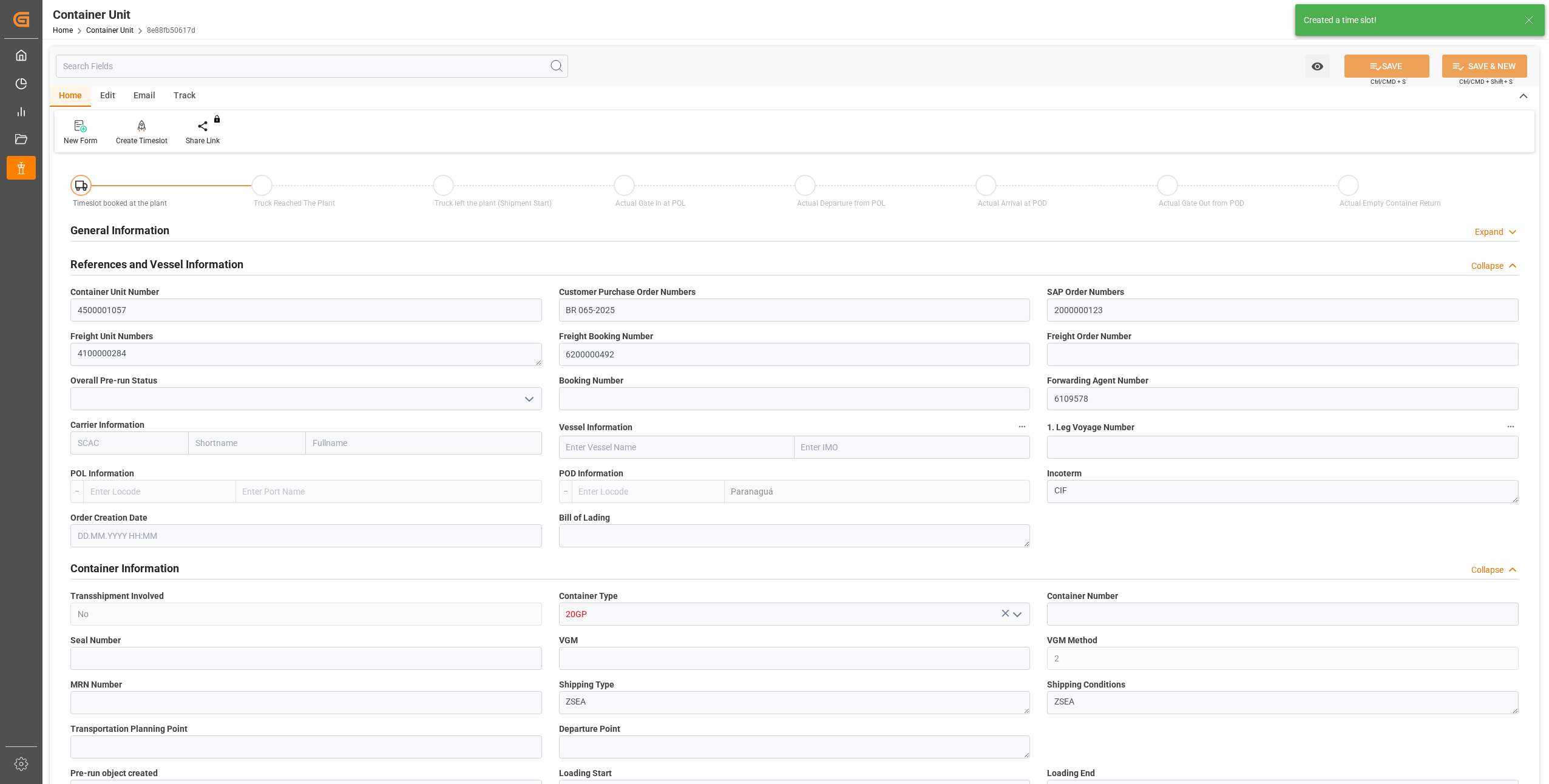
type input "BRPNG"
type input "10"
type input "0"
type input "10"
type input "0"
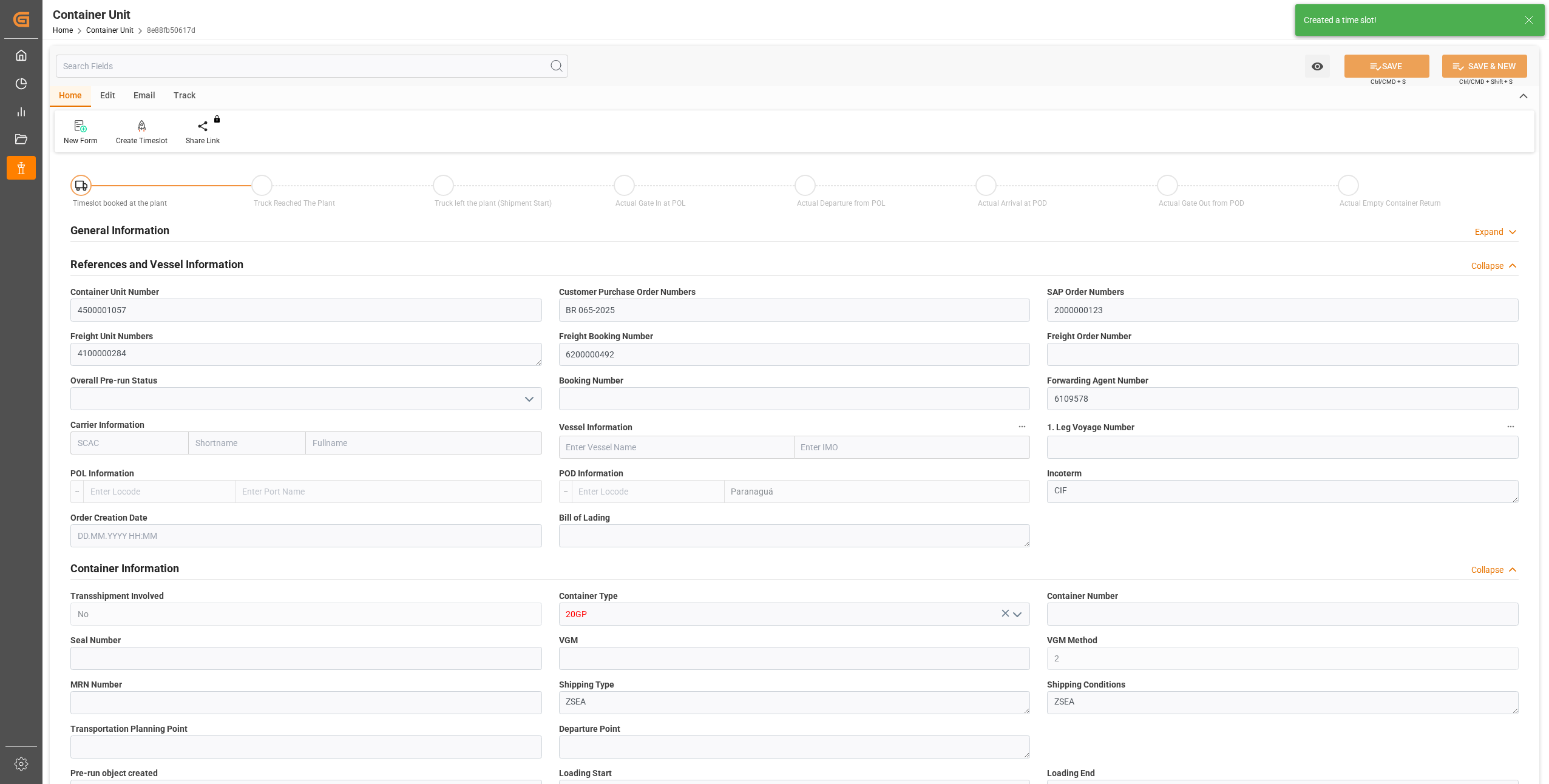
type input "0"
type input "21697.2"
type input "[DATE]"
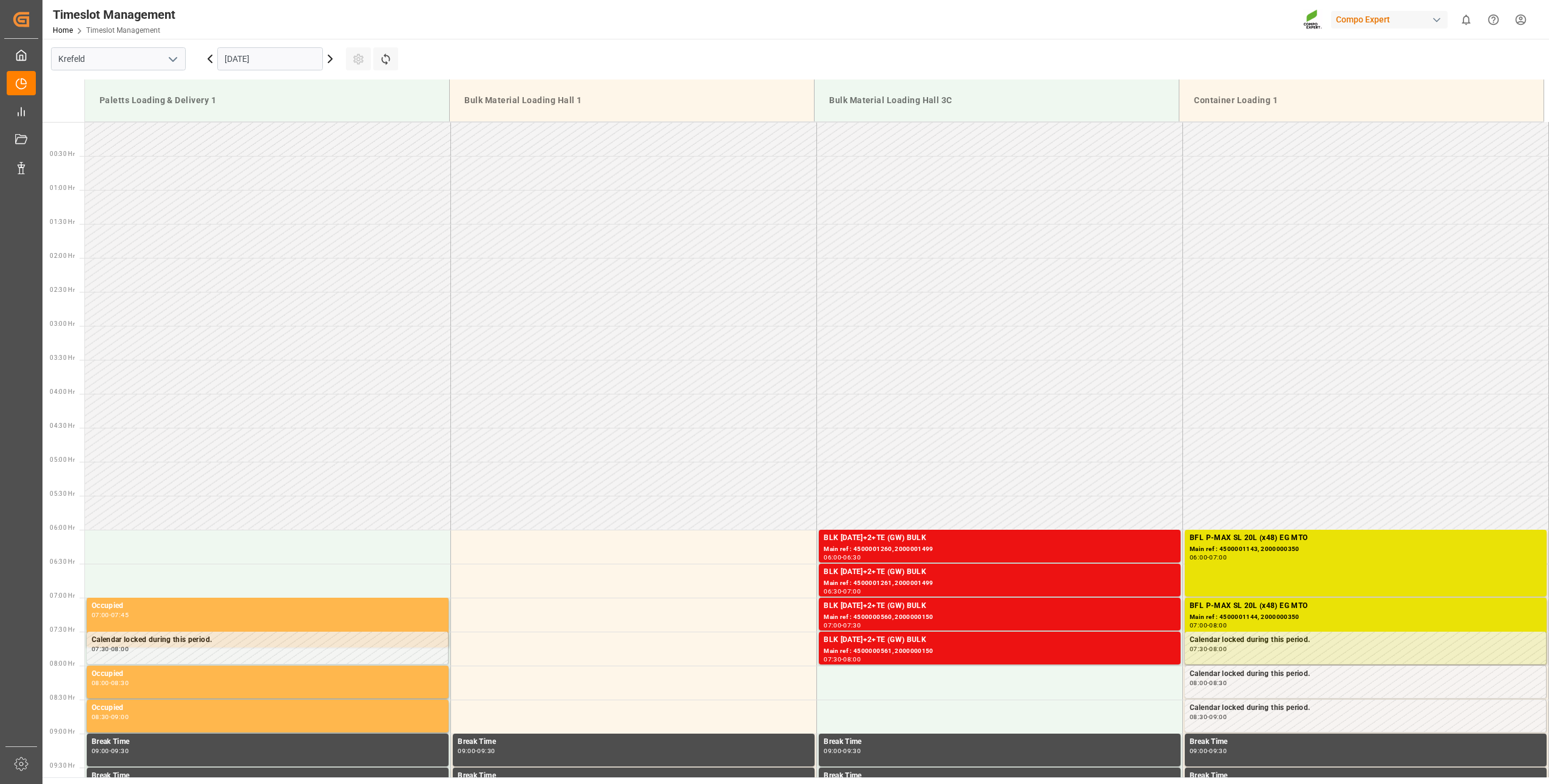
scroll to position [468, 0]
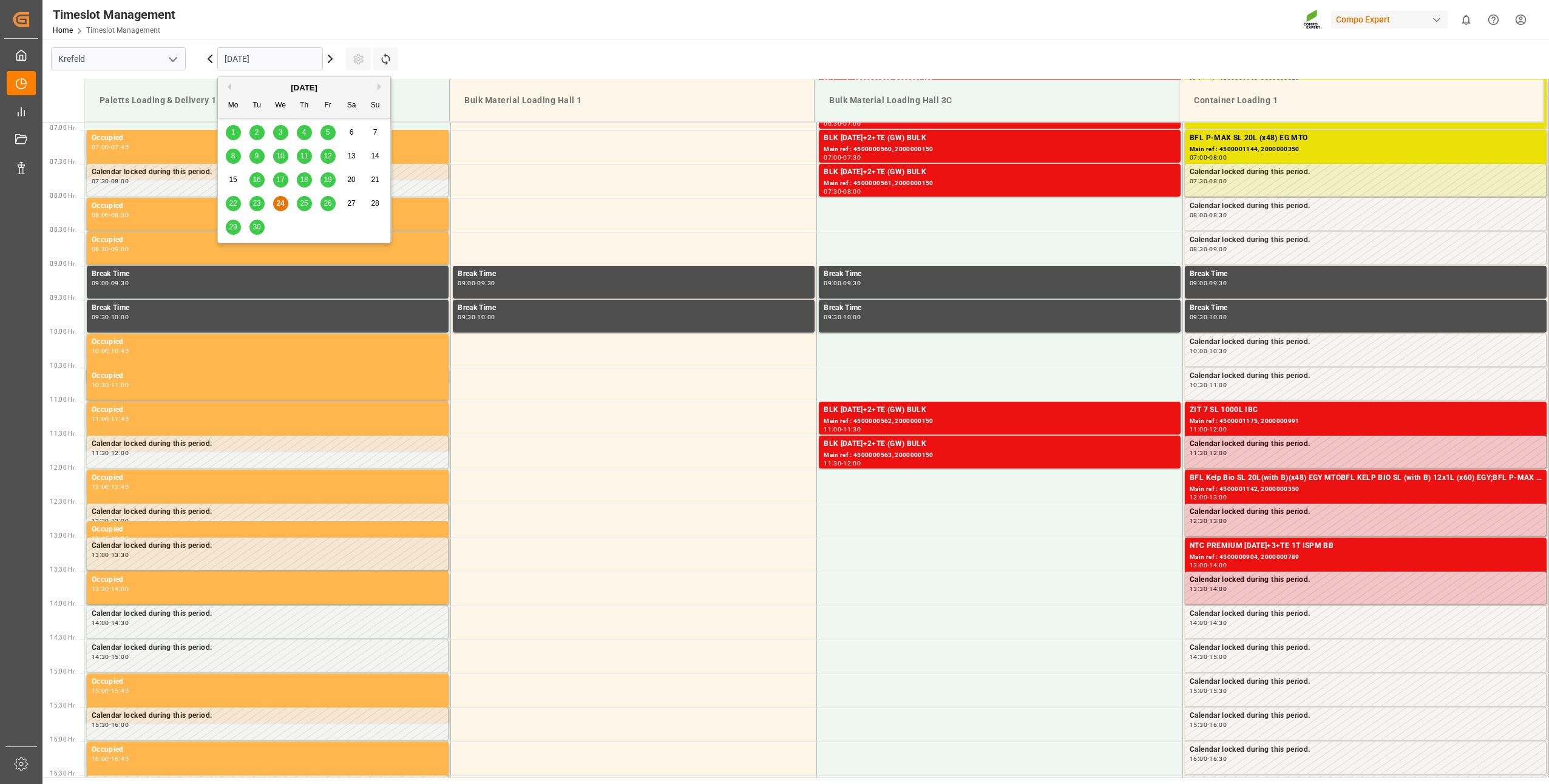
click at [263, 59] on input "[DATE]" at bounding box center [270, 59] width 106 height 23
click at [381, 86] on button "Next Month" at bounding box center [381, 86] width 7 height 7
click at [253, 179] on span "14" at bounding box center [256, 180] width 8 height 9
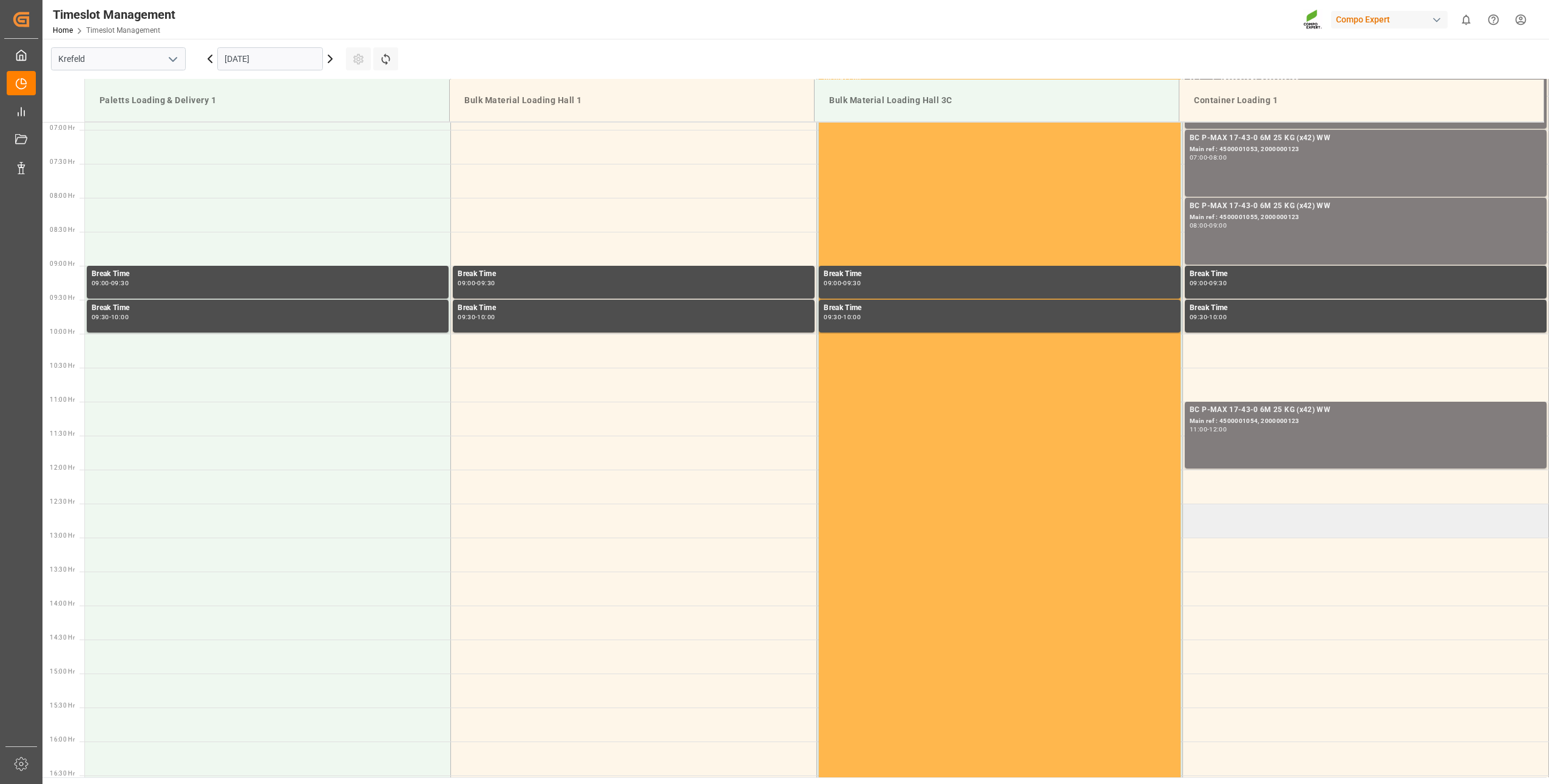
click at [1202, 505] on td at bounding box center [1365, 520] width 366 height 34
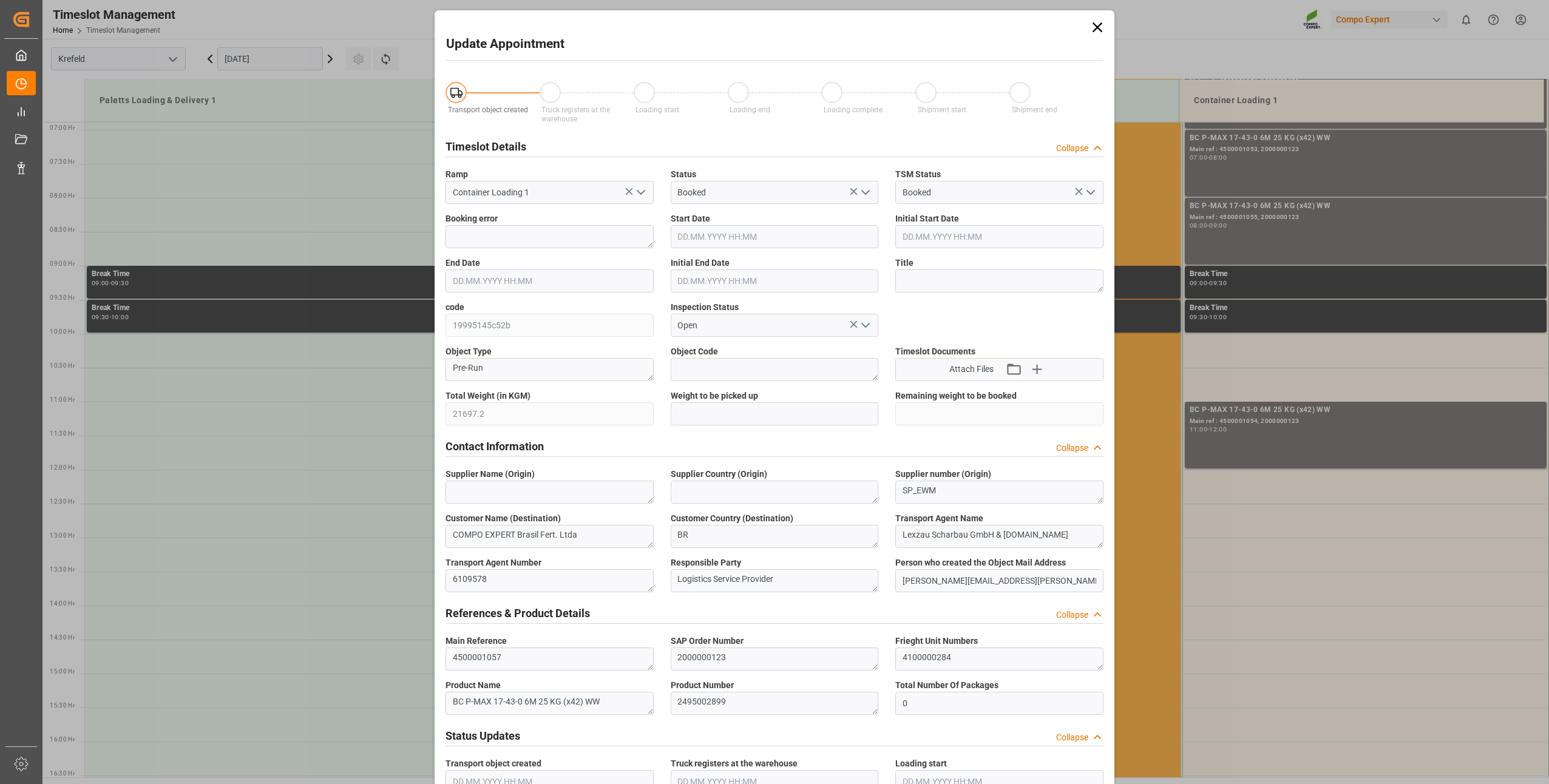
type input "21697.2"
type input "0"
type input "[DATE] 12:30"
type input "[DATE] 13:00"
type input "[DATE] 05:49"
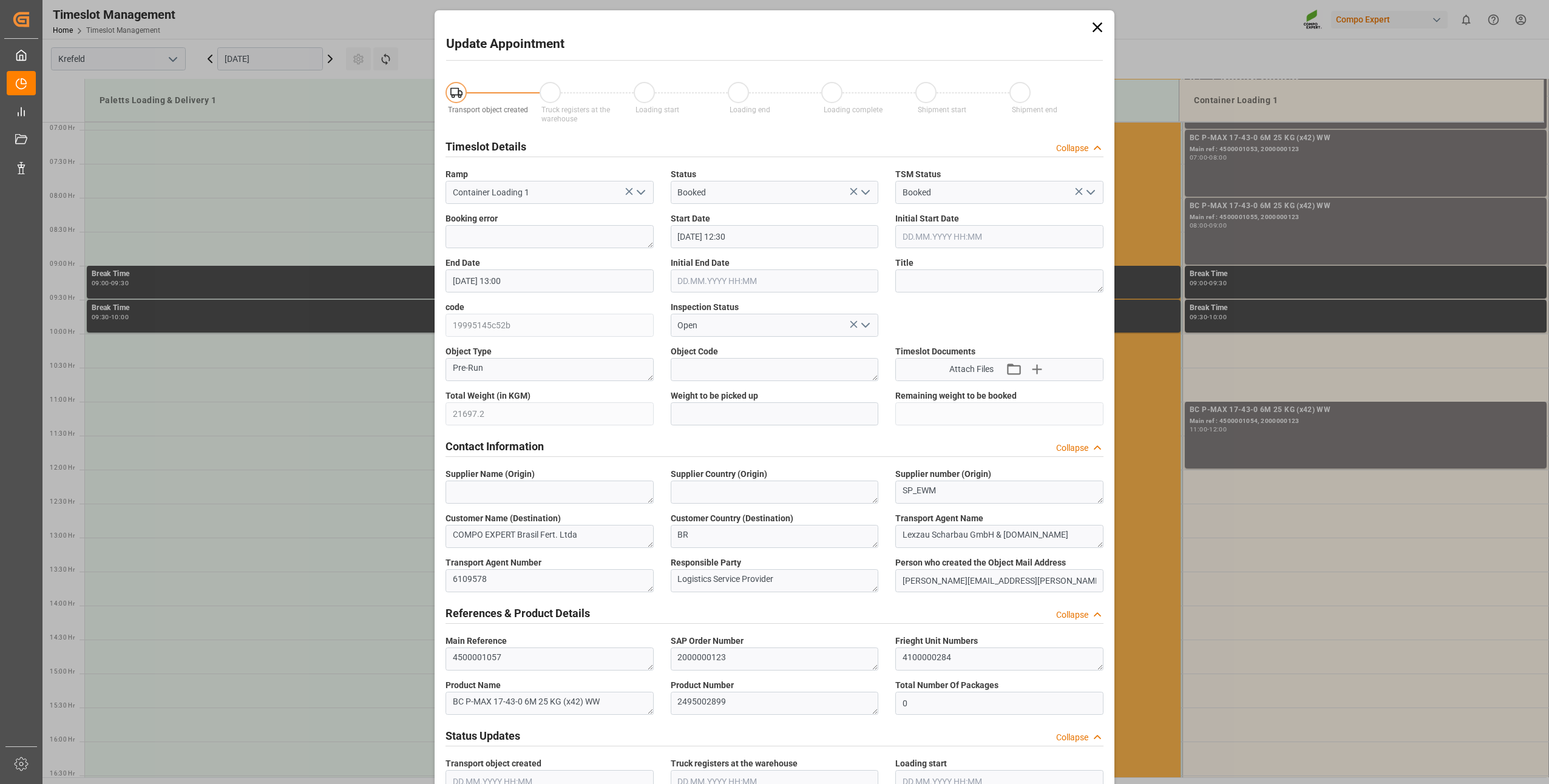
click at [1094, 34] on icon at bounding box center [1097, 27] width 17 height 17
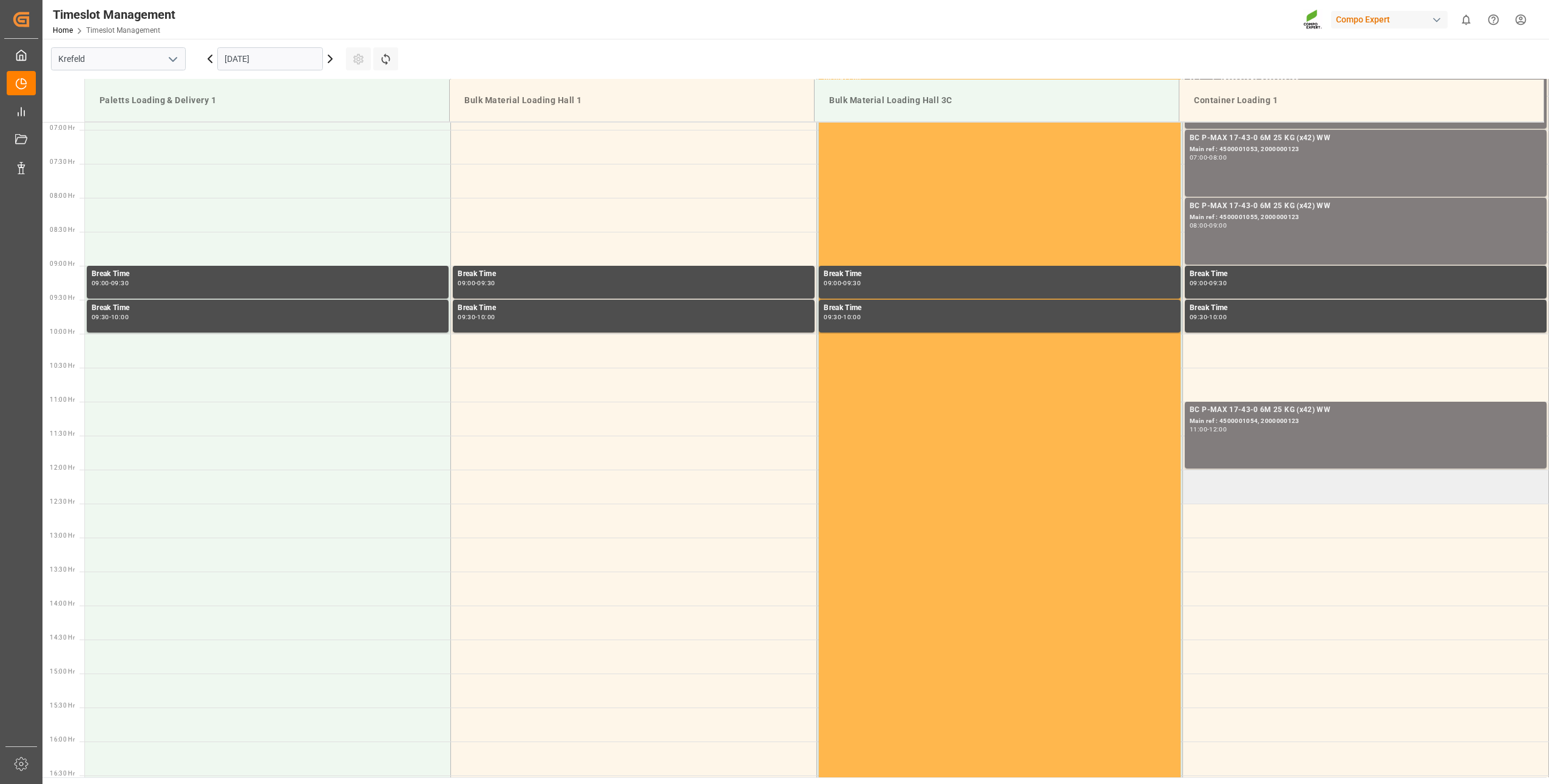
click at [1209, 486] on td at bounding box center [1365, 487] width 366 height 34
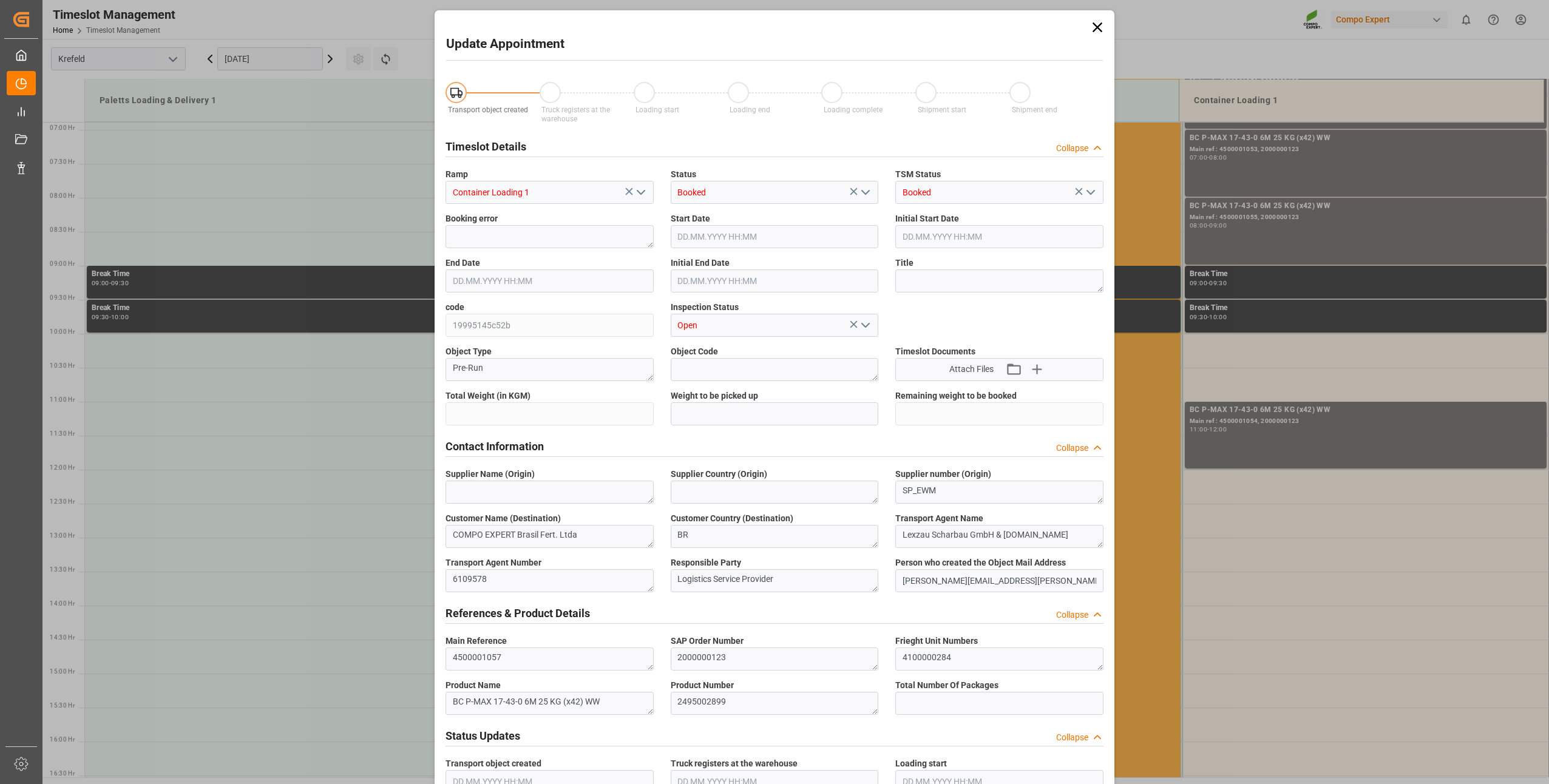
type input "21697.2"
type input "0"
type input "14.10.2025 12:00"
type input "14.10.2025 12:30"
type input "24.09.2025 05:49"
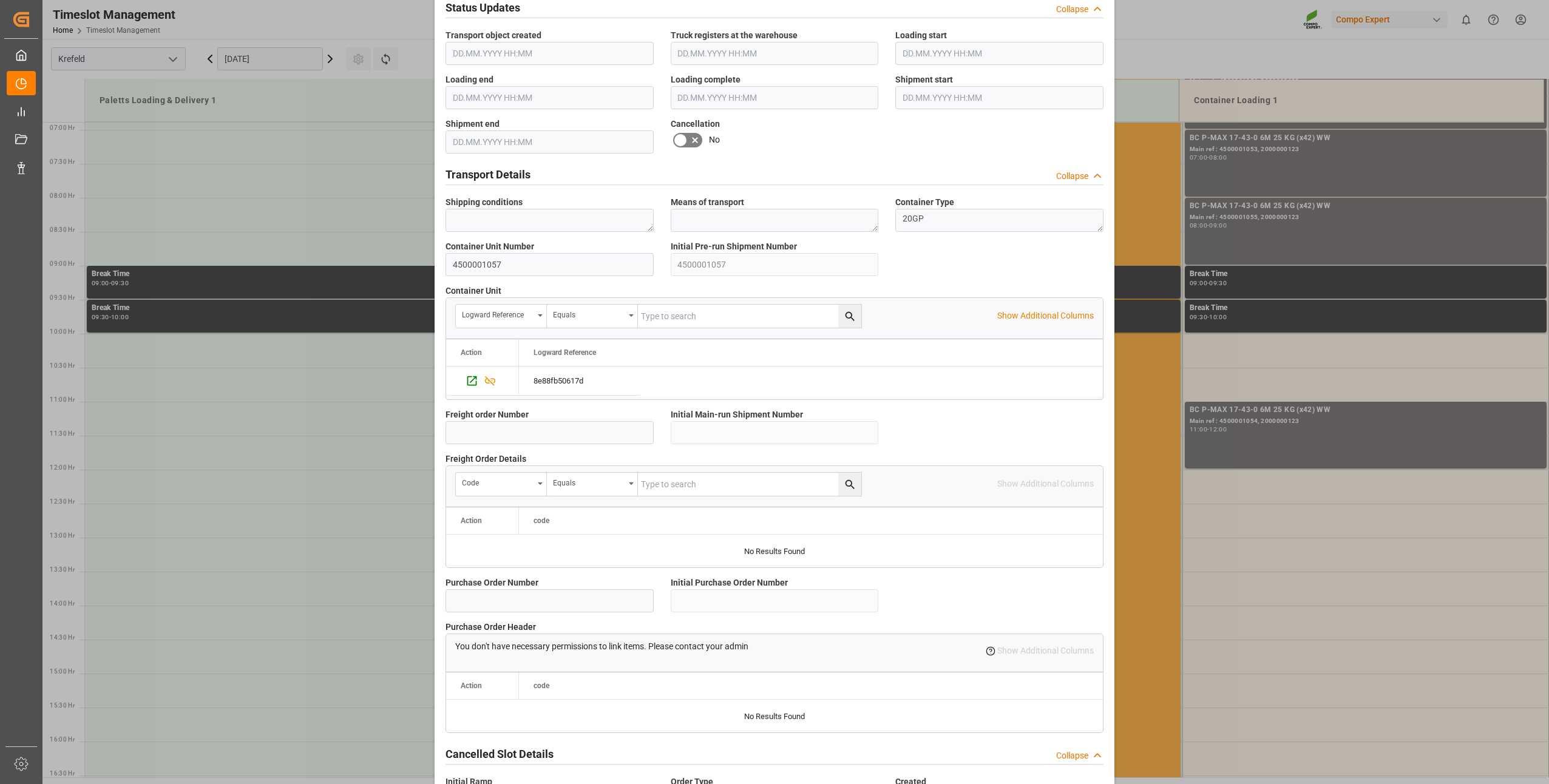
scroll to position [816, 0]
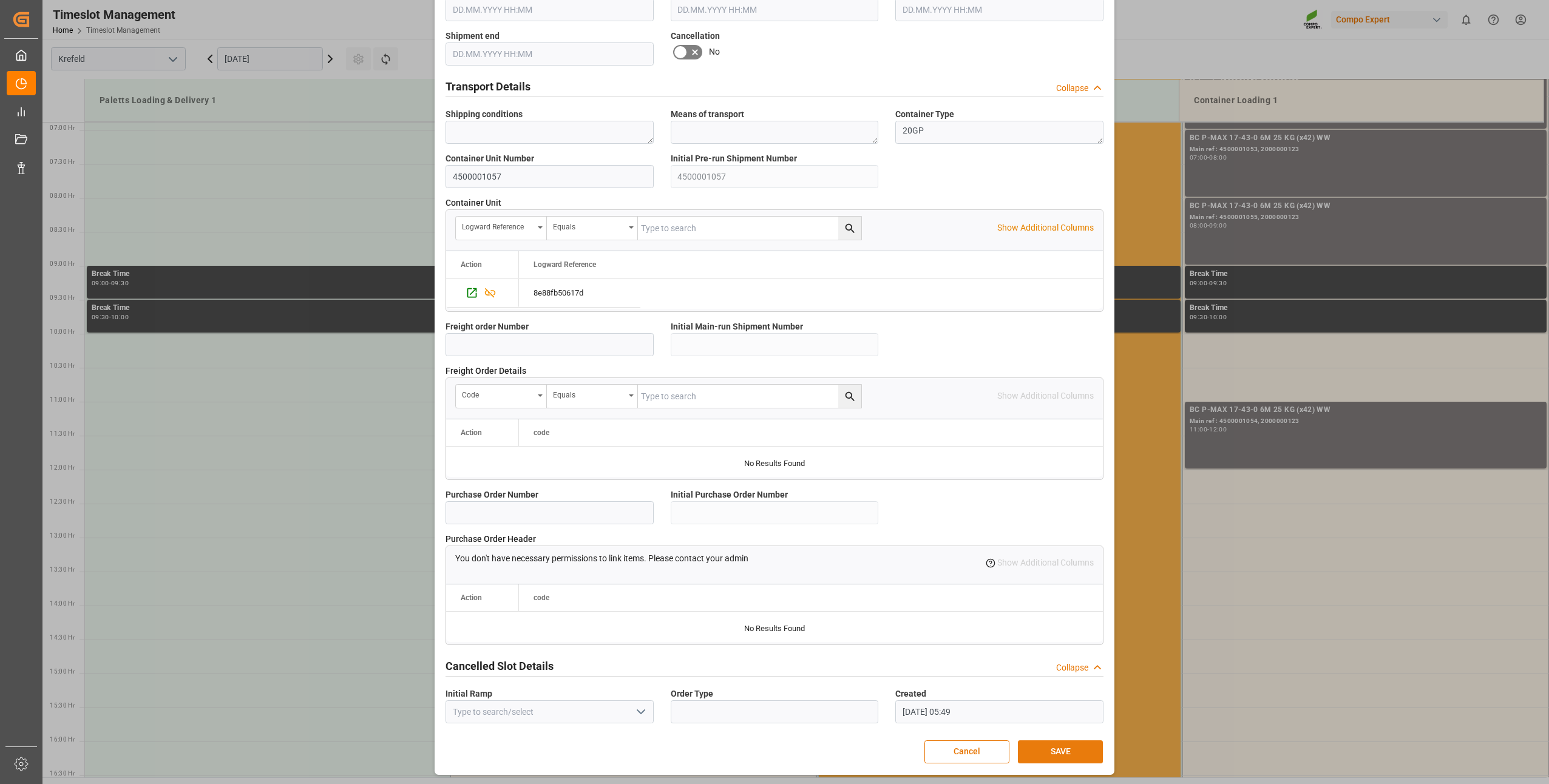
click at [1054, 755] on button "SAVE" at bounding box center [1060, 752] width 85 height 23
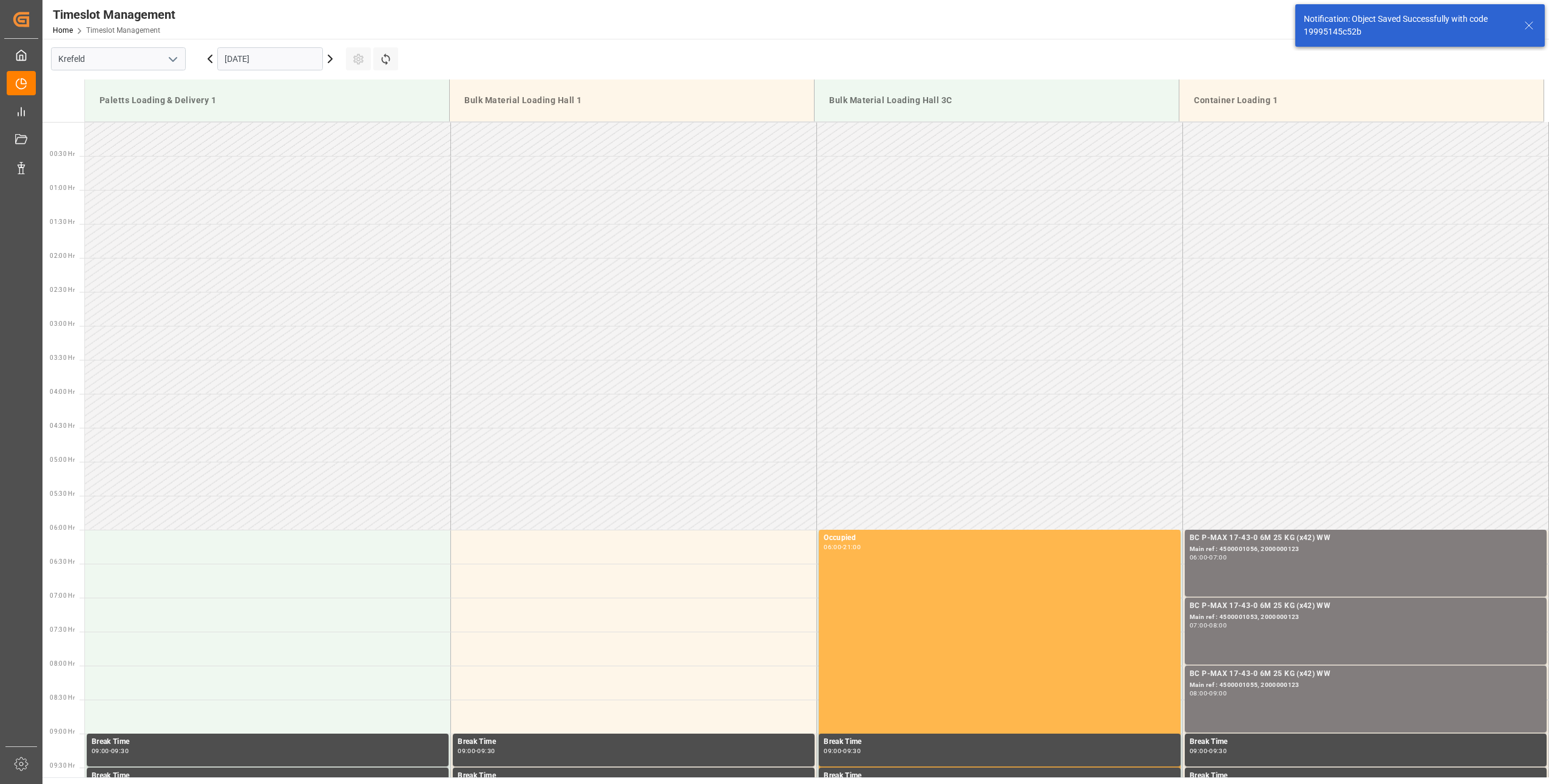
scroll to position [740, 0]
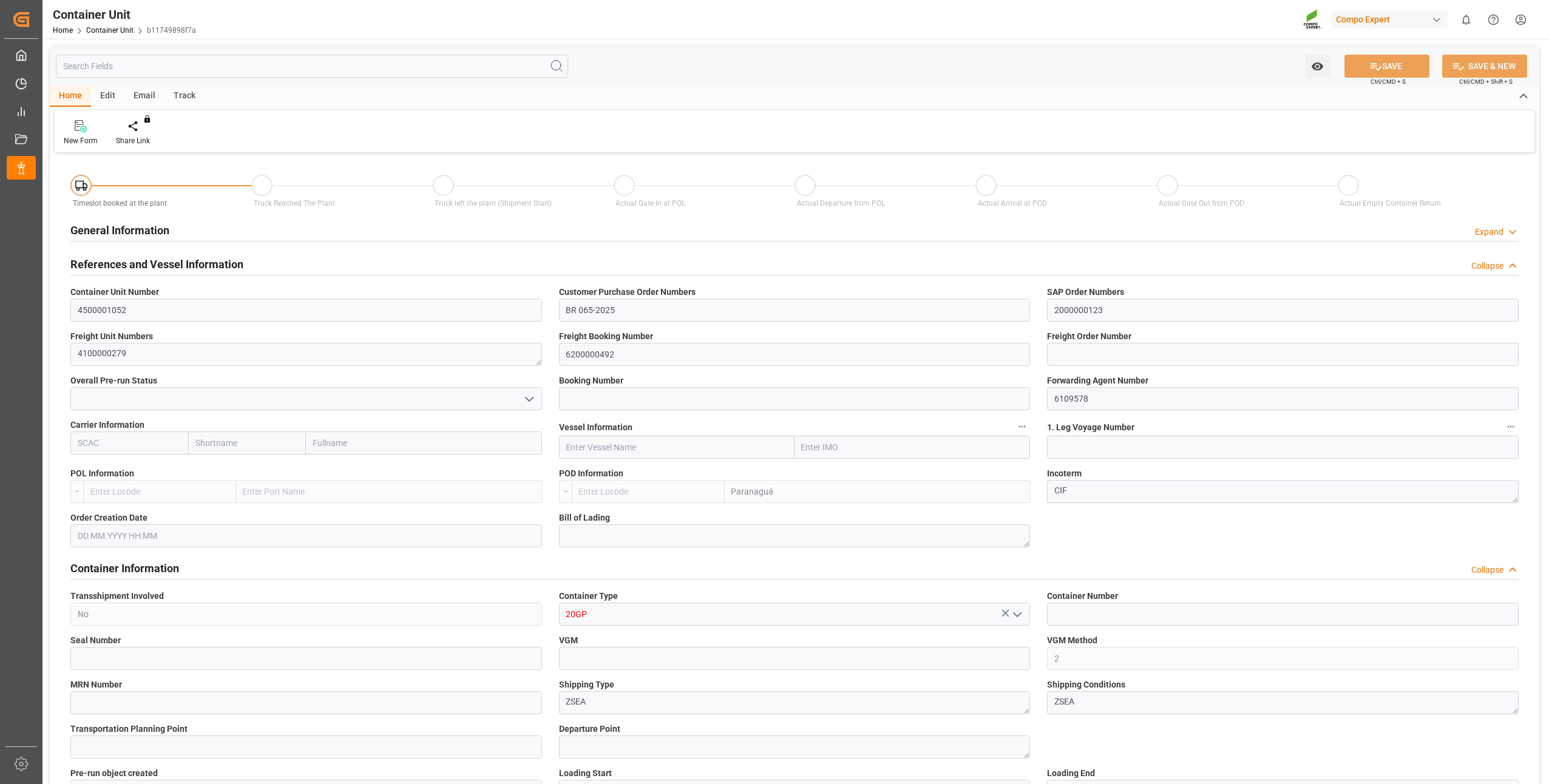
type input "BRPNG"
type input "10"
type input "0"
type input "10"
type input "0"
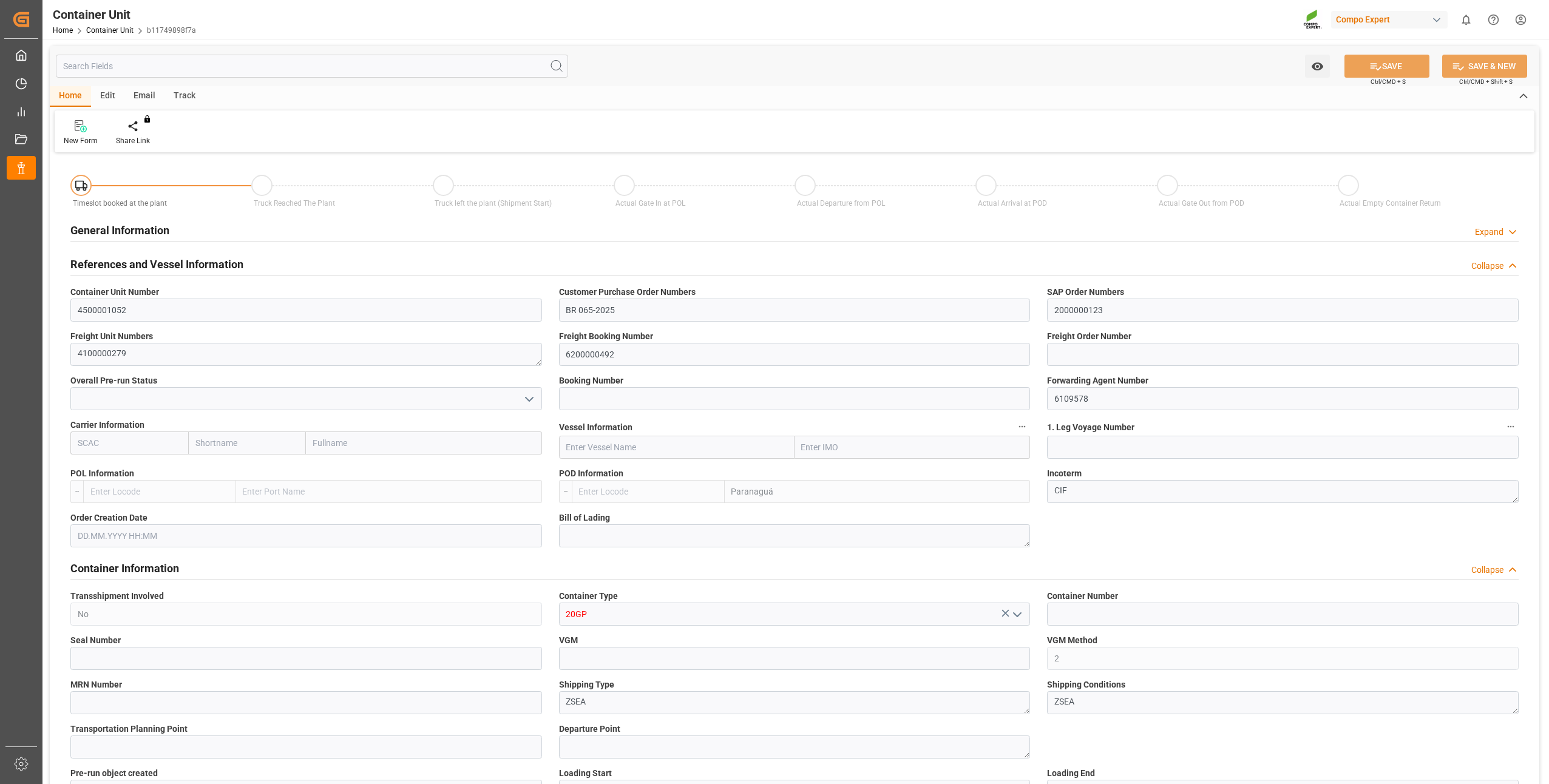
type input "0"
type input "21697.2"
type input "[DATE]"
click at [133, 131] on div at bounding box center [141, 125] width 51 height 12
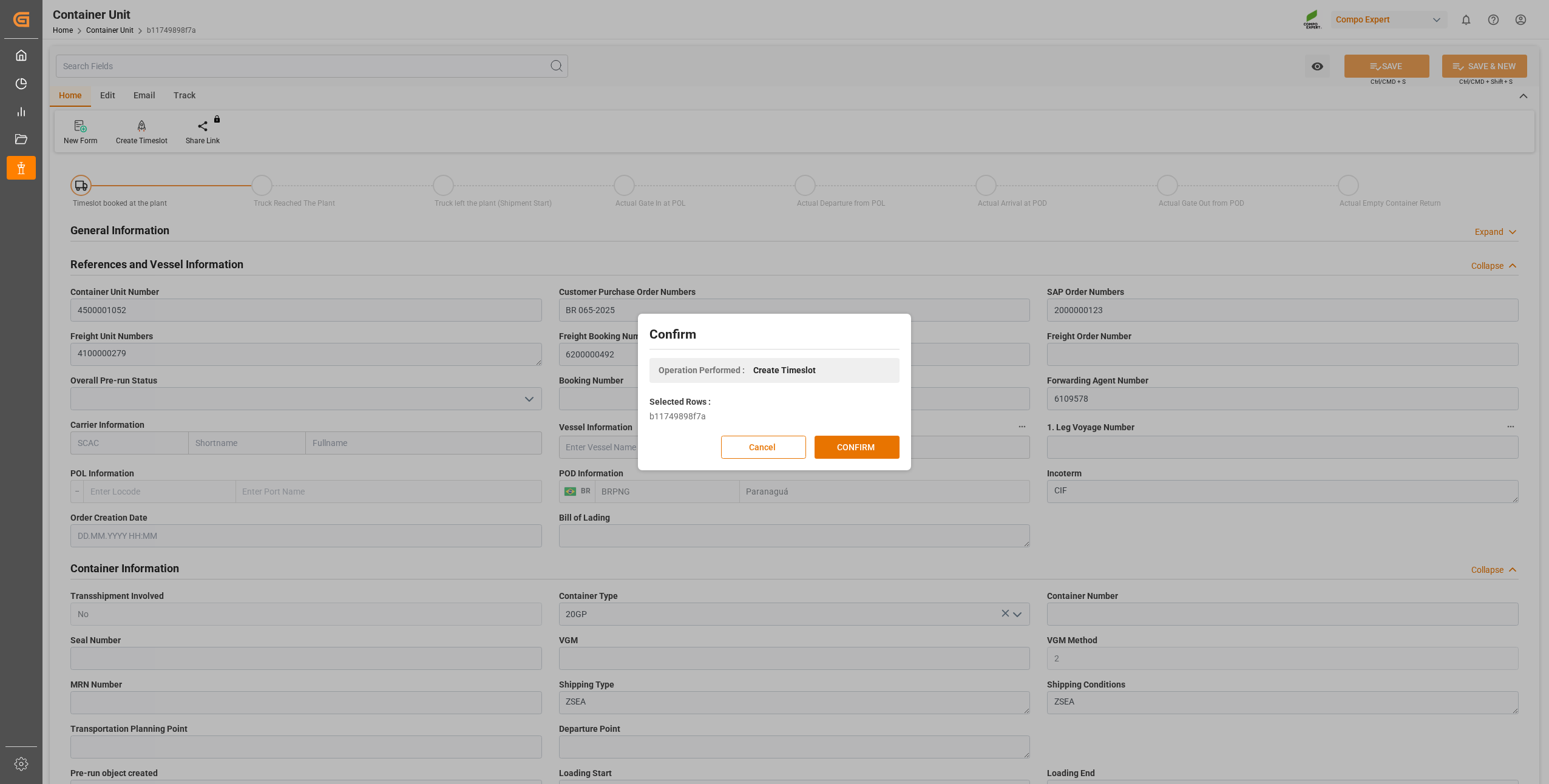
click at [857, 435] on div "Confirm Operation Performed : Create Timeslot Selected Rows : b11749898f7a Canc…" at bounding box center [774, 391] width 267 height 150
click at [857, 444] on button "CONFIRM" at bounding box center [857, 447] width 85 height 23
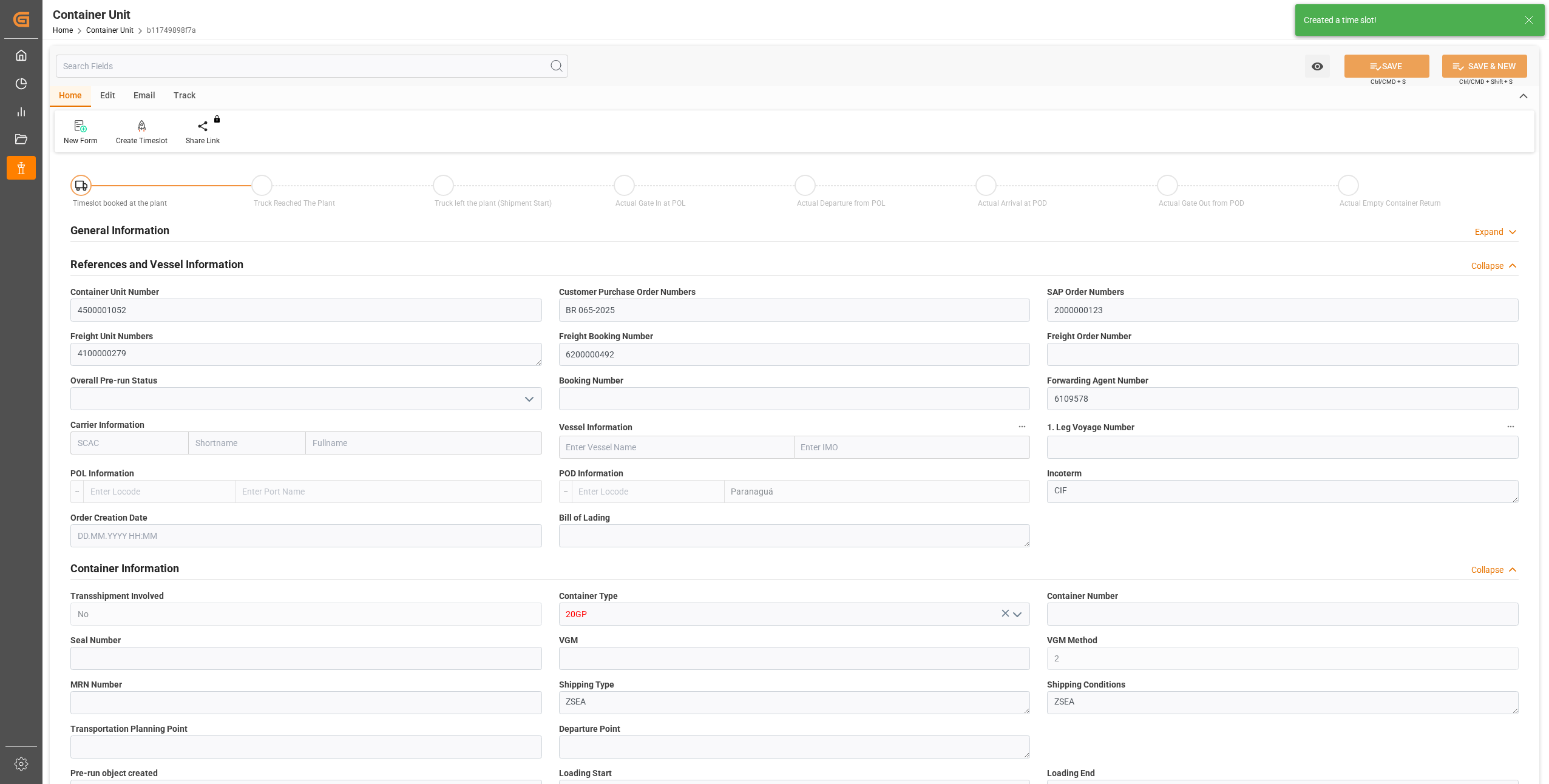
type input "BRPNG"
type input "10"
type input "0"
type input "10"
type input "0"
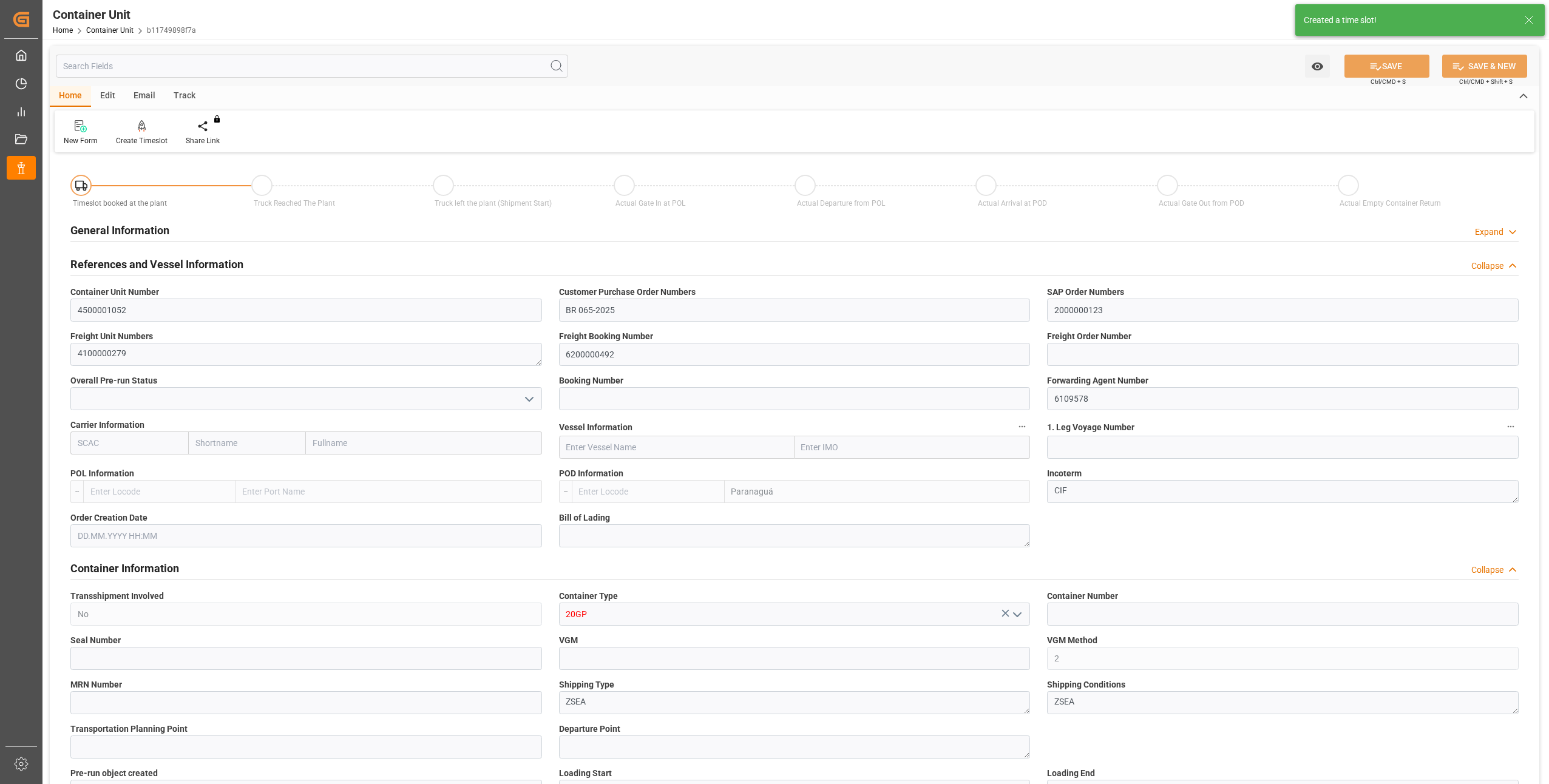
type input "0"
type input "21697.2"
type input "[DATE]"
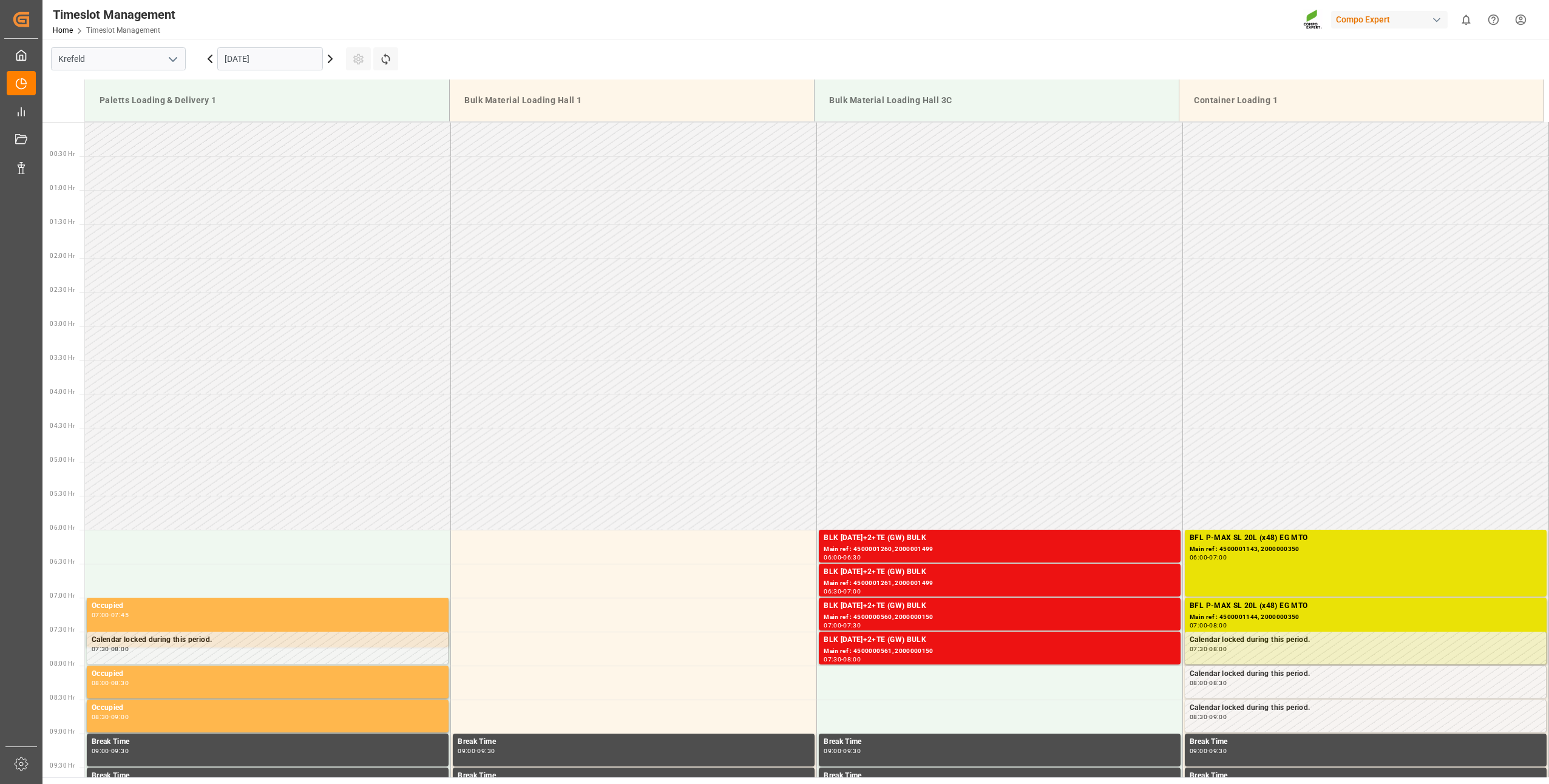
scroll to position [468, 0]
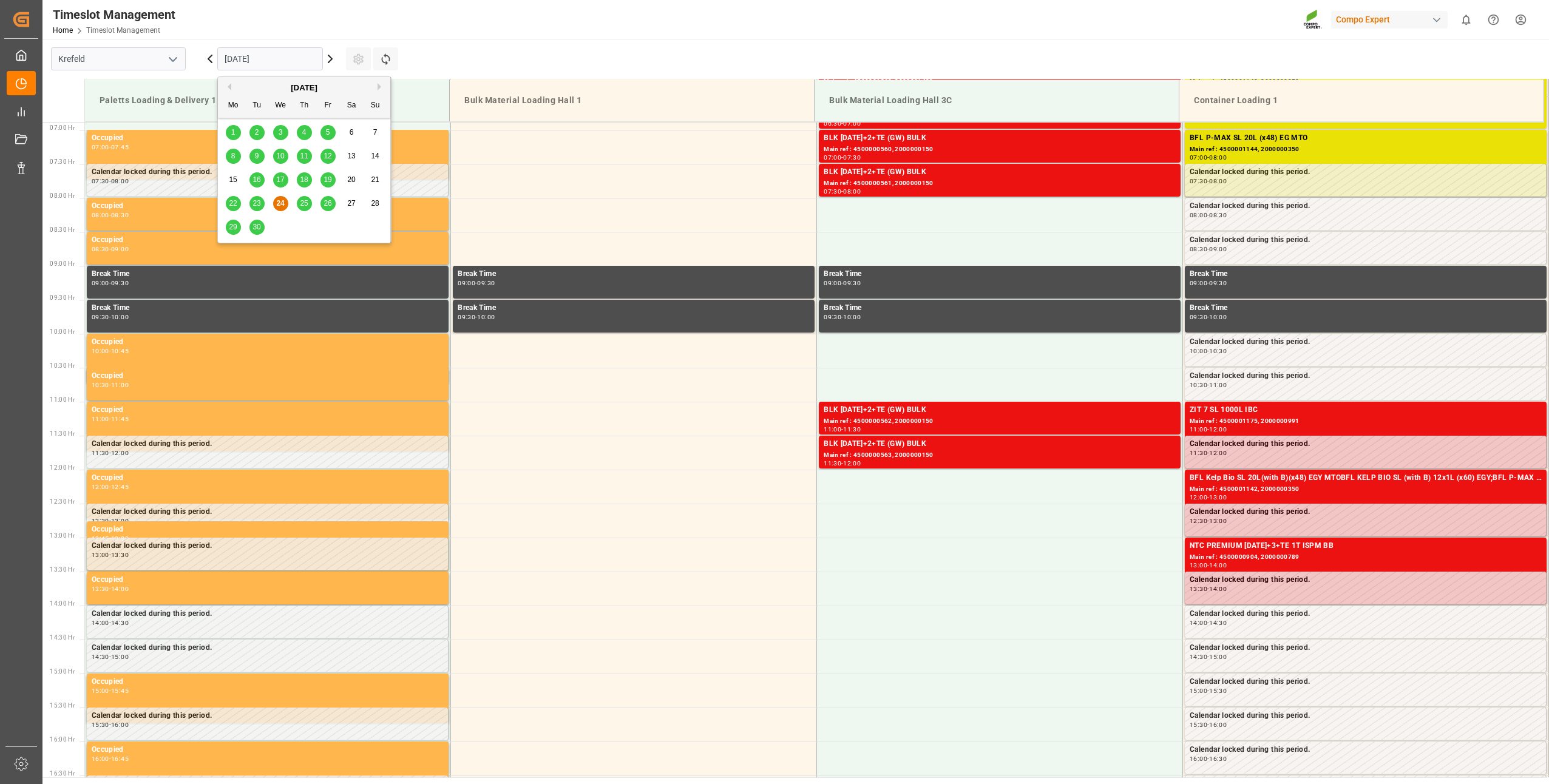
click at [230, 57] on input "24.09.2025" at bounding box center [270, 59] width 106 height 23
click at [377, 84] on button "Next Month" at bounding box center [381, 86] width 7 height 7
click at [264, 180] on div "14" at bounding box center [256, 180] width 15 height 15
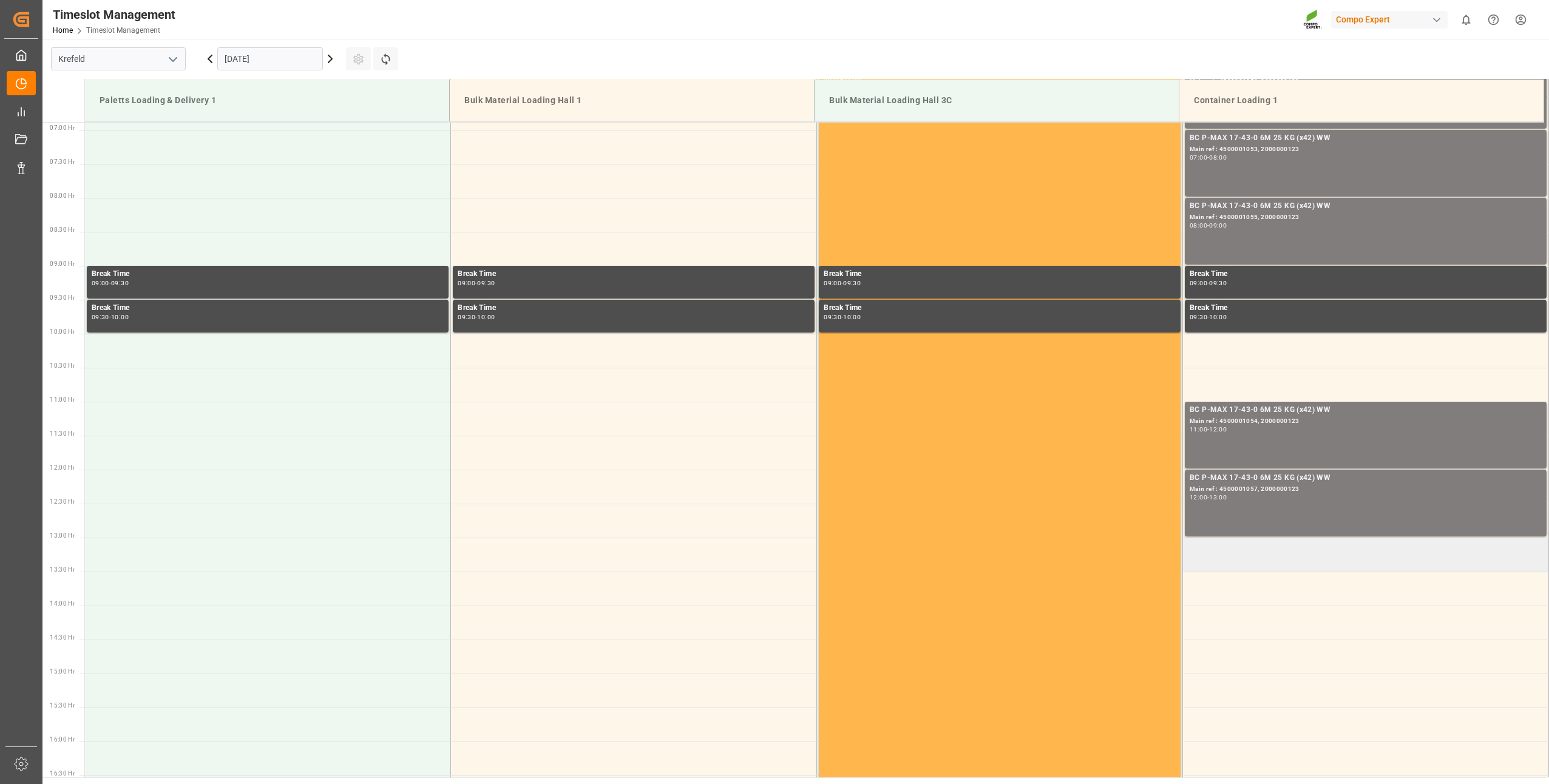
click at [1197, 566] on td at bounding box center [1365, 555] width 366 height 34
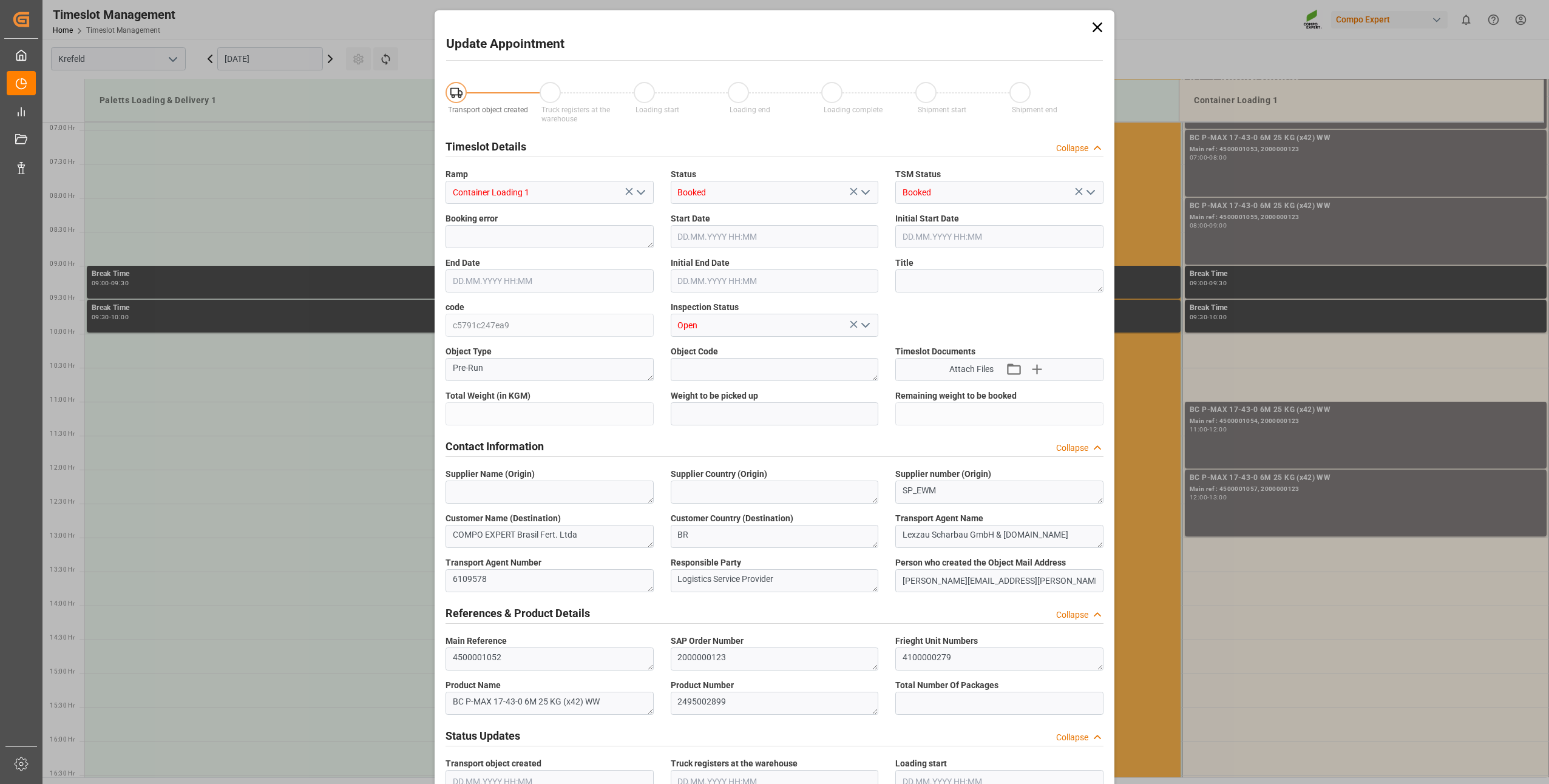
type input "21697.2"
type input "0"
type input "14.10.2025 13:00"
type input "14.10.2025 13:30"
type input "24.09.2025 05:50"
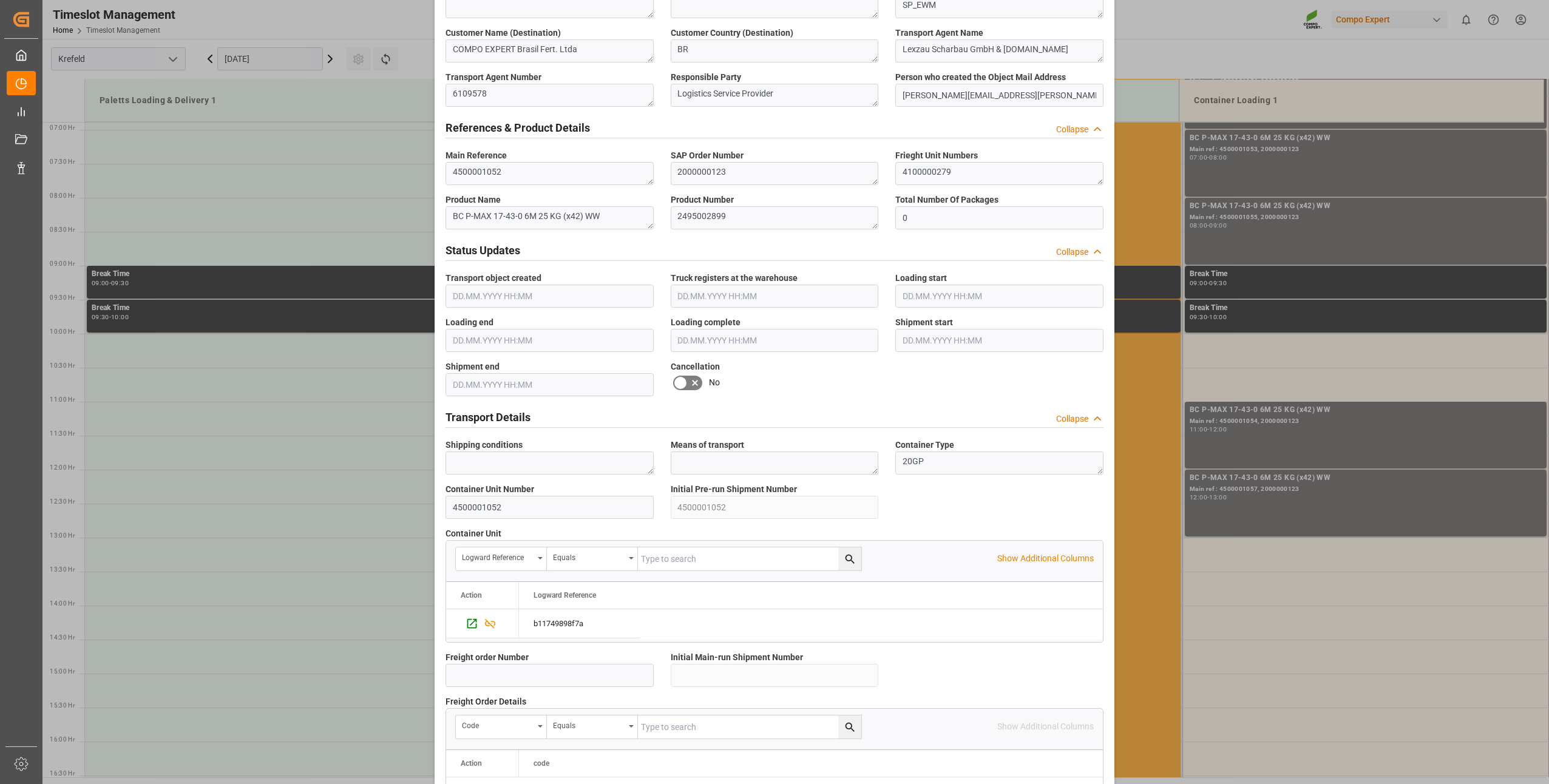
scroll to position [789, 0]
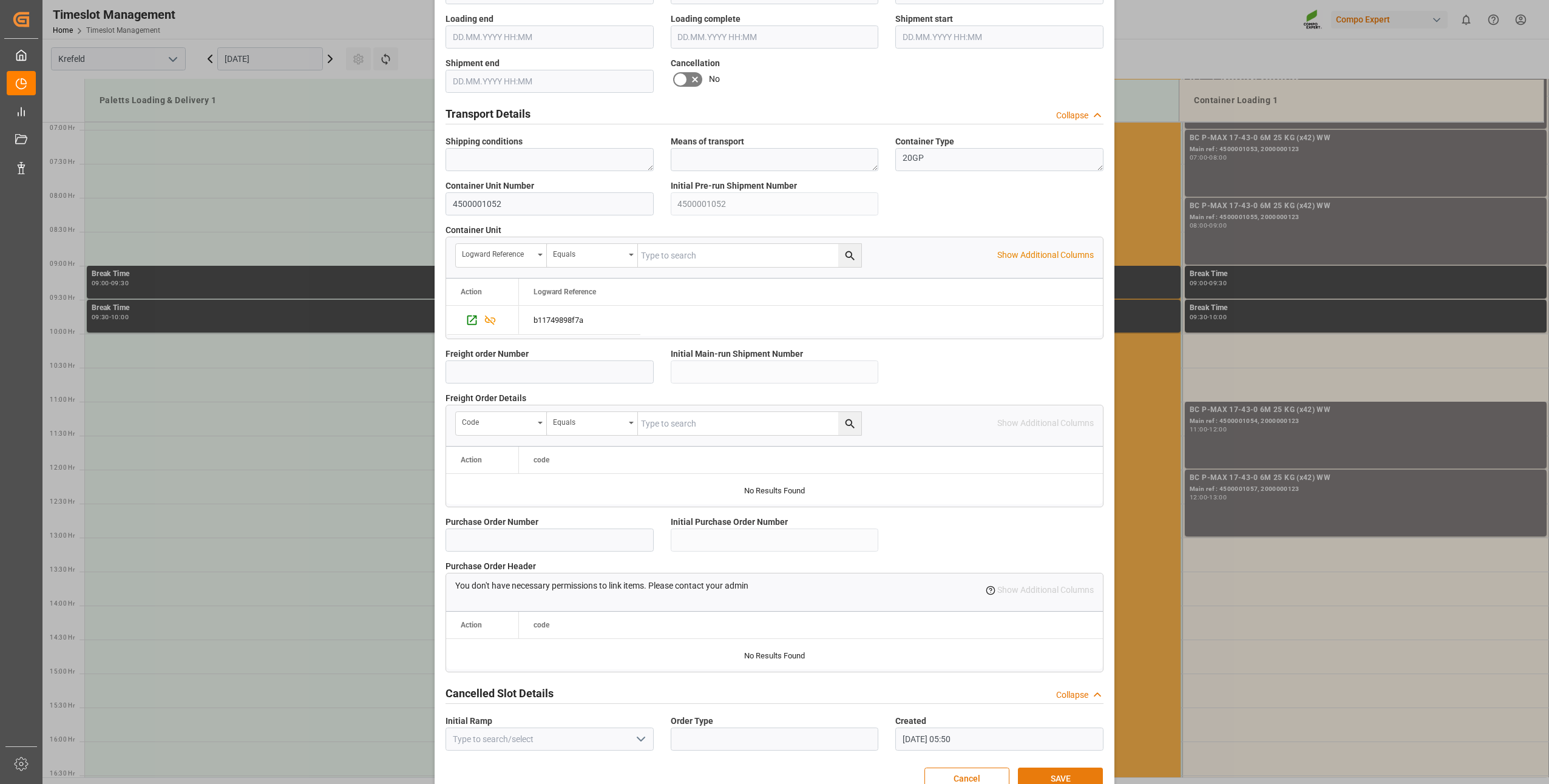
click at [1040, 774] on button "SAVE" at bounding box center [1060, 779] width 85 height 23
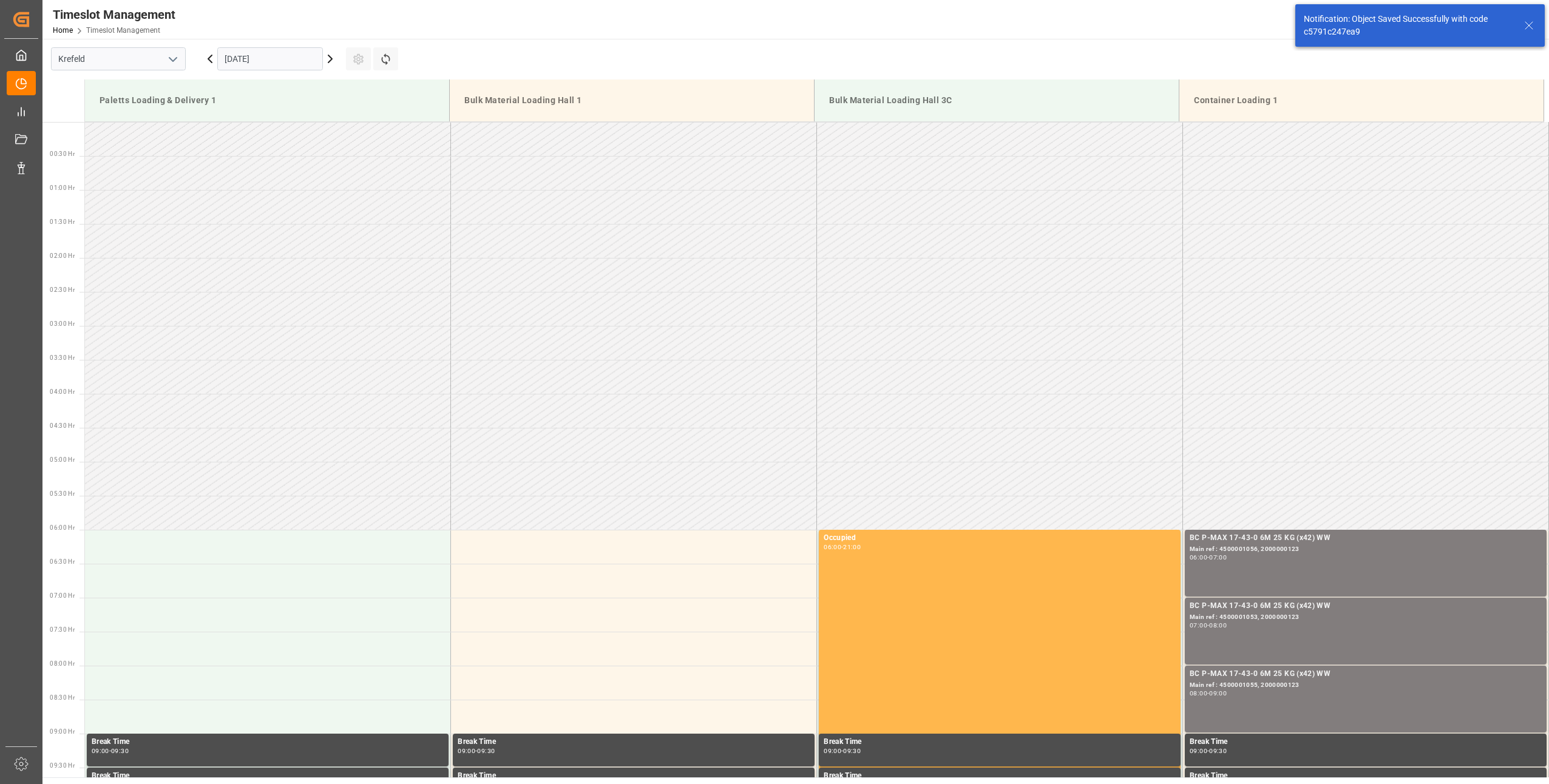
scroll to position [807, 0]
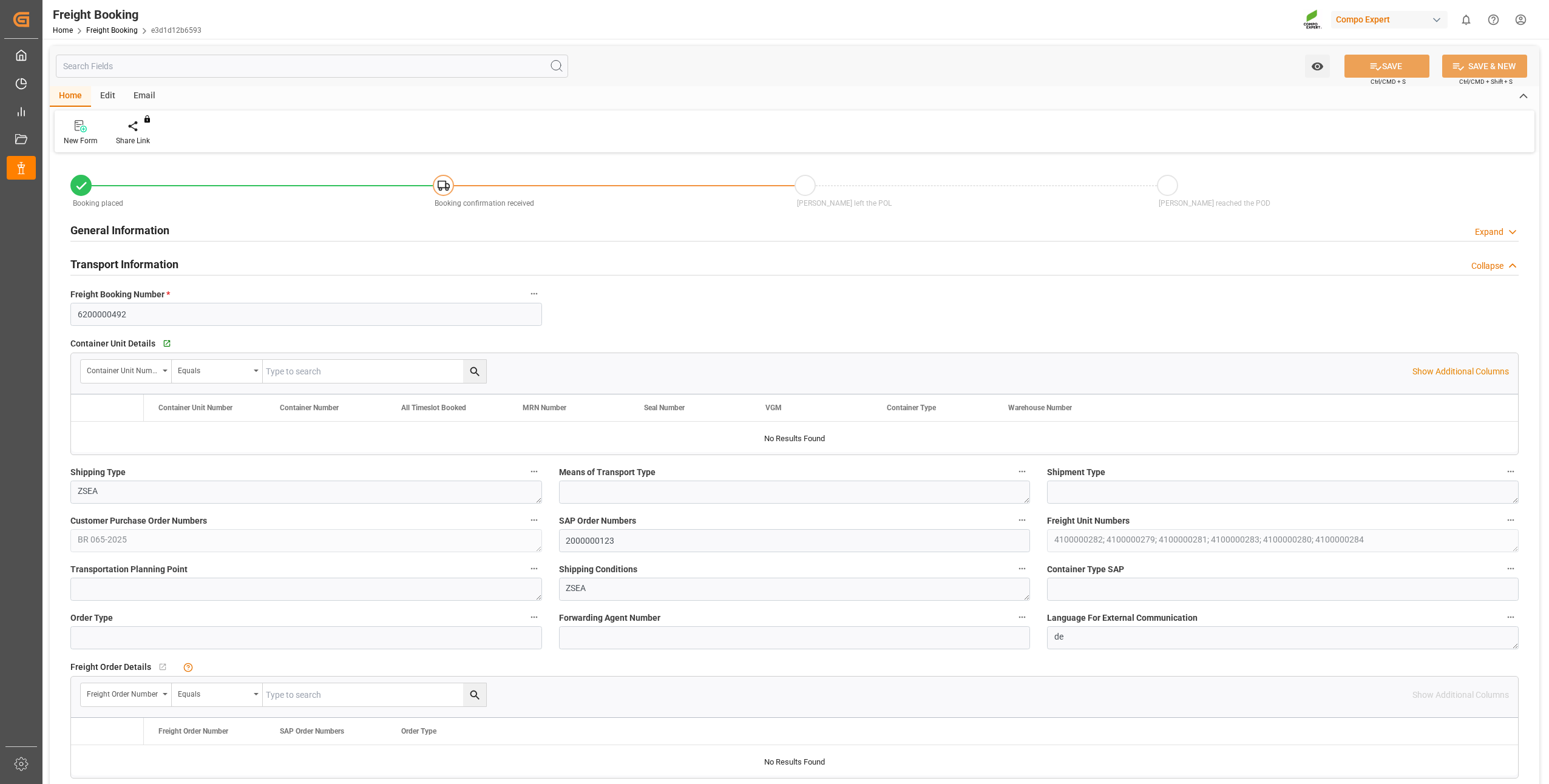
type input "BRPNG"
type input "0"
type input "130183.2"
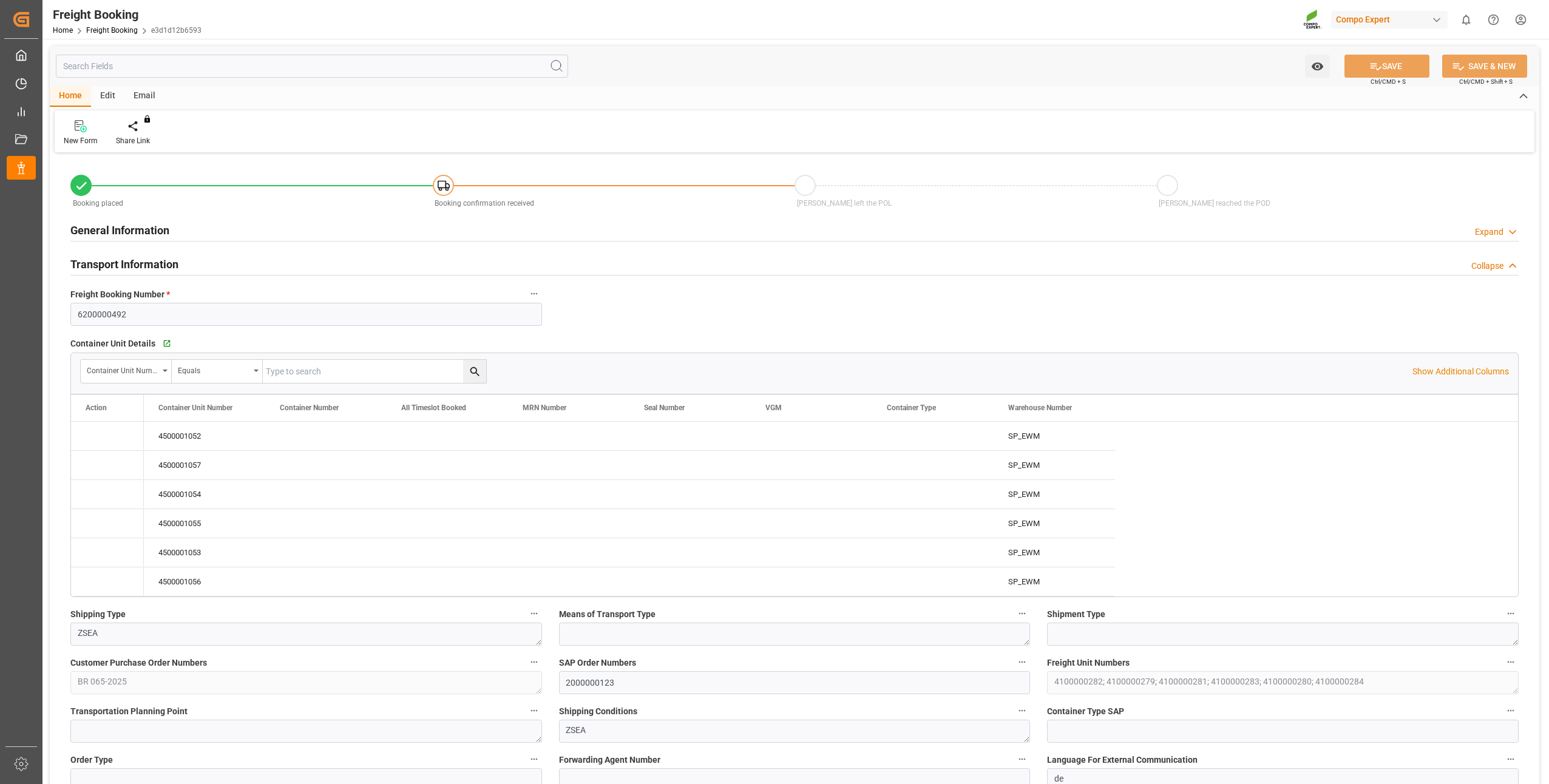
type input "[DATE] 01:00"
type input "[DATE] 08:25"
type input "[DATE] 08:26"
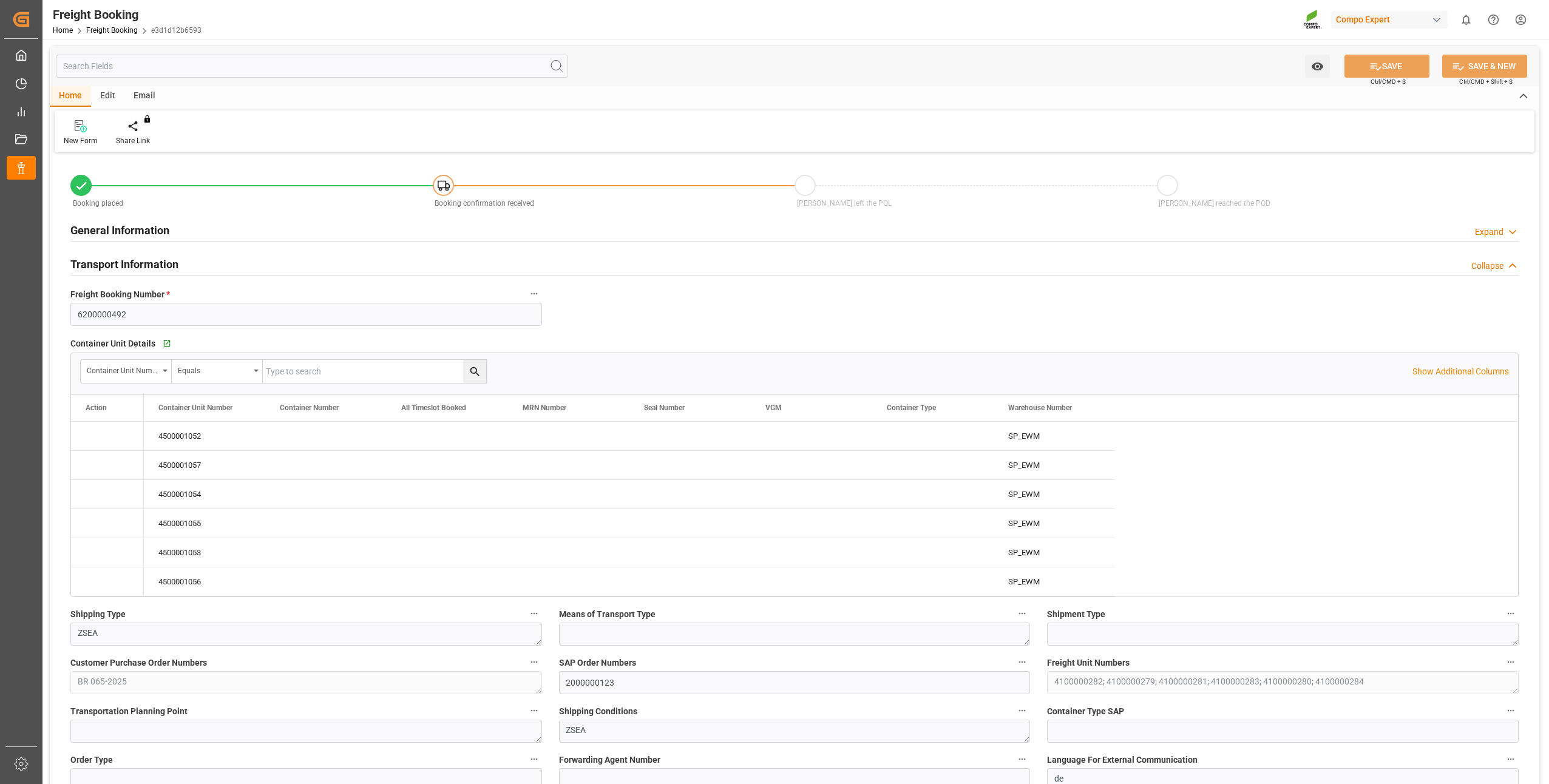
type input "[DATE] 08:26"
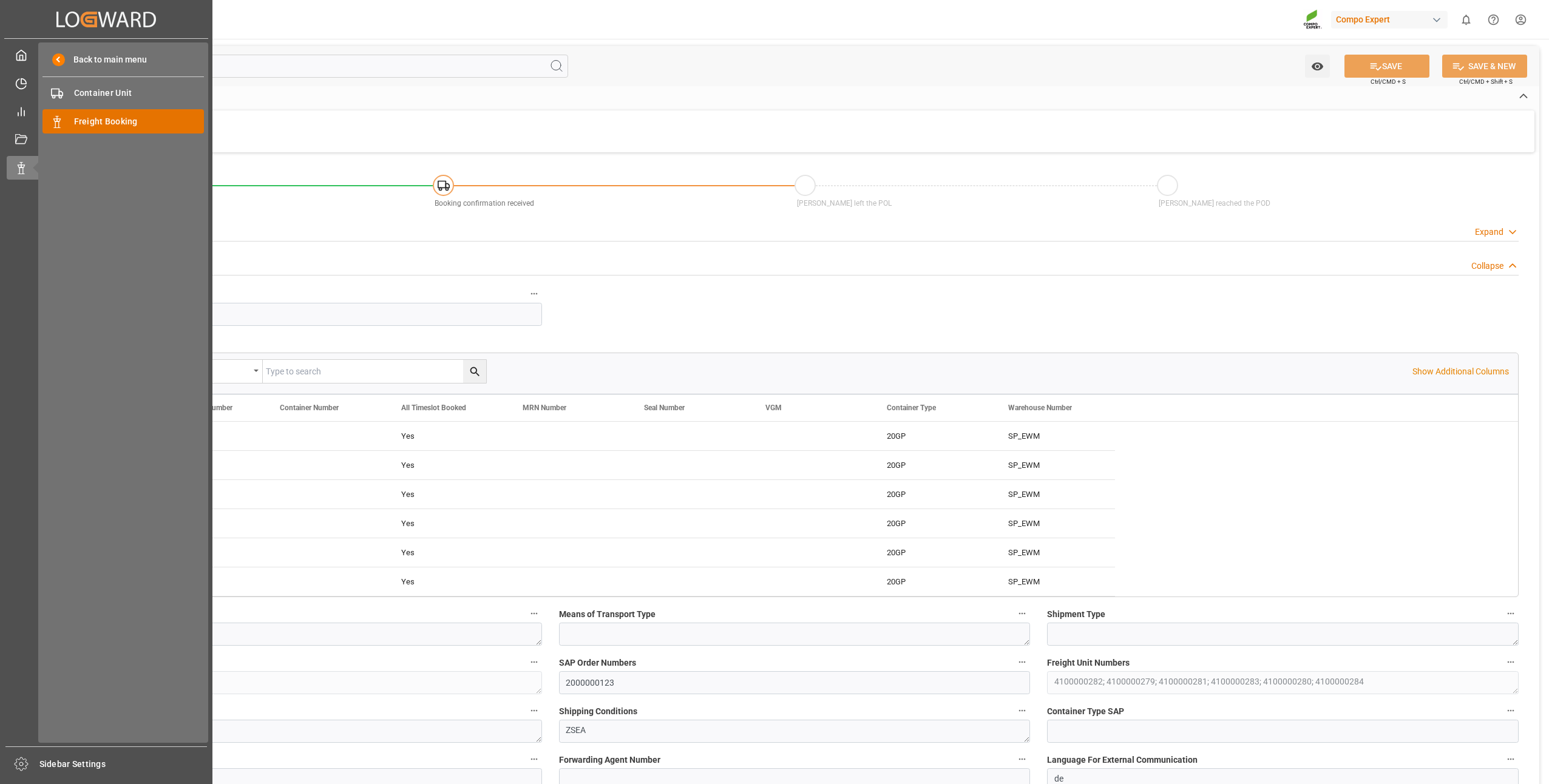
click at [100, 124] on span "Freight Booking" at bounding box center [139, 121] width 130 height 12
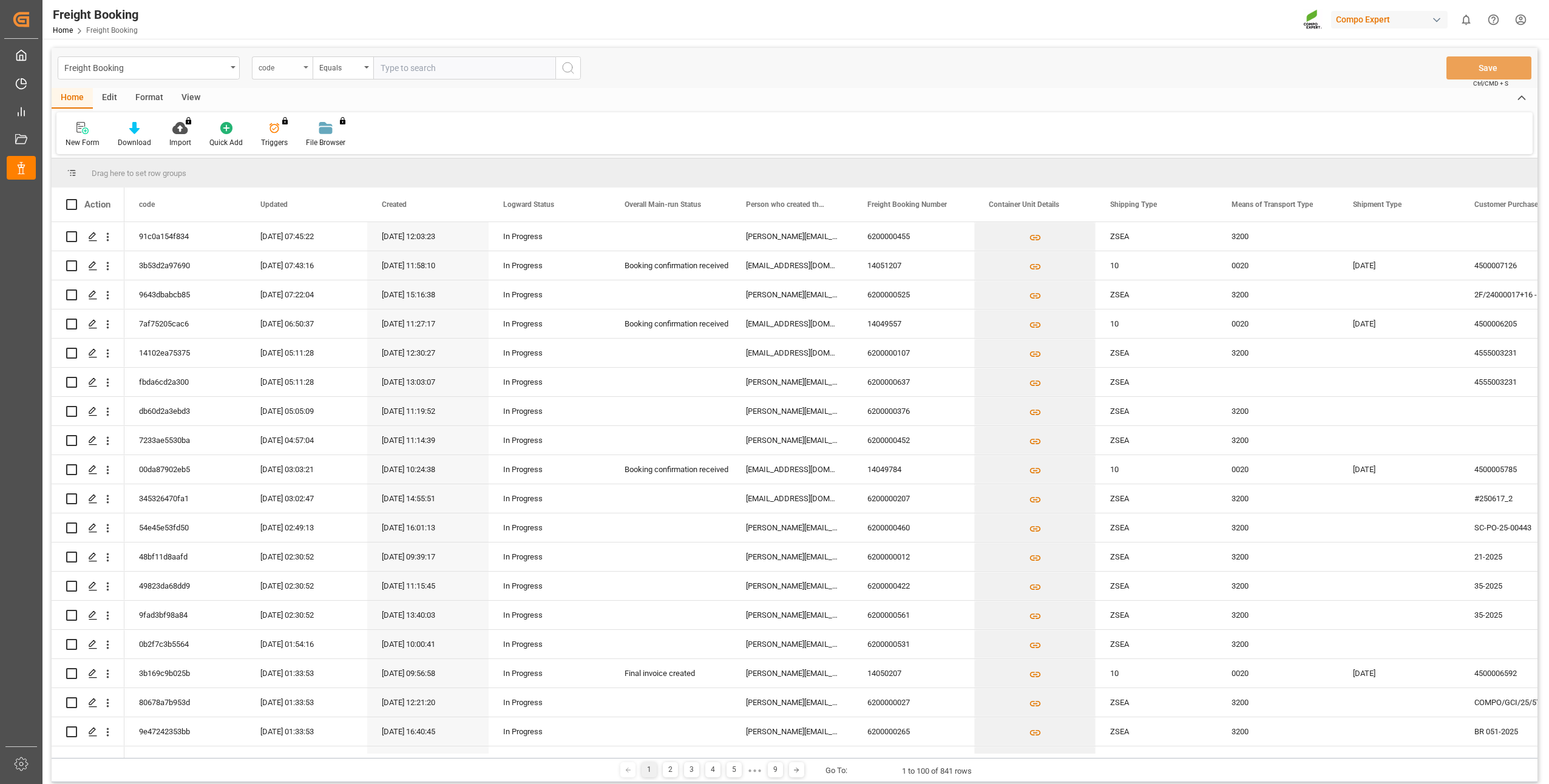
click at [305, 66] on icon "open menu" at bounding box center [306, 67] width 5 height 2
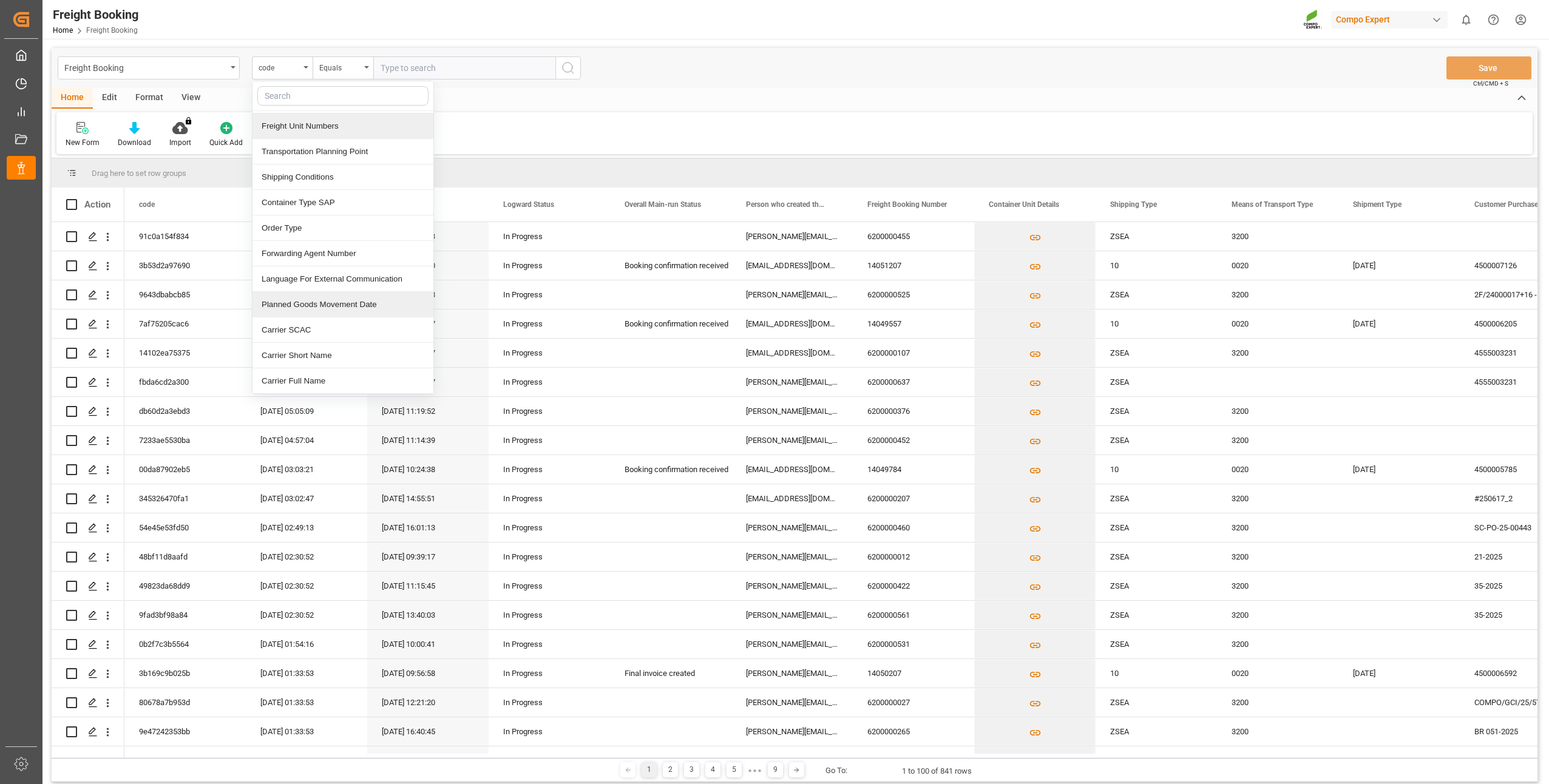
scroll to position [122, 0]
click at [283, 152] on div "Freight Booking Number" at bounding box center [343, 155] width 181 height 26
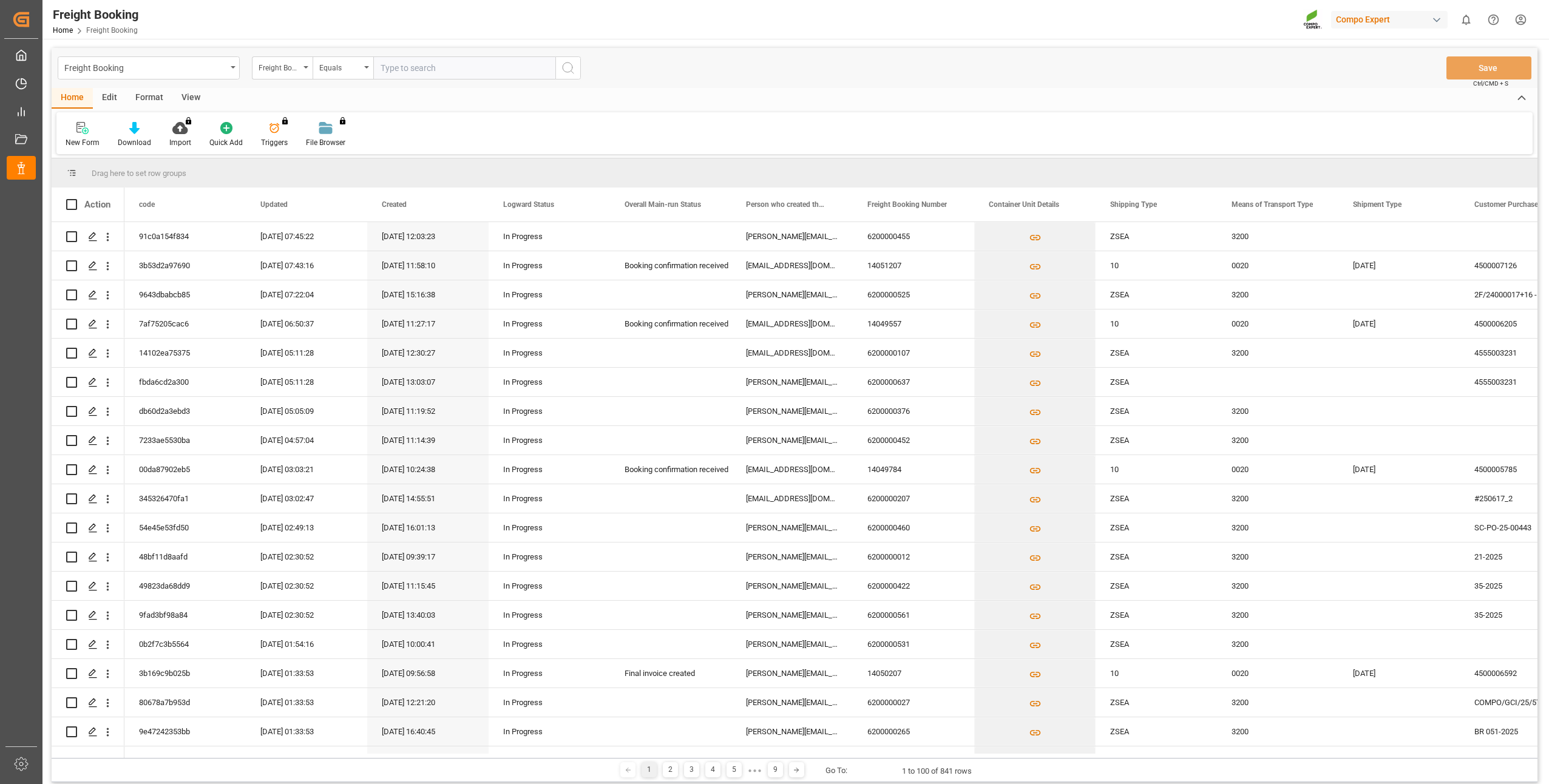
drag, startPoint x: 408, startPoint y: 76, endPoint x: 402, endPoint y: 69, distance: 9.2
paste input "6200000497"
type input "6200000497"
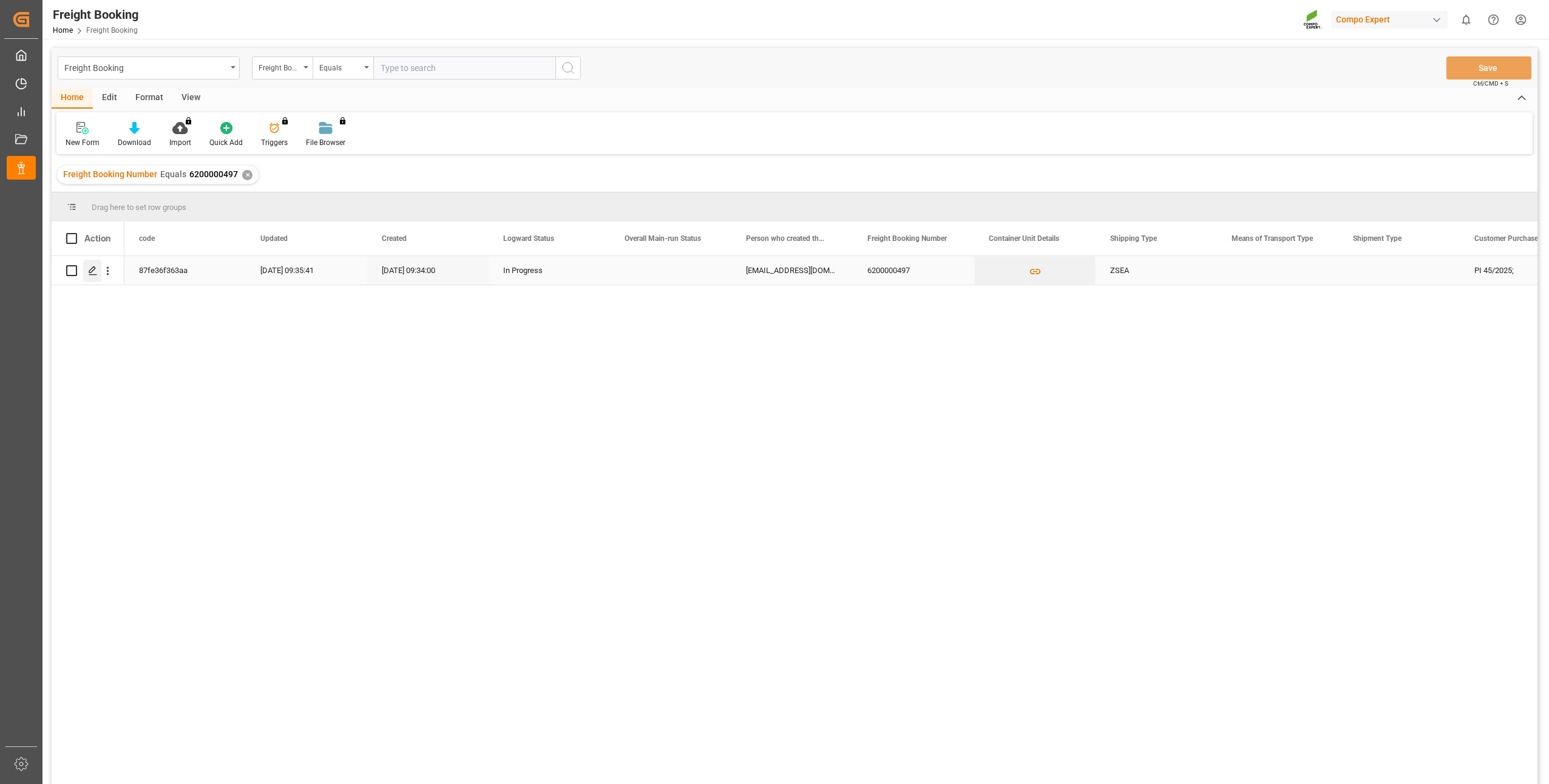
click at [88, 269] on icon "Press SPACE to select this row." at bounding box center [92, 270] width 10 height 10
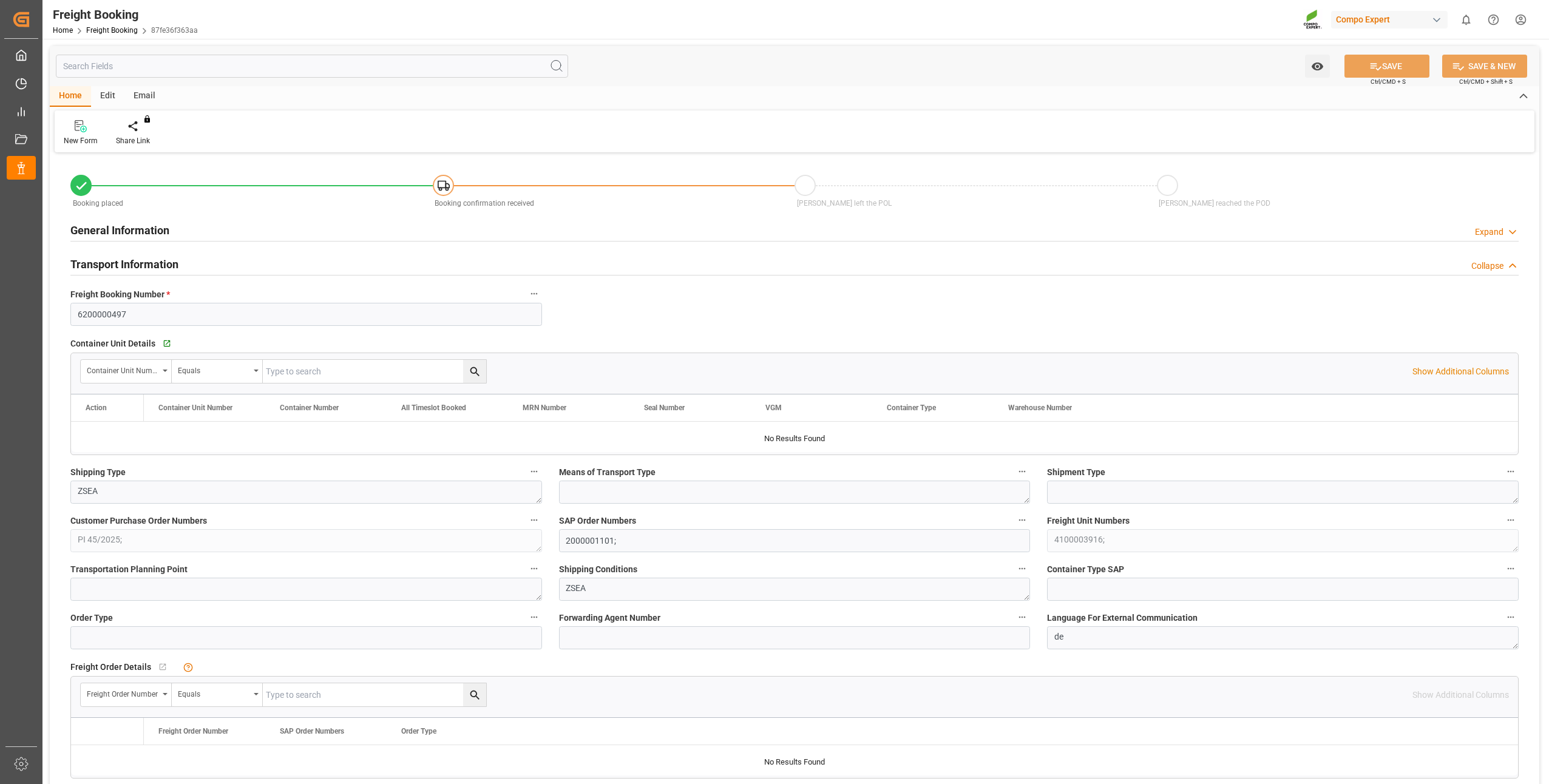
type input "0"
type input "21680.4"
type input "01.09.2025 01:00"
type input "19.08.2025 09:34"
type input "19.08.2025 09:35"
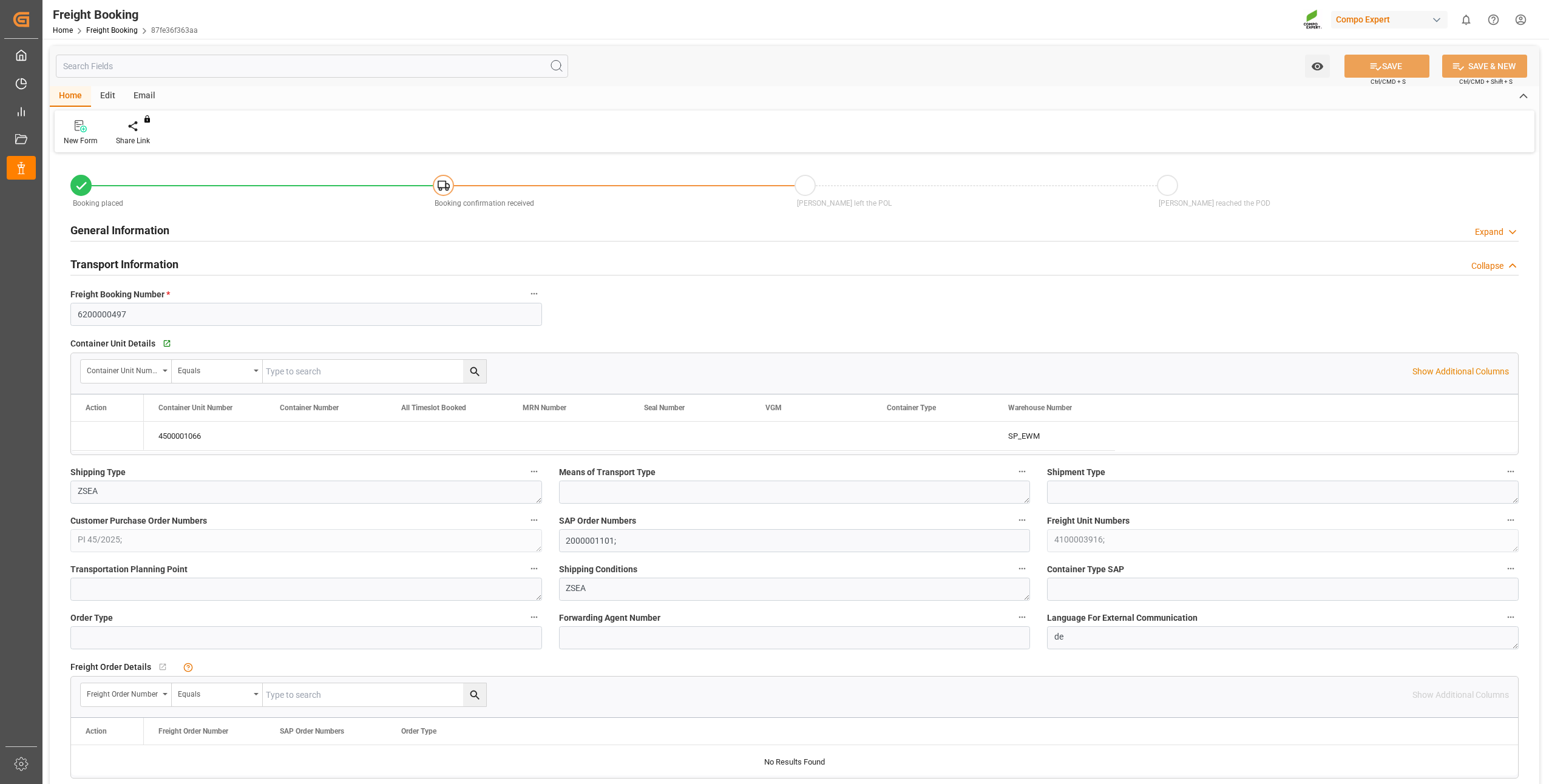
type input "19.08.2025 09:35"
click at [99, 435] on icon "Press SPACE to select this row." at bounding box center [96, 435] width 12 height 12
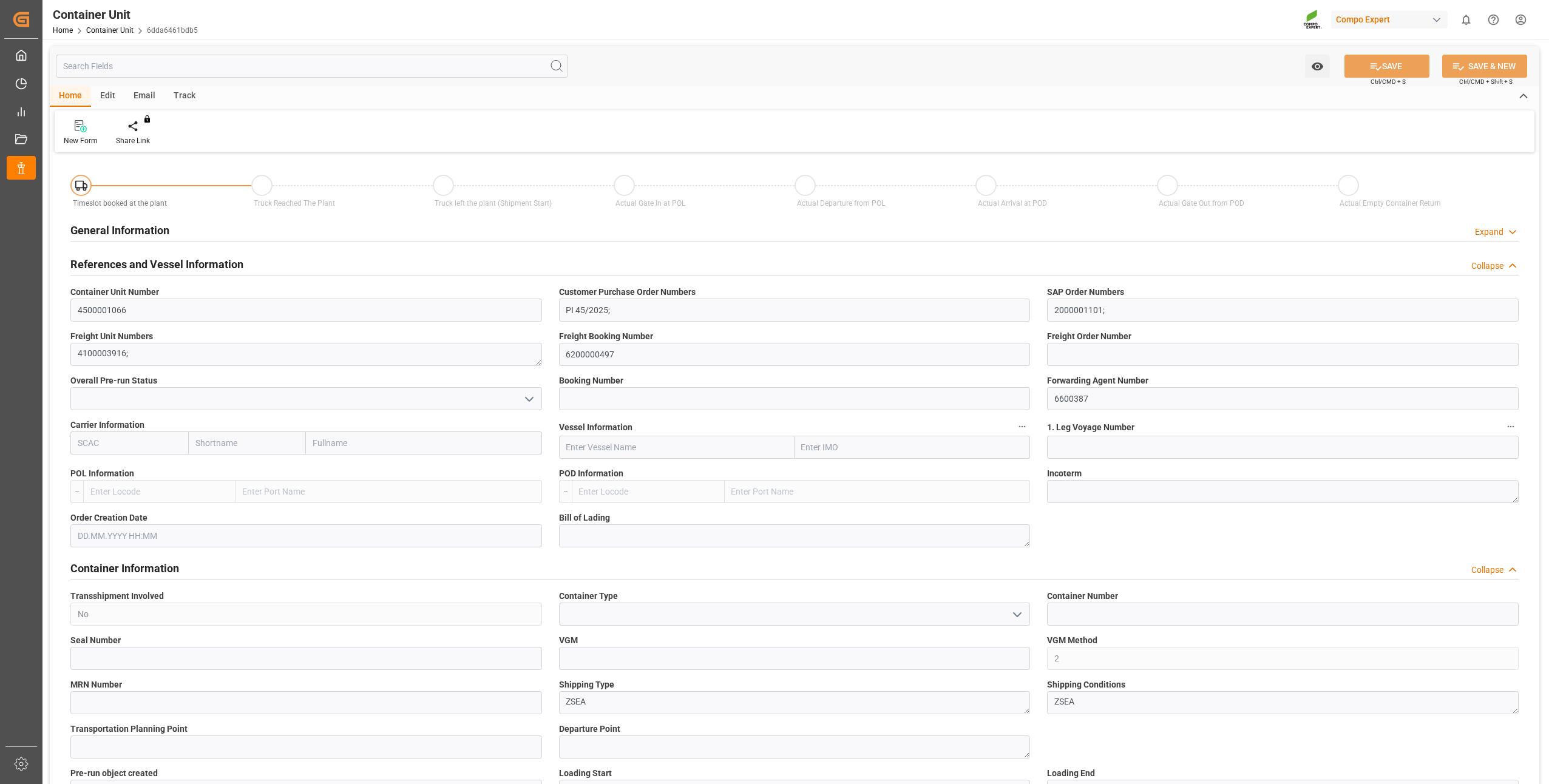
type input "0"
type input "21680.4"
type input "[DATE]"
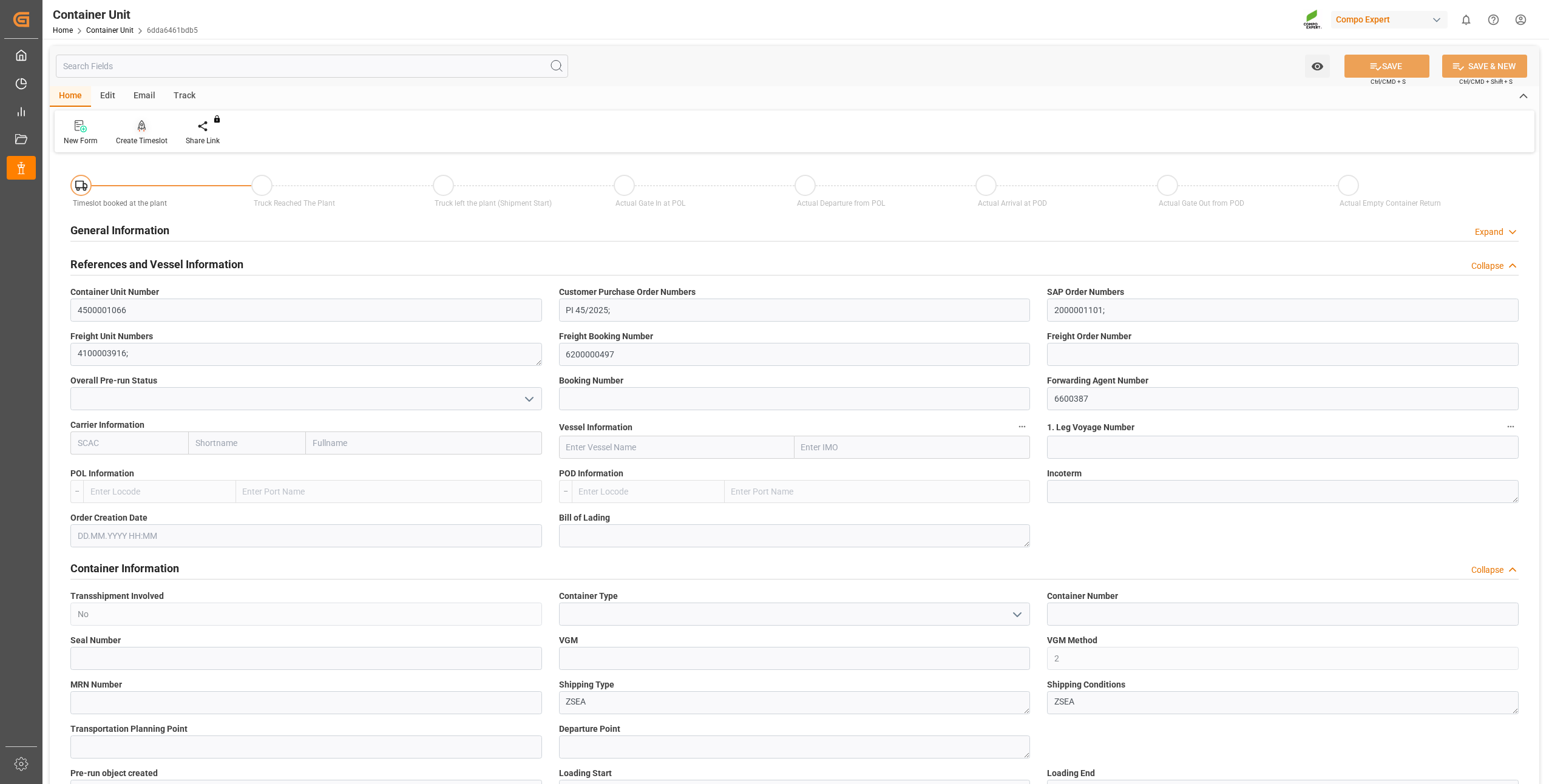
click at [140, 145] on div "Create Timeslot" at bounding box center [141, 141] width 51 height 11
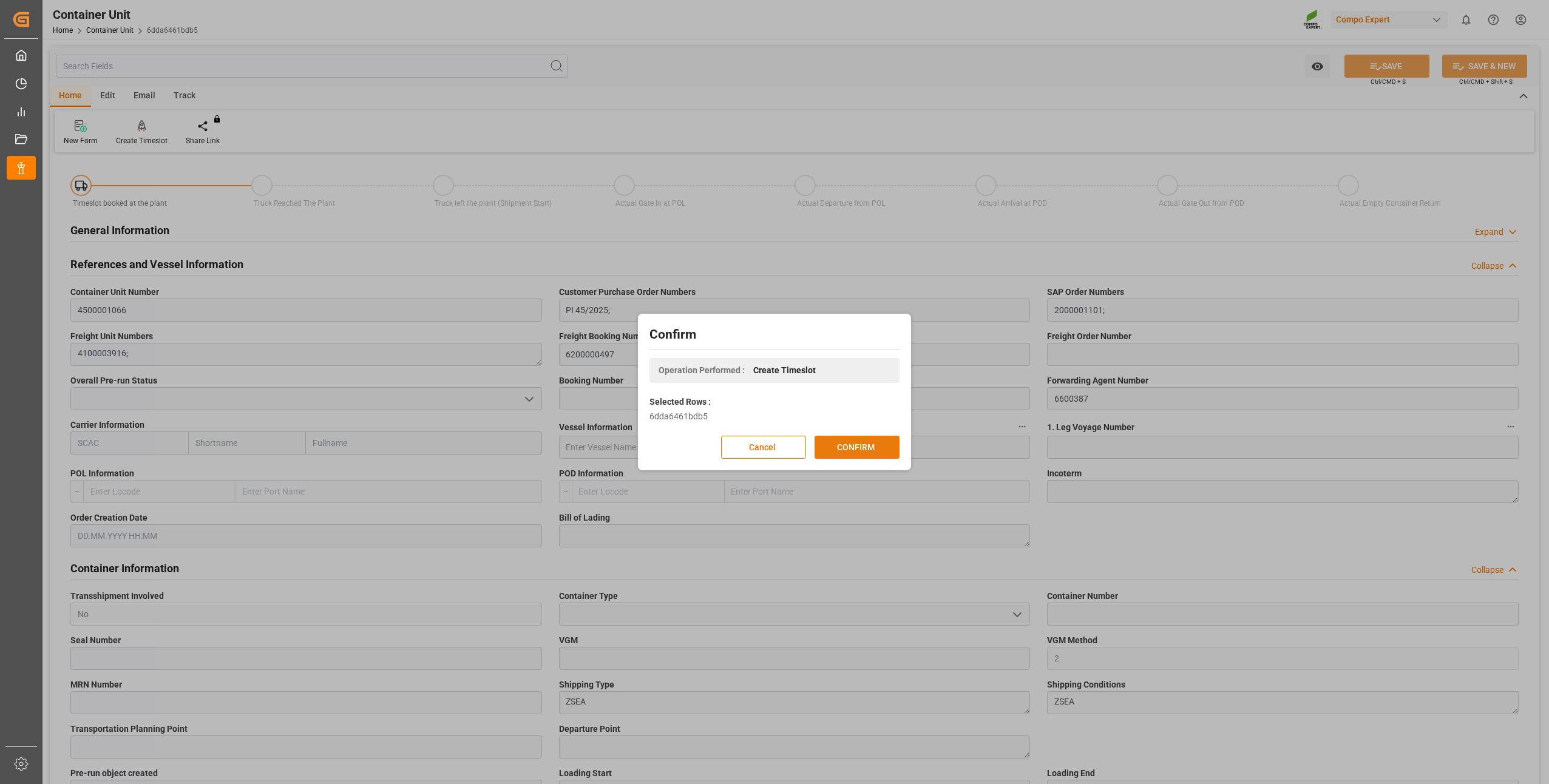
click at [859, 442] on button "CONFIRM" at bounding box center [857, 447] width 85 height 23
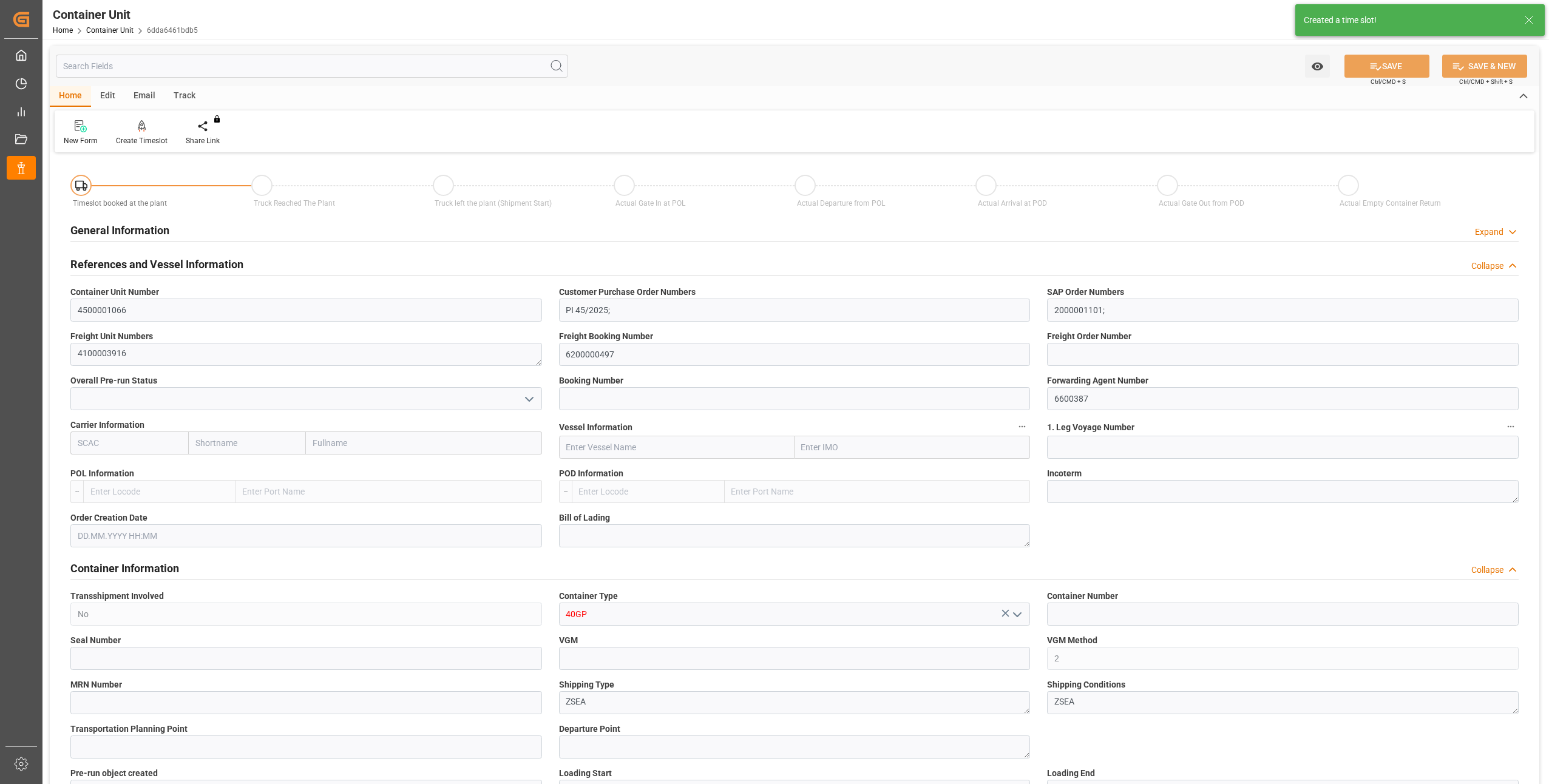
type input "0"
type input "21680.4"
type input "[DATE]"
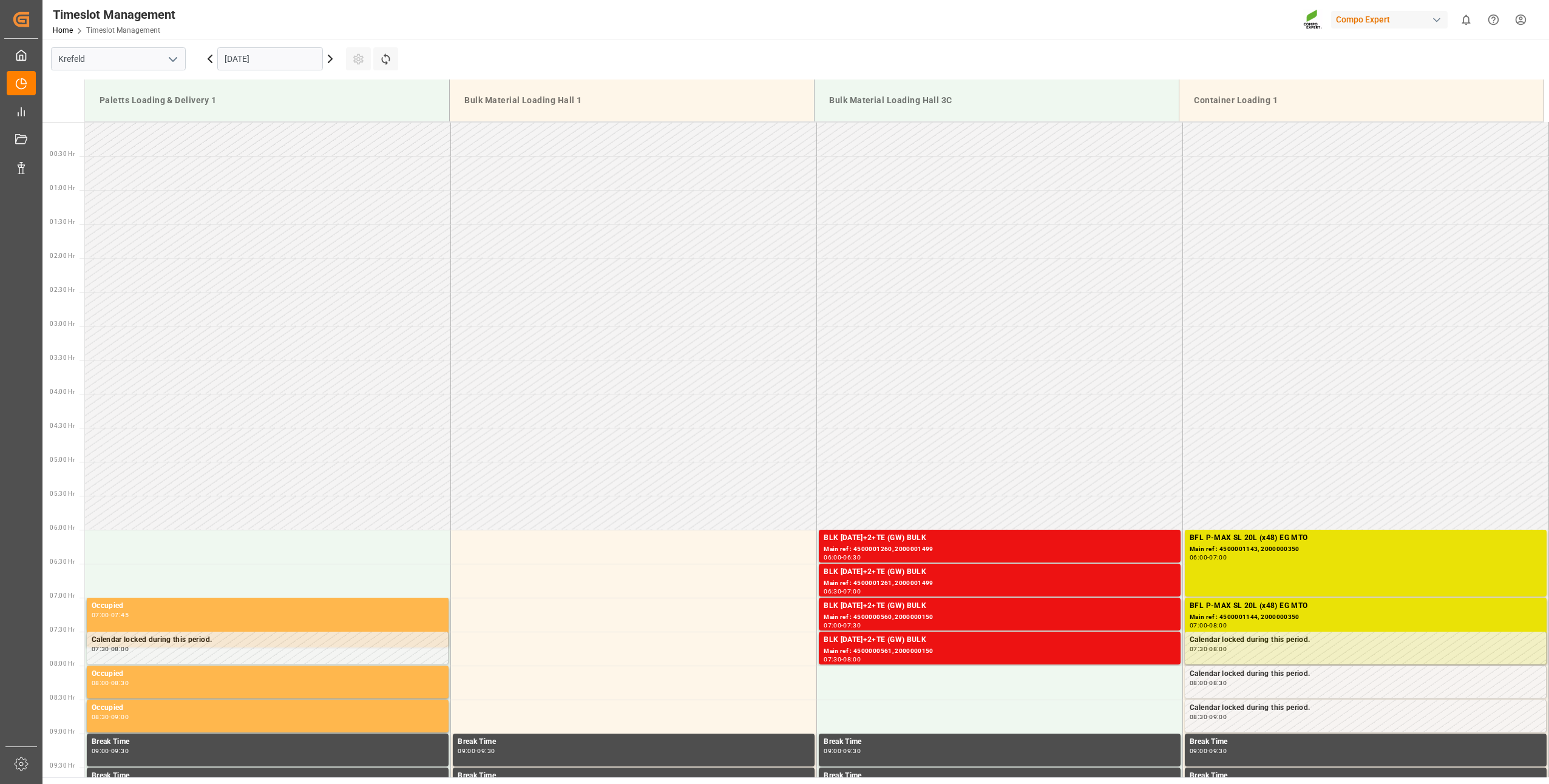
scroll to position [468, 0]
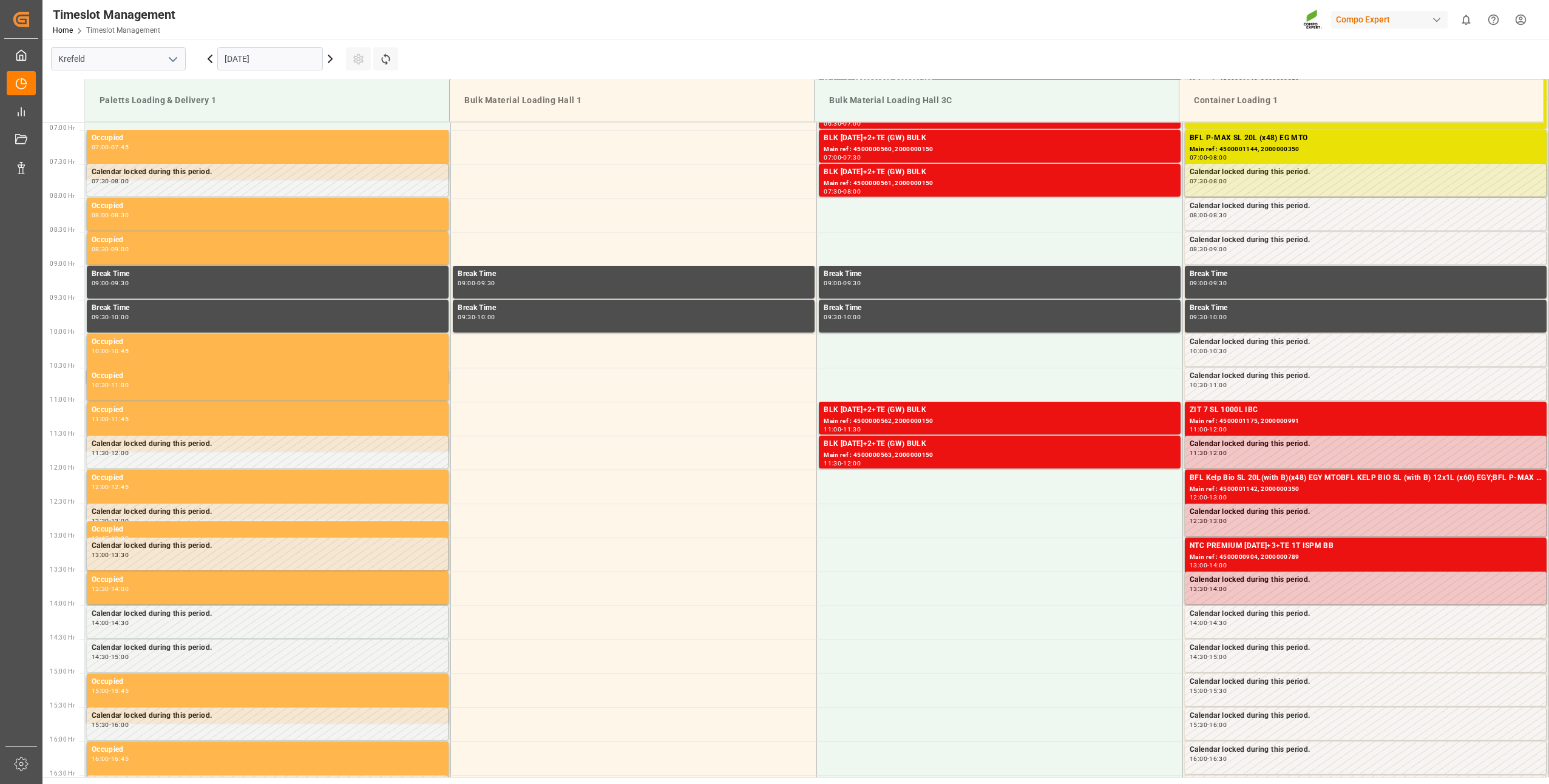
click at [270, 61] on input "[DATE]" at bounding box center [270, 59] width 106 height 23
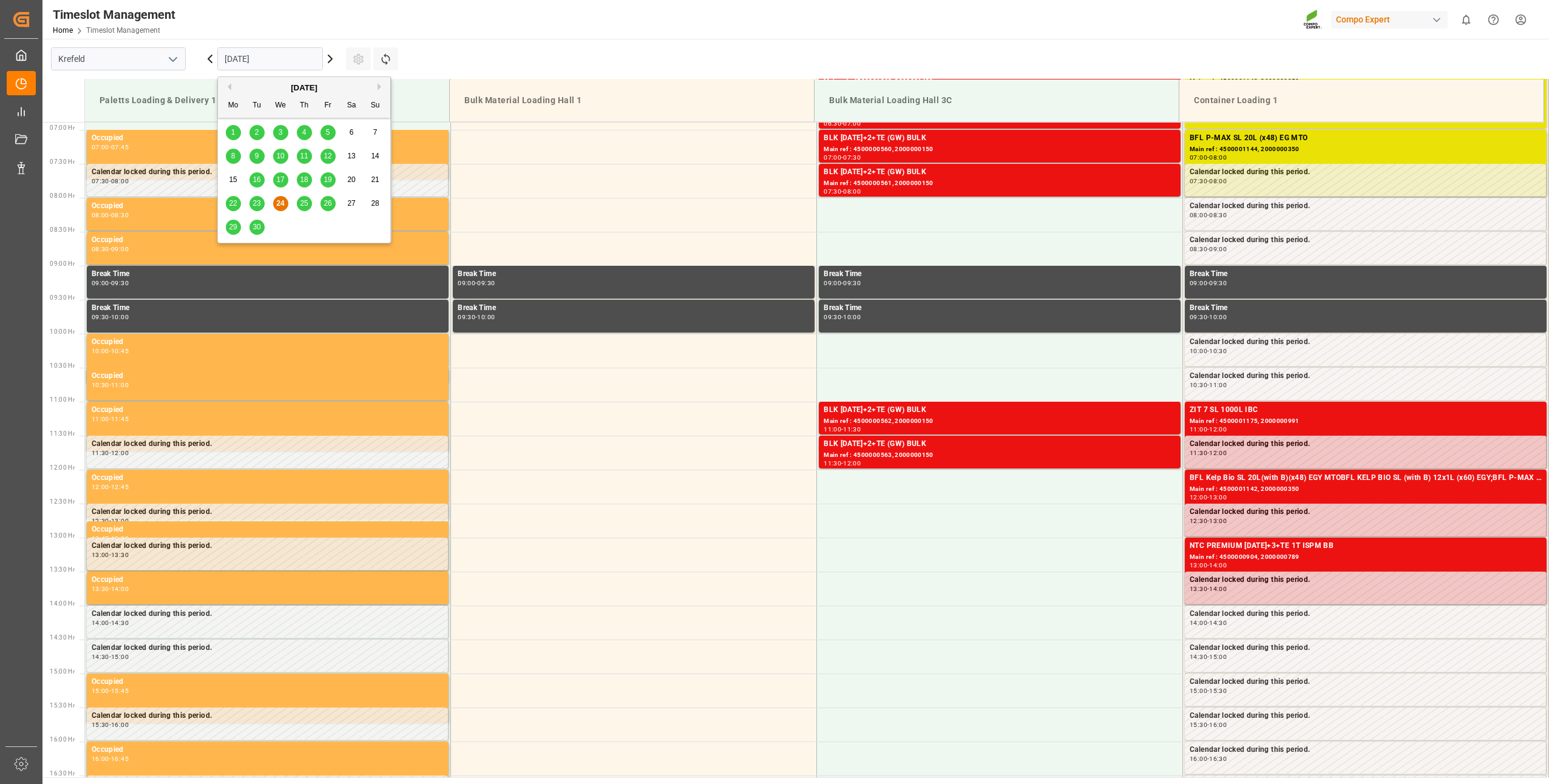
click at [331, 62] on icon at bounding box center [330, 59] width 15 height 15
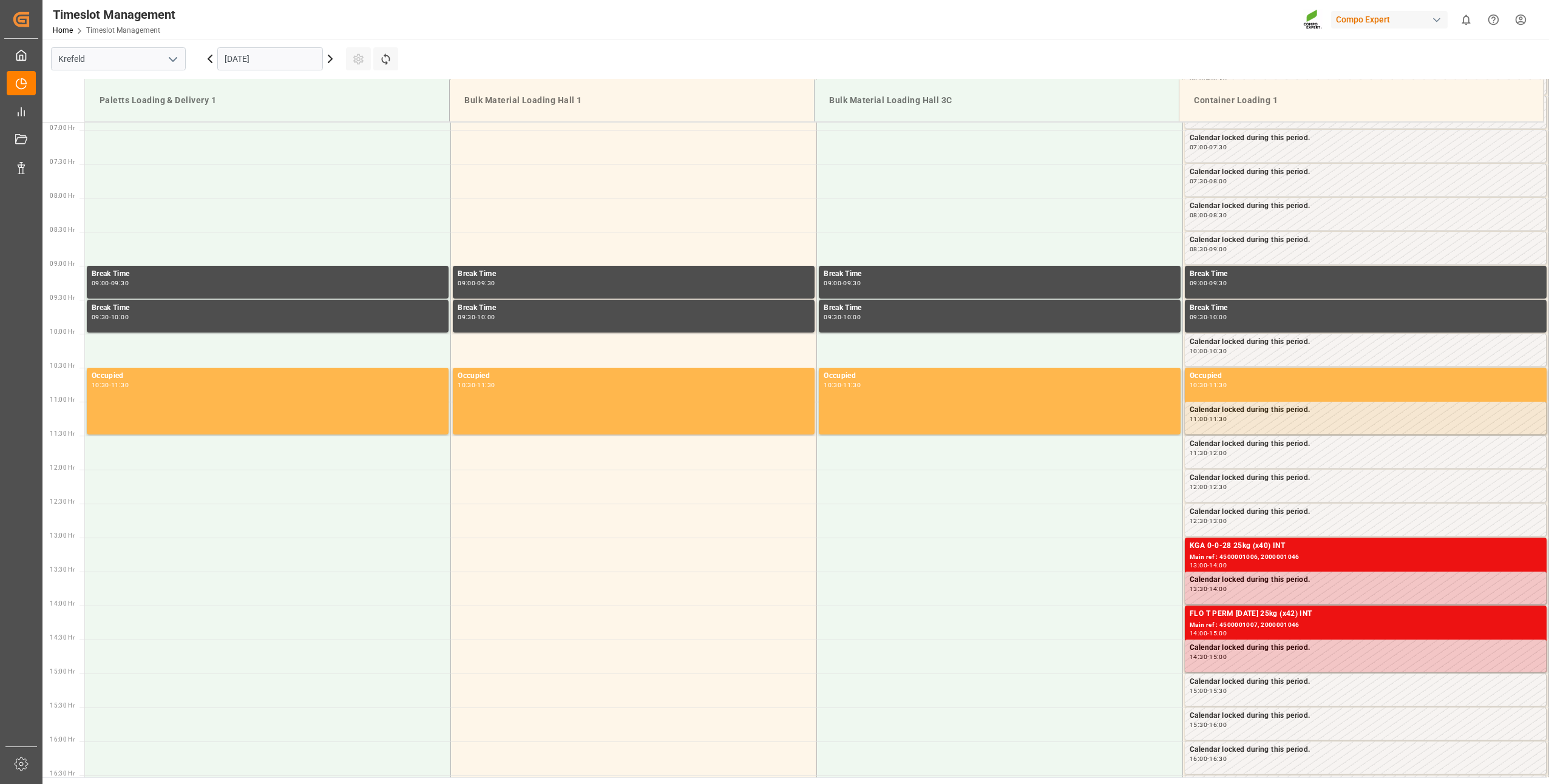
click at [290, 53] on input "[DATE]" at bounding box center [270, 59] width 106 height 23
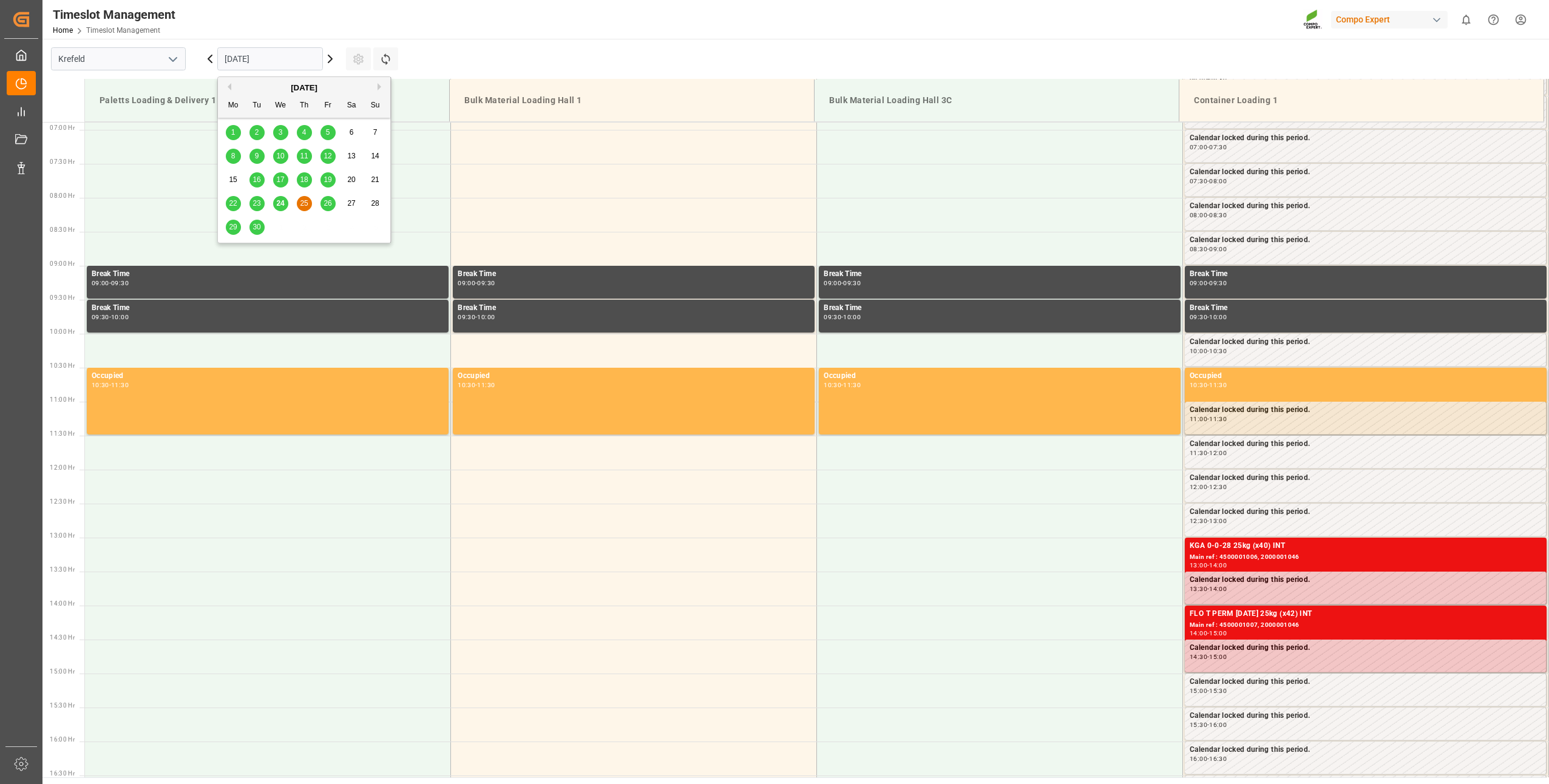
click at [383, 88] on button "Next Month" at bounding box center [381, 86] width 7 height 7
click at [319, 157] on div "6 7 8 9 10 11 12" at bounding box center [304, 156] width 166 height 23
click at [324, 158] on span "10" at bounding box center [327, 156] width 8 height 9
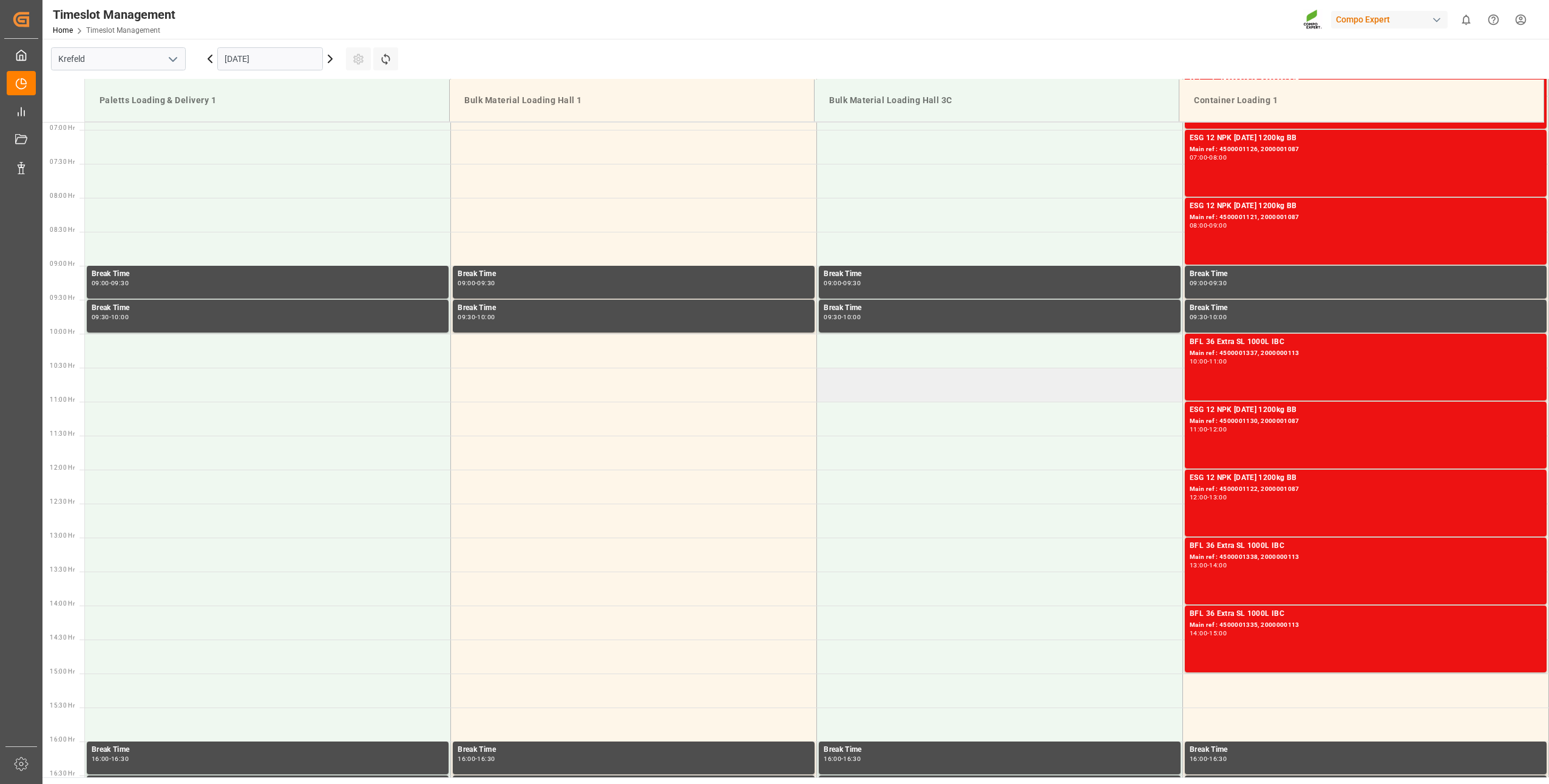
scroll to position [225, 0]
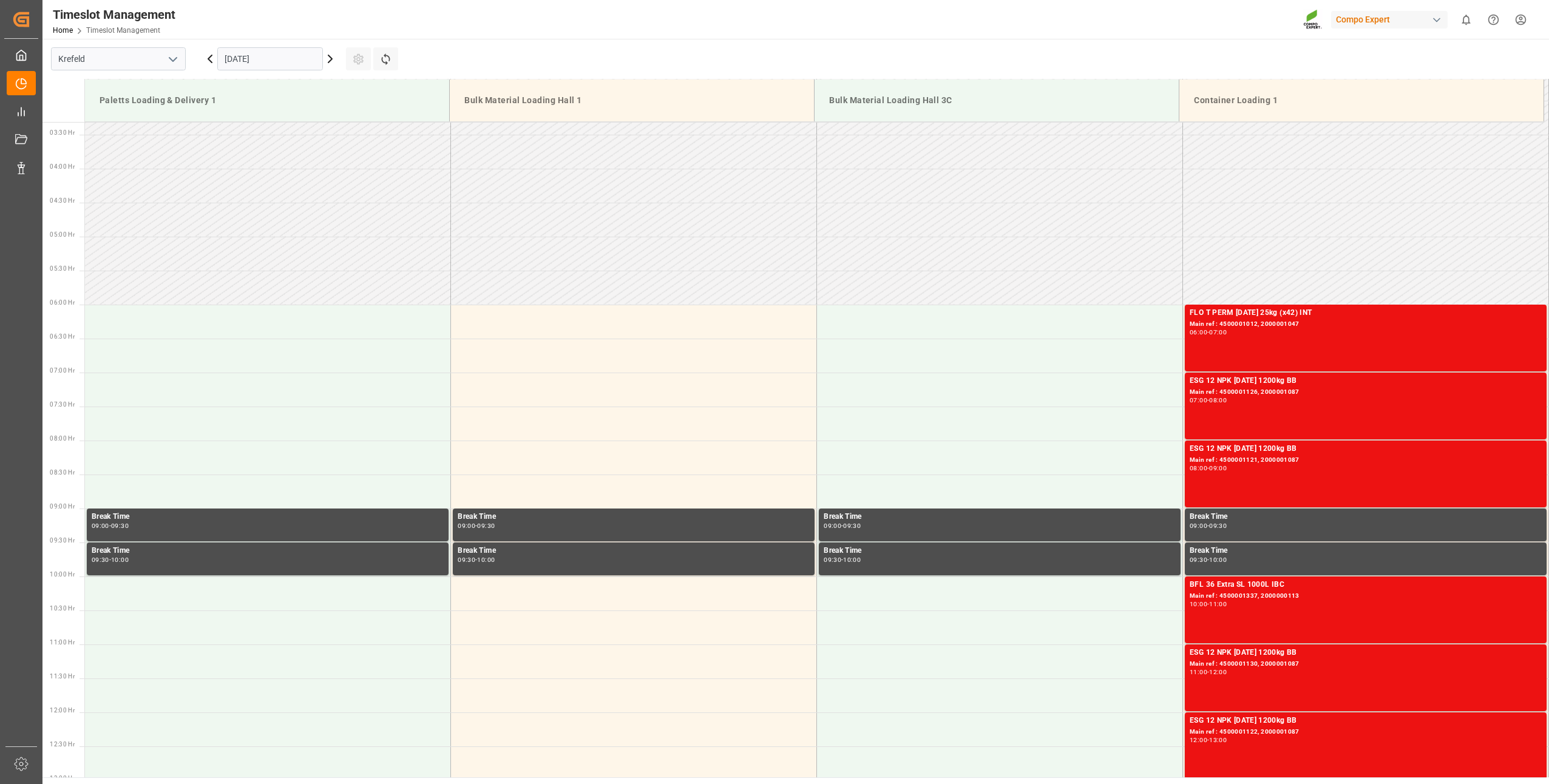
click at [206, 62] on icon at bounding box center [210, 59] width 15 height 15
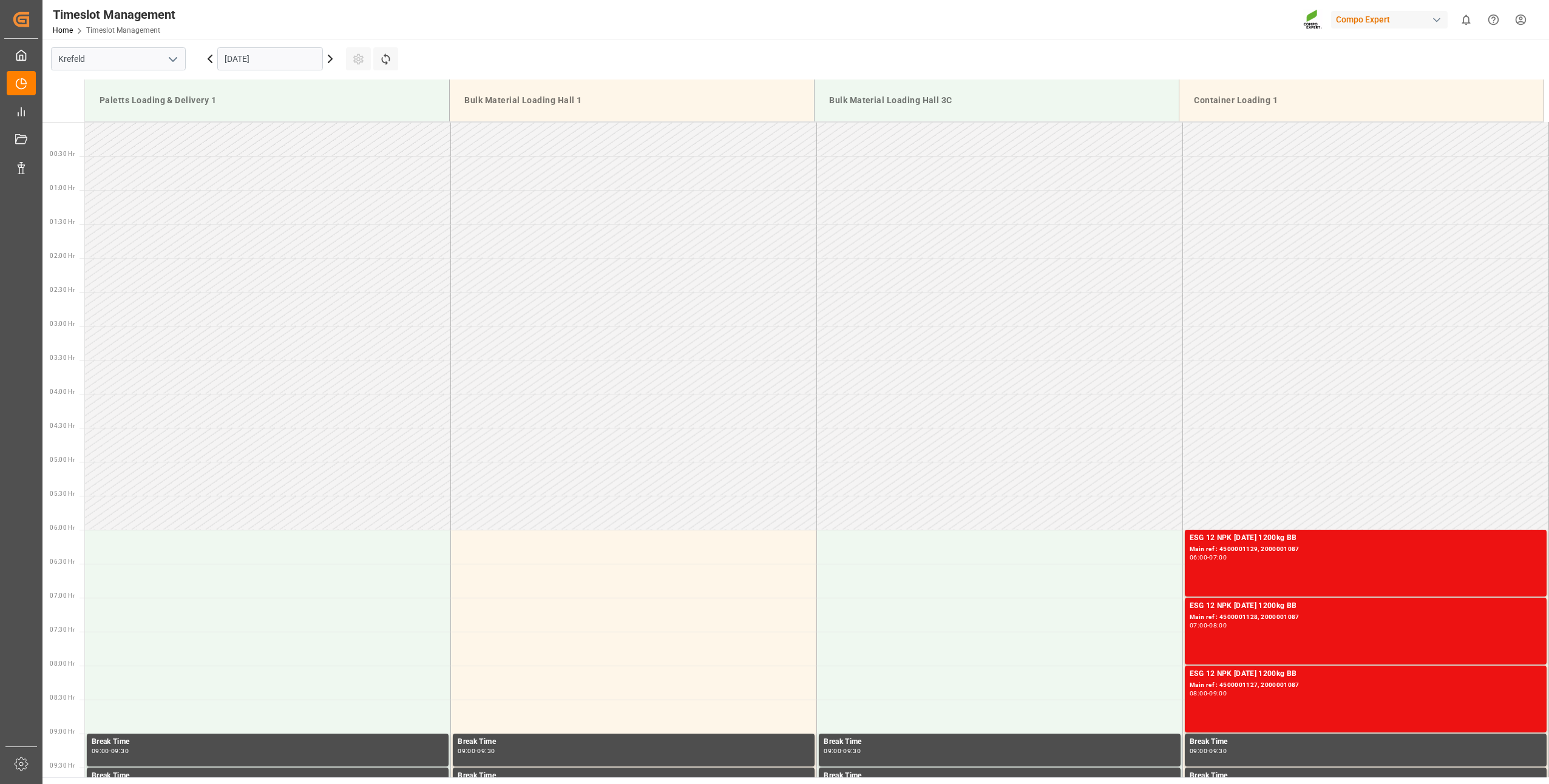
scroll to position [468, 0]
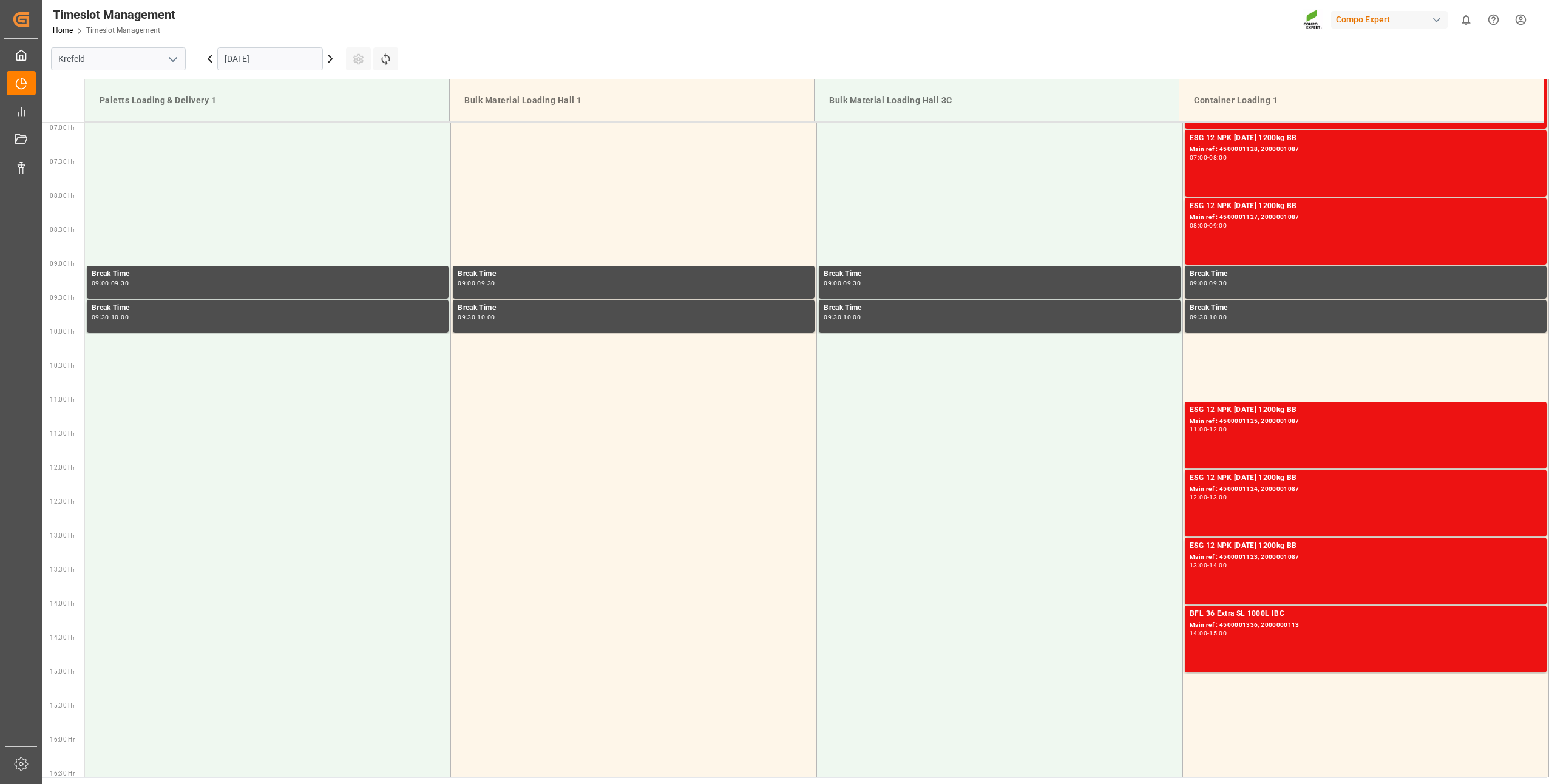
click at [209, 62] on icon at bounding box center [210, 59] width 15 height 15
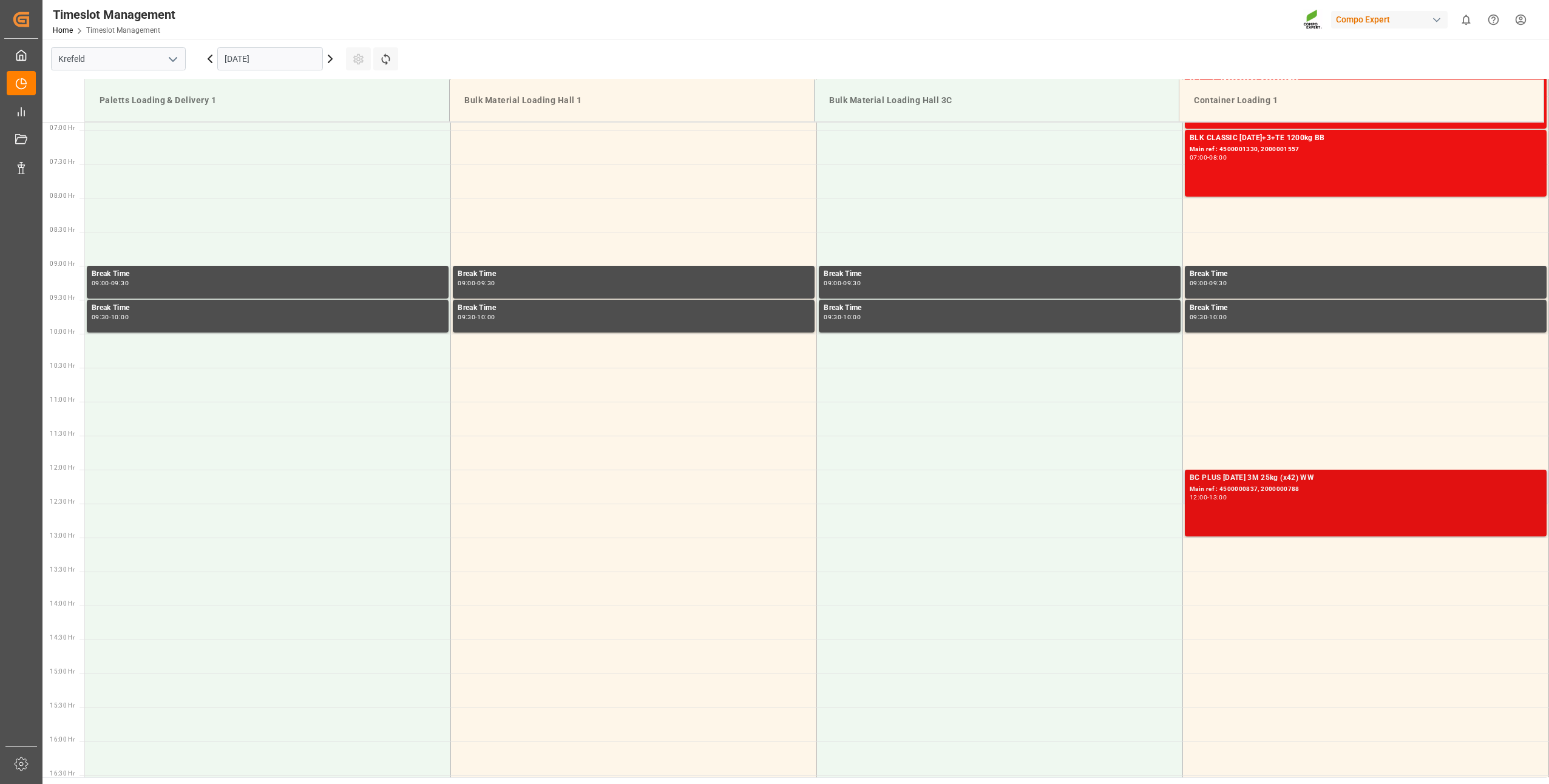
scroll to position [286, 0]
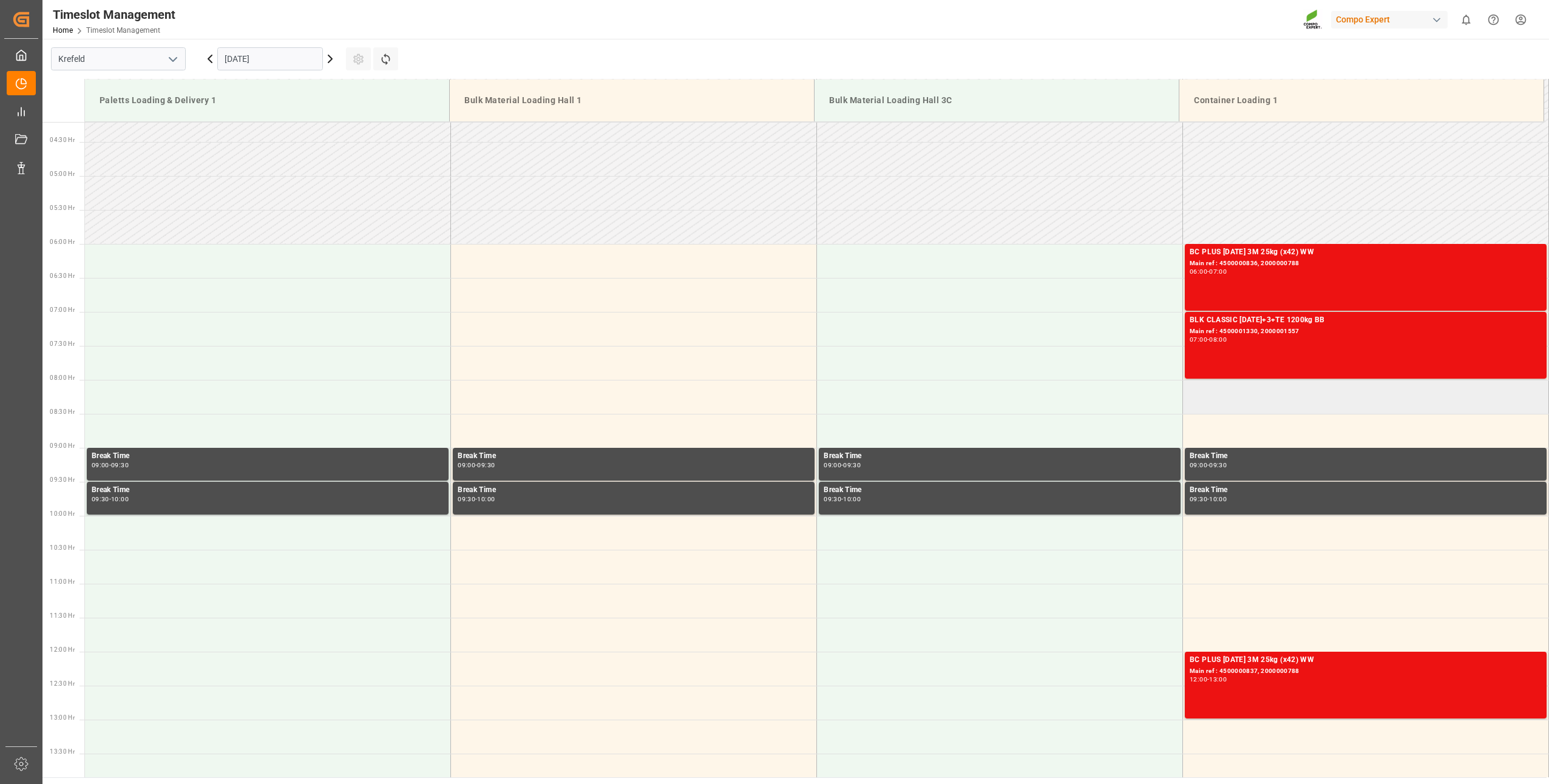
click at [1199, 396] on td at bounding box center [1365, 397] width 366 height 34
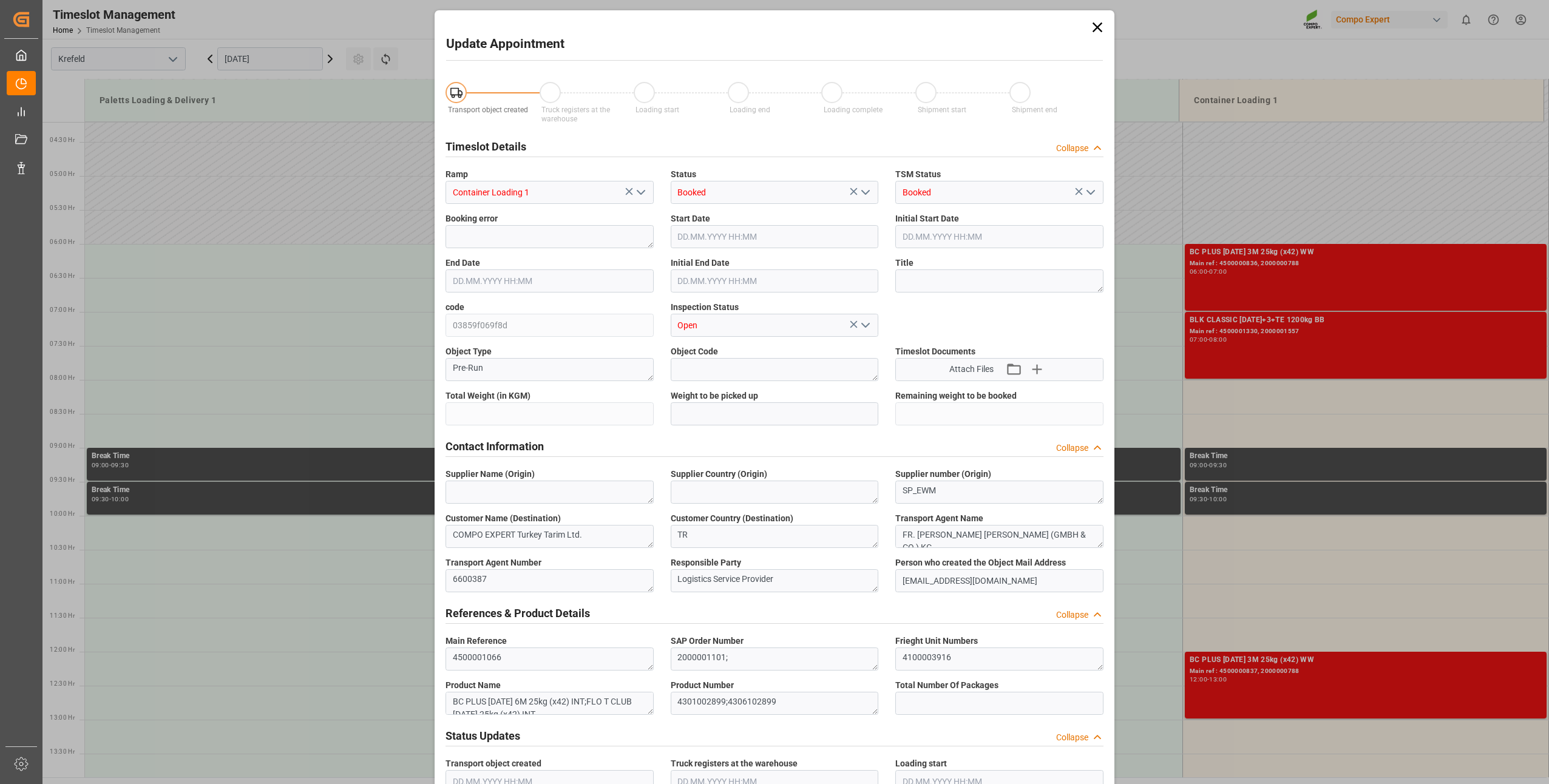
type input "21680.4"
type input "0"
type input "[DATE] 08:00"
type input "[DATE] 08:30"
type input "[DATE] 05:54"
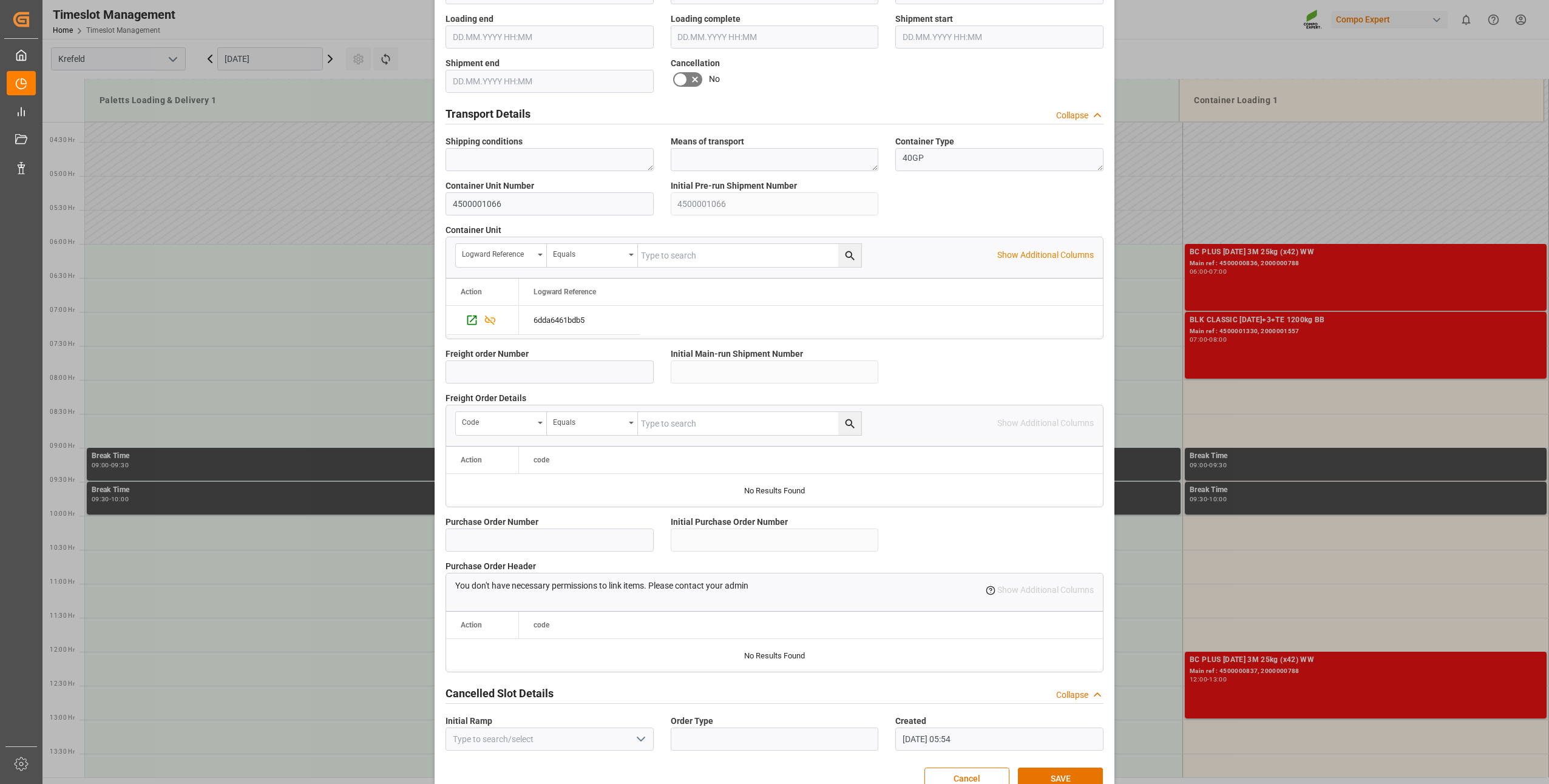
scroll to position [816, 0]
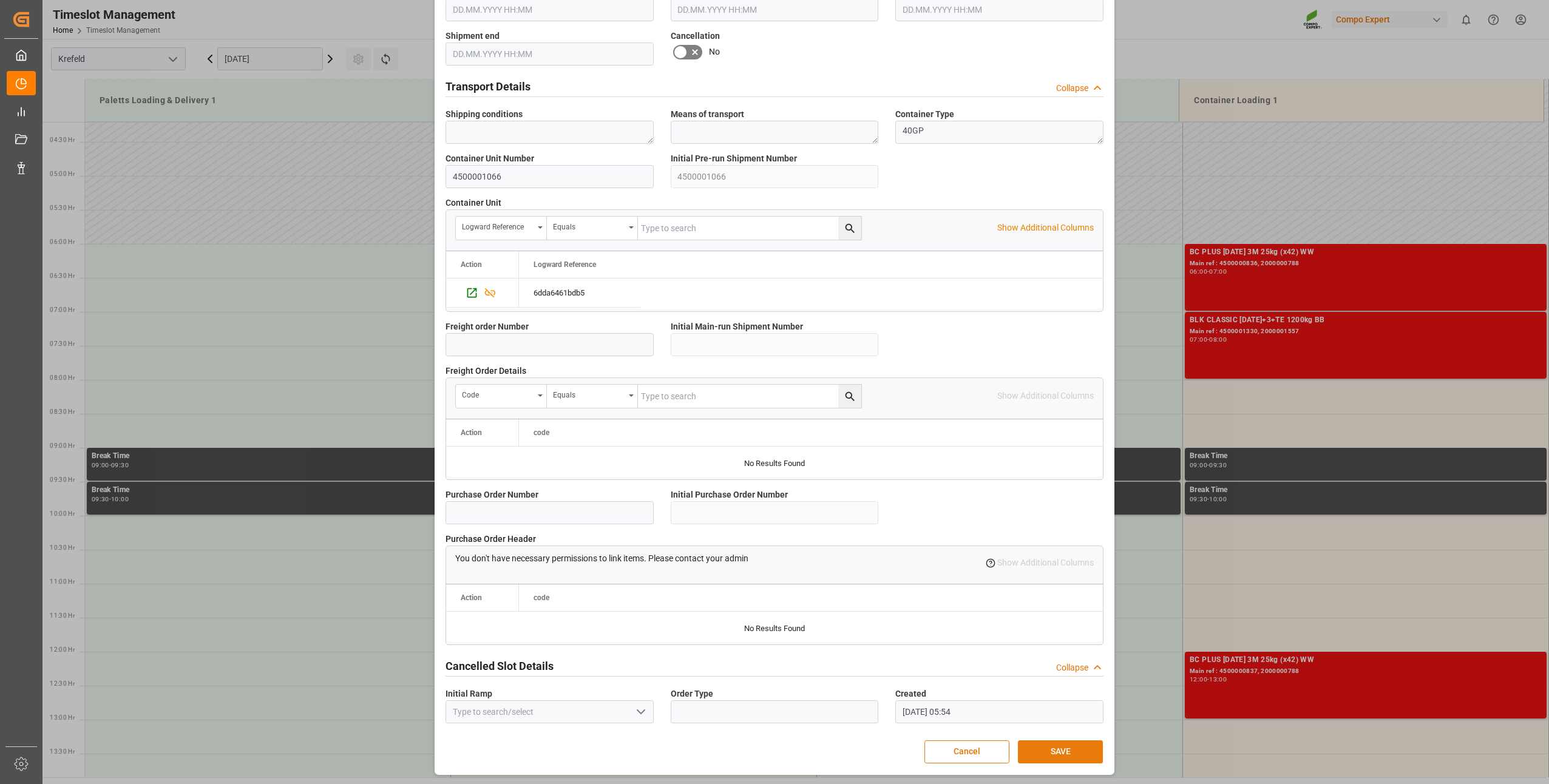
click at [1039, 751] on button "SAVE" at bounding box center [1060, 752] width 85 height 23
